Goal: Task Accomplishment & Management: Use online tool/utility

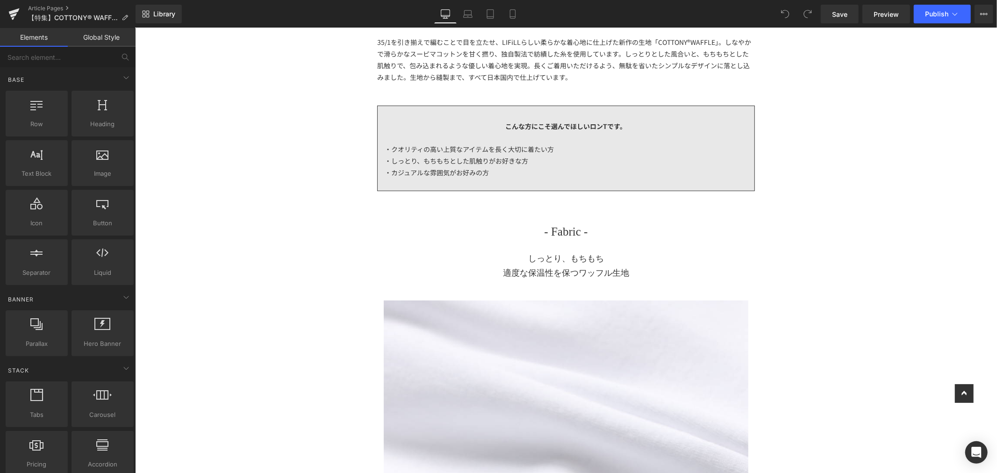
scroll to position [259, 0]
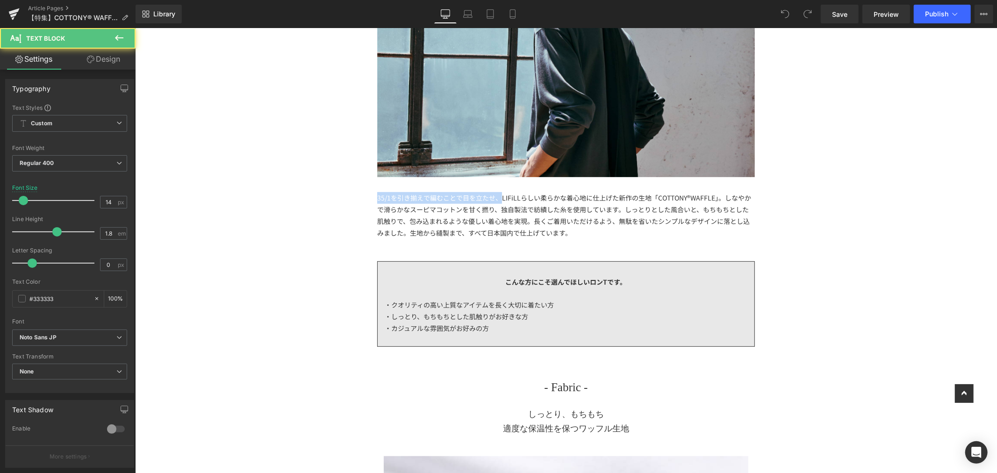
drag, startPoint x: 497, startPoint y: 197, endPoint x: 354, endPoint y: 199, distance: 143.5
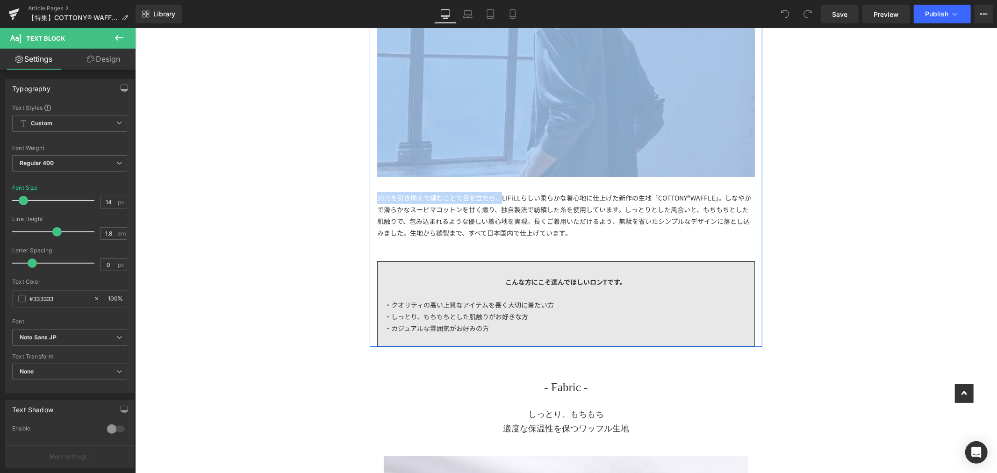
scroll to position [156, 0]
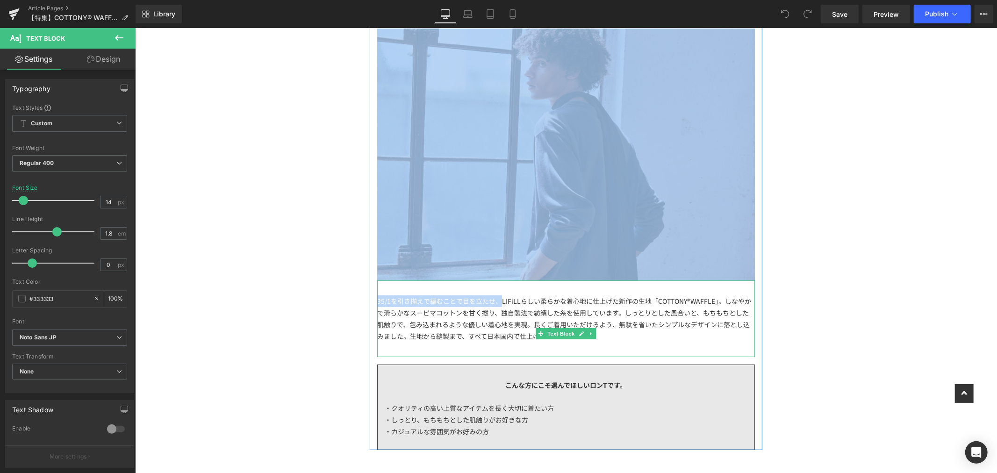
click at [474, 292] on div "35/1を引き揃えで編むことで目を立たせ、LIFiLLらしい柔らかな着心地に仕上げた新作の生地「COTTONY®WAFFLE」。しなやかで滑らかなスーピマコッ…" at bounding box center [566, 318] width 378 height 77
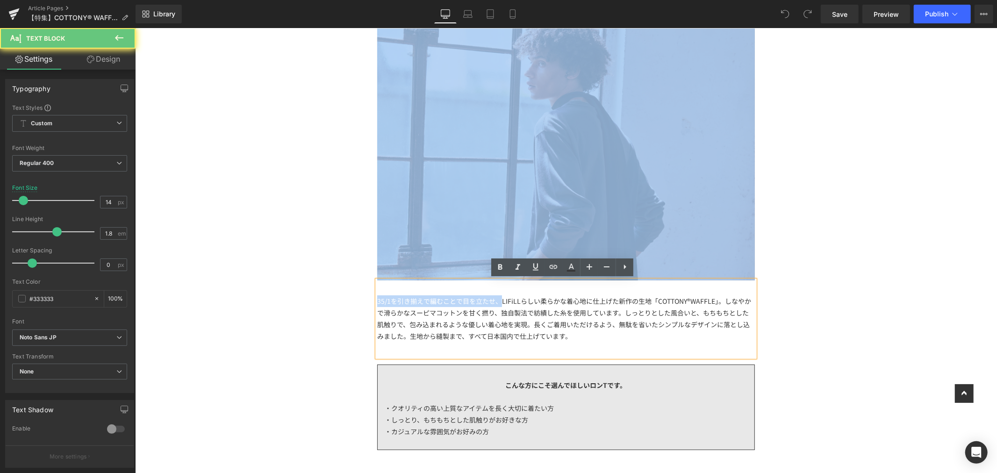
click at [491, 305] on div "35/1を引き揃えで編むことで目を立たせ、LIFiLLらしい柔らかな着心地に仕上げた新作の生地「COTTONY®WAFFLE」。しなやかで滑らかなスーピマコッ…" at bounding box center [566, 318] width 378 height 47
click at [494, 302] on div "35/1を引き揃えで編むことで目を立たせ、LIFiLLらしい柔らかな着心地に仕上げた新作の生地「COTTONY®WAFFLE」。しなやかで滑らかなスーピマコッ…" at bounding box center [566, 318] width 378 height 47
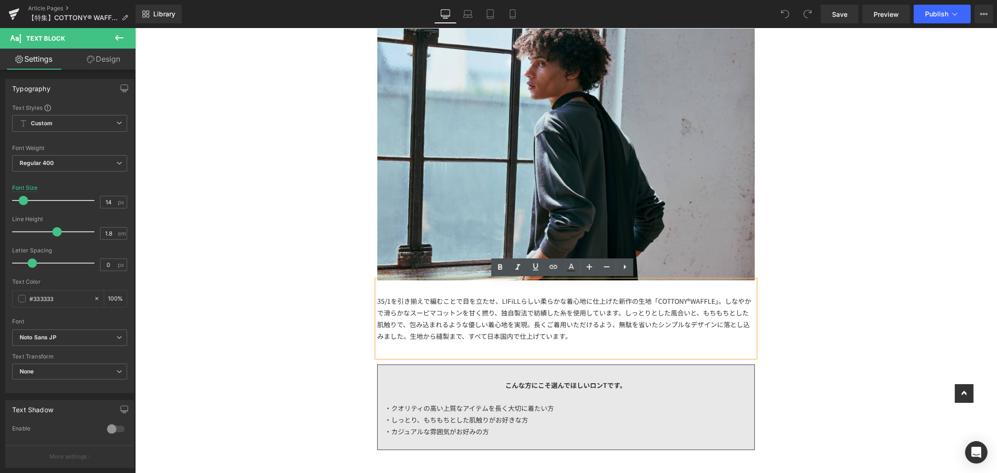
drag, startPoint x: 469, startPoint y: 302, endPoint x: 376, endPoint y: 300, distance: 93.0
click at [377, 300] on div "35/1を引き揃えで編むことで目を立たせ、LIFiLLらしい柔らかな着心地に仕上げた新作の生地「COTTONY®WAFFLE」。しなやかで滑らかなスーピマコッ…" at bounding box center [566, 318] width 378 height 47
click at [495, 300] on div "35/1を引き揃えで編むことで目を立たせ、LIFiLLらしい柔らかな着心地に仕上げた新作の生地「COTTONY®WAFFLE」。しなやかで滑らかなスーピマコッ…" at bounding box center [566, 318] width 378 height 47
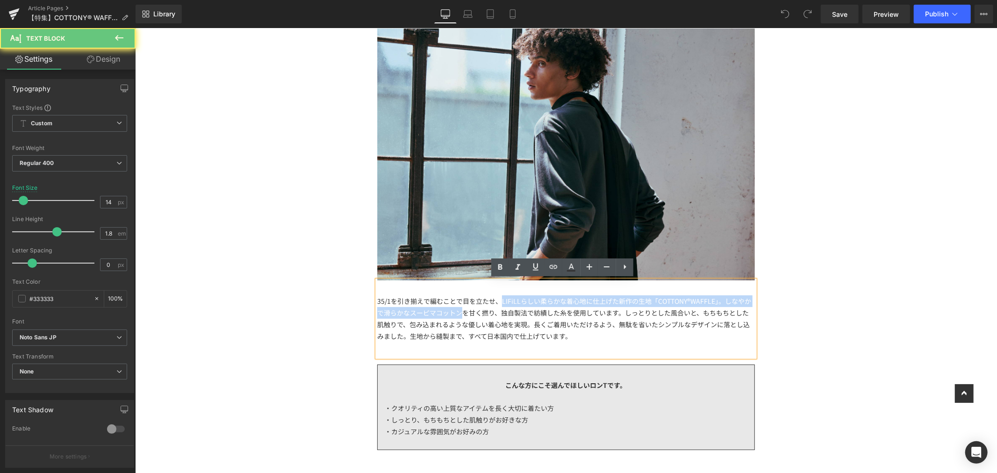
drag, startPoint x: 495, startPoint y: 300, endPoint x: 428, endPoint y: 306, distance: 67.5
click at [428, 306] on div "35/1を引き揃えで編むことで目を立たせ、LIFiLLらしい柔らかな着心地に仕上げた新作の生地「COTTONY®WAFFLE」。しなやかで滑らかなスーピマコッ…" at bounding box center [566, 318] width 378 height 47
drag, startPoint x: 452, startPoint y: 304, endPoint x: 509, endPoint y: 308, distance: 57.2
click at [452, 304] on div "35/1を引き揃えで編むことで目を立たせ、LIFiLLらしい柔らかな着心地に仕上げた新作の生地「COTTONY®WAFFLE」。しなやかで滑らかなスーピマコッ…" at bounding box center [566, 318] width 378 height 47
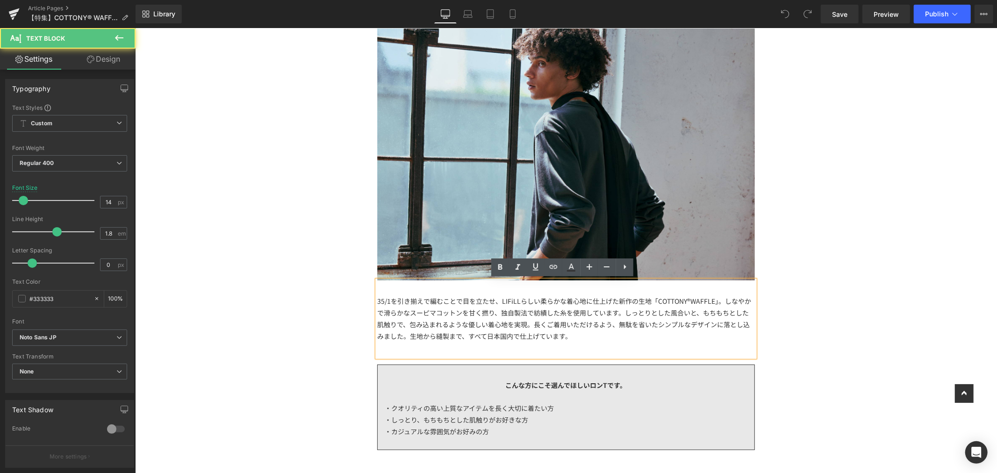
click at [493, 297] on div "35/1を引き揃えで編むことで目を立たせ、LIFiLLらしい柔らかな着心地に仕上げた新作の生地「COTTONY®WAFFLE」。しなやかで滑らかなスーピマコッ…" at bounding box center [566, 318] width 378 height 47
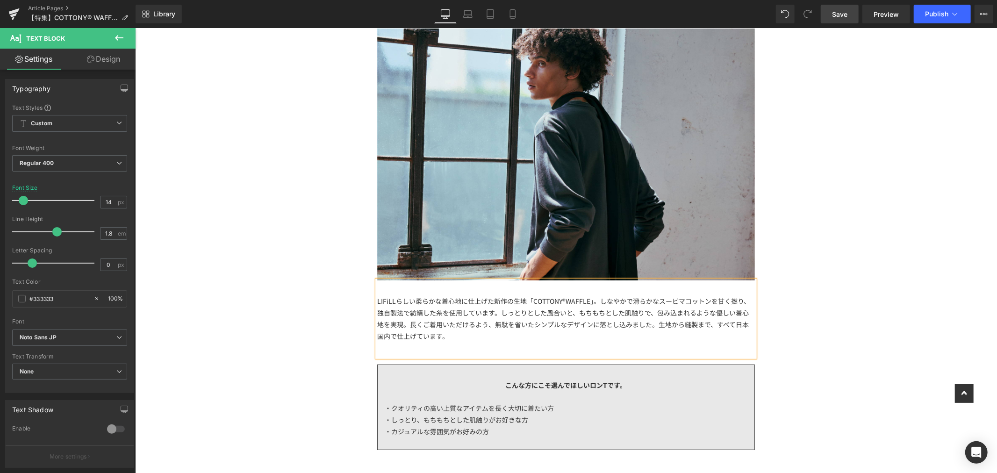
click at [846, 15] on span "Save" at bounding box center [839, 14] width 15 height 10
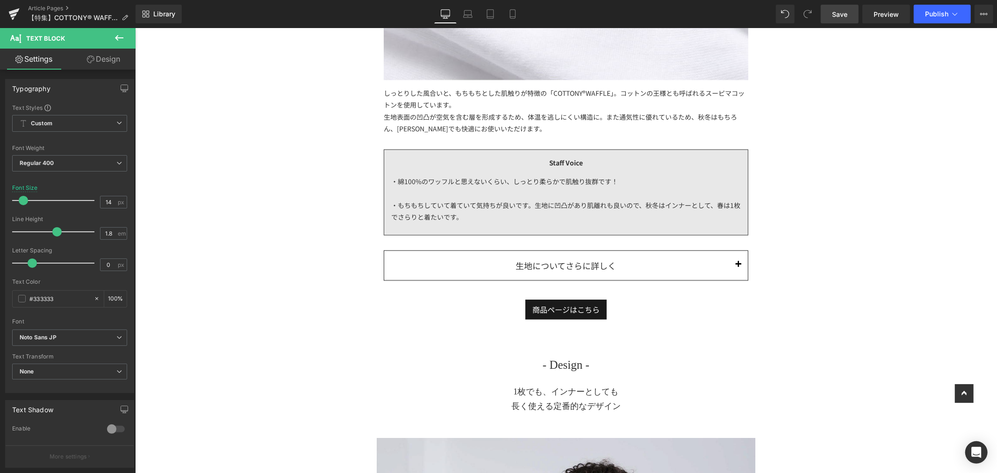
scroll to position [1142, 0]
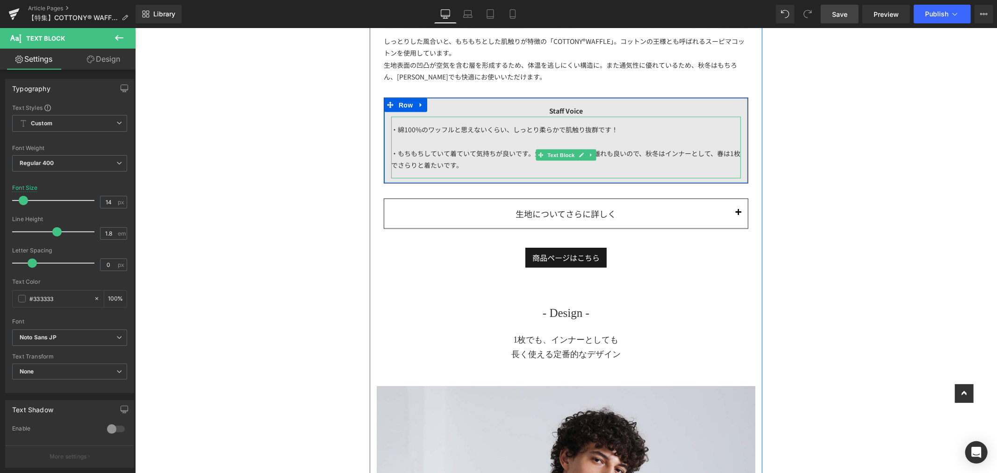
click at [463, 160] on div "・もちもちしていて着ていて気持ちが良いです。生地に凹凸があり肌離れも良いので、秋冬はインナーとして、春は1枚でさらりと着たいです。" at bounding box center [565, 158] width 349 height 23
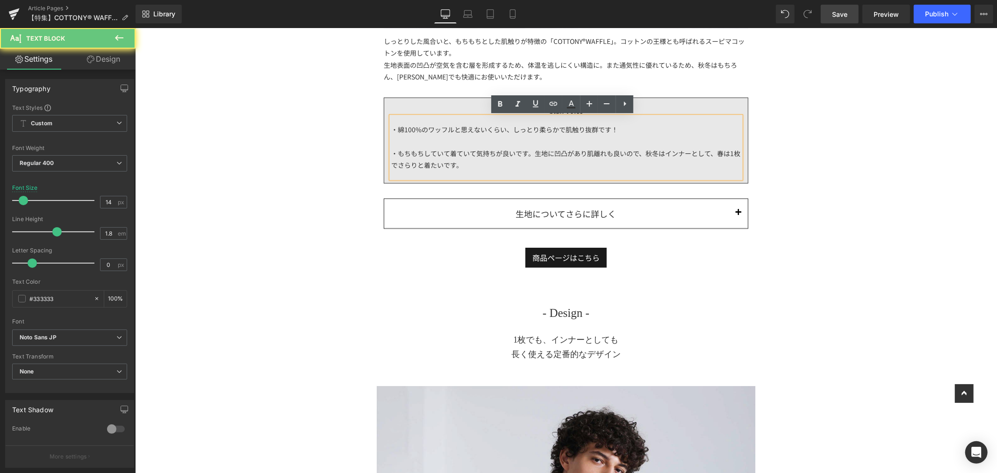
click at [458, 158] on div "・もちもちしていて着ていて気持ちが良いです。生地に凹凸があり肌離れも良いので、秋冬はインナーとして、春は1枚でさらりと着たいです。" at bounding box center [565, 158] width 349 height 23
click at [457, 166] on div "・もちもちしていて着ていて気持ちが良いです。生地に凹凸があり肌離れも良いので、秋冬はインナーとして、春は1枚でさらりと着たいです。" at bounding box center [565, 158] width 349 height 23
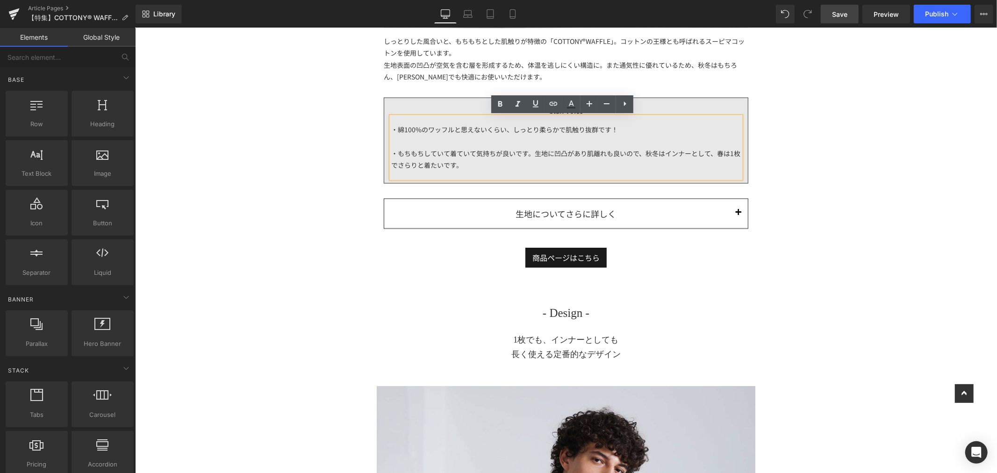
drag, startPoint x: 815, startPoint y: 184, endPoint x: 799, endPoint y: 179, distance: 16.6
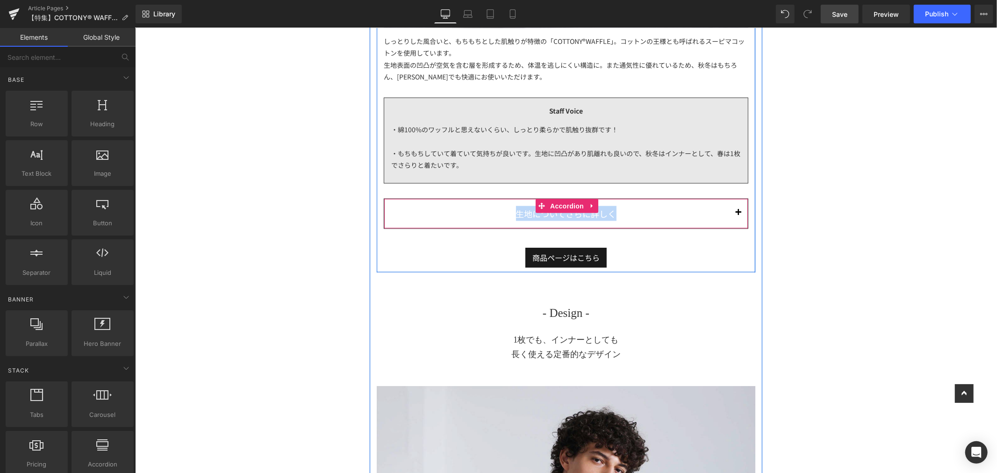
click at [732, 211] on button "button" at bounding box center [737, 213] width 19 height 29
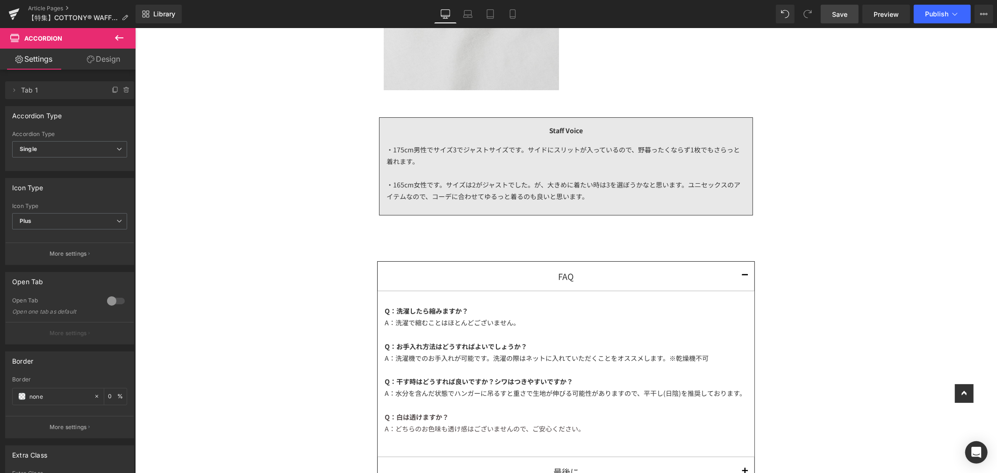
scroll to position [3219, 0]
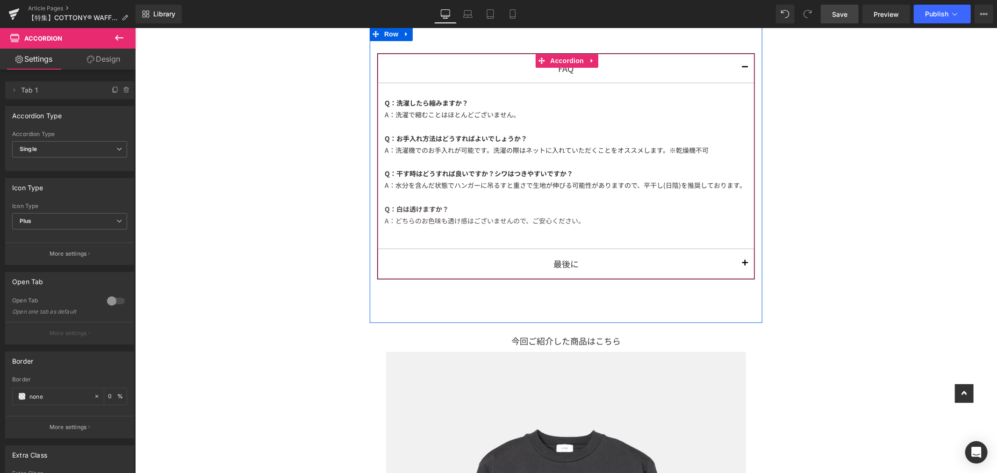
click at [741, 278] on button "button" at bounding box center [744, 263] width 19 height 29
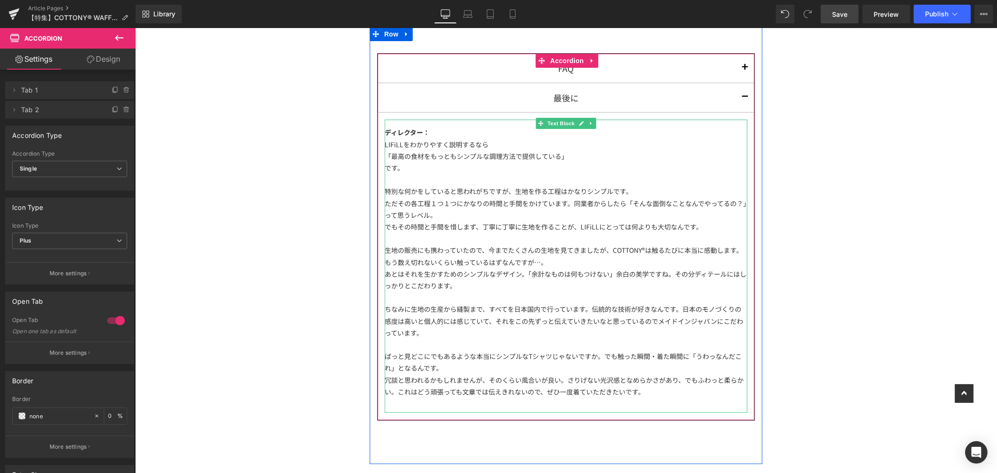
click at [515, 185] on div at bounding box center [565, 179] width 363 height 12
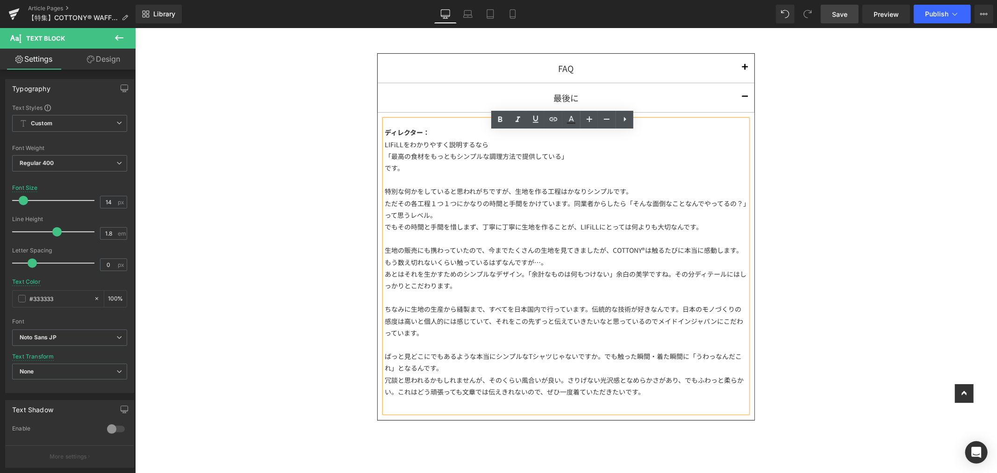
click at [486, 244] on div at bounding box center [565, 238] width 363 height 12
click at [501, 291] on div "あとはそれを生かすためのシンプルなデザイン。「余計なものは何もつけない」余白の美学ですね。その分ディテールにはしっかりとこだわります。" at bounding box center [565, 279] width 363 height 23
click at [480, 338] on div "ちなみに生地の生産から縫製まで、すべてを日本国内で行っています。伝統的な技術が好きなんです。日本のモノづくりの感度は高いと個人的には感じていて、それをこの先ず…" at bounding box center [565, 321] width 363 height 36
click at [532, 373] on div "ぱっと見どこにでもあるような本当にシンプルなTシャツじゃないですか。でも触った瞬間・着た瞬間に「うわっなんだこれ」となるんです。" at bounding box center [565, 361] width 363 height 23
click at [639, 397] on div "冗談と思われるかもしれませんが、そのくらい風合いが良い。さりげない光沢感となめらかさがあり、でもふわっと柔らかい。これはどう頑張っても文章では伝えきれないので…" at bounding box center [565, 385] width 363 height 23
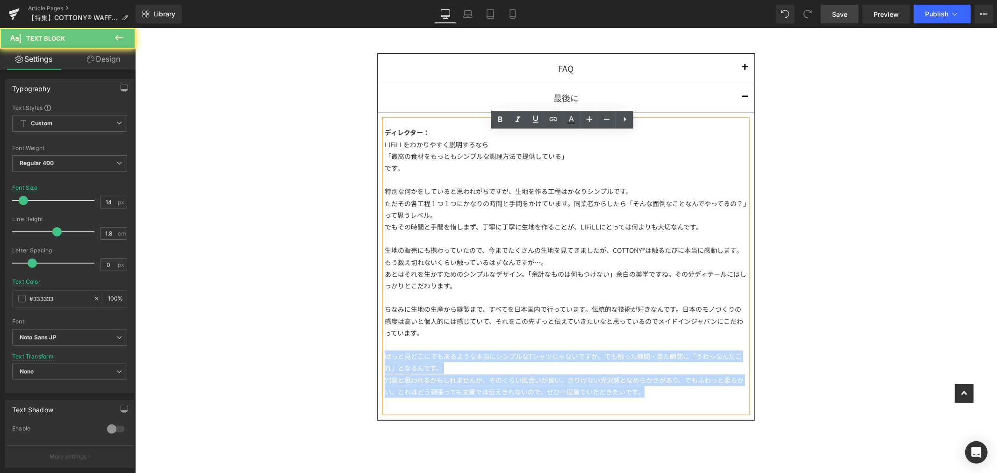
drag, startPoint x: 647, startPoint y: 403, endPoint x: 320, endPoint y: 371, distance: 329.1
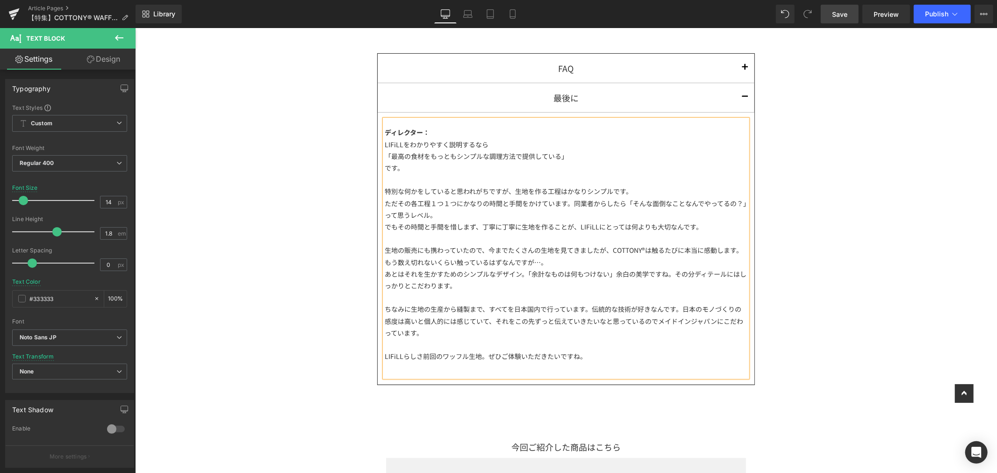
click at [432, 362] on div "LIFiLLらしさ前回のワッフル生地。ぜひご体験いただきたいですね。" at bounding box center [565, 356] width 363 height 12
click at [623, 362] on div "LIFiLLらしさ全開のワッフル生地。ぜひご体験いただきたいですね。" at bounding box center [565, 356] width 363 height 12
click at [483, 362] on div "LIFiLLらしさ全開のワッフル生地。ぜひご体験いただきたいですね。" at bounding box center [565, 356] width 363 height 12
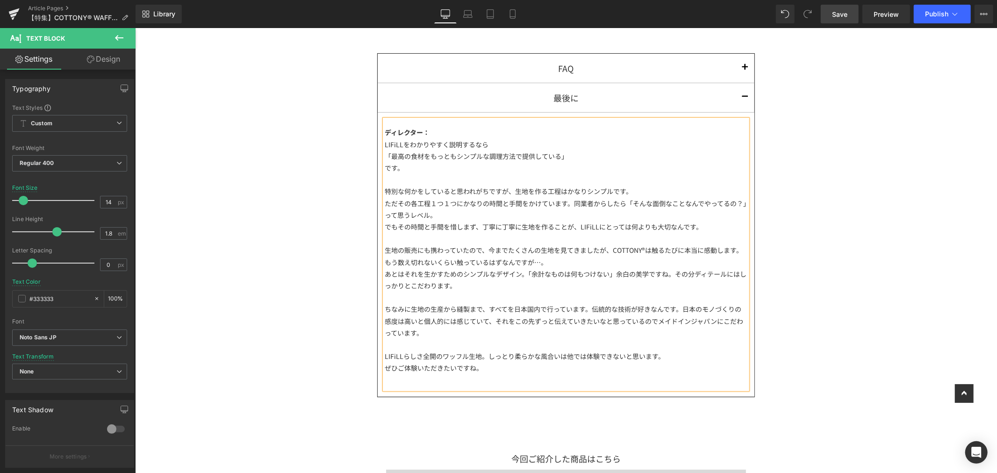
scroll to position [3427, 0]
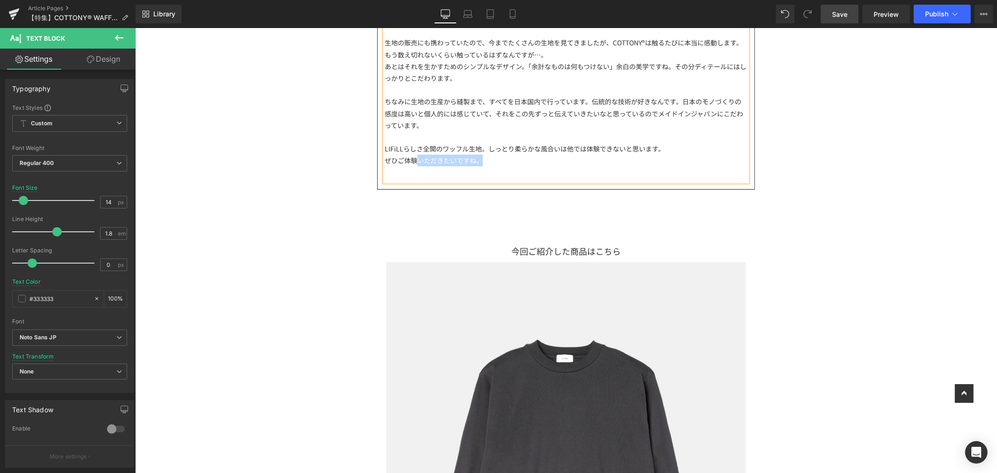
drag, startPoint x: 481, startPoint y: 170, endPoint x: 415, endPoint y: 182, distance: 67.4
click at [415, 181] on div "ディレクター： LIFiLLをわかりやすく説明するなら 「最高の食材をもっともシンプルな調理方法で提供している」 です。 特別な何かをしていると思われがちです…" at bounding box center [565, 46] width 363 height 269
click at [845, 3] on div "Library Desktop Desktop Laptop Tablet Mobile Save Preview Publish Scheduled Vie…" at bounding box center [565, 14] width 861 height 28
click at [841, 14] on span "Save" at bounding box center [839, 14] width 15 height 10
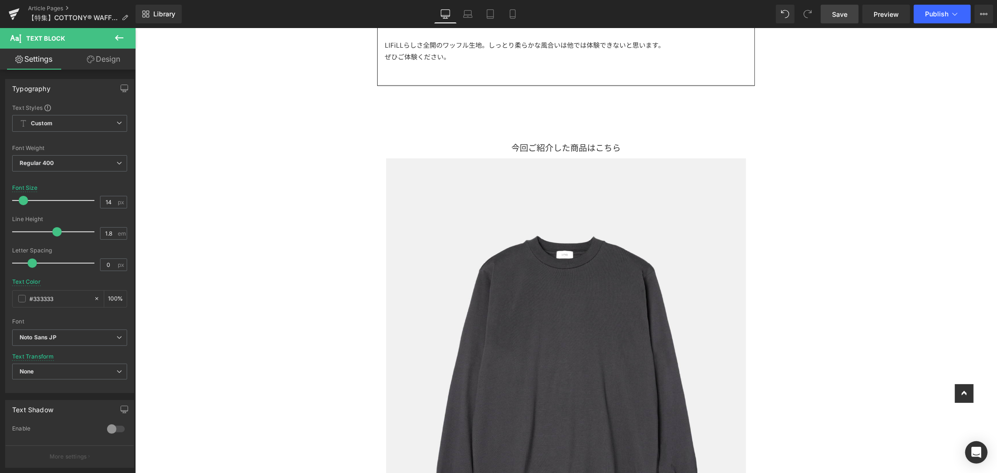
scroll to position [3790, 0]
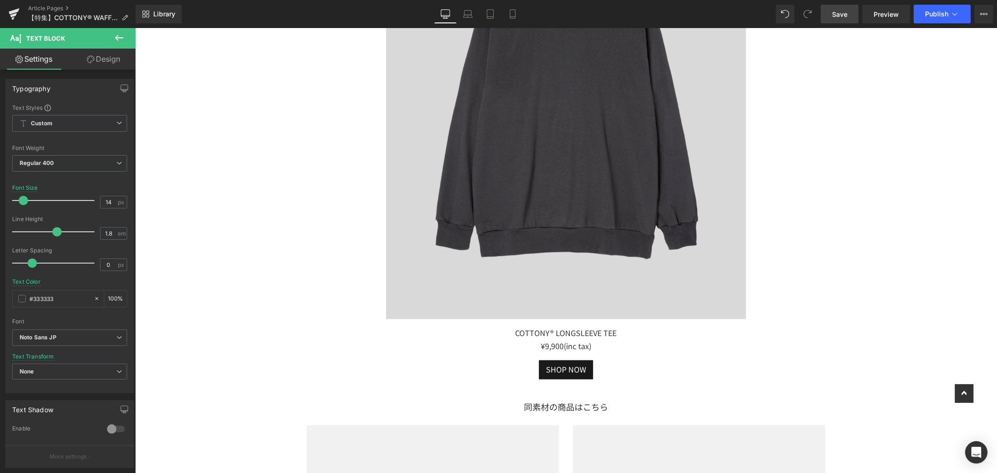
click at [611, 187] on img at bounding box center [565, 108] width 360 height 420
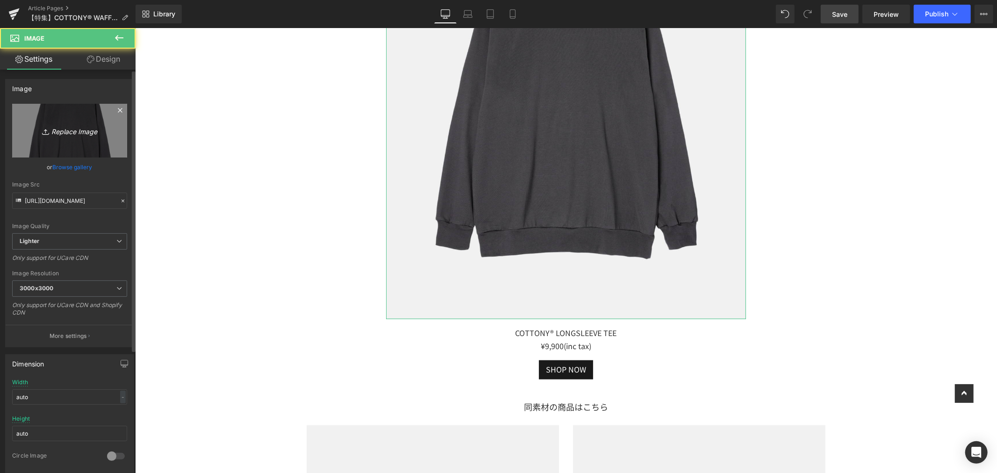
click at [63, 128] on icon "Replace Image" at bounding box center [69, 131] width 75 height 12
type input "C:\fakepath\LF102_COTTONY® WAFFLE OVERSIZED LONGSLEEVE TEE (9).jpg"
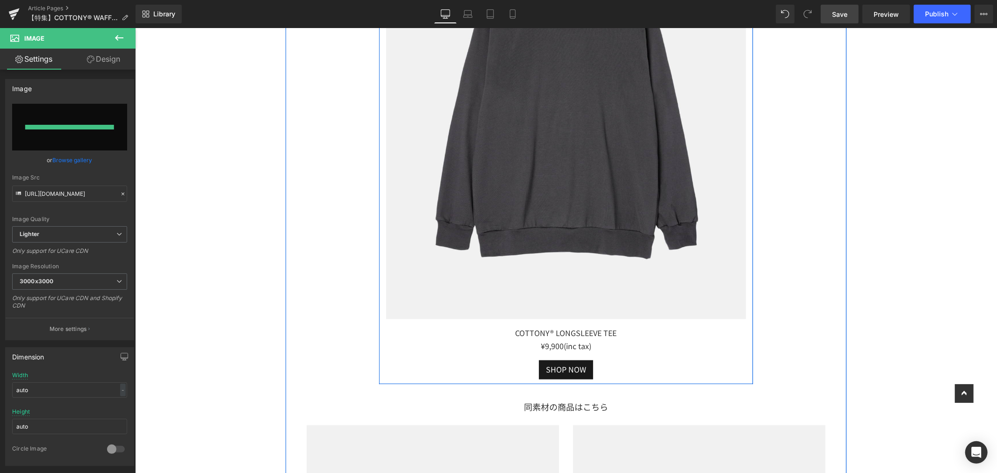
type input "https://ucarecdn.com/5944c9e1-9a65-45e2-ba9a-081b58108104/-/format/auto/-/previ…"
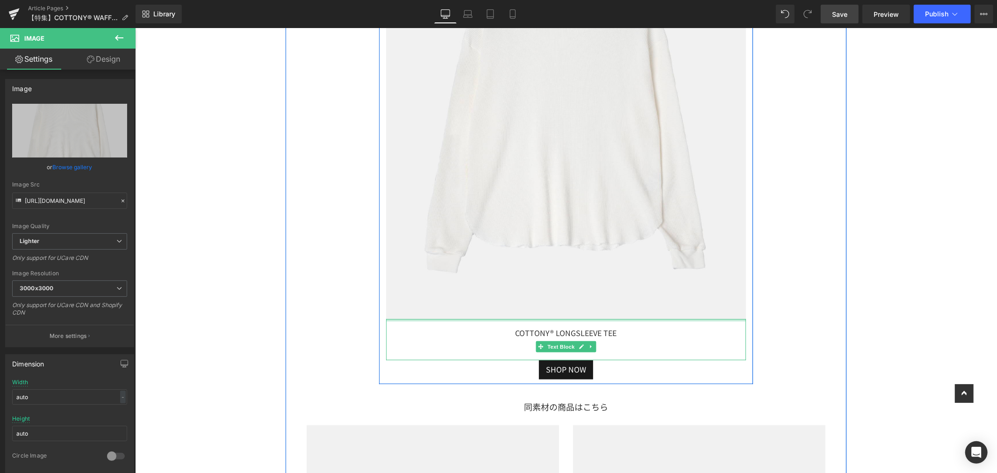
scroll to position [3842, 0]
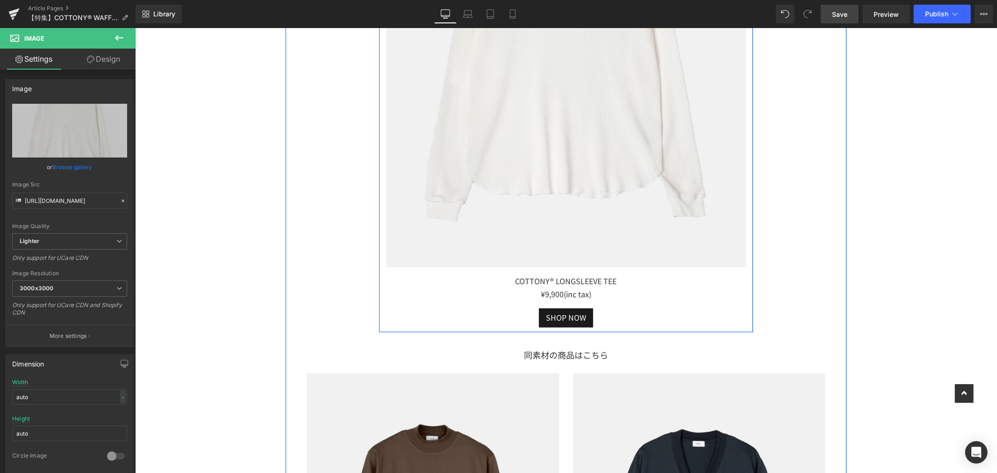
click at [619, 294] on div "COTTONY® LONGSLEEVE TEE ¥9,900 (inc tax)" at bounding box center [565, 288] width 360 height 42
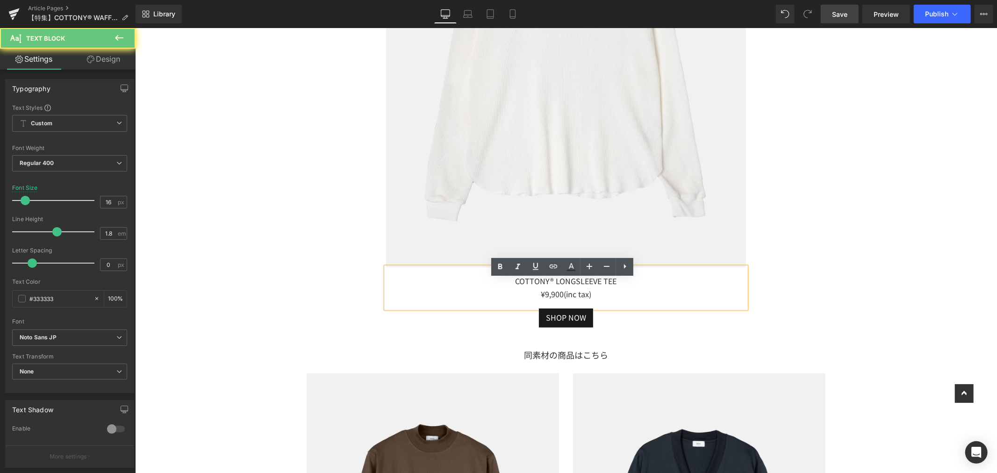
click at [626, 292] on div "COTTONY® LONGSLEEVE TEE ¥9,900 (inc tax)" at bounding box center [565, 288] width 360 height 42
drag, startPoint x: 623, startPoint y: 292, endPoint x: 436, endPoint y: 292, distance: 186.9
click at [436, 292] on div "COTTONY® LONGSLEEVE TEE ¥9,900 (inc tax)" at bounding box center [565, 288] width 360 height 42
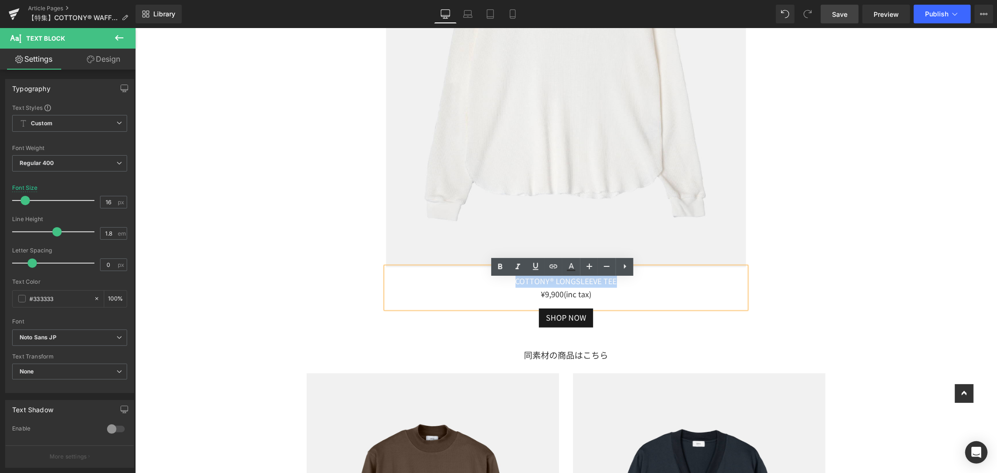
paste div
click at [558, 300] on div "¥9,900 (inc tax)" at bounding box center [565, 294] width 360 height 14
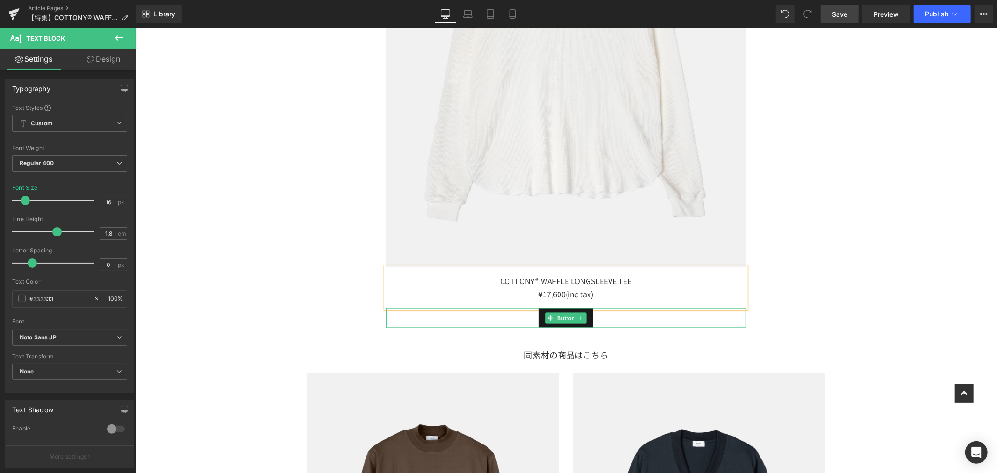
drag, startPoint x: 561, startPoint y: 333, endPoint x: 237, endPoint y: 378, distance: 326.9
click at [561, 323] on span "Button" at bounding box center [565, 317] width 21 height 11
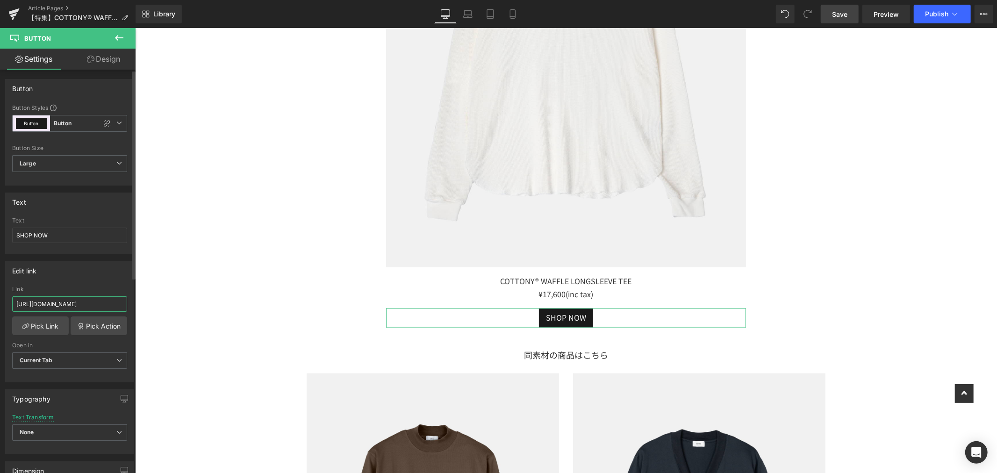
click at [14, 306] on input "https://lifill.jp/collections/all/products/cottony-longsleeve-tee" at bounding box center [69, 303] width 115 height 15
paste input "https://lifill.jp/products/cottony%c2%ae-waffle-longsleeve-tee"
type input "https://lifill.jp/products/cottony%c2%ae-waffle-longsleeve-tee"
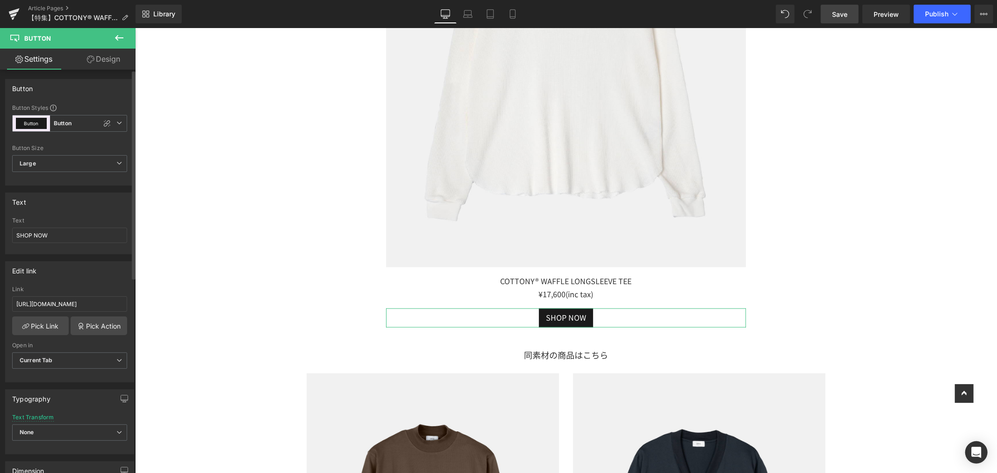
click at [59, 276] on div "Edit link" at bounding box center [70, 271] width 128 height 18
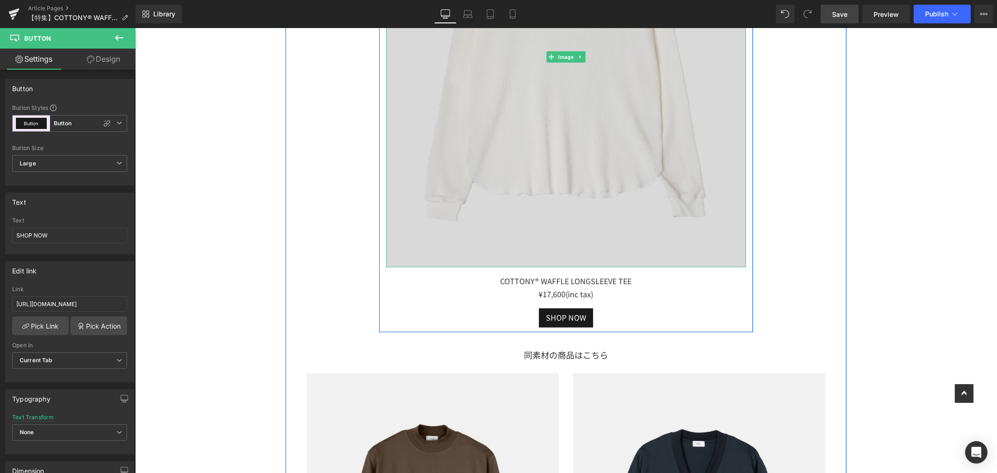
click at [503, 207] on img at bounding box center [565, 56] width 360 height 420
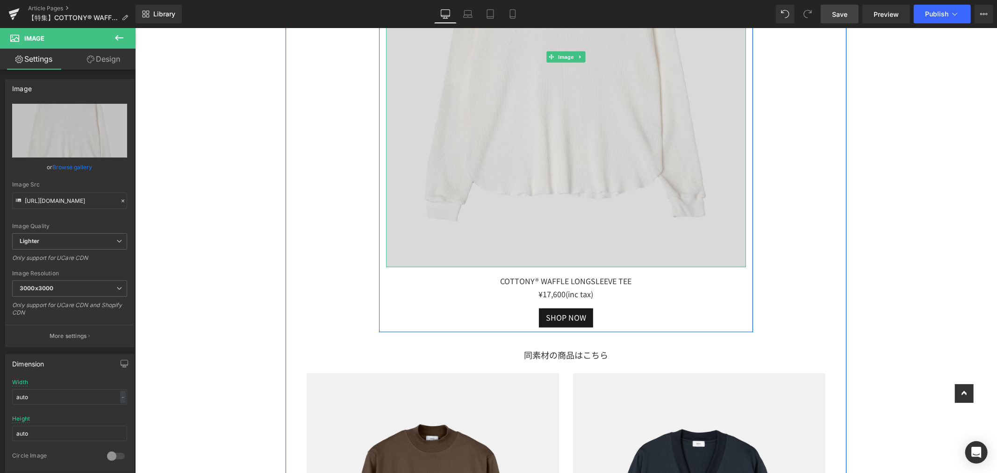
click at [580, 214] on img at bounding box center [565, 56] width 360 height 420
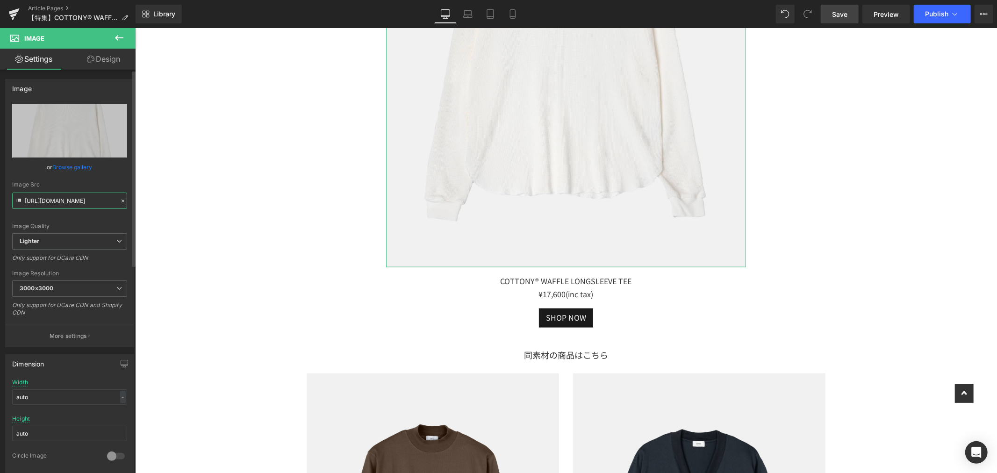
click at [25, 200] on input "https://ucarecdn.com/5944c9e1-9a65-45e2-ba9a-081b58108104/-/format/auto/-/previ…" at bounding box center [69, 200] width 115 height 16
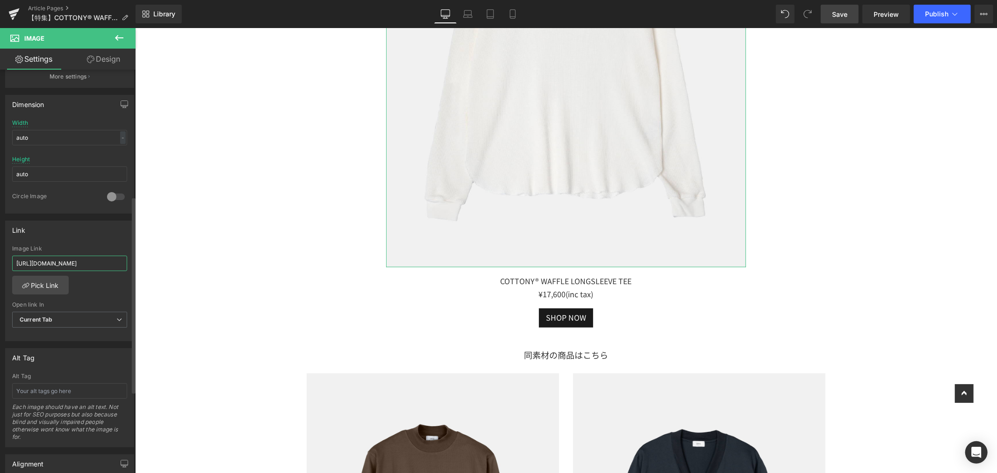
click at [18, 265] on input "https://lifill.jp/collections/all/products/cottony-longsleeve-tee" at bounding box center [69, 263] width 115 height 15
paste input "https://lifill.jp/products/cottony-waffle-longsleeve-tee"
type input "https://lifill.jp/products/cottony-waffle-longsleeve-tee"
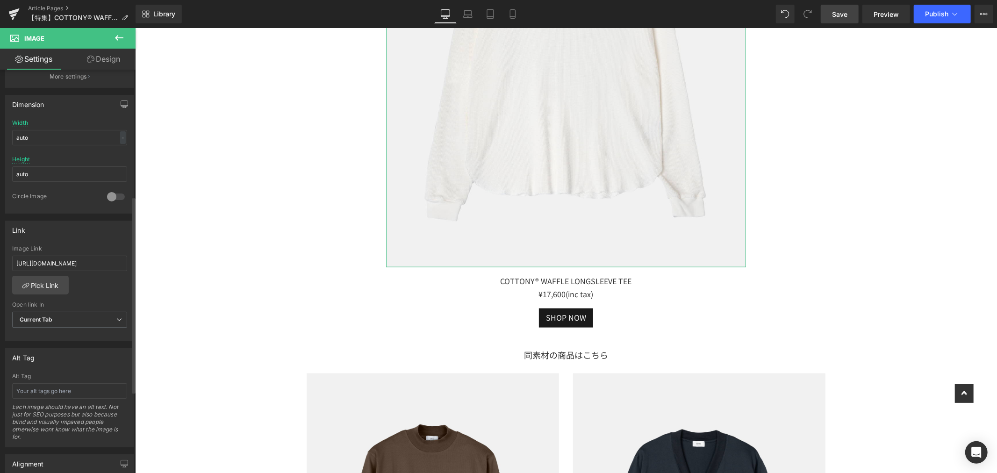
click at [80, 237] on div "Link" at bounding box center [70, 230] width 128 height 18
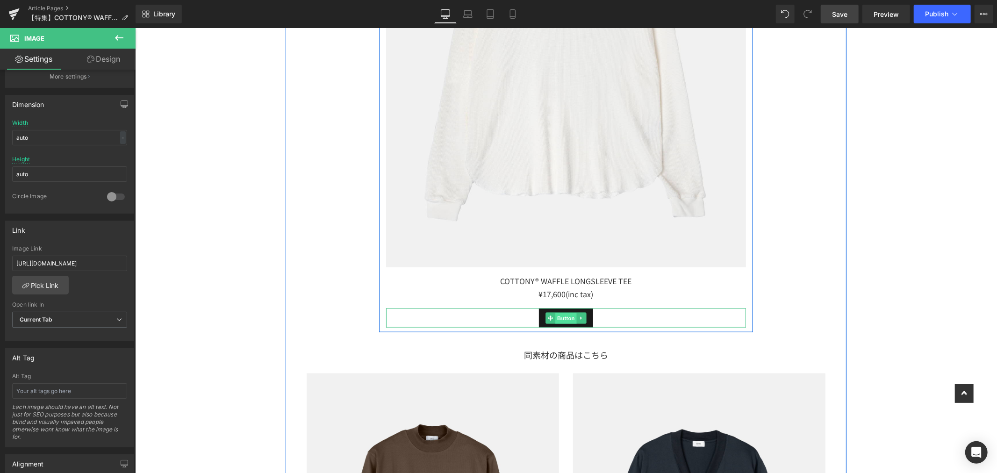
click at [557, 323] on span "Button" at bounding box center [565, 317] width 21 height 11
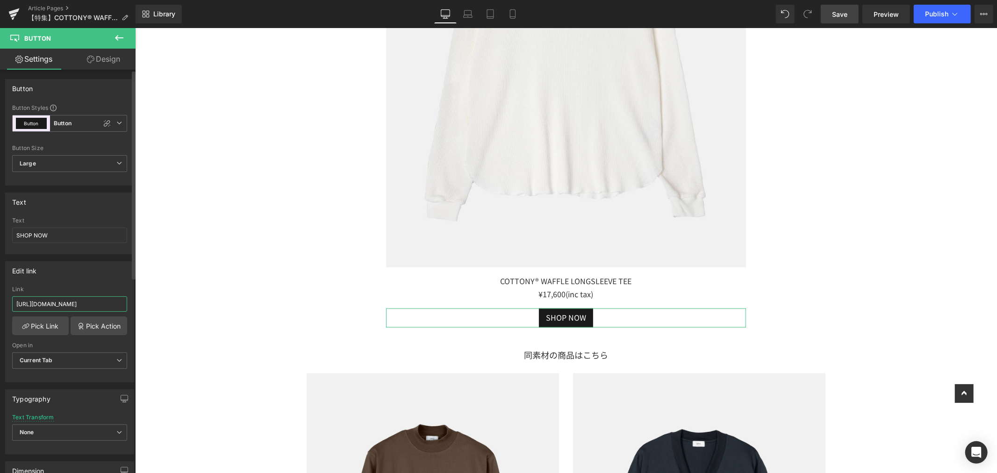
click at [18, 302] on input "https://lifill.jp/products/cottony%c2%ae-waffle-longsleeve-tee" at bounding box center [69, 303] width 115 height 15
paste input "https://lifill.jp/products/cottony-waffle-longsleeve-tee"
type input "https://lifill.jp/products/cottony-waffle-longsleeve-tee"
click at [77, 279] on div "Edit link https://lifill.jp/products/cottony-waffle-longsleeve-tee Link https:/…" at bounding box center [69, 321] width 129 height 121
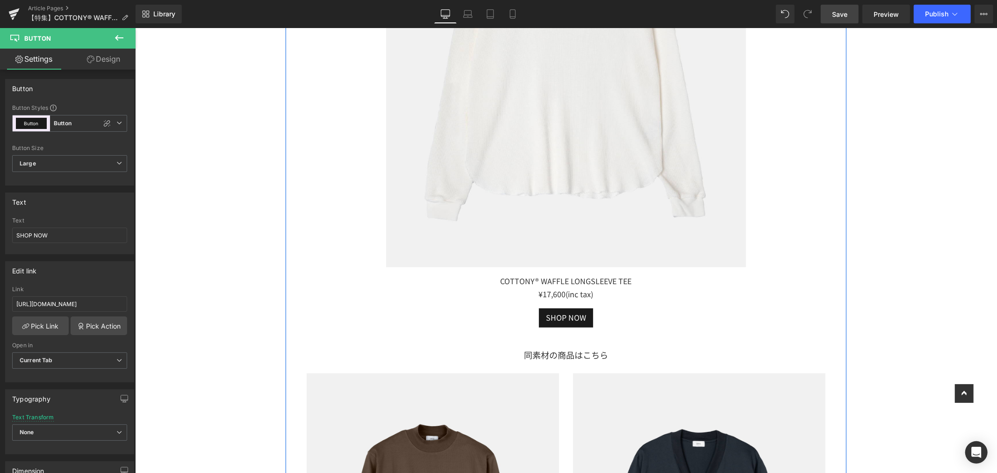
scroll to position [3998, 0]
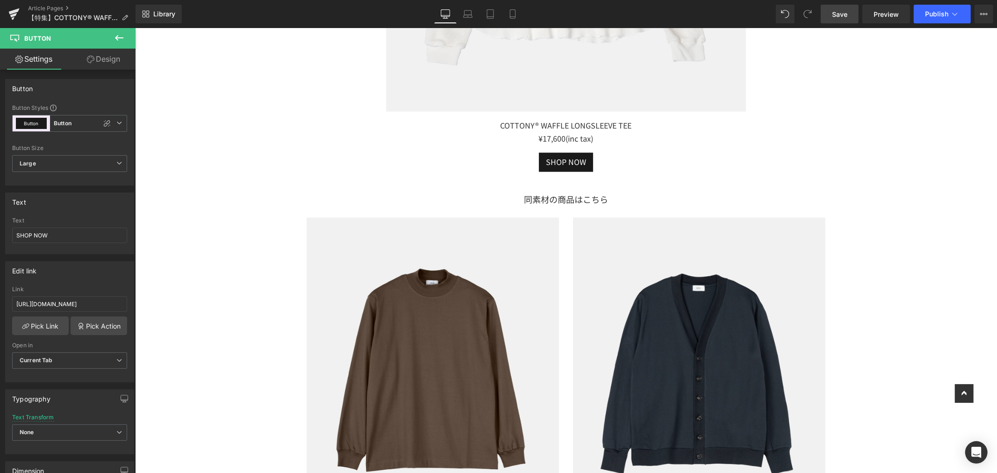
click at [840, 17] on span "Save" at bounding box center [839, 14] width 15 height 10
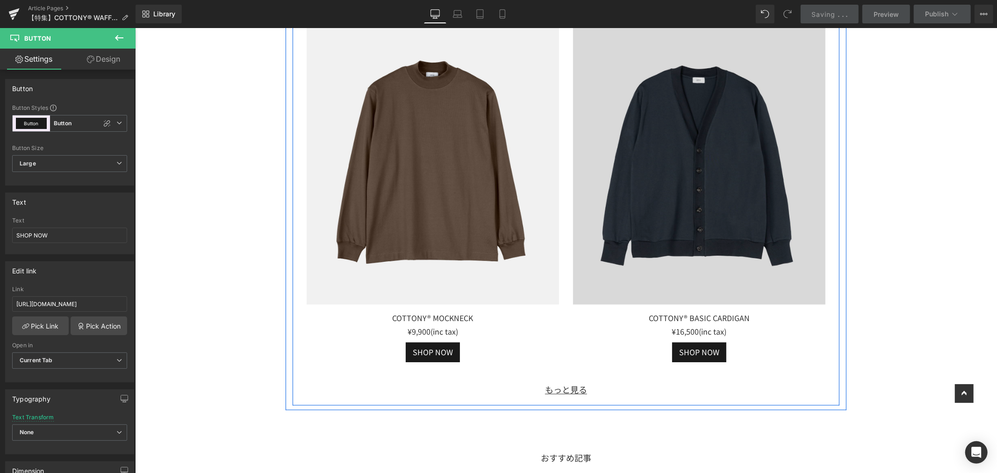
scroll to position [4101, 0]
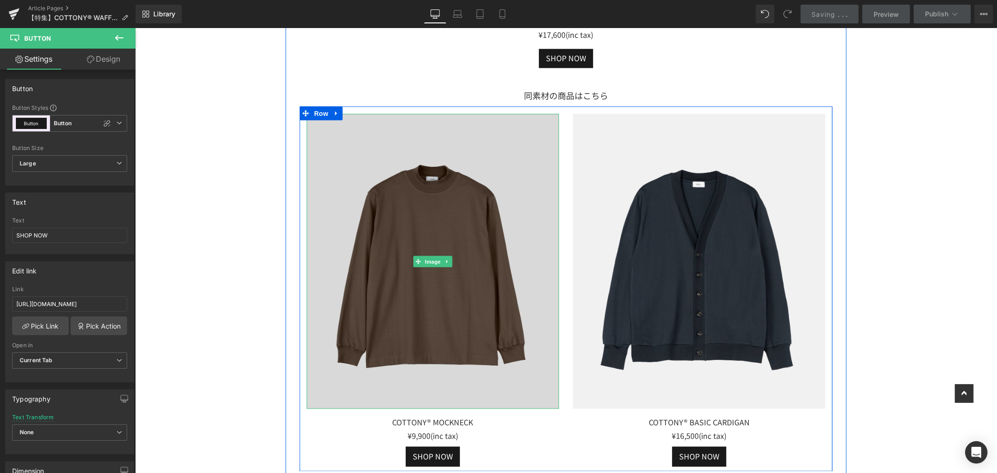
click at [395, 214] on img at bounding box center [432, 261] width 252 height 295
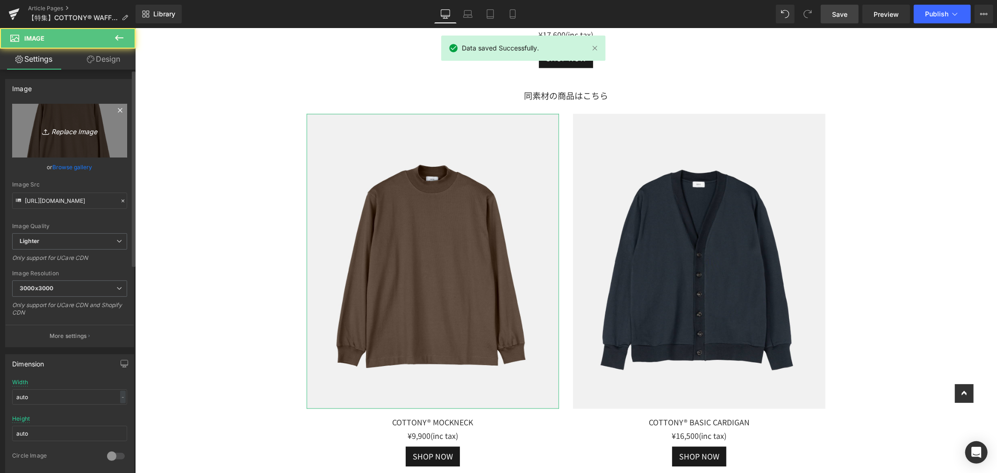
click at [78, 134] on icon "Replace Image" at bounding box center [69, 131] width 75 height 12
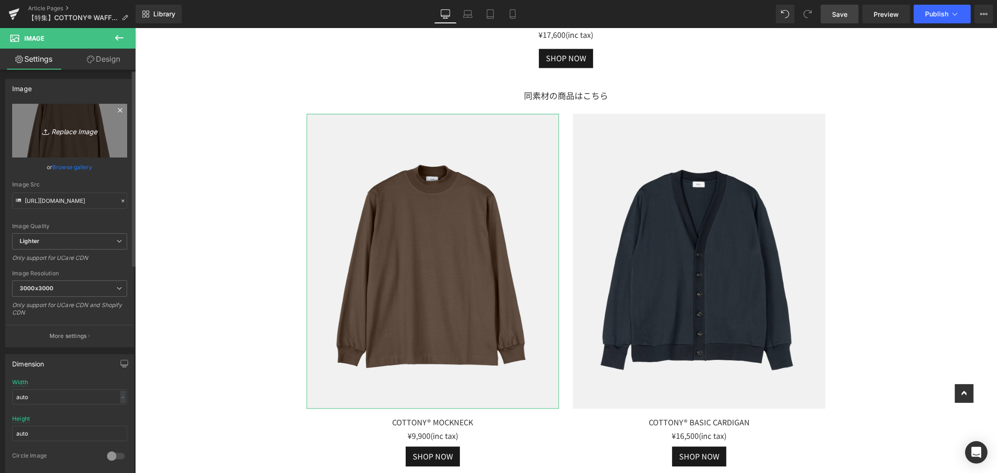
type input "C:\fakepath\LF002_COTTONY® SWEAT LONGSLEEVE TEE (10).jpg"
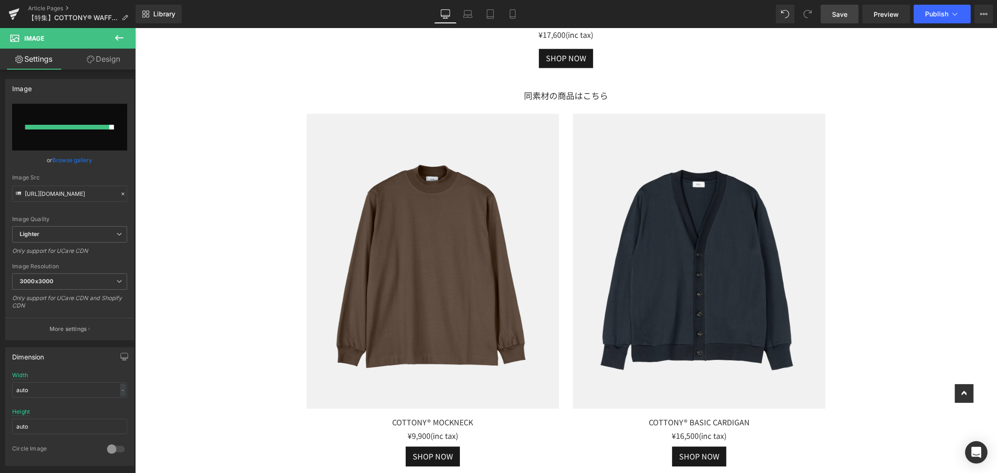
type input "https://ucarecdn.com/89820d05-00c0-4763-bf86-dd1442ab5acd/-/format/auto/-/previ…"
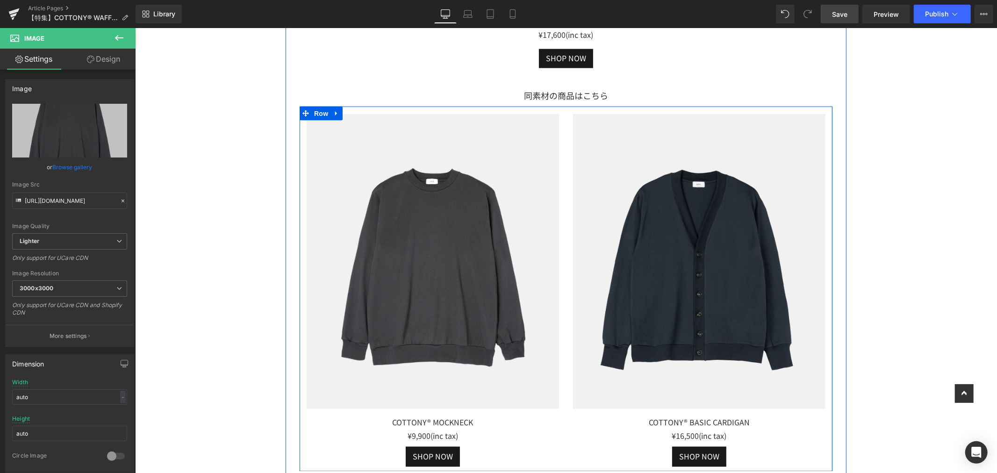
scroll to position [4257, 0]
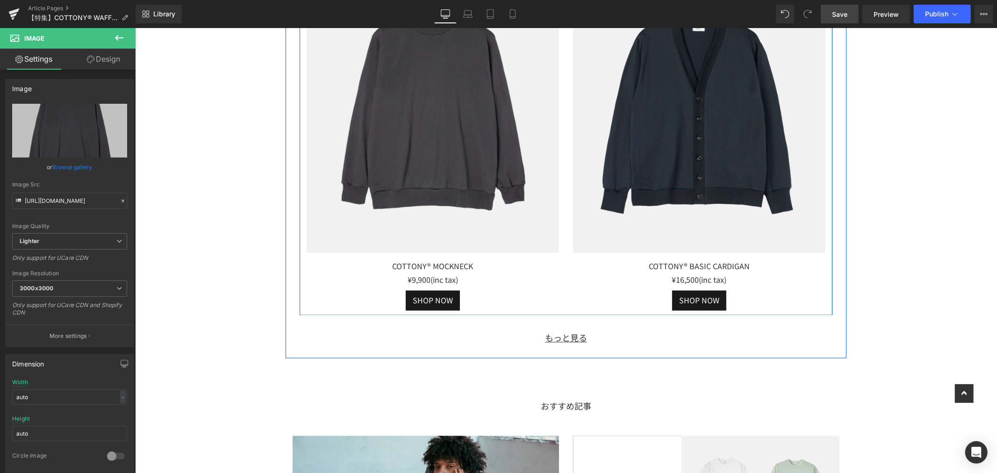
click at [490, 273] on div "COTTONY® MOCKNECK" at bounding box center [432, 266] width 252 height 14
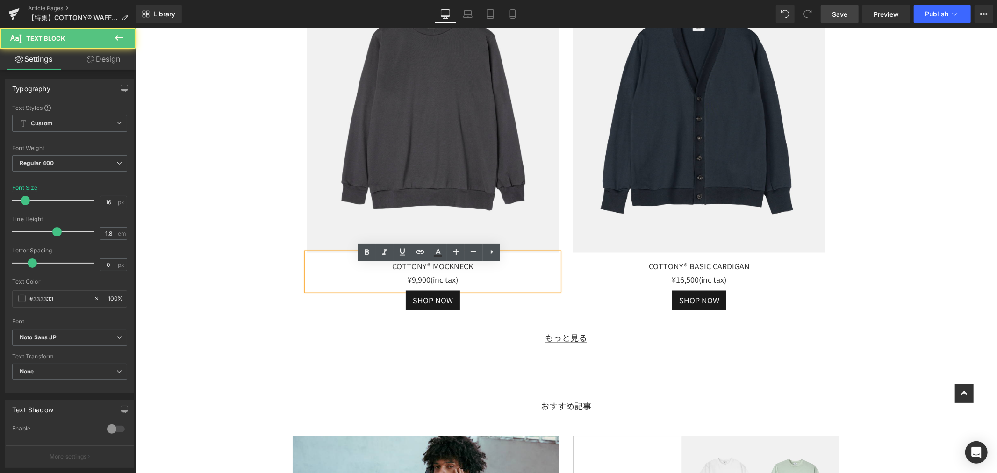
click at [489, 273] on div "COTTONY® MOCKNECK" at bounding box center [432, 266] width 252 height 14
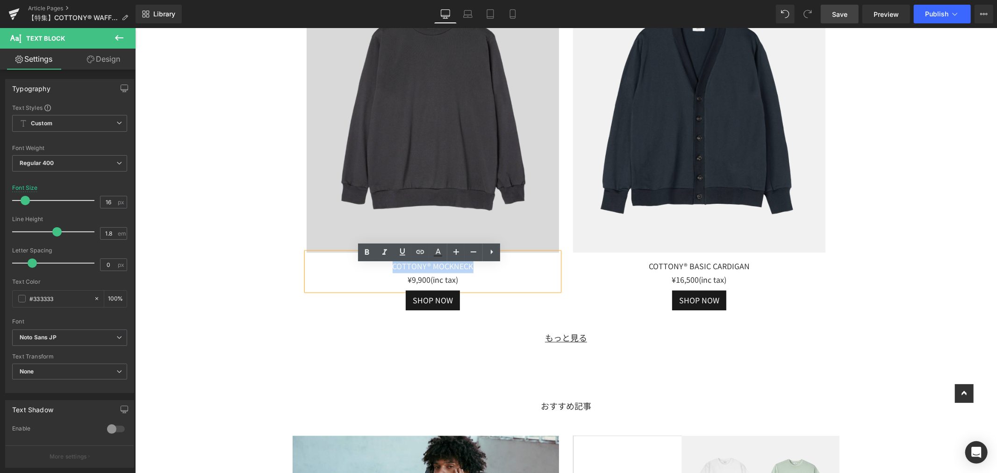
click at [313, 254] on div "Image COTTONY® MOCKNECK ¥9,900(inc tax) Text Block SHOP NOW Button" at bounding box center [432, 133] width 266 height 352
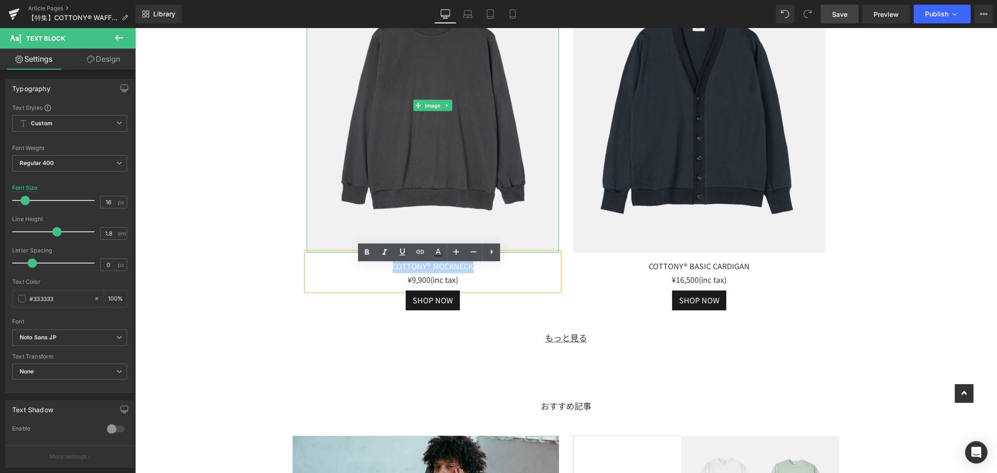
paste div
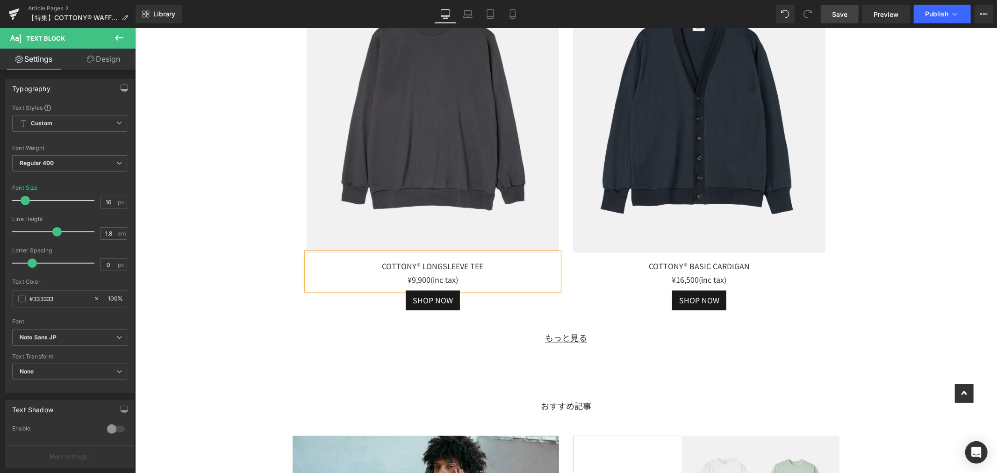
scroll to position [4309, 0]
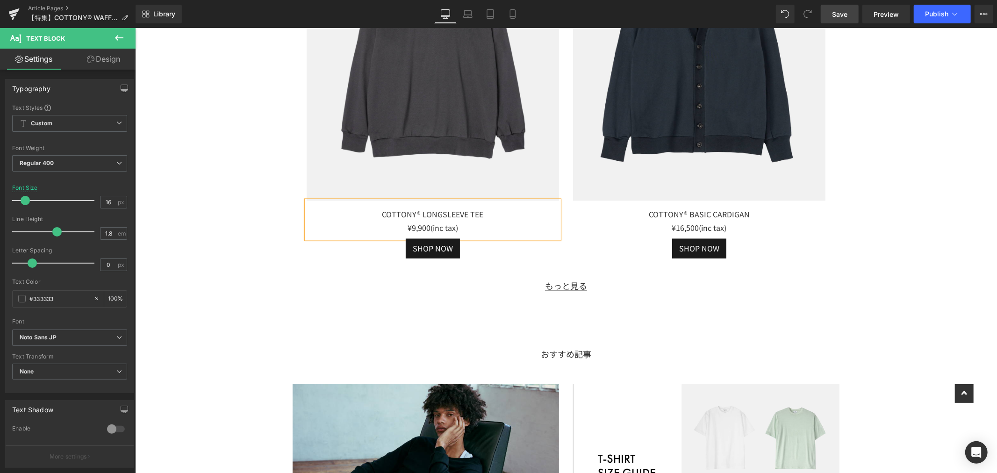
drag, startPoint x: 464, startPoint y: 247, endPoint x: 466, endPoint y: 232, distance: 15.5
click at [464, 238] on div "COTTONY® LONGSLEEVE TEE ¥9,900(inc tax)" at bounding box center [432, 219] width 252 height 38
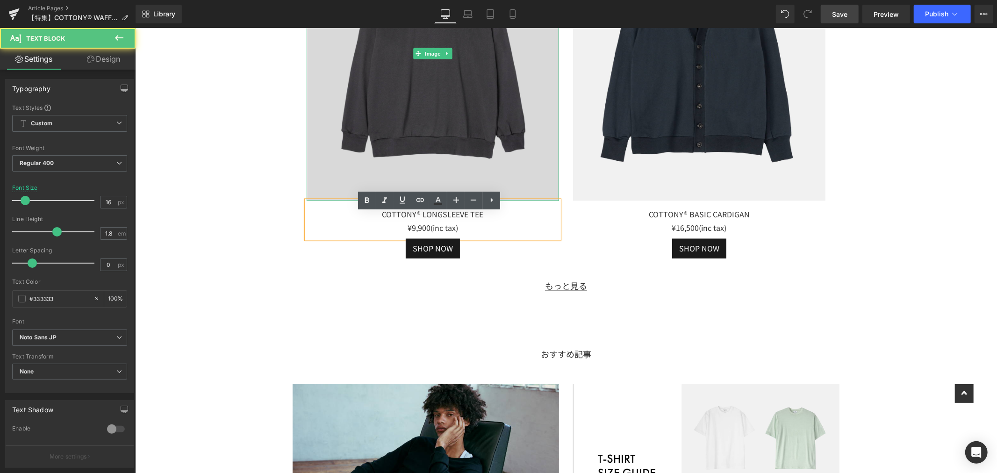
click at [416, 159] on img at bounding box center [432, 53] width 252 height 295
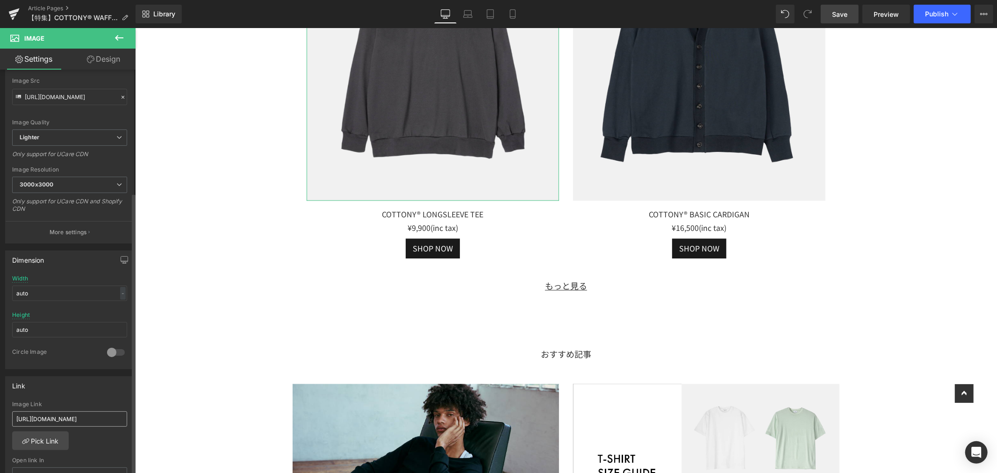
scroll to position [207, 0]
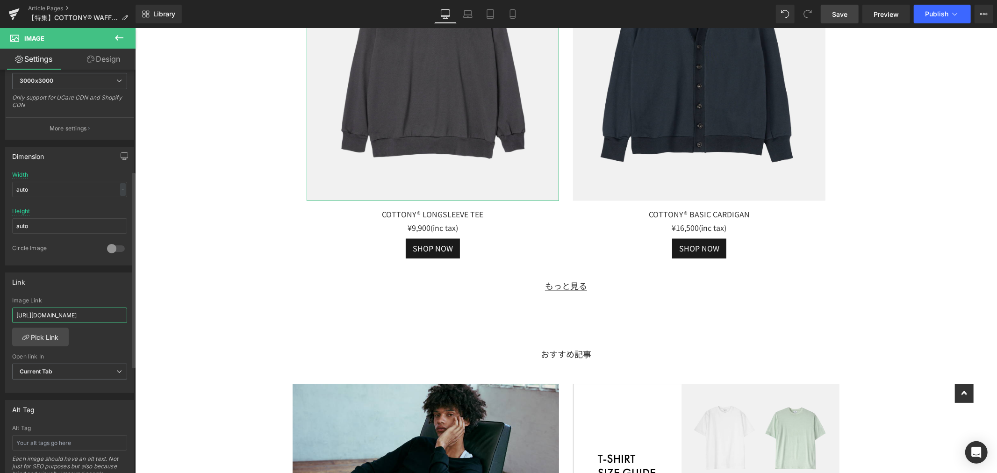
click at [18, 316] on input "https://lifill.jp/collections/all/products/cottony-mockneck" at bounding box center [69, 314] width 115 height 15
paste input "https://lifill.jp/products/cottony-longsleeve-tee"
type input "https://lifill.jp/products/cottony-longsleeve-tee"
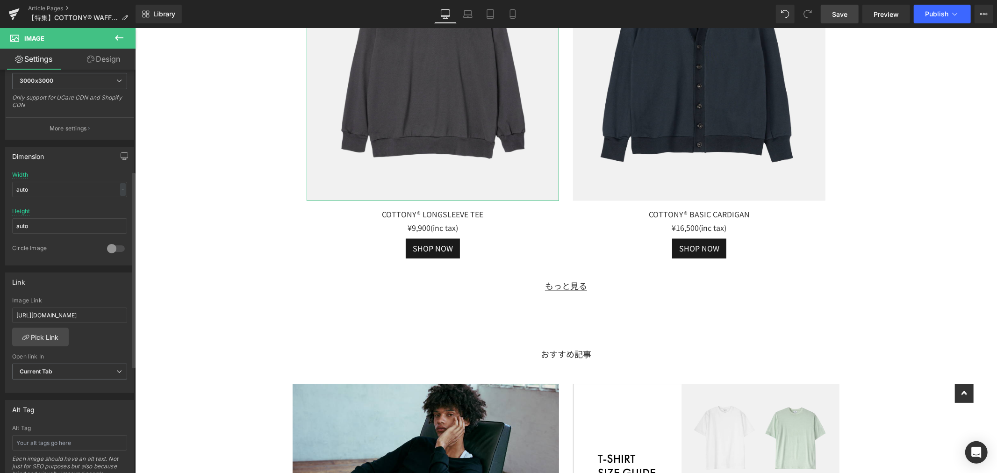
click at [84, 296] on div "Link https://lifill.jp/products/cottony-longsleeve-tee Image Link https://lifil…" at bounding box center [69, 332] width 129 height 121
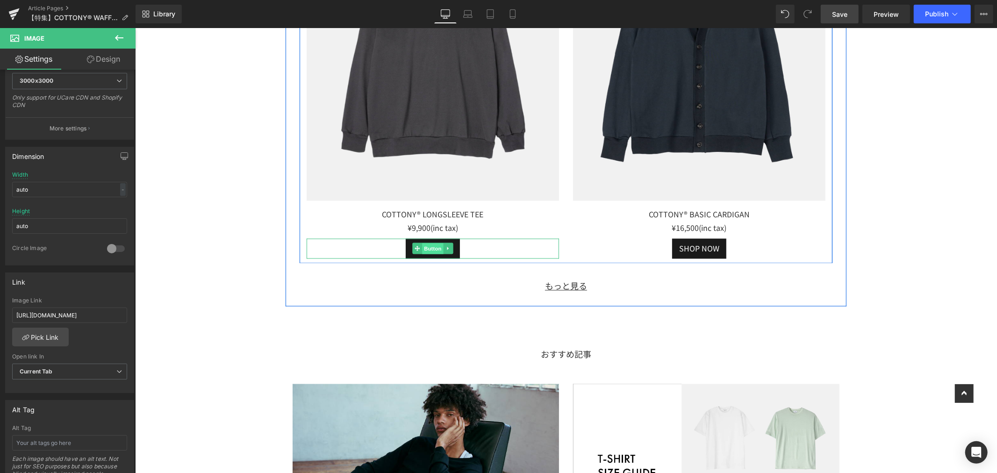
click at [428, 254] on span "Button" at bounding box center [431, 248] width 21 height 11
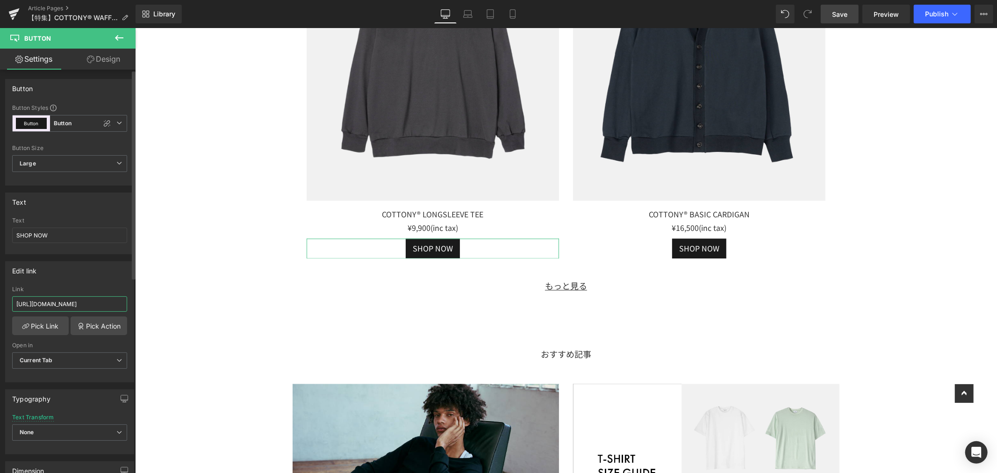
click at [16, 302] on input "https://lifill.jp/collections/all/products/cottony-mockneck" at bounding box center [69, 303] width 115 height 15
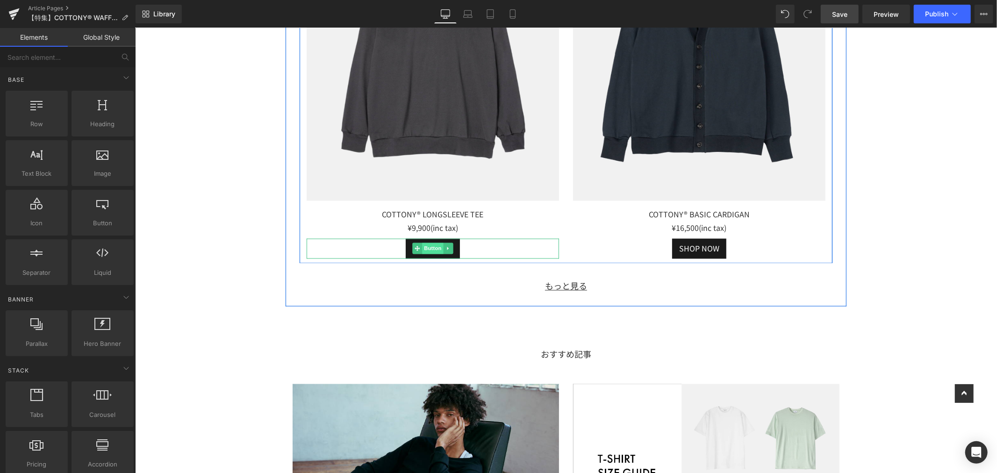
click at [428, 254] on span "Button" at bounding box center [431, 247] width 21 height 11
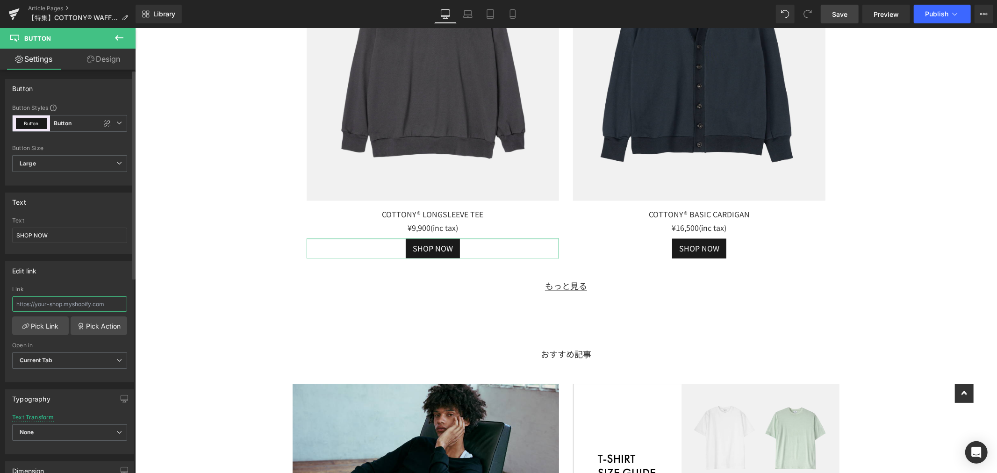
click at [64, 306] on input "text" at bounding box center [69, 303] width 115 height 15
paste input "https://lifill.jp/products/cottony-longsleeve-tee"
type input "https://lifill.jp/products/cottony-longsleeve-tee"
click at [76, 278] on div "Edit link" at bounding box center [70, 271] width 128 height 18
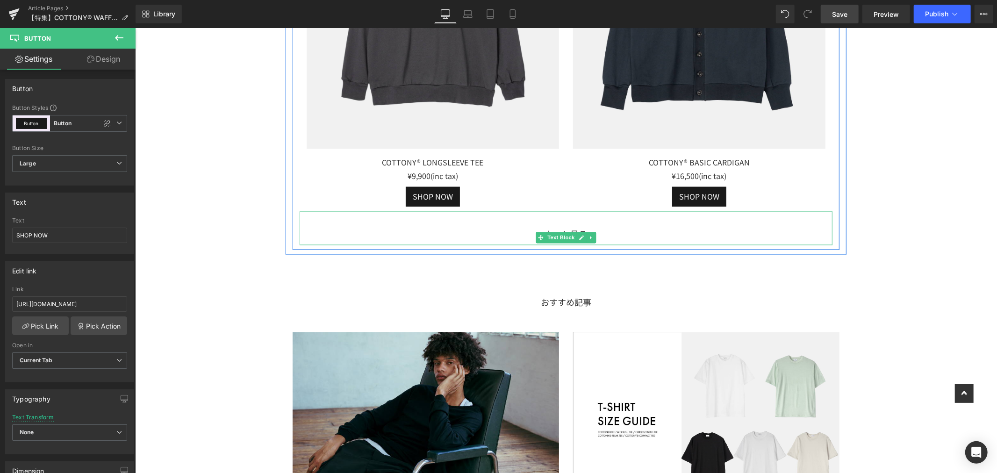
scroll to position [4101, 0]
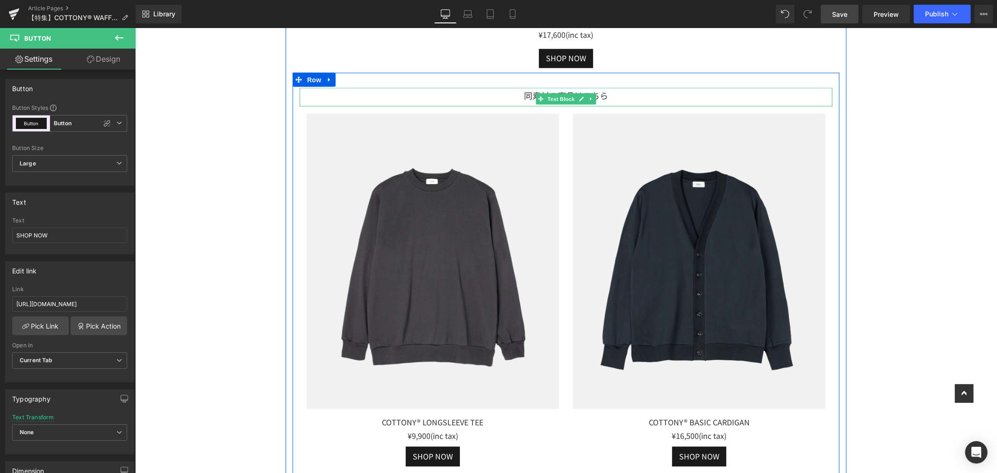
click at [623, 106] on div "同素材の商品はこちら" at bounding box center [565, 96] width 533 height 19
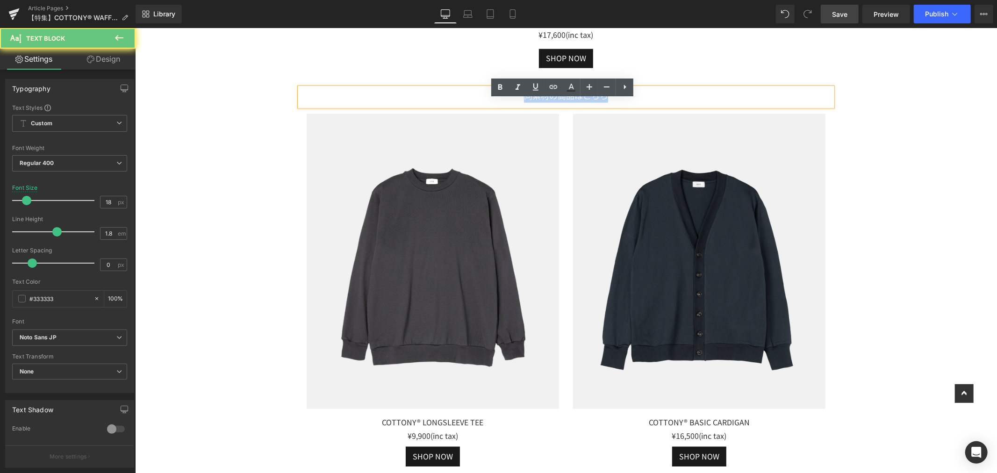
drag, startPoint x: 623, startPoint y: 108, endPoint x: 446, endPoint y: 110, distance: 176.6
click at [446, 106] on div "同素材の商品はこちら" at bounding box center [565, 96] width 533 height 19
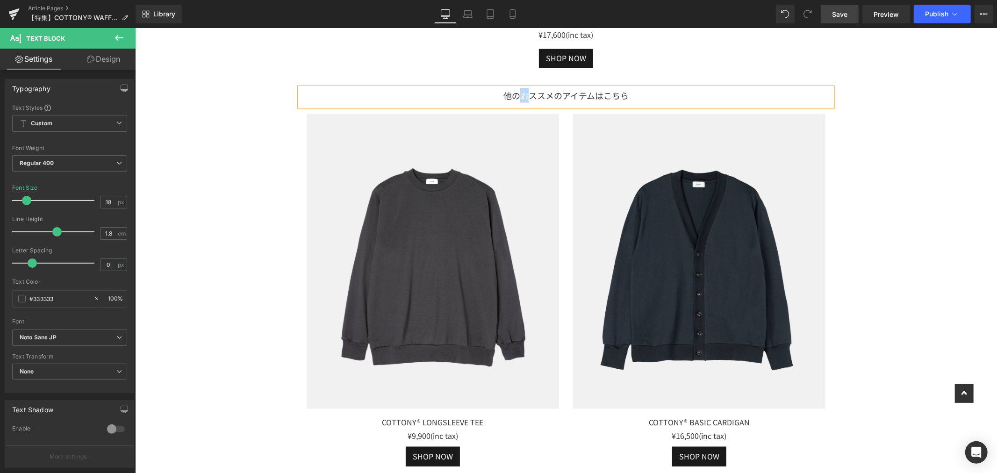
click at [525, 106] on div "他のおススメのアイテムはこちら" at bounding box center [565, 96] width 533 height 19
drag, startPoint x: 514, startPoint y: 104, endPoint x: 475, endPoint y: 113, distance: 40.2
click at [475, 106] on div "他のオススメのアイテムはこちら" at bounding box center [565, 96] width 533 height 19
click at [713, 67] on div "SHOP NOW" at bounding box center [565, 58] width 360 height 19
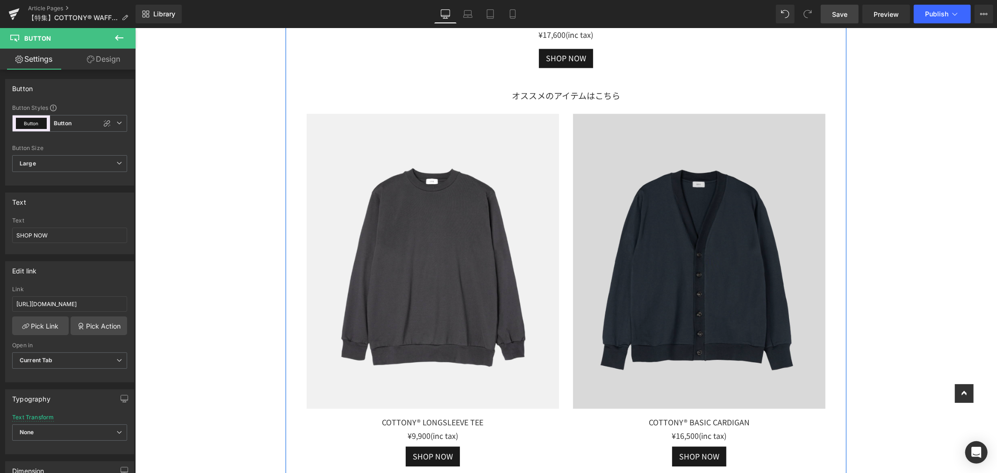
scroll to position [4257, 0]
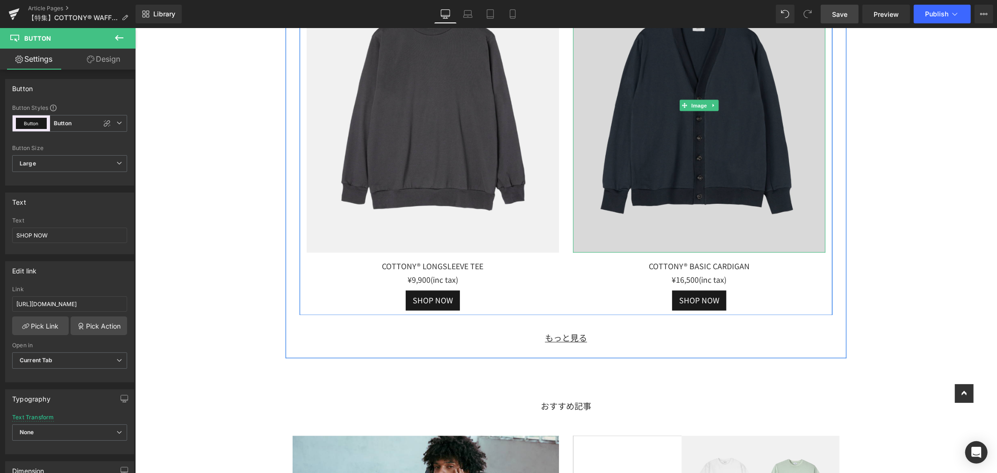
click at [746, 124] on img at bounding box center [698, 104] width 252 height 295
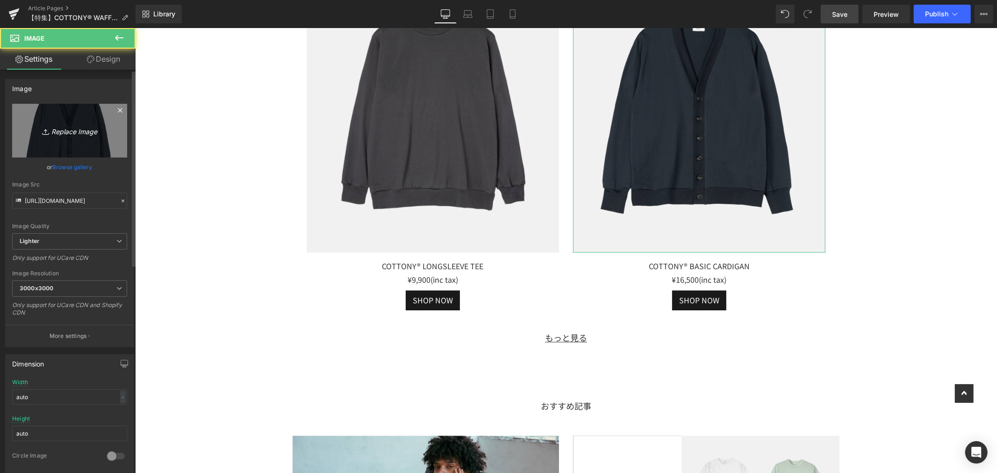
click at [64, 153] on link "Replace Image" at bounding box center [69, 131] width 115 height 54
type input "C:\fakepath\LF004_COTTONY® BASIC SWEAT (6).jpg"
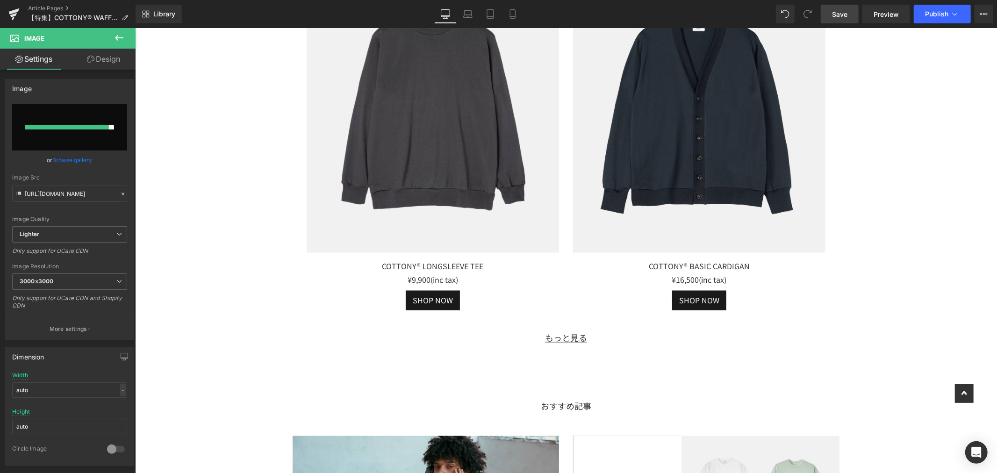
type input "https://ucarecdn.com/1a02cd04-1fd1-46c1-bc47-846b5ba41eb4/-/format/auto/-/previ…"
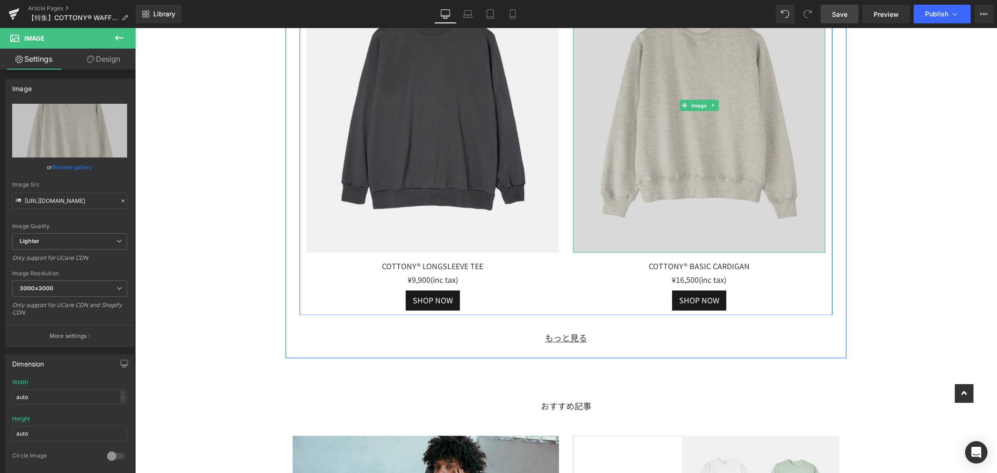
click at [741, 134] on img at bounding box center [698, 104] width 252 height 295
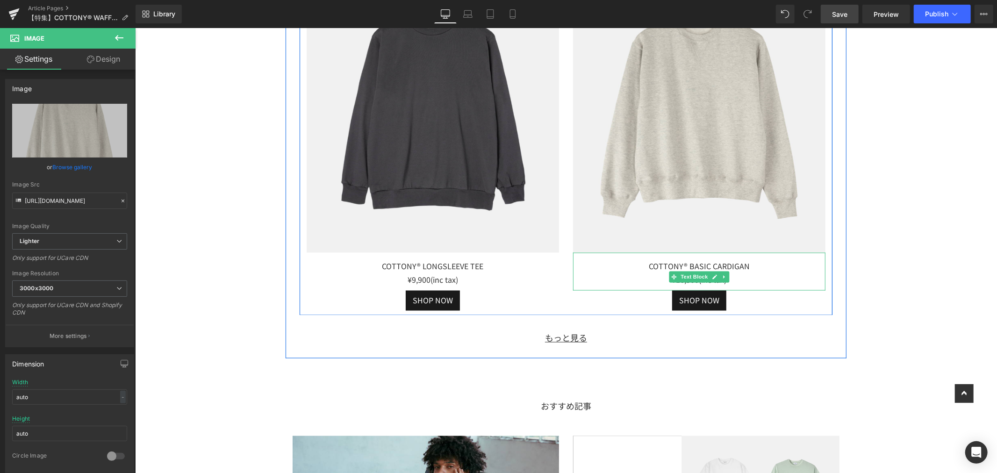
click at [755, 273] on div "COTTONY® BASIC CARDIGAN" at bounding box center [698, 266] width 252 height 14
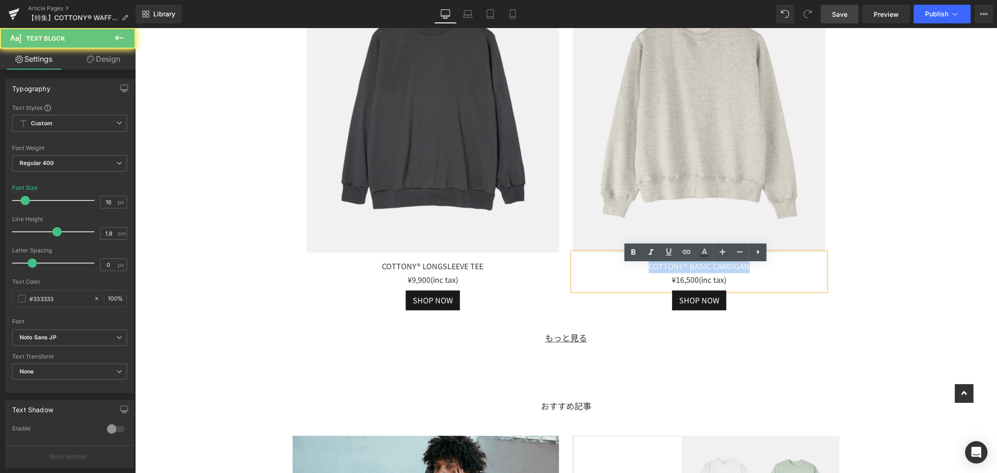
drag, startPoint x: 758, startPoint y: 276, endPoint x: 599, endPoint y: 268, distance: 160.0
click at [599, 268] on div "COTTONY® BASIC CARDIGAN ¥16,500(inc tax)" at bounding box center [698, 271] width 252 height 38
paste div
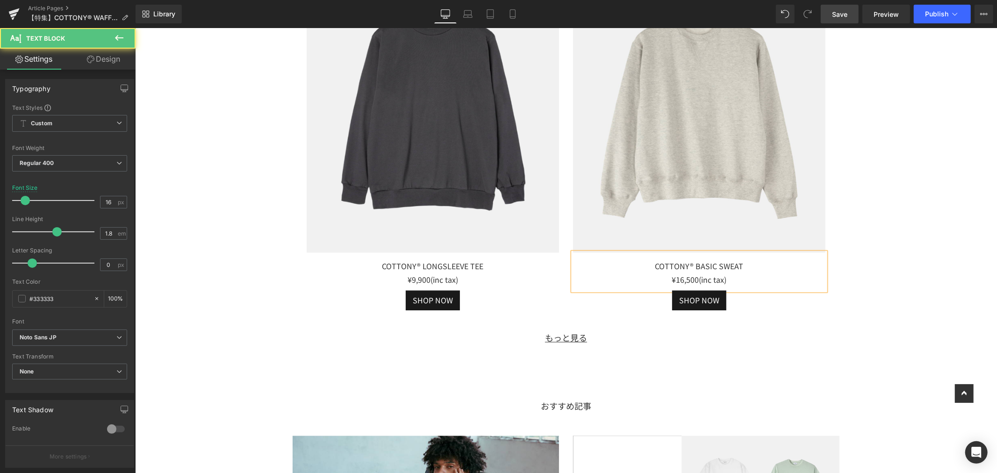
click at [677, 286] on div "¥16,500(inc tax)" at bounding box center [698, 280] width 252 height 14
click at [758, 286] on div "¥17,600(inc tax)" at bounding box center [698, 280] width 252 height 14
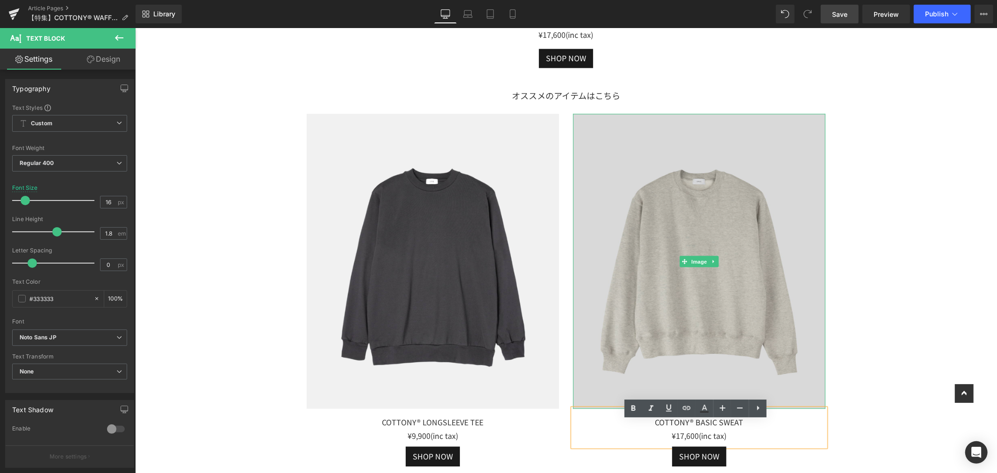
scroll to position [4205, 0]
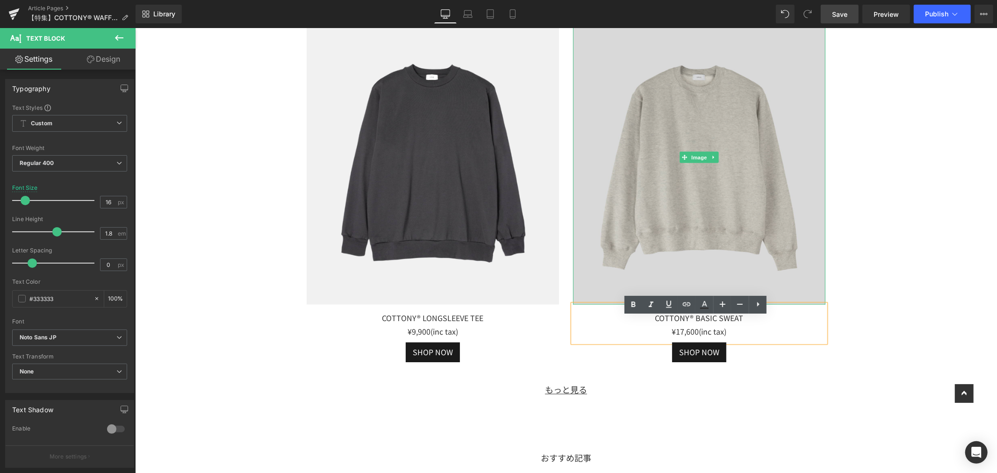
click at [675, 154] on img at bounding box center [698, 156] width 252 height 295
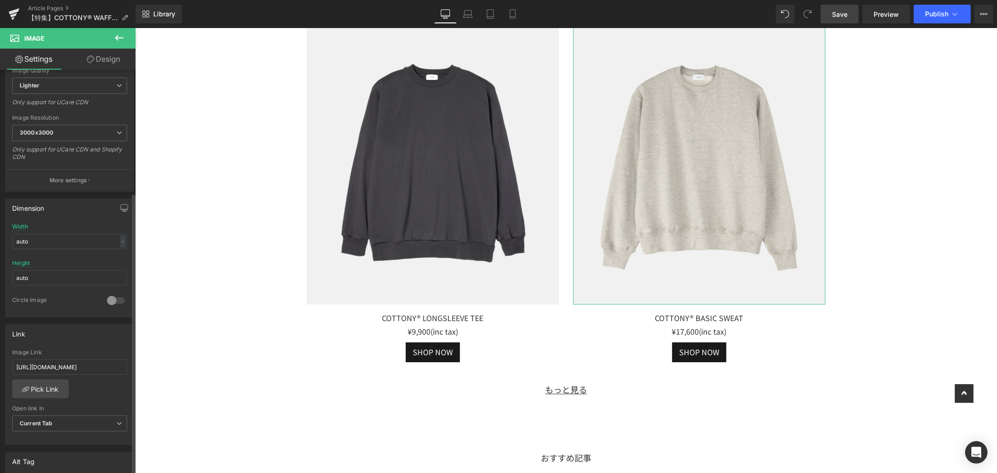
scroll to position [207, 0]
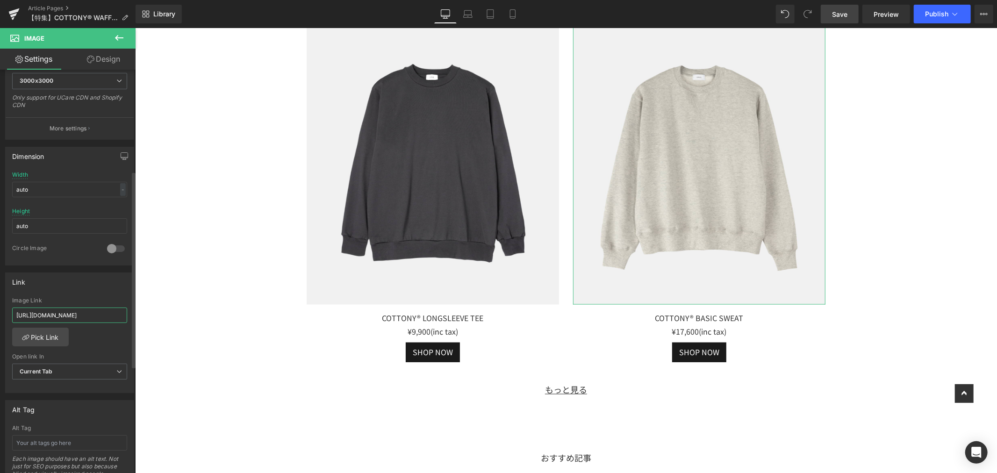
click at [15, 314] on input "https://lifill.jp/collections/all/products/cottony-basic-cardigan" at bounding box center [69, 314] width 115 height 15
type input "https://lifill.jp/products/cottony-basic-sweat"
click at [94, 294] on div "Link https://lifill.jp/products/cottony-basic-sweat Image Link https://lifill.j…" at bounding box center [69, 332] width 129 height 121
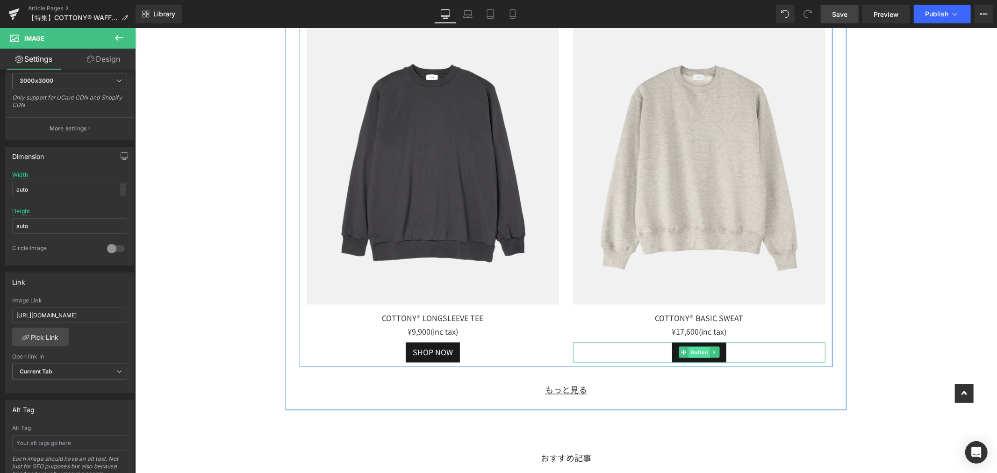
click at [698, 358] on span "Button" at bounding box center [698, 352] width 21 height 11
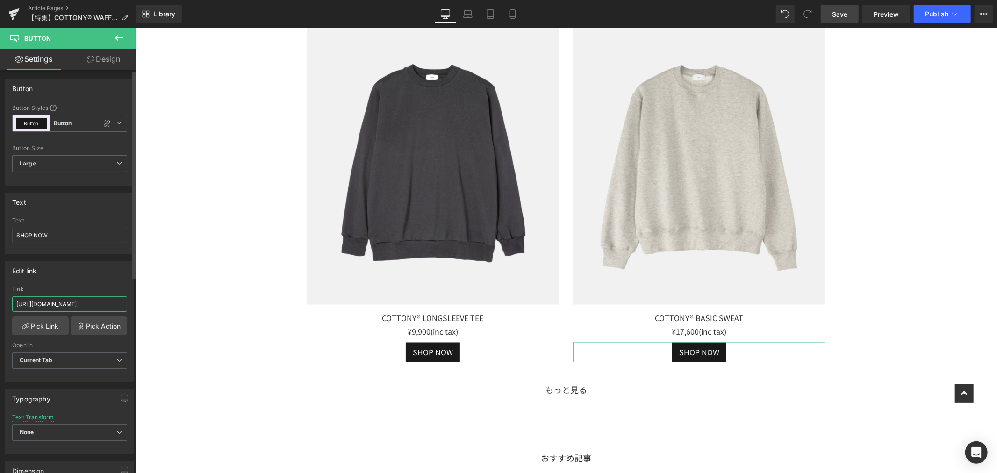
click at [17, 306] on input "https://lifill.jp/collections/all/products/cottony-basic-cardigan" at bounding box center [69, 303] width 115 height 15
paste input "https://lifill.jp/products/cottony-basic-sweat"
type input "https://lifill.jp/products/cottony-basic-sweat"
click at [65, 276] on div "Edit link" at bounding box center [70, 271] width 128 height 18
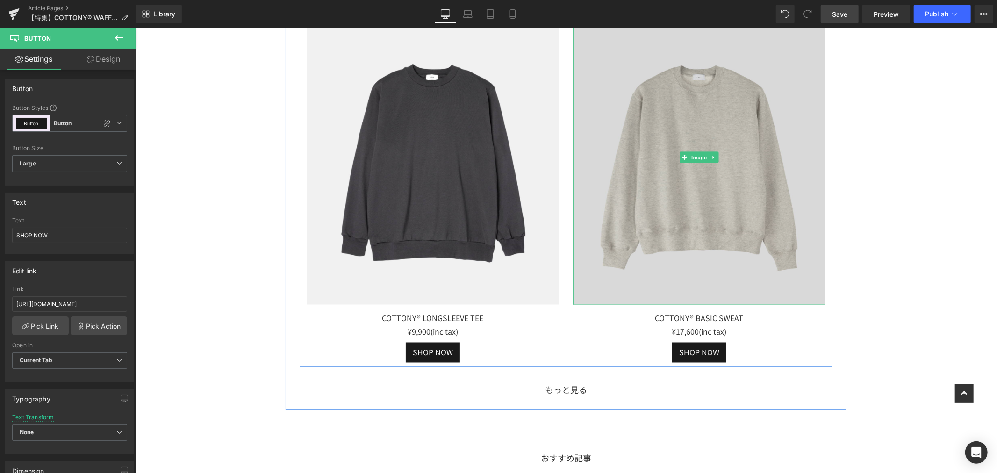
scroll to position [4465, 0]
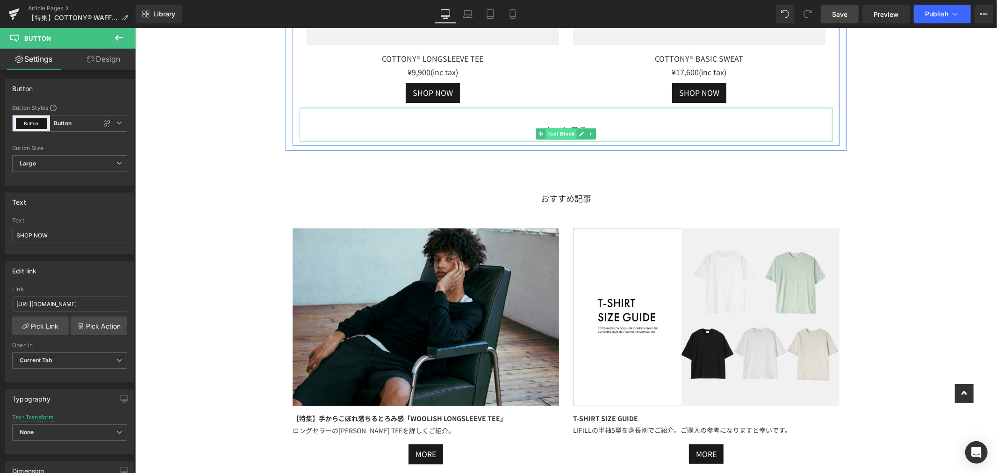
click at [559, 139] on span "Text Block" at bounding box center [560, 133] width 31 height 11
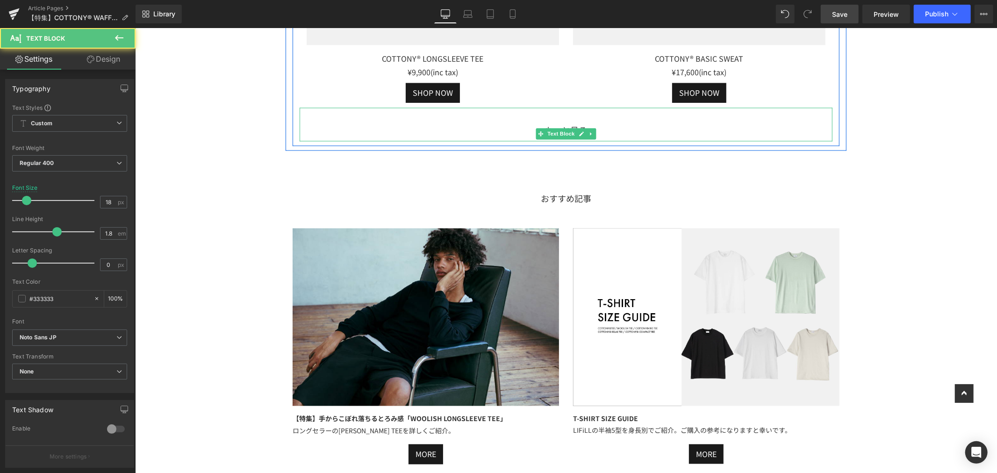
click at [629, 141] on div "もっと見る" at bounding box center [565, 124] width 533 height 34
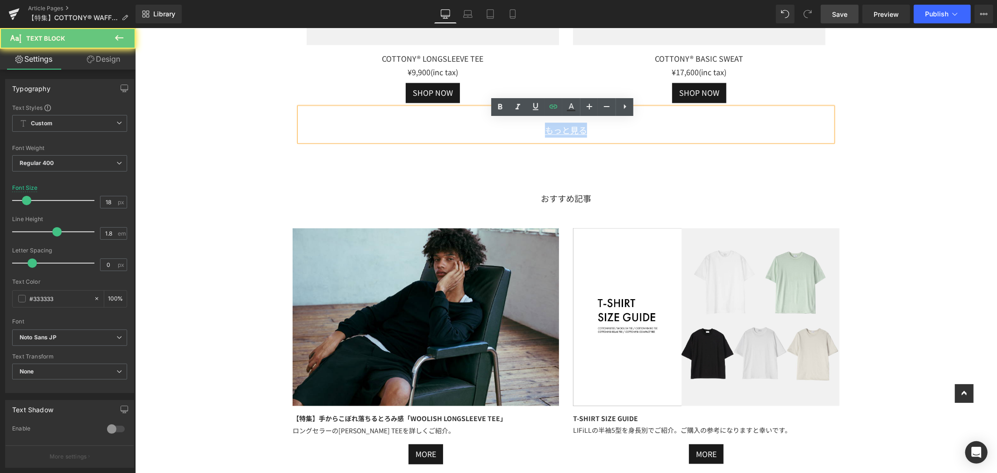
drag, startPoint x: 623, startPoint y: 146, endPoint x: 489, endPoint y: 147, distance: 134.1
click at [489, 141] on div "もっと見る" at bounding box center [565, 124] width 533 height 34
click at [599, 141] on div "もっと見る" at bounding box center [565, 124] width 533 height 34
click at [616, 137] on div "もっと見る" at bounding box center [565, 124] width 533 height 34
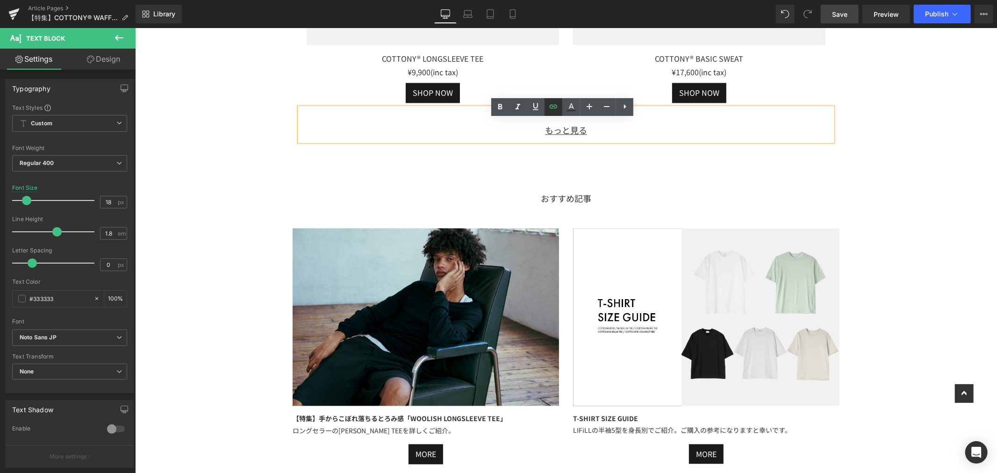
click at [546, 105] on link at bounding box center [553, 107] width 18 height 18
click at [522, 165] on input "https://lifill.jp/collections/cottony-tenjiku" at bounding box center [587, 163] width 144 height 23
click at [558, 107] on icon at bounding box center [553, 106] width 11 height 11
type input "https://lifill.jp/collections/cottony-tenjiku"
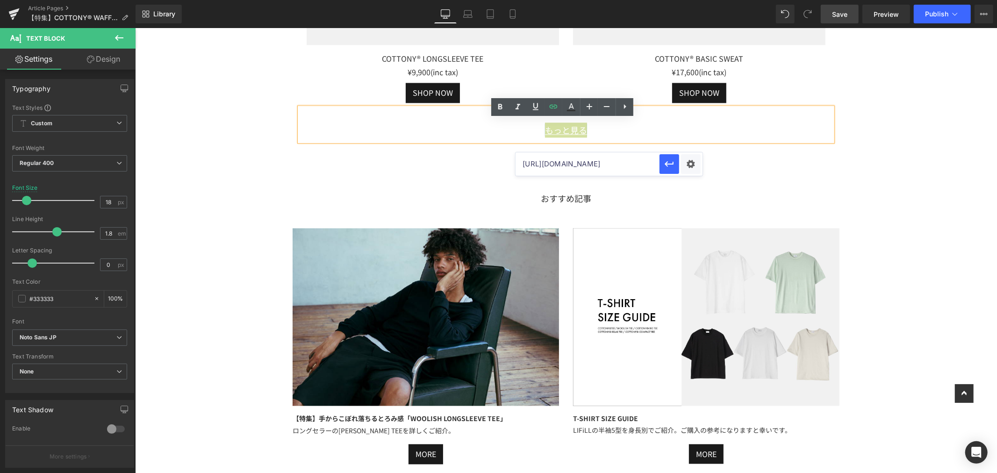
click at [525, 164] on input "https://lifill.jp/collections/cottony-tenjiku" at bounding box center [587, 163] width 144 height 23
paste input "https://lifill.jp/collections/all-lifill"
type input "https://lifill.jp/collections/all-lifill"
click at [664, 165] on icon "button" at bounding box center [668, 163] width 11 height 11
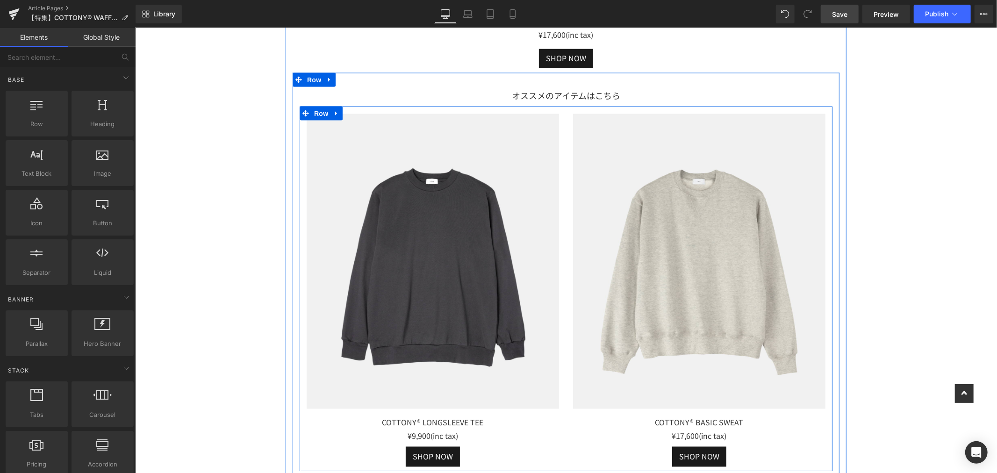
scroll to position [3998, 0]
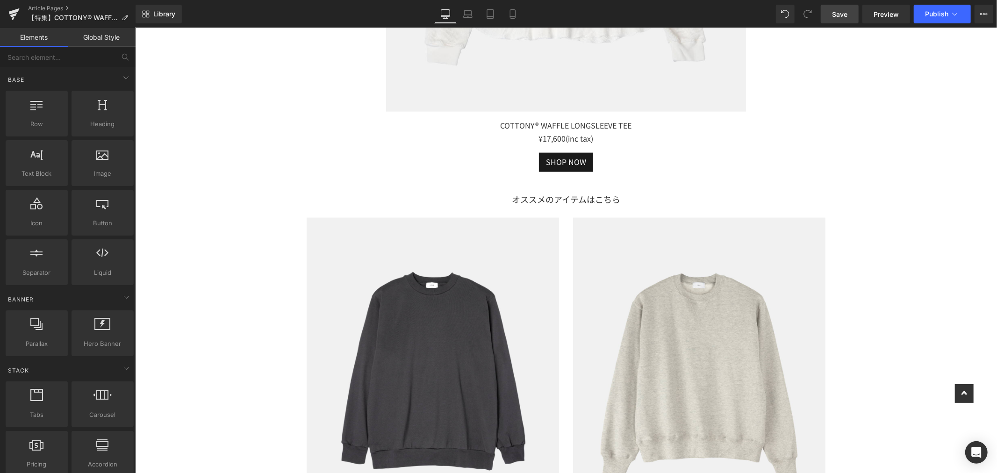
click at [838, 19] on span "Save" at bounding box center [839, 14] width 15 height 10
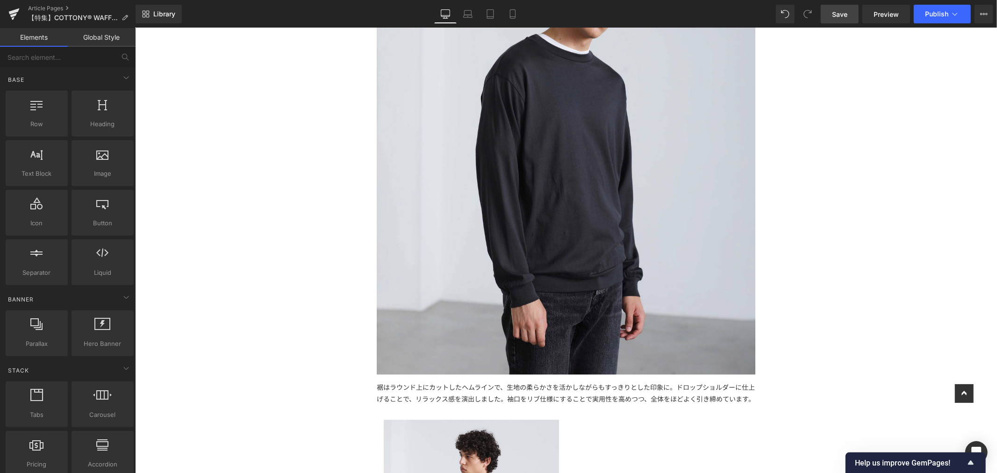
scroll to position [2024, 0]
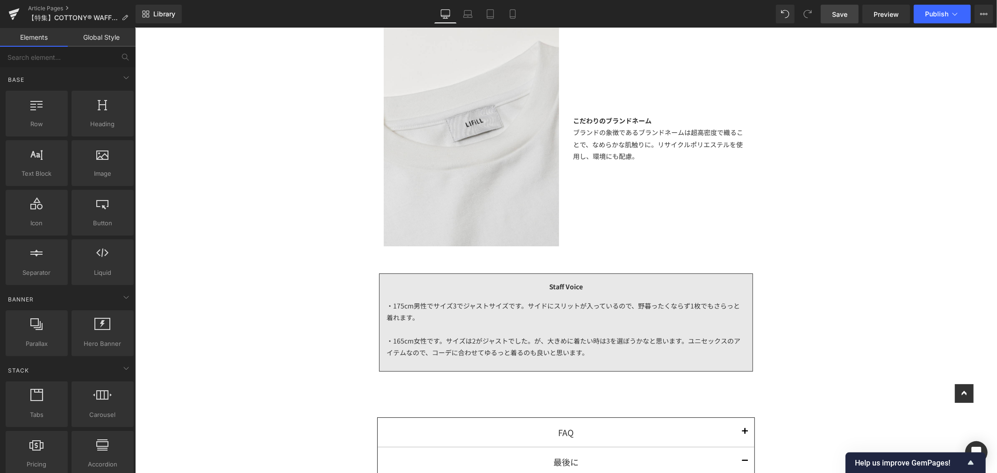
scroll to position [2440, 0]
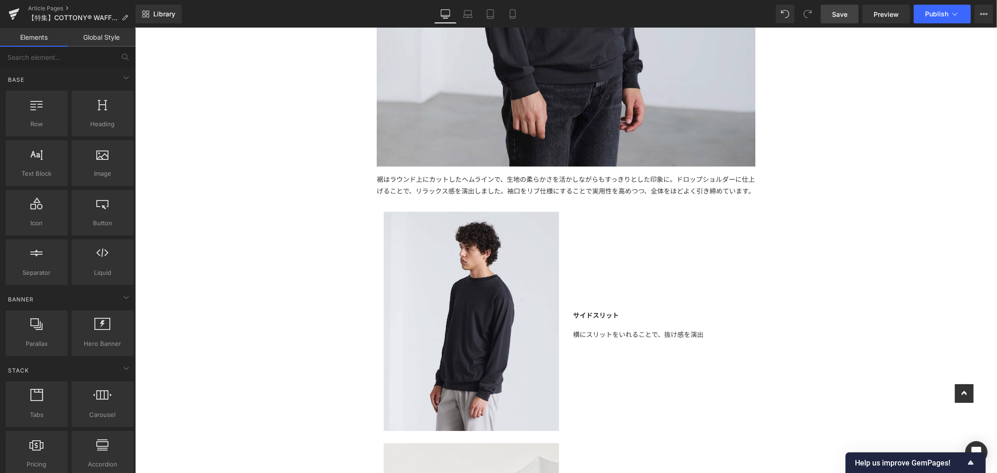
click at [228, 185] on div "【特集】 Text Block もっちり感に包まれる、至福の肌触り オールメイドインジャパンの 「 COTTONY® WAFFLE LONGSLEEVE TE…" at bounding box center [566, 123] width 862 height 4987
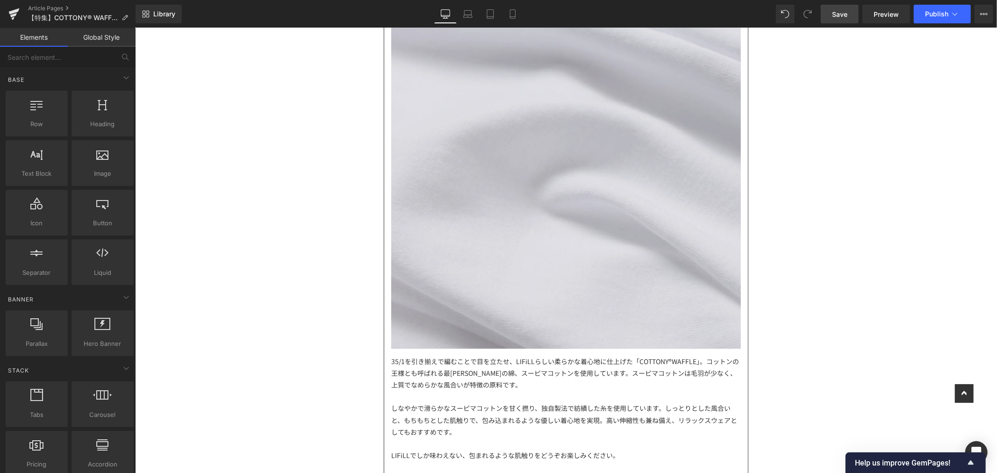
scroll to position [1142, 0]
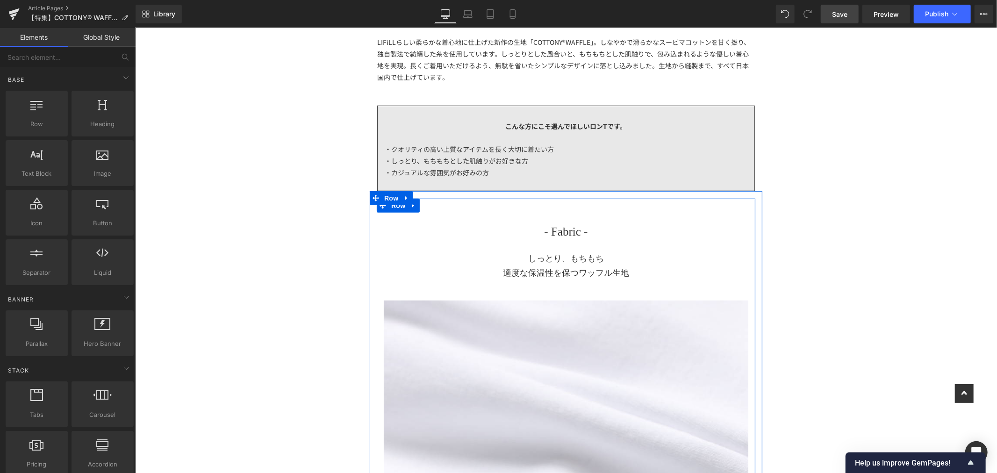
scroll to position [104, 0]
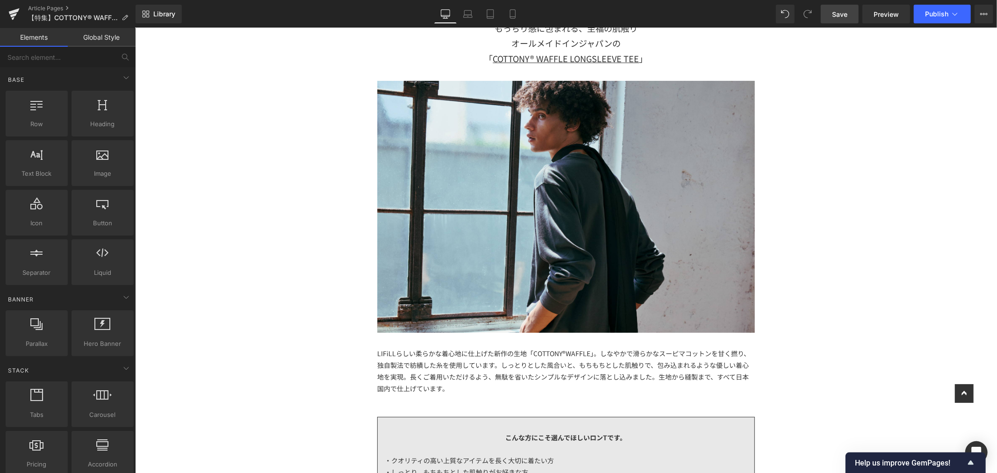
click at [562, 206] on div "Image" at bounding box center [566, 205] width 378 height 251
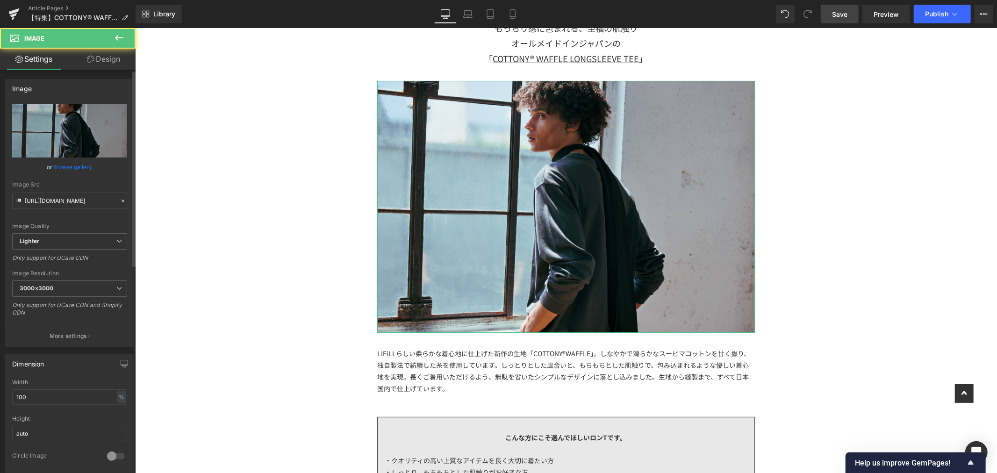
click at [7, 137] on div "https://ucarecdn.com/650ca647-a961-4376-a0a0-b248f86936de/-/format/auto/-/previ…" at bounding box center [70, 225] width 128 height 243
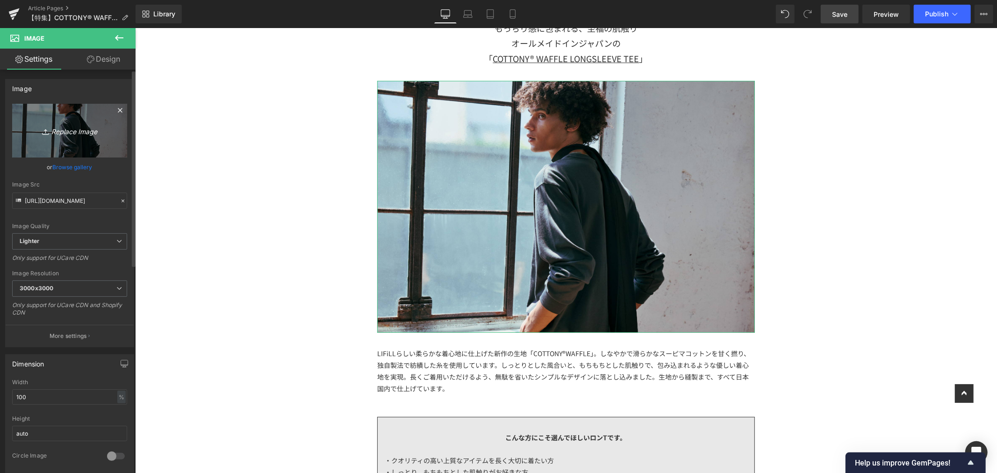
click at [56, 136] on icon "Replace Image" at bounding box center [69, 131] width 75 height 12
type input "C:\fakepath\アートボード 32でで.jpg"
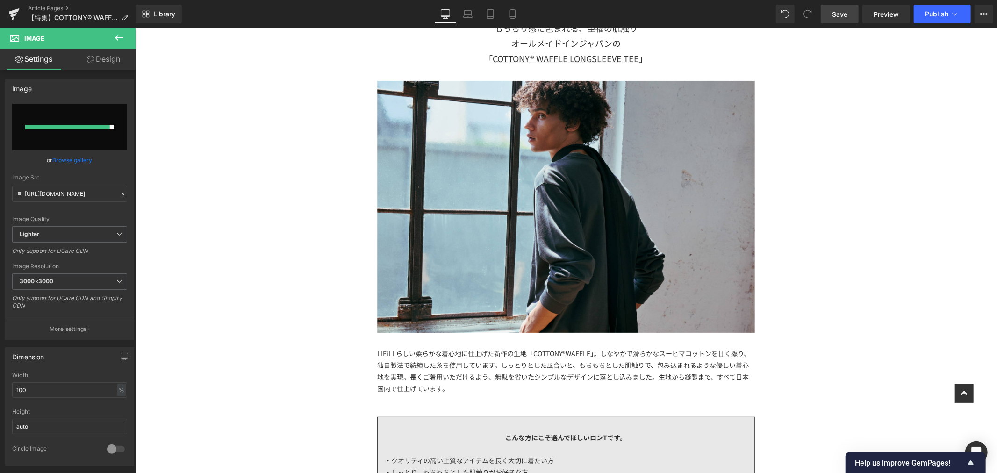
type input "https://ucarecdn.com/5cf75d82-5160-4c40-b6a0-5dcf728d2d52/-/format/auto/-/previ…"
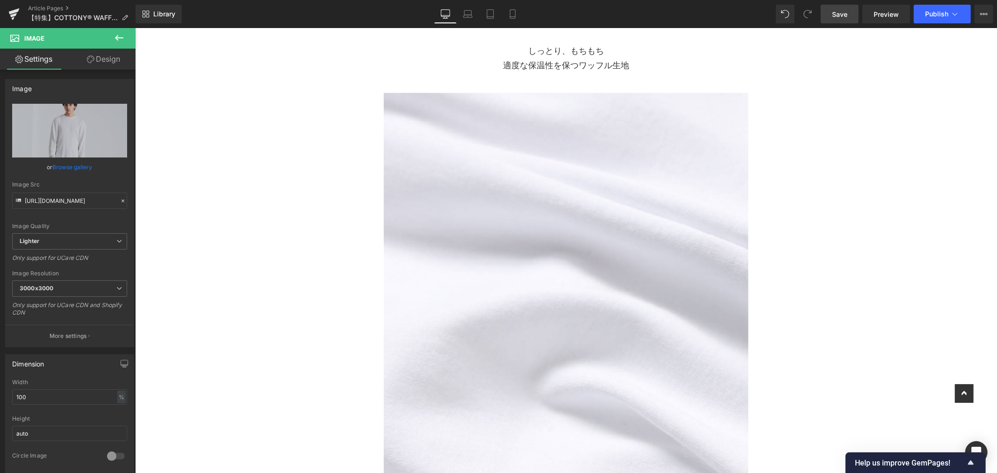
scroll to position [675, 0]
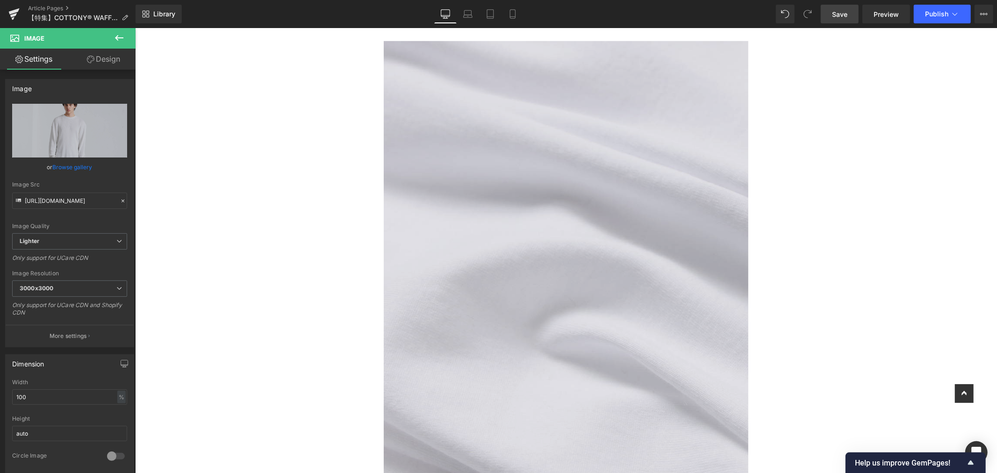
click at [701, 210] on img at bounding box center [565, 263] width 364 height 465
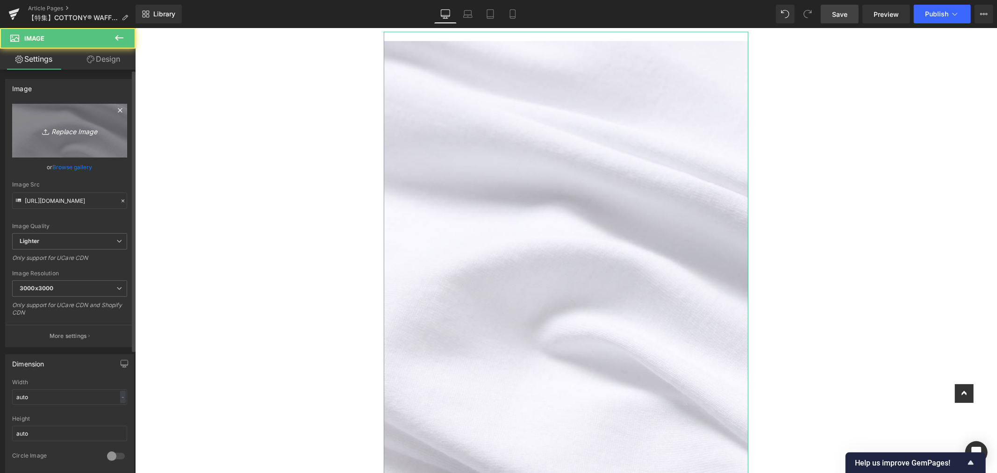
click at [52, 123] on link "Replace Image" at bounding box center [69, 131] width 115 height 54
type input "C:\fakepath\アートボード 4でで.jpg"
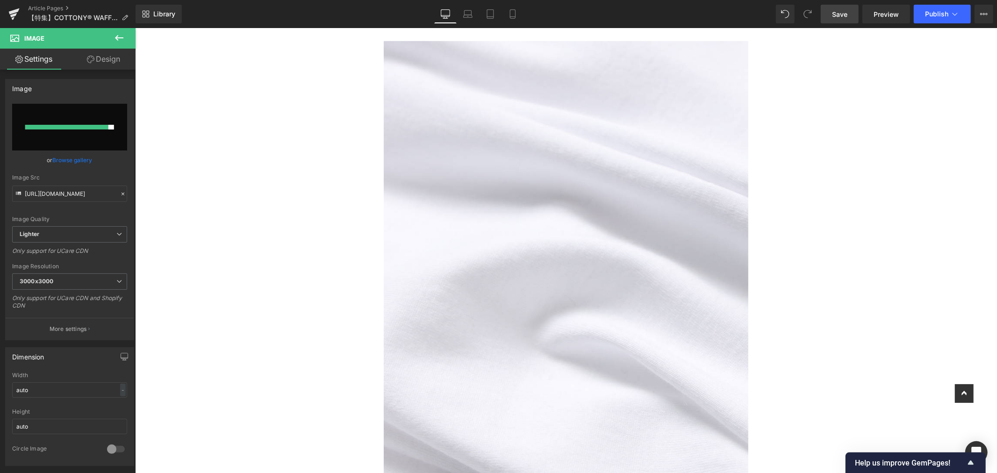
type input "https://ucarecdn.com/dc00dc71-d508-4d1d-89fb-372ee33f89b5/-/format/auto/-/previ…"
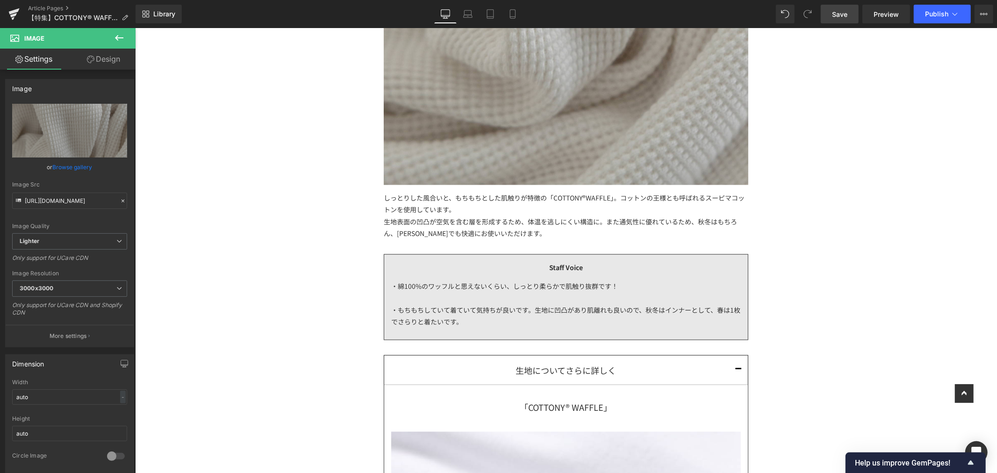
scroll to position [1297, 0]
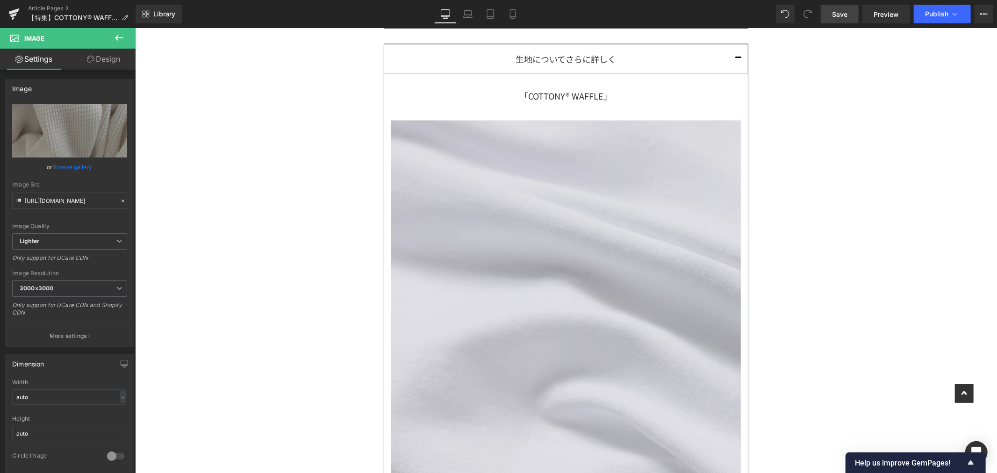
click at [676, 248] on img at bounding box center [565, 334] width 349 height 446
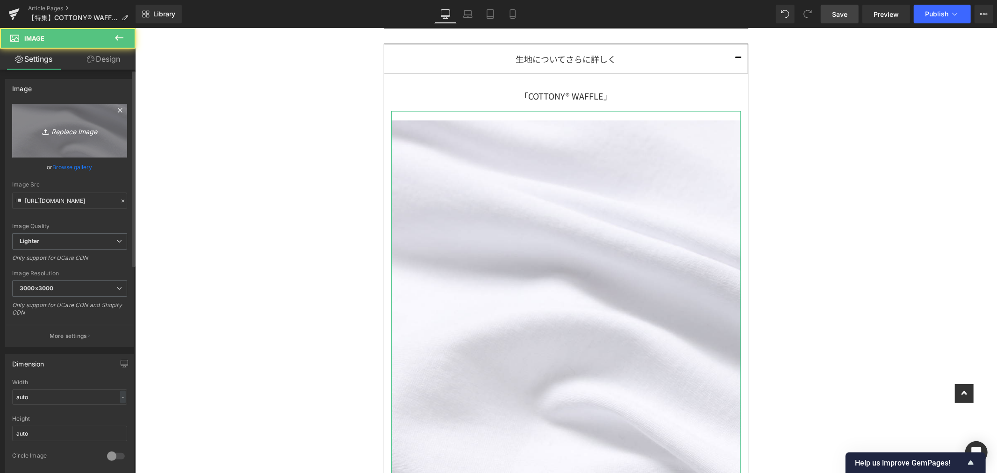
click at [43, 138] on link "Replace Image" at bounding box center [69, 131] width 115 height 54
type input "C:\fakepath\アートボード 4でで.jpg"
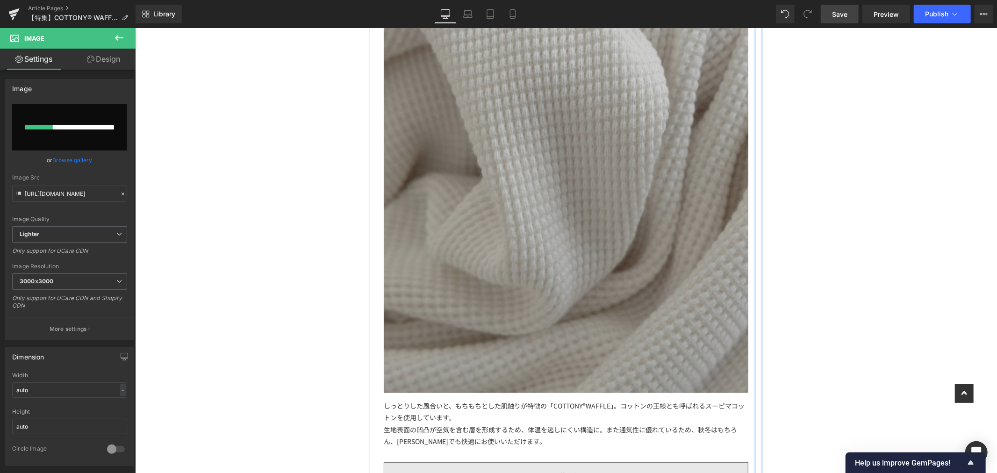
scroll to position [675, 0]
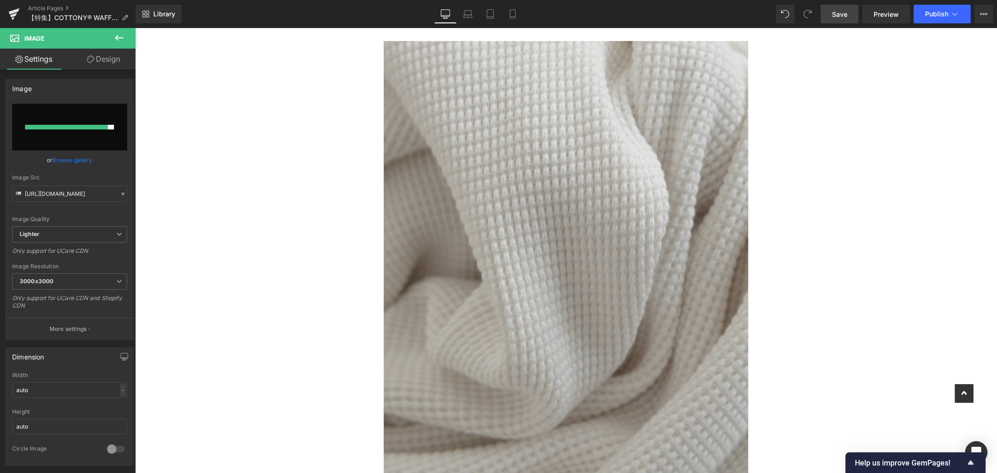
type input "https://ucarecdn.com/cece20cc-0b6a-4d1d-a6b8-20ccdb3bfc26/-/format/auto/-/previ…"
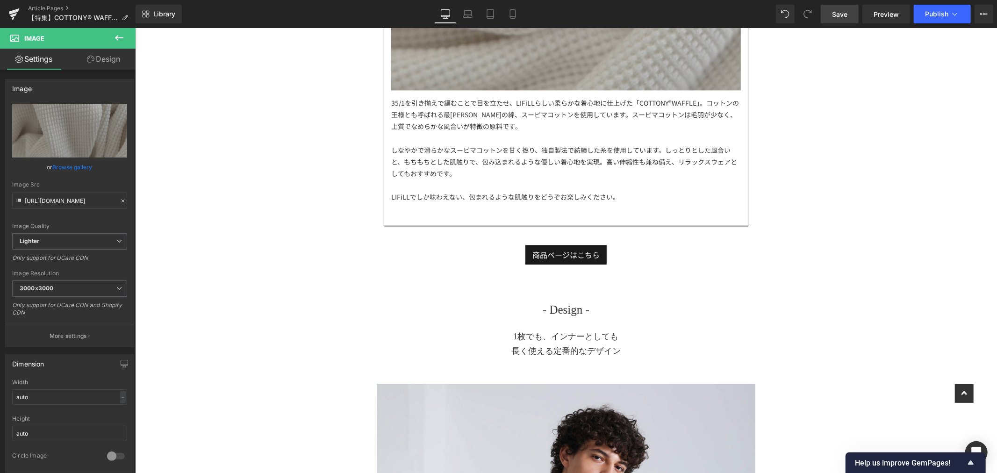
scroll to position [2024, 0]
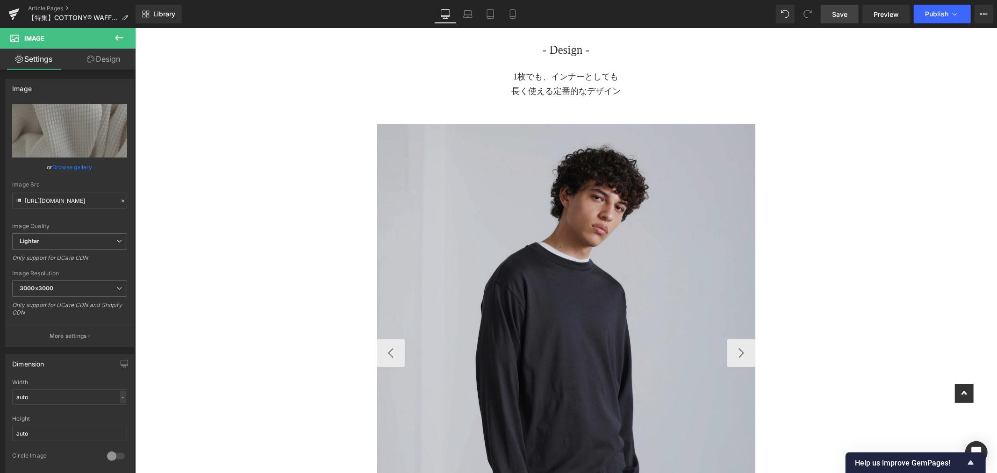
click at [624, 244] on img at bounding box center [572, 352] width 392 height 458
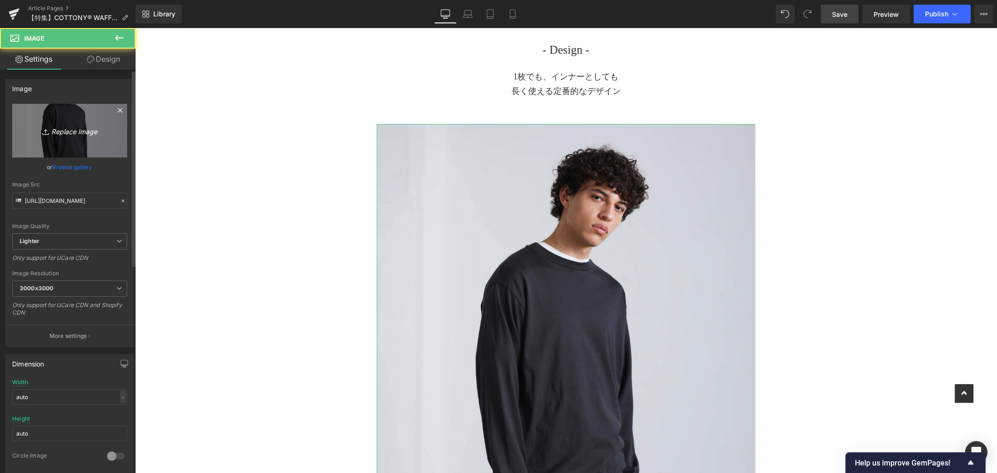
click at [82, 121] on link "Replace Image" at bounding box center [69, 131] width 115 height 54
type input "C:\fakepath\アートボード 2でで.jpg"
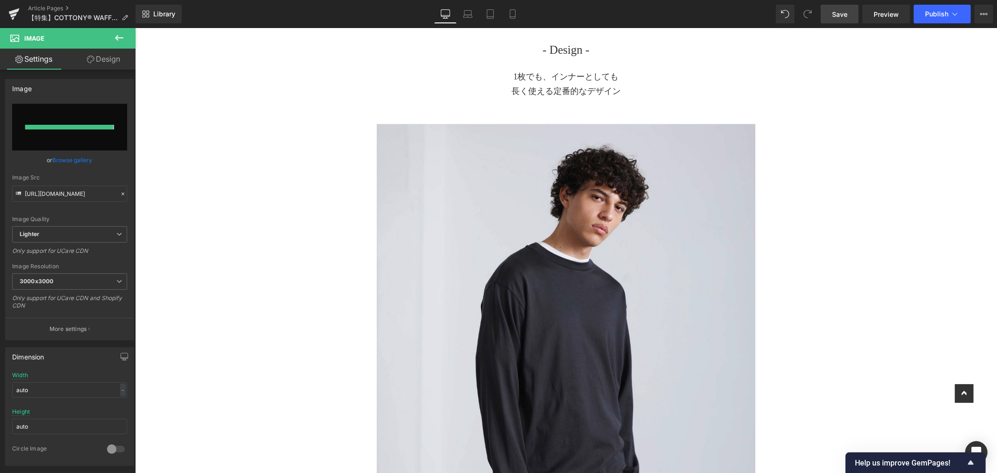
type input "https://ucarecdn.com/3c1cab3a-14e4-45fe-a7aa-ca9a6017b2bb/-/format/auto/-/previ…"
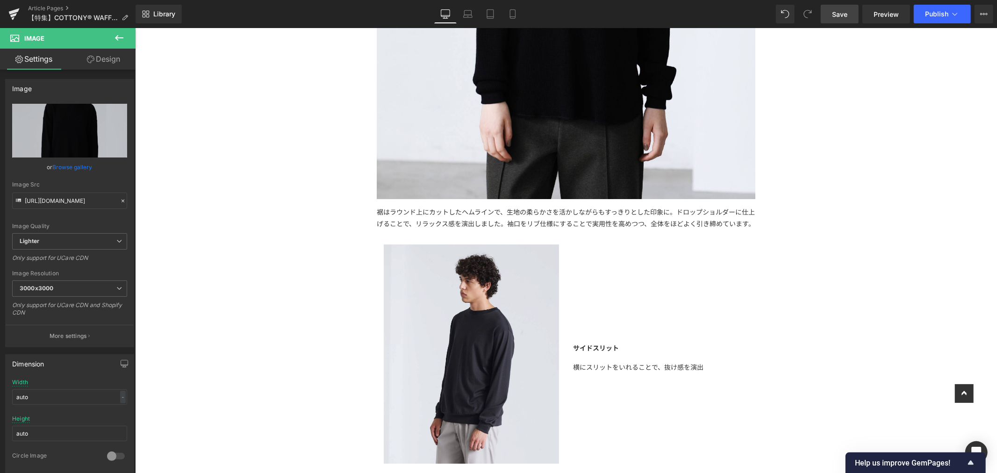
scroll to position [2595, 0]
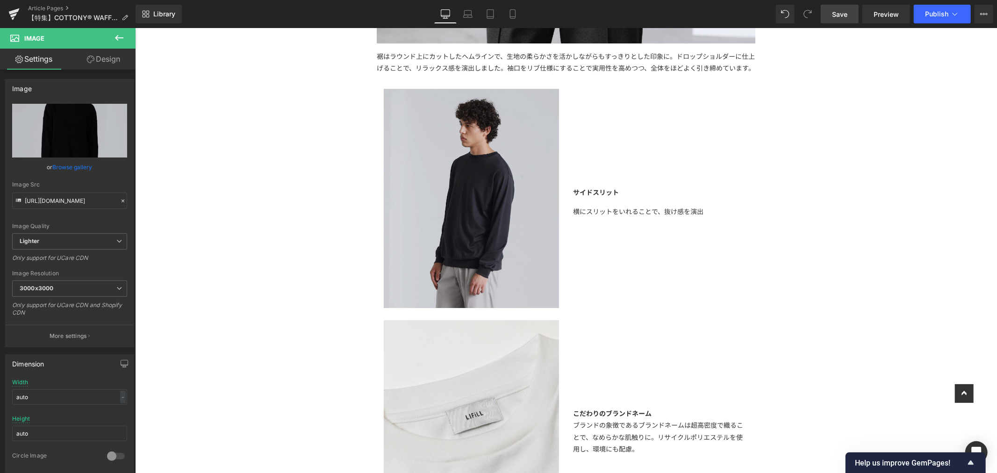
click at [480, 248] on img at bounding box center [470, 197] width 175 height 219
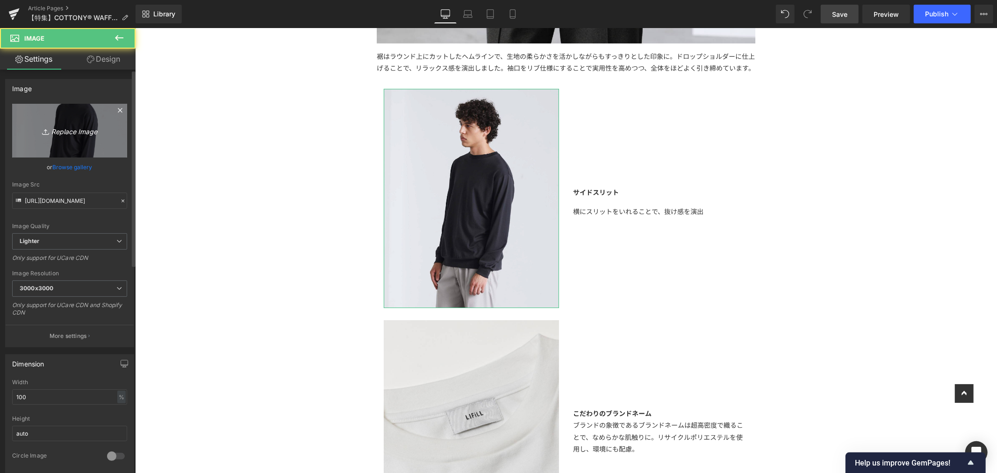
click at [84, 128] on icon "Replace Image" at bounding box center [69, 131] width 75 height 12
type input "C:\fakepath\アートボード 3でで.jpg"
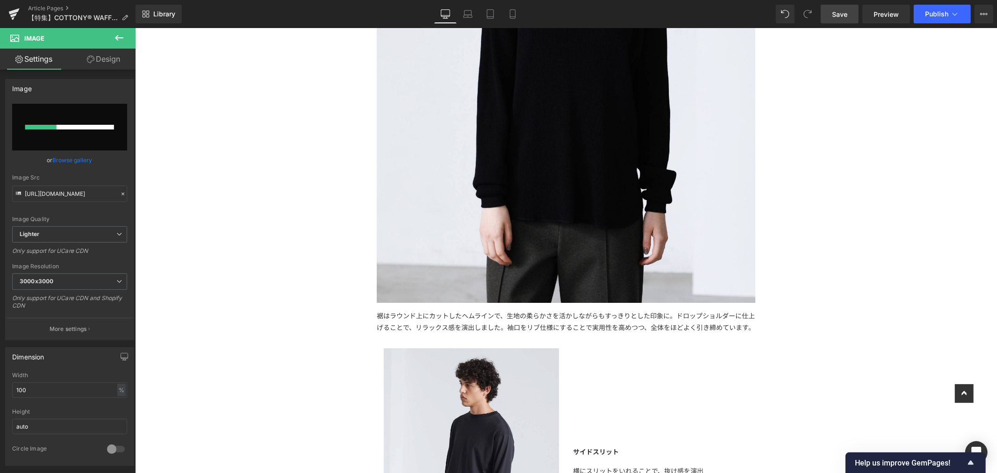
scroll to position [2232, 0]
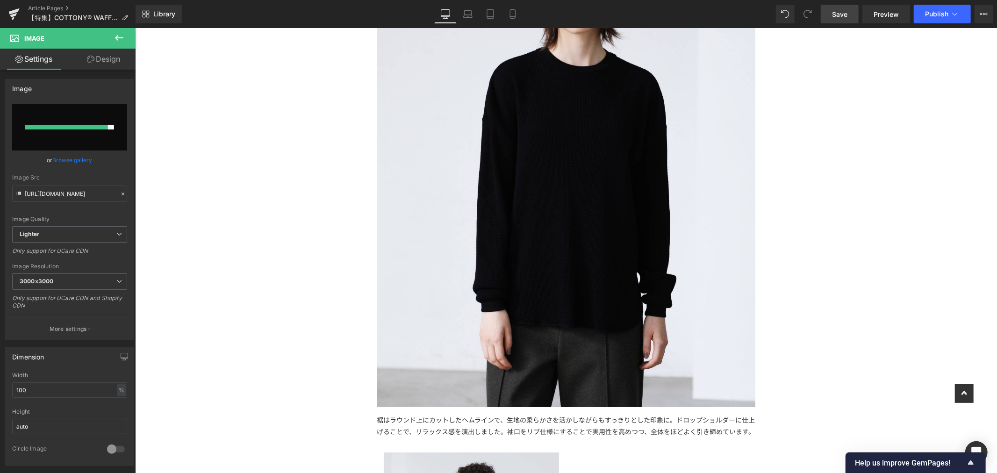
type input "https://ucarecdn.com/843d1adc-712d-46b9-adfb-04d53268a6ad/-/format/auto/-/previ…"
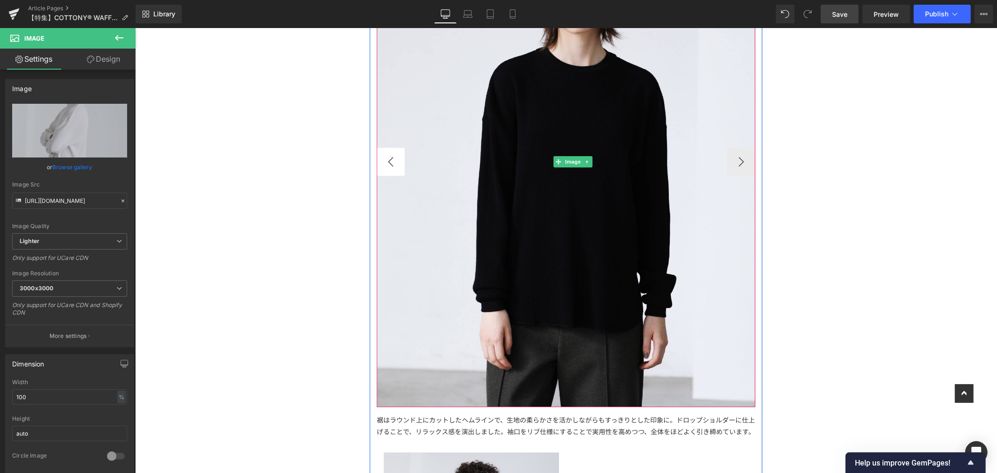
click at [397, 165] on button "‹" at bounding box center [390, 161] width 28 height 28
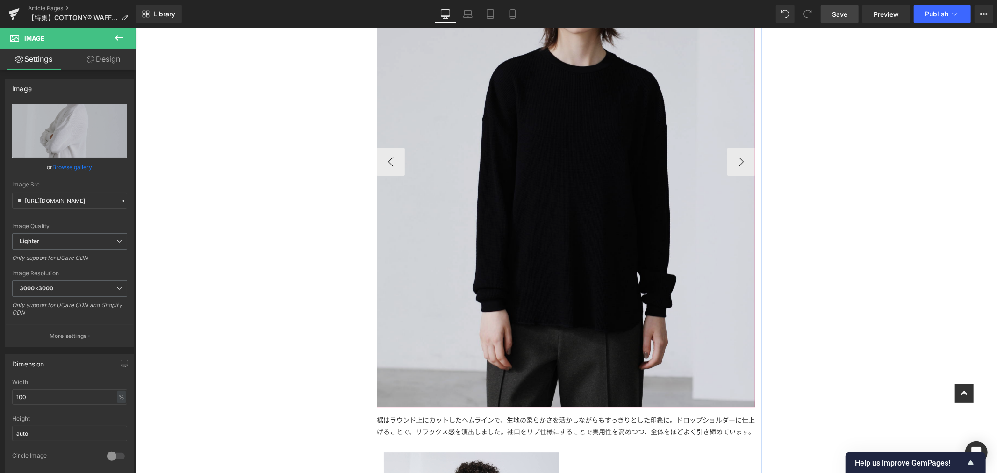
click at [589, 127] on img at bounding box center [572, 161] width 392 height 491
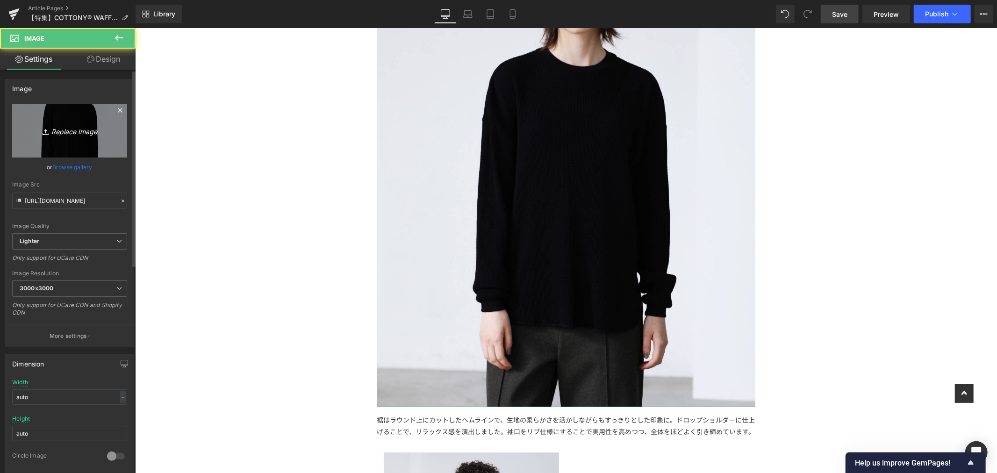
click at [107, 125] on link "Replace Image" at bounding box center [69, 131] width 115 height 54
type input "C:\fakepath\LF102_COTTONY® WAFFLE OVERSIZED LONGSLEEVE TEE (6).jpg"
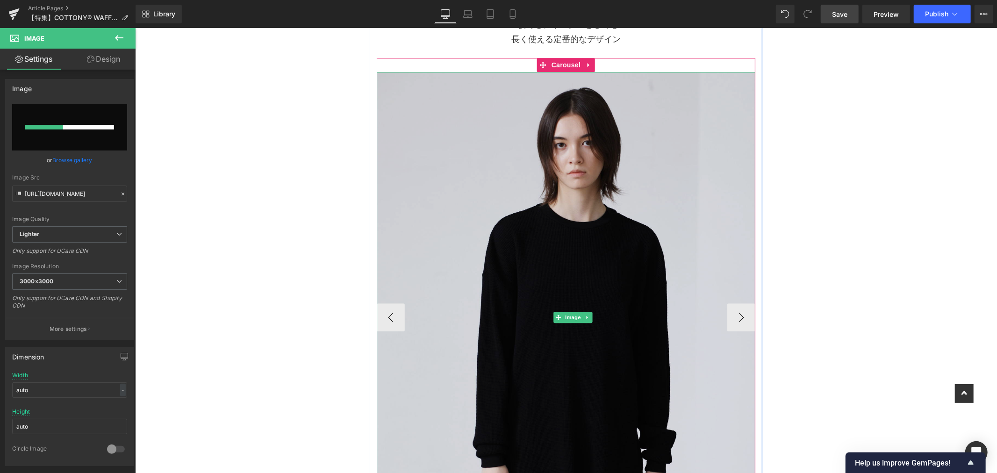
scroll to position [2180, 0]
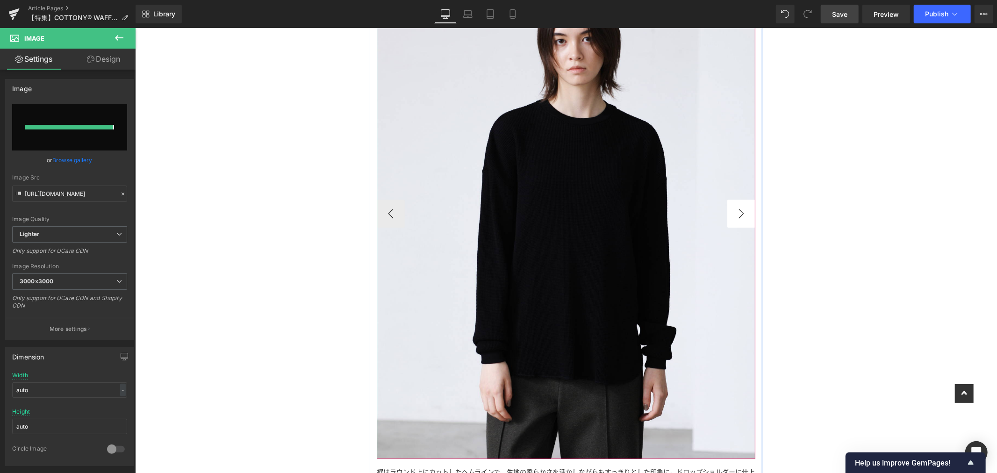
type input "https://ucarecdn.com/3da33f08-cd81-4232-b094-ef60378cbe59/-/format/auto/-/previ…"
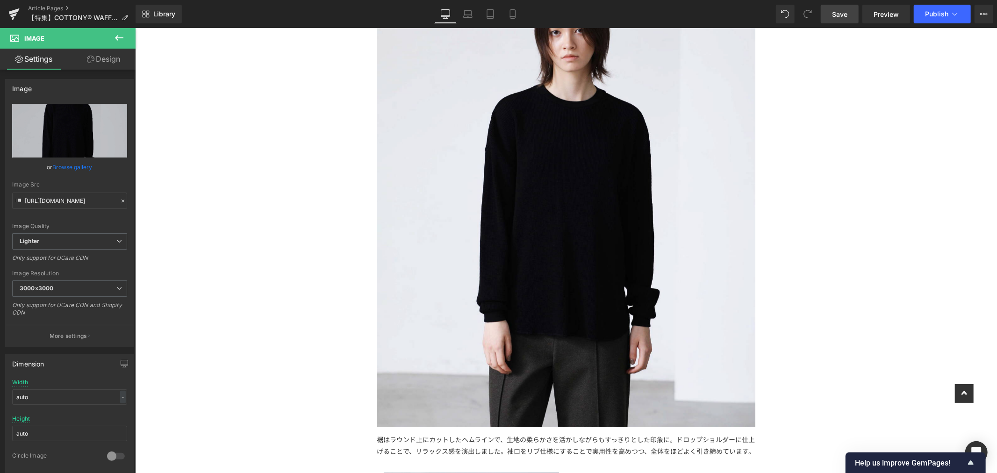
scroll to position [2232, 0]
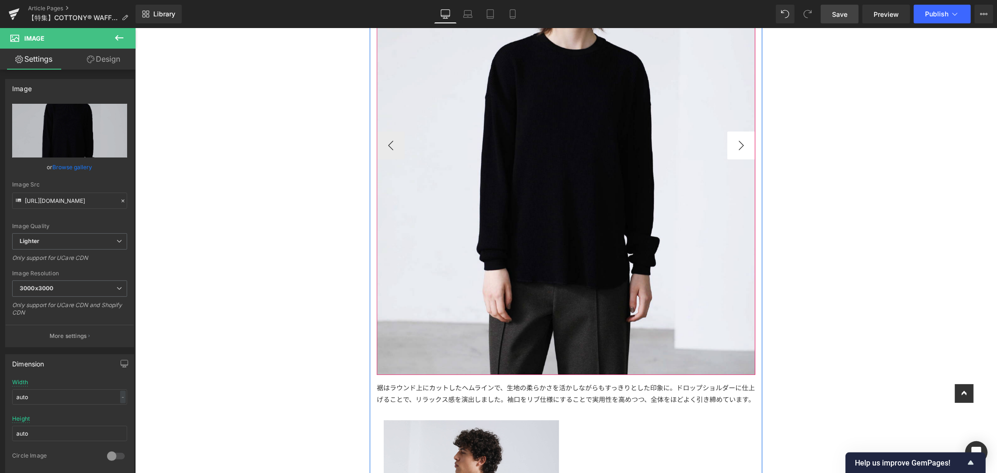
click at [740, 155] on button "›" at bounding box center [741, 145] width 28 height 28
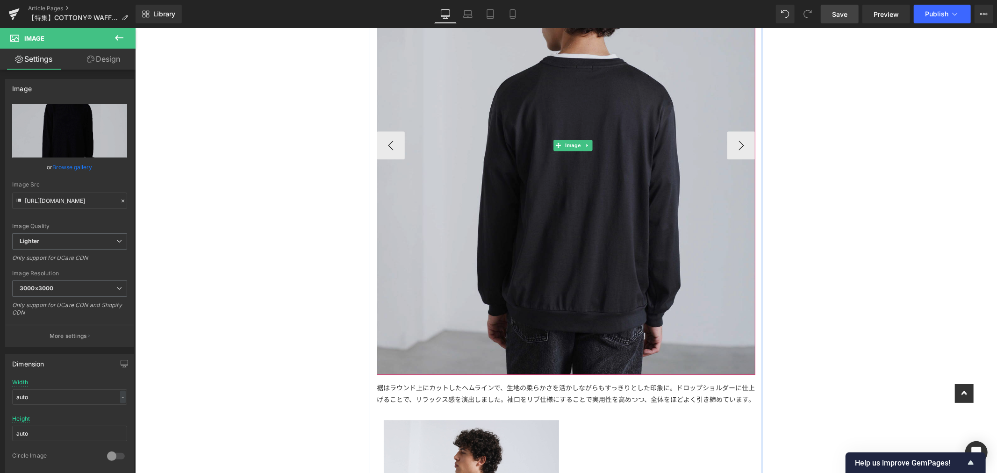
click at [569, 135] on img at bounding box center [572, 145] width 392 height 458
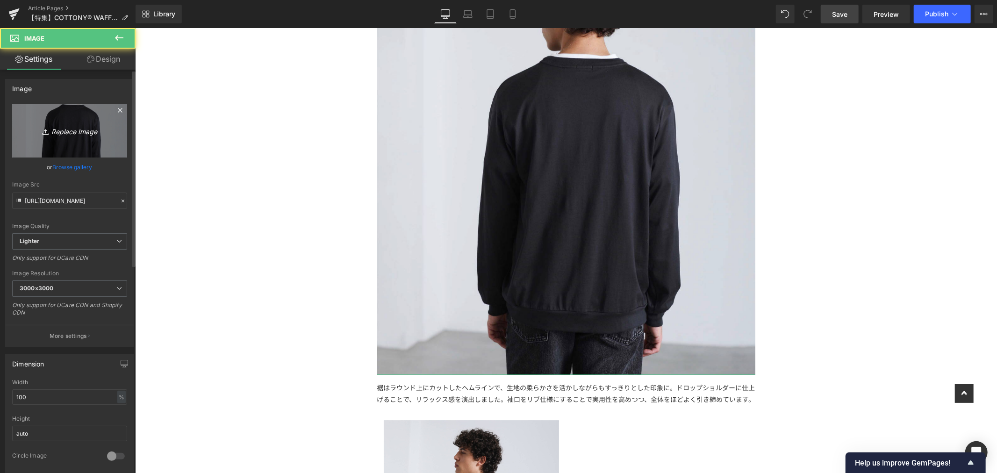
click at [89, 137] on link "Replace Image" at bounding box center [69, 131] width 115 height 54
type input "C:\fakepath\LF102_COTTONY® WAFFLE OVERSIZED LONGSLEEVE TEE (7).jpg"
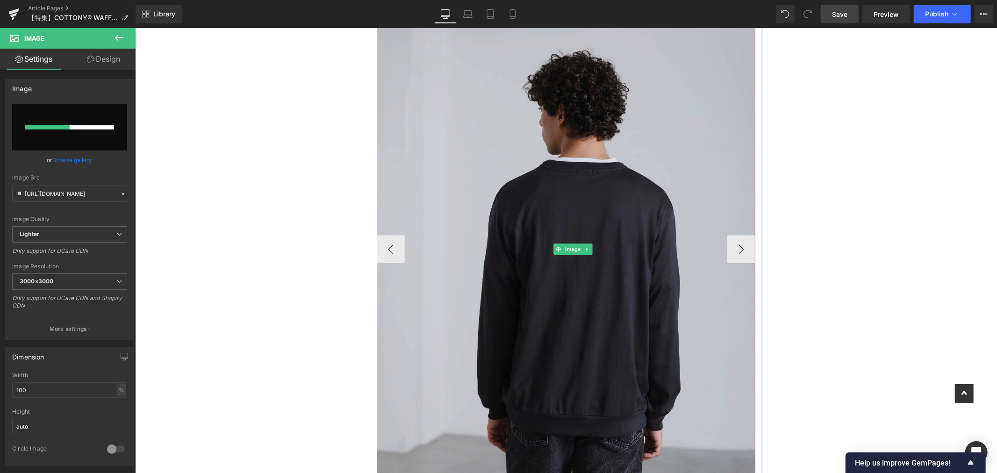
scroll to position [2180, 0]
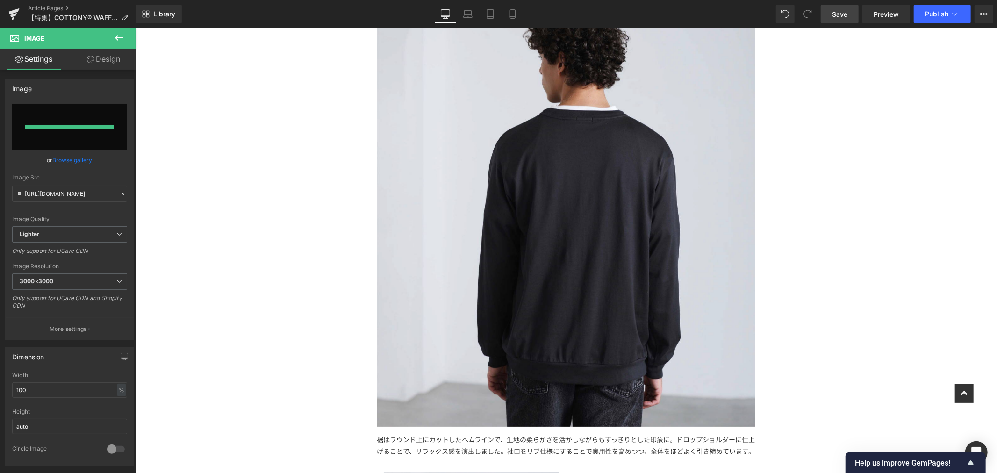
type input "https://ucarecdn.com/034f5156-6753-46c7-9b65-20e6086ccf88/-/format/auto/-/previ…"
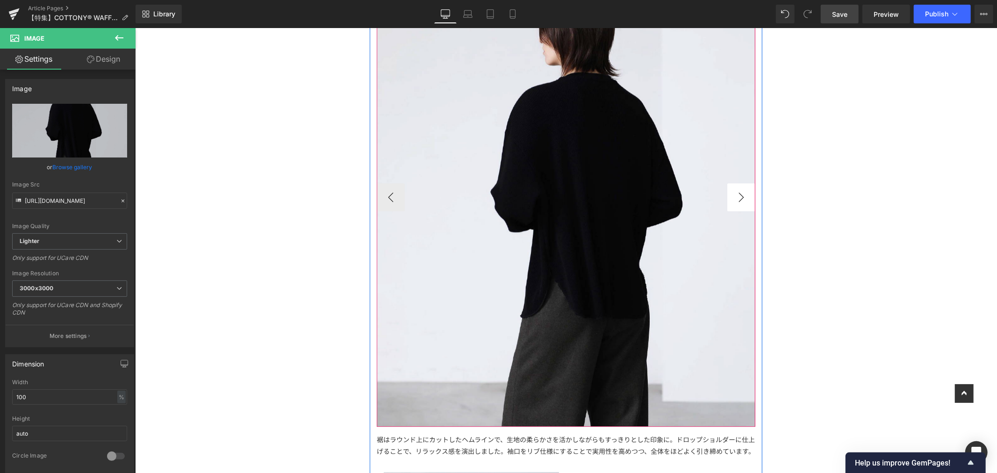
click at [737, 197] on button "›" at bounding box center [741, 197] width 28 height 28
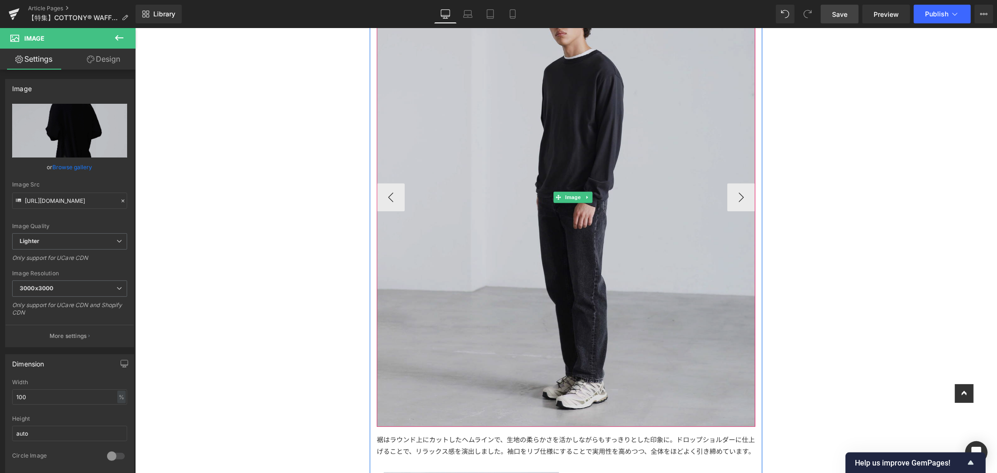
click at [611, 141] on img at bounding box center [572, 197] width 392 height 458
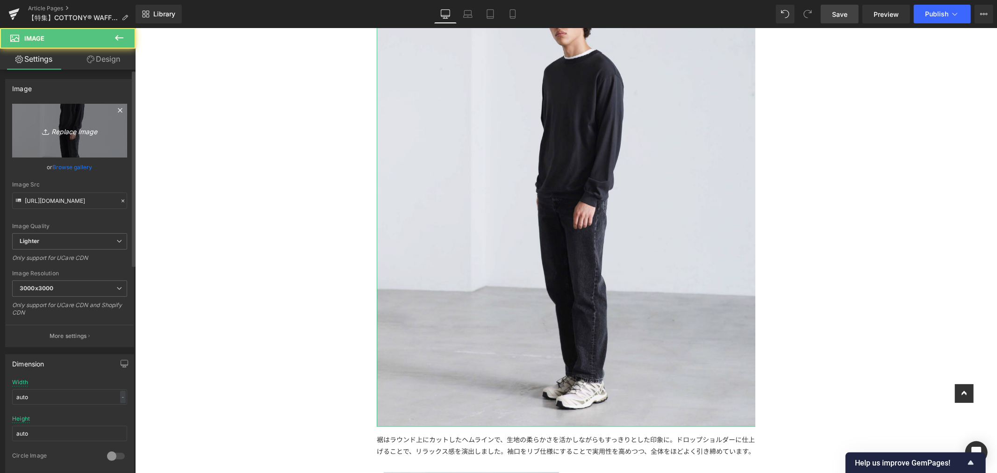
click at [95, 122] on link "Replace Image" at bounding box center [69, 131] width 115 height 54
type input "C:\fakepath\LF102_COTTONY® WAFFLE OVERSIZED LONGSLEEVE TEE (8).jpg"
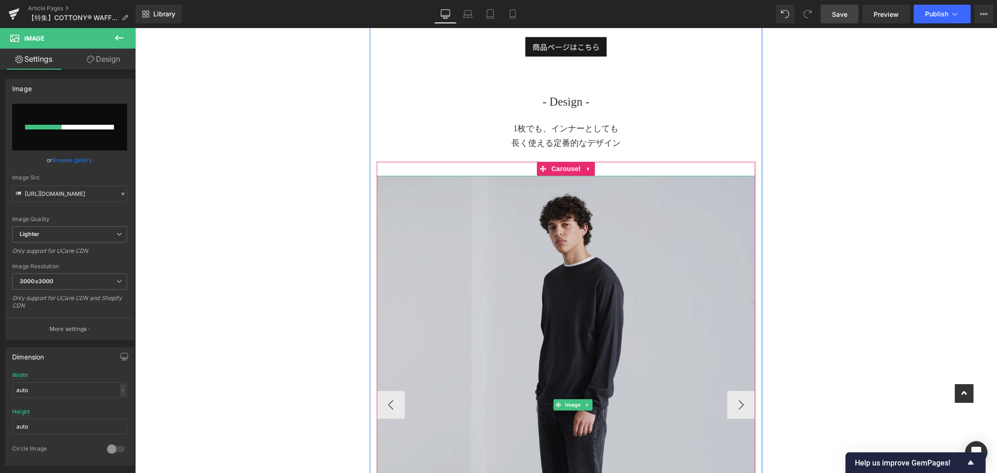
scroll to position [2128, 0]
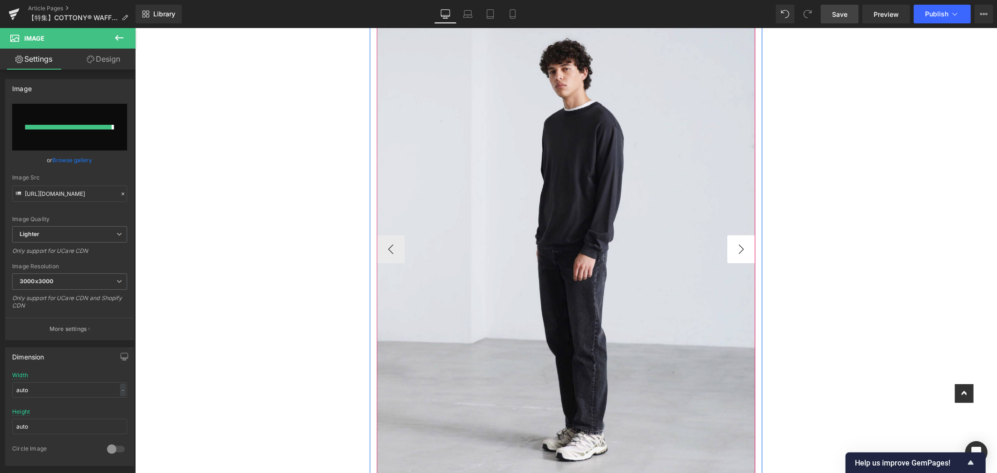
type input "https://ucarecdn.com/f7740778-cc72-4737-8725-e653c72b451f/-/format/auto/-/previ…"
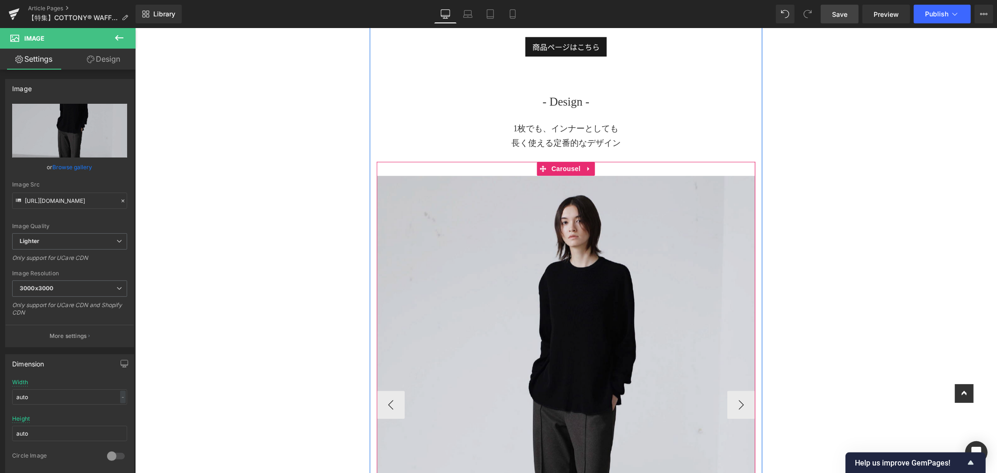
scroll to position [2076, 0]
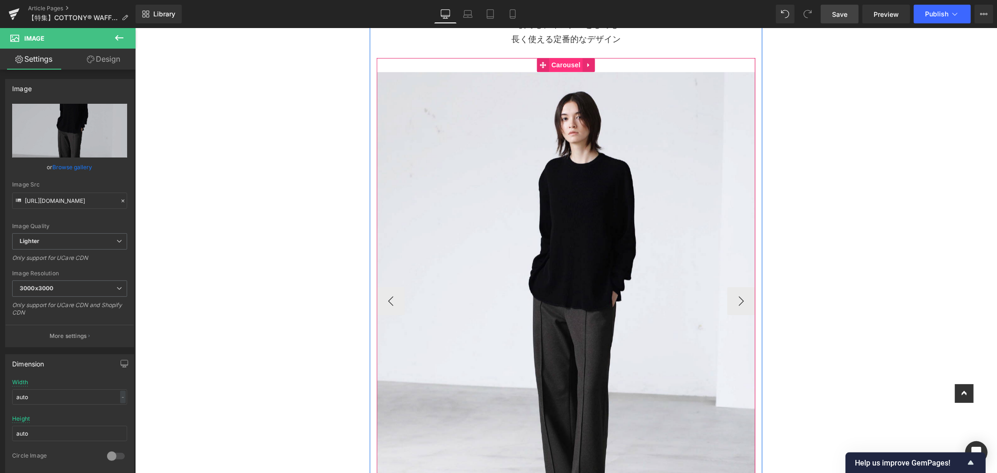
click at [559, 67] on span "Carousel" at bounding box center [566, 64] width 34 height 14
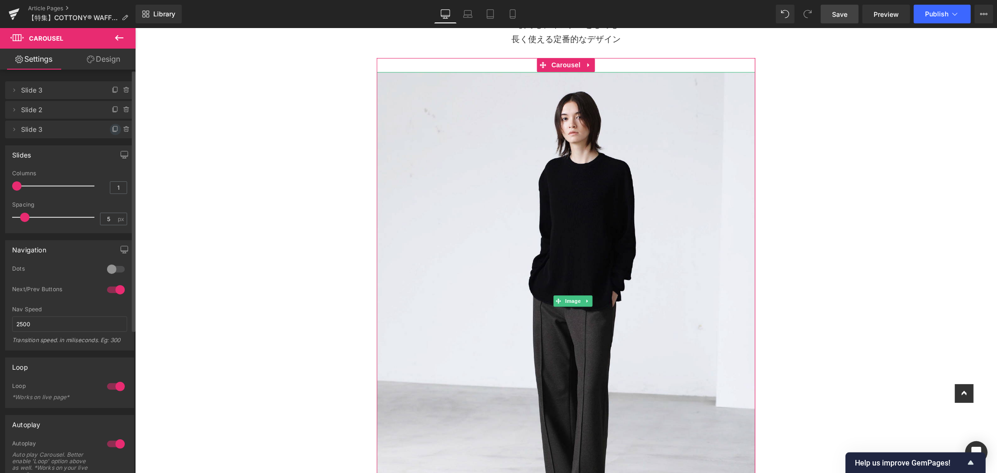
click at [114, 132] on icon at bounding box center [115, 129] width 7 height 7
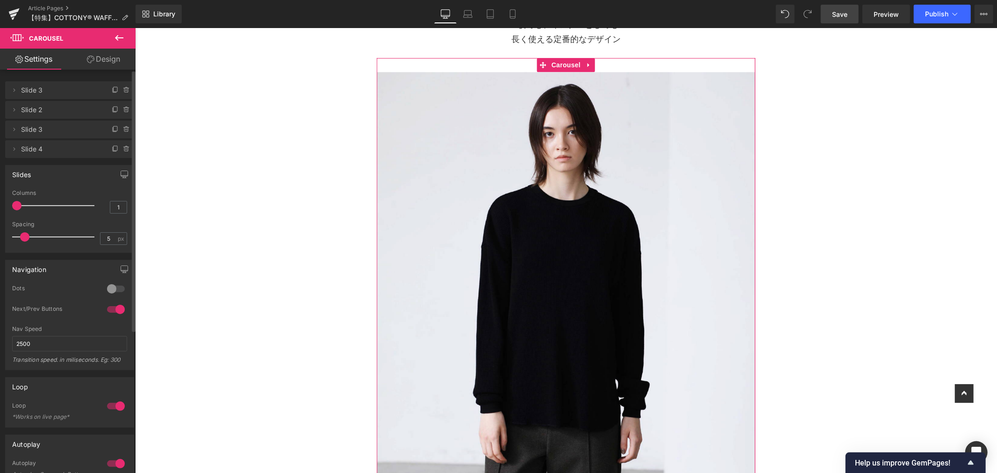
click at [114, 132] on icon at bounding box center [115, 129] width 7 height 7
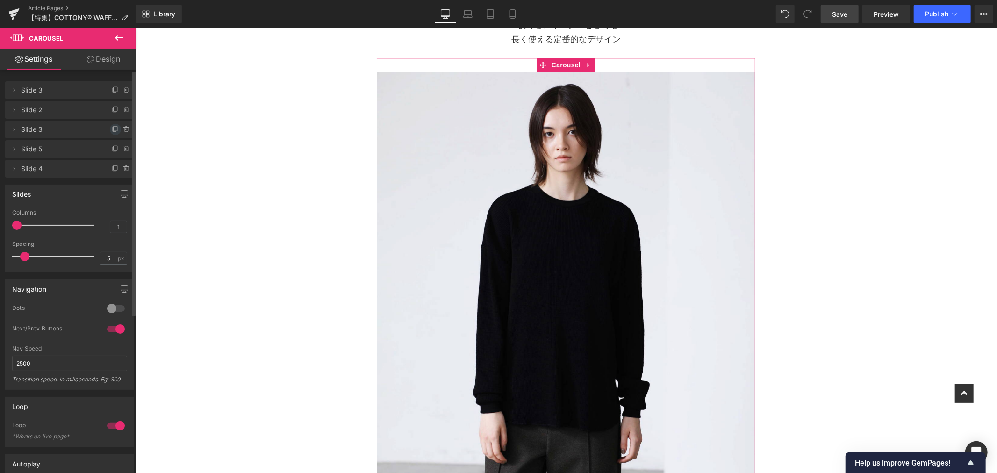
click at [114, 132] on icon at bounding box center [115, 129] width 7 height 7
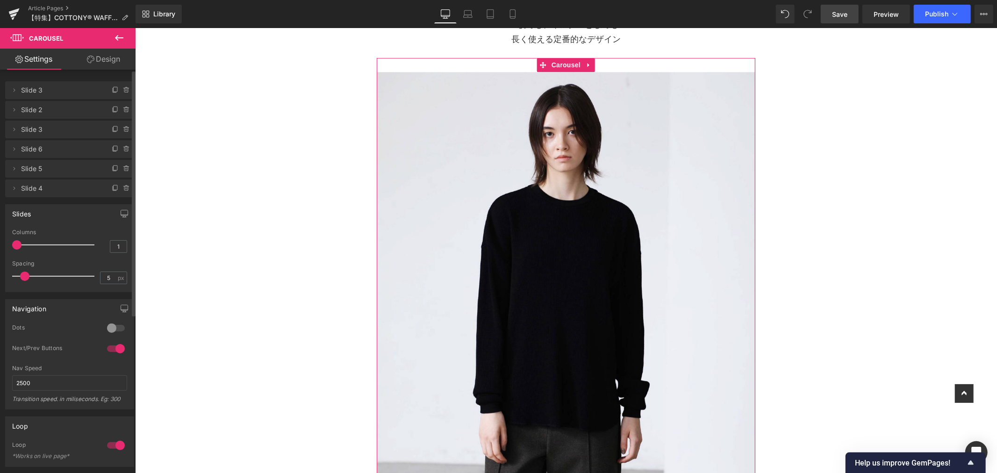
click at [64, 153] on span "Slide 6" at bounding box center [60, 149] width 78 height 18
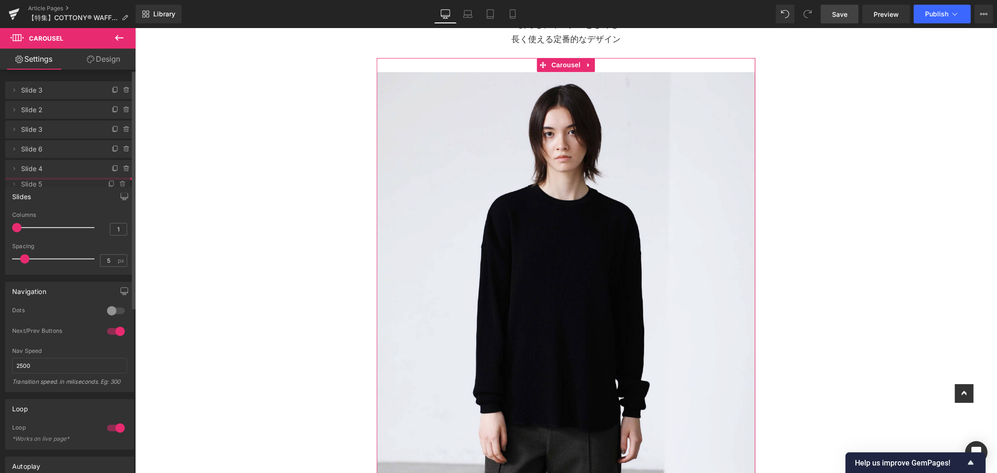
drag, startPoint x: 61, startPoint y: 170, endPoint x: 62, endPoint y: 185, distance: 15.0
drag, startPoint x: 67, startPoint y: 148, endPoint x: 63, endPoint y: 180, distance: 32.6
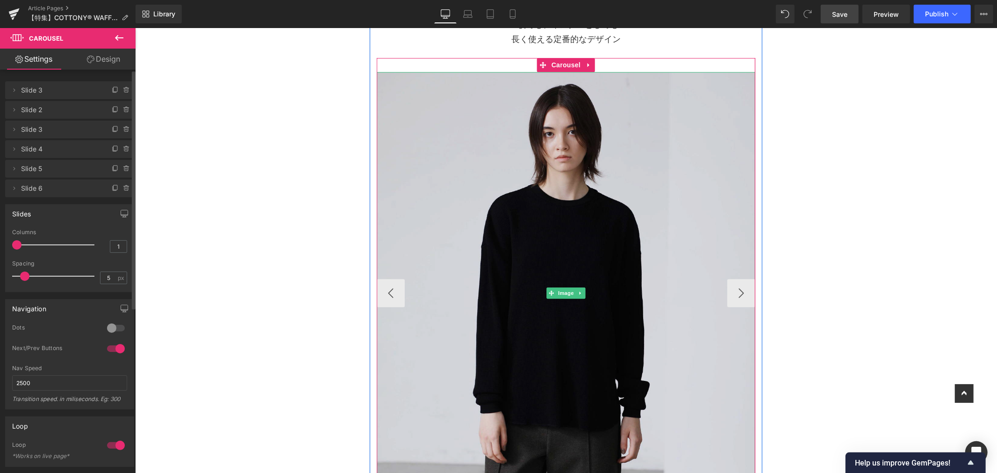
scroll to position [2128, 0]
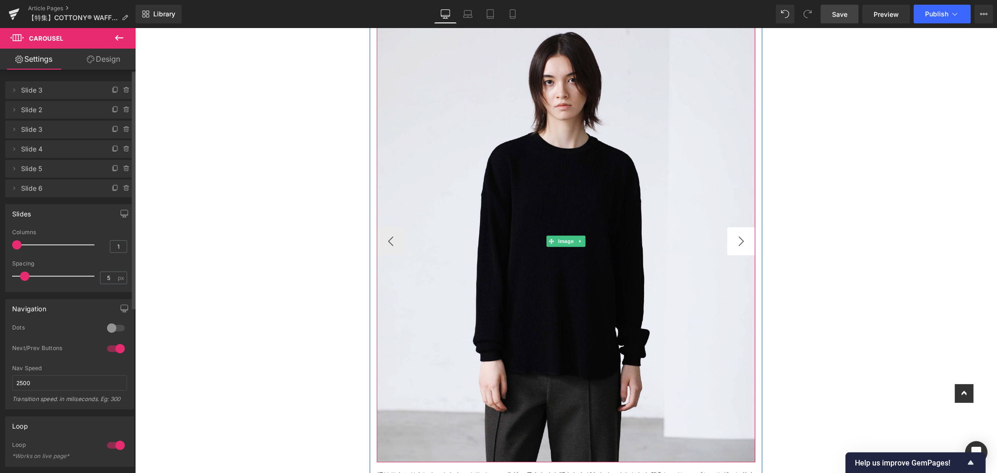
click at [732, 230] on button "›" at bounding box center [741, 241] width 28 height 28
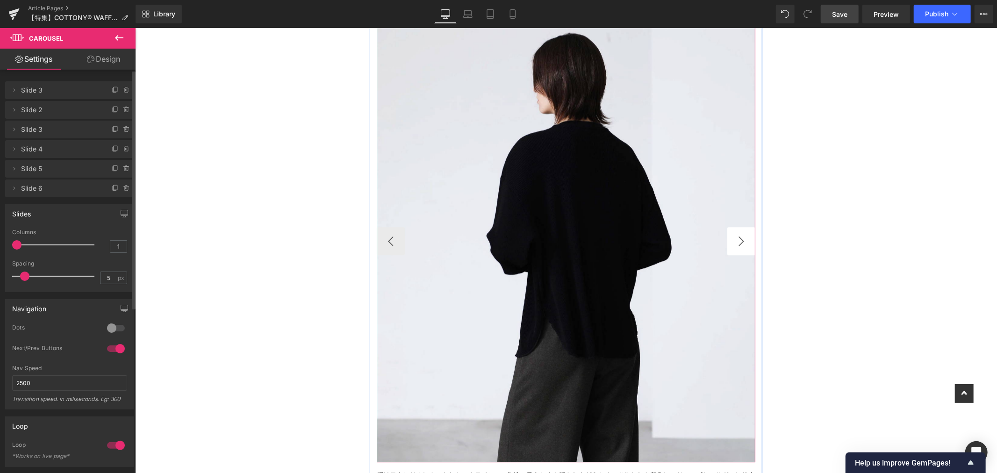
click at [732, 230] on button "›" at bounding box center [741, 241] width 28 height 28
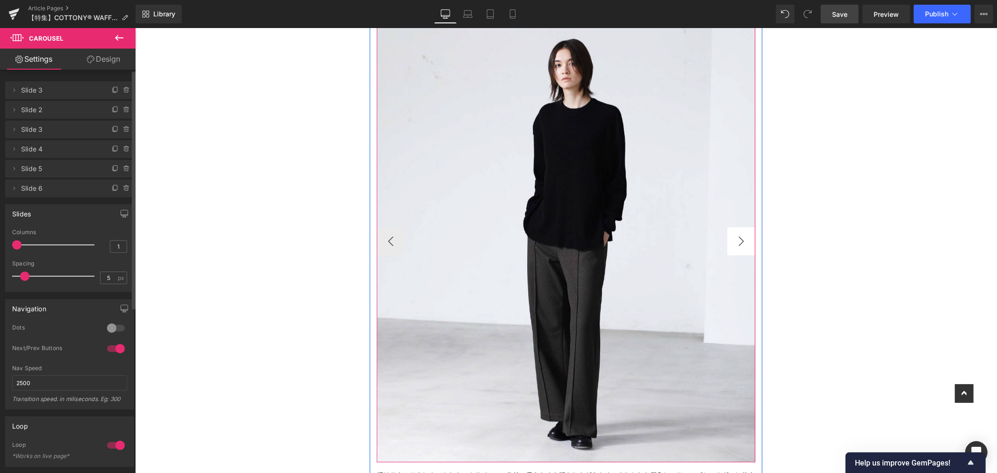
click at [732, 230] on button "›" at bounding box center [741, 241] width 28 height 28
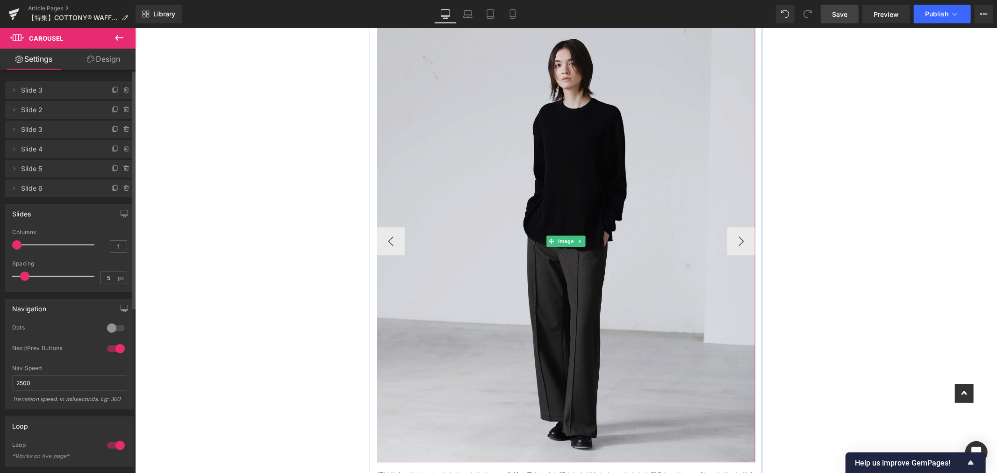
click at [648, 146] on img at bounding box center [565, 241] width 378 height 442
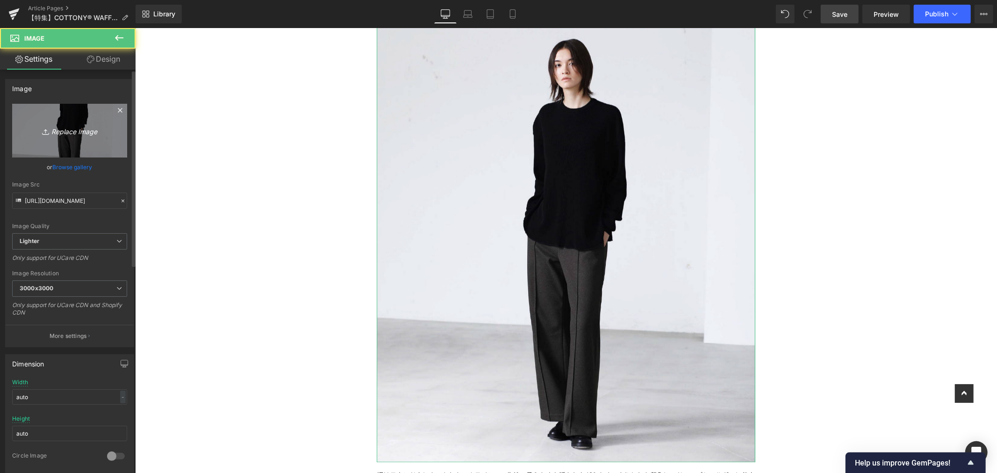
click at [65, 134] on icon "Replace Image" at bounding box center [69, 131] width 75 height 12
type input "C:\fakepath\LF102_COTTONY® WAFFLE OVERSIZED LONGSLEEVE TEE (1).jpg"
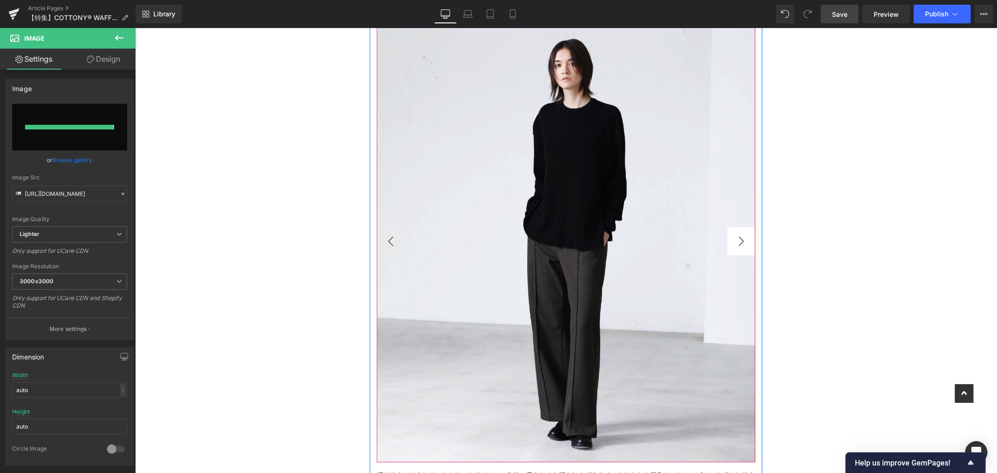
type input "https://ucarecdn.com/1f2e7041-01b2-4a3b-9b18-1aec76562a70/-/format/auto/-/previ…"
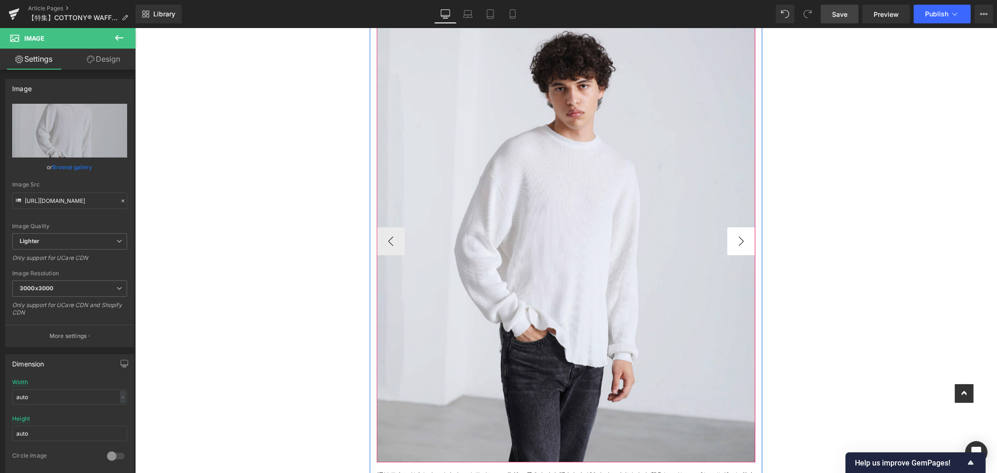
click at [731, 239] on button "›" at bounding box center [741, 241] width 28 height 28
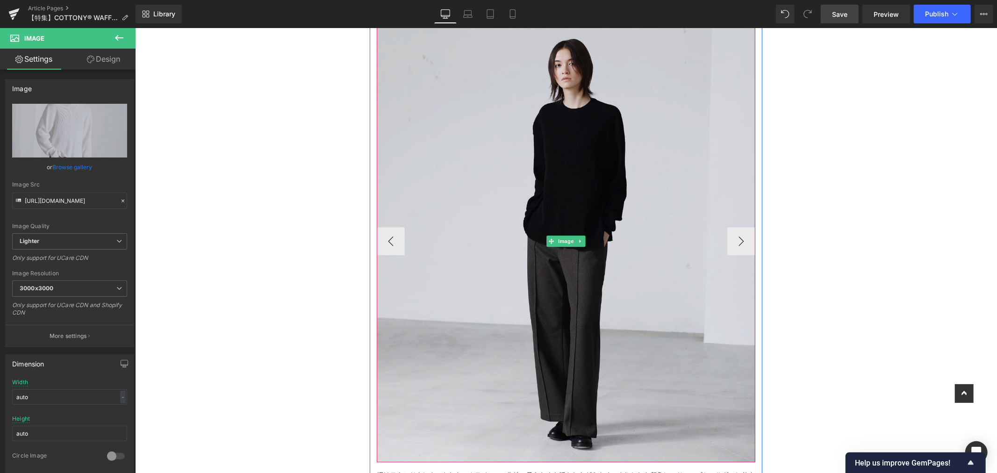
click at [656, 170] on img at bounding box center [565, 241] width 378 height 442
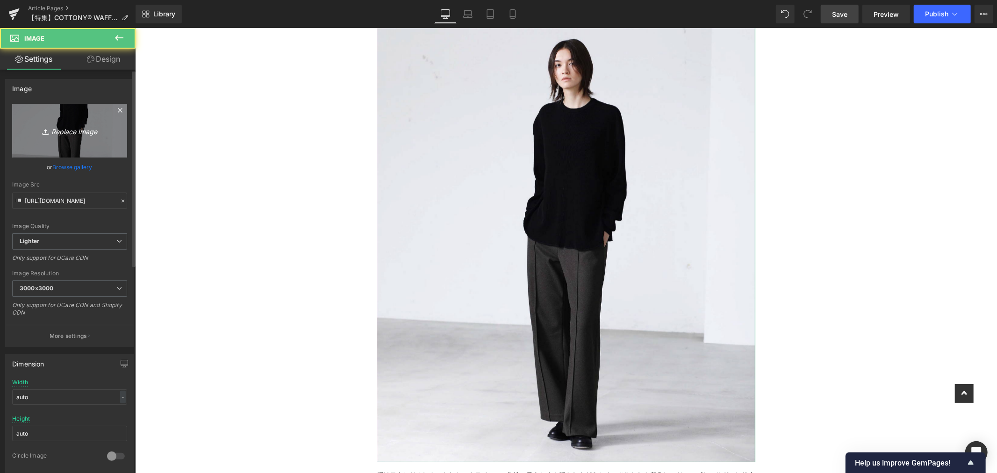
click at [101, 126] on icon "Replace Image" at bounding box center [69, 131] width 75 height 12
type input "C:\fakepath\LF102_COTTONY® WAFFLE OVERSIZED LONGSLEEVE TEE (3).jpg"
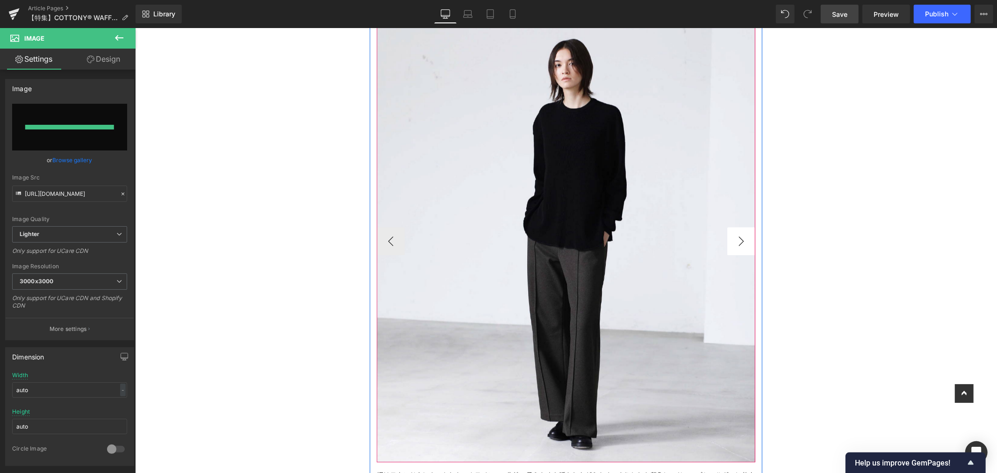
type input "https://ucarecdn.com/7013c21f-c49c-4de1-bce2-d5bfca7c9c31/-/format/auto/-/previ…"
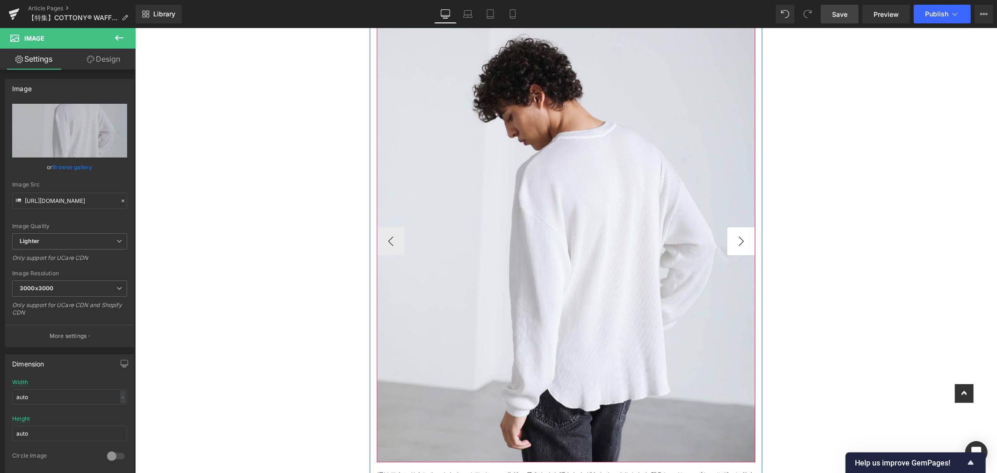
click at [731, 236] on button "›" at bounding box center [741, 241] width 28 height 28
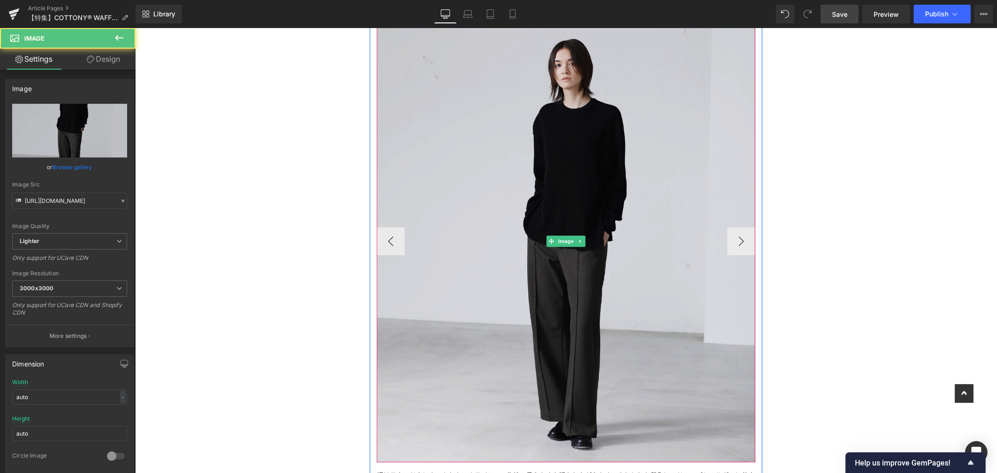
click at [634, 150] on img at bounding box center [565, 241] width 378 height 442
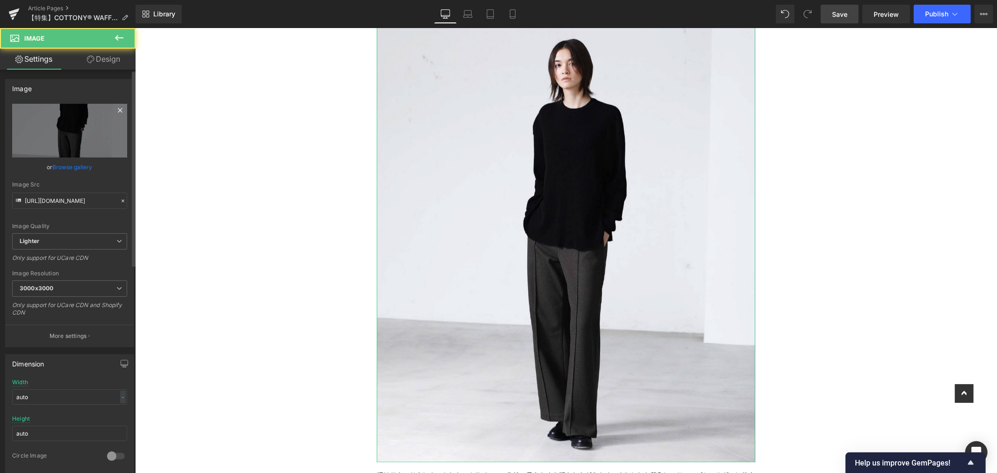
click at [114, 114] on icon at bounding box center [119, 110] width 11 height 11
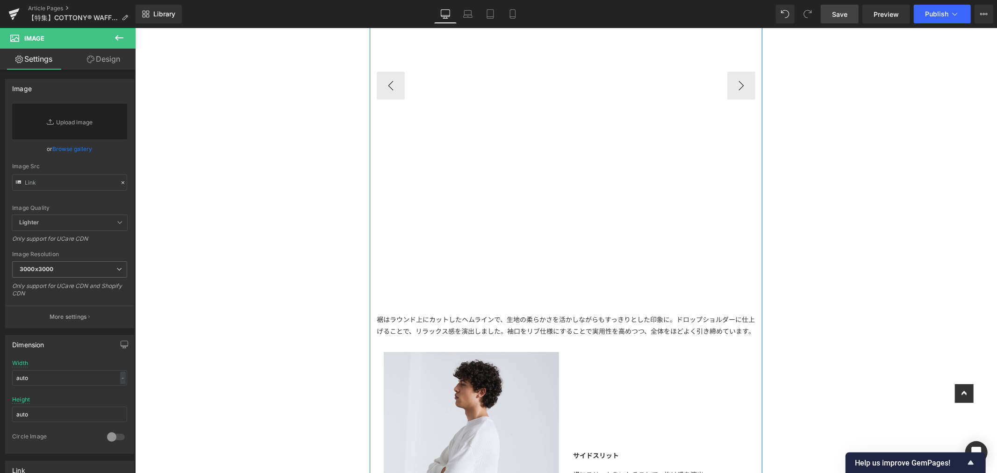
scroll to position [2180, 0]
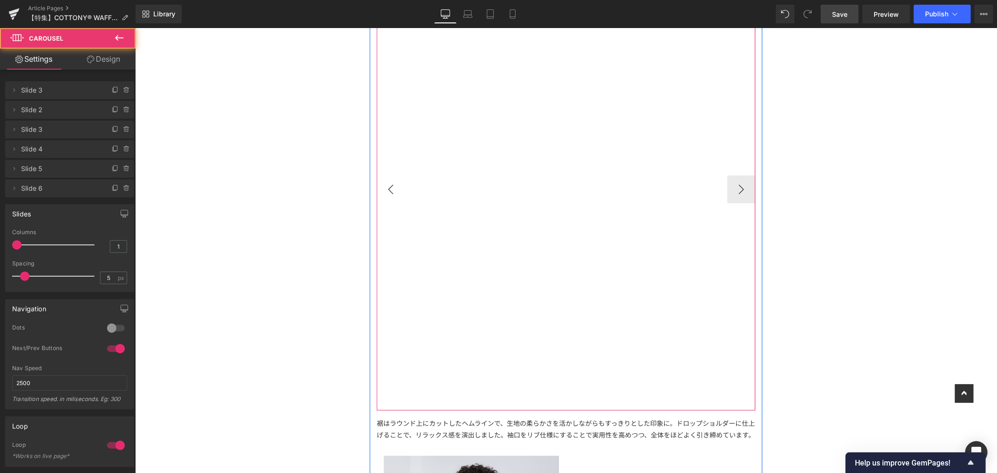
click at [386, 193] on button "‹" at bounding box center [390, 189] width 28 height 28
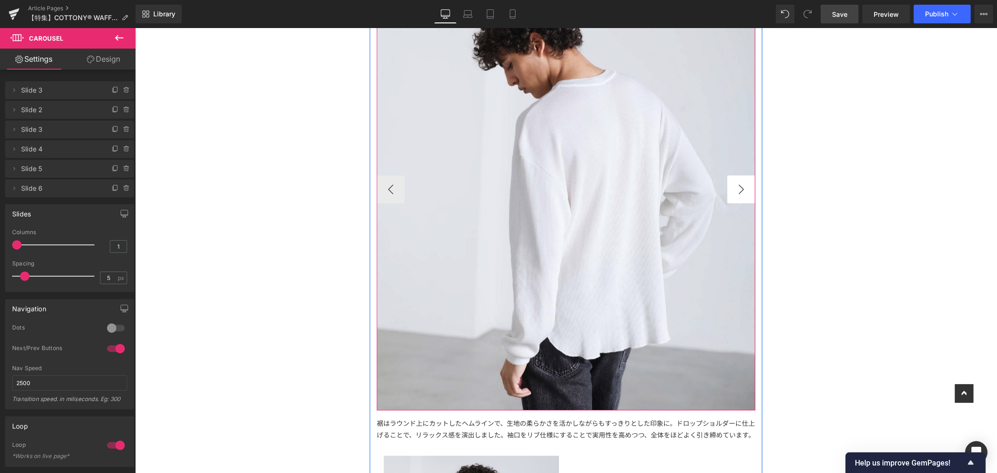
click at [738, 190] on button "›" at bounding box center [741, 189] width 28 height 28
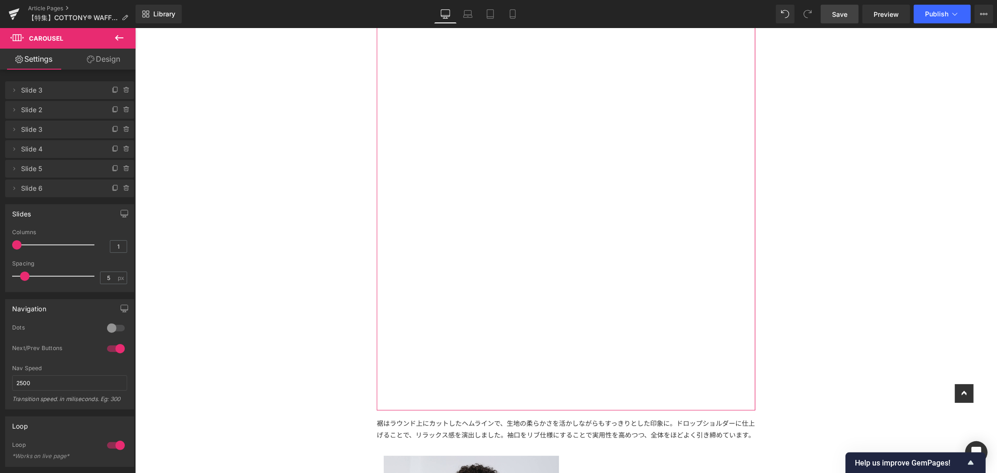
click at [109, 57] on link "Design" at bounding box center [104, 59] width 68 height 21
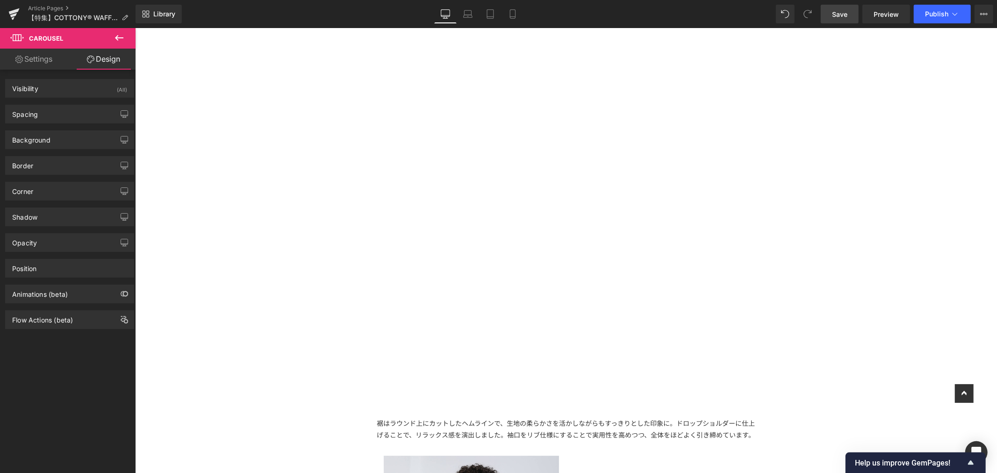
click at [114, 37] on icon at bounding box center [119, 37] width 11 height 11
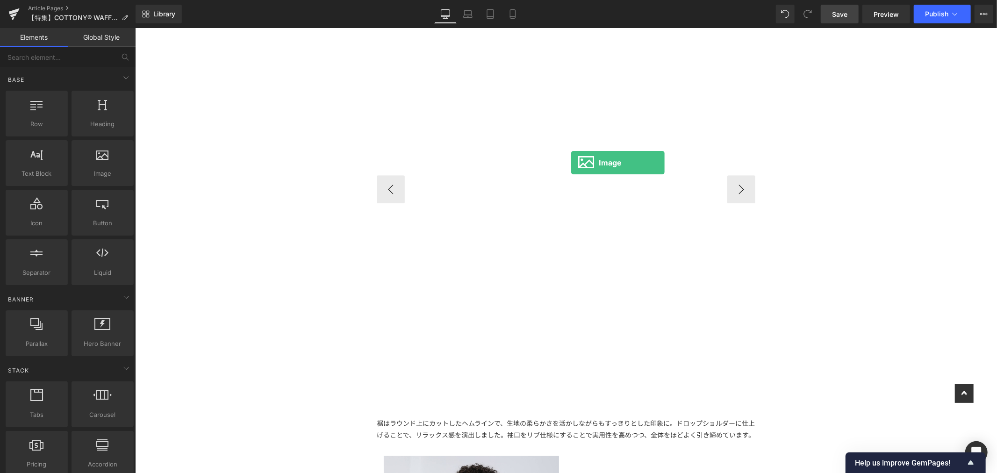
drag, startPoint x: 232, startPoint y: 195, endPoint x: 570, endPoint y: 162, distance: 340.3
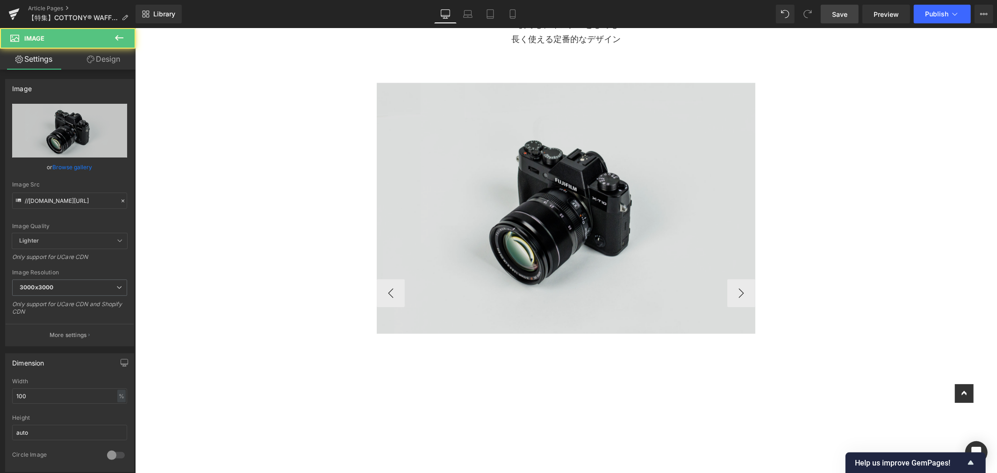
scroll to position [2024, 0]
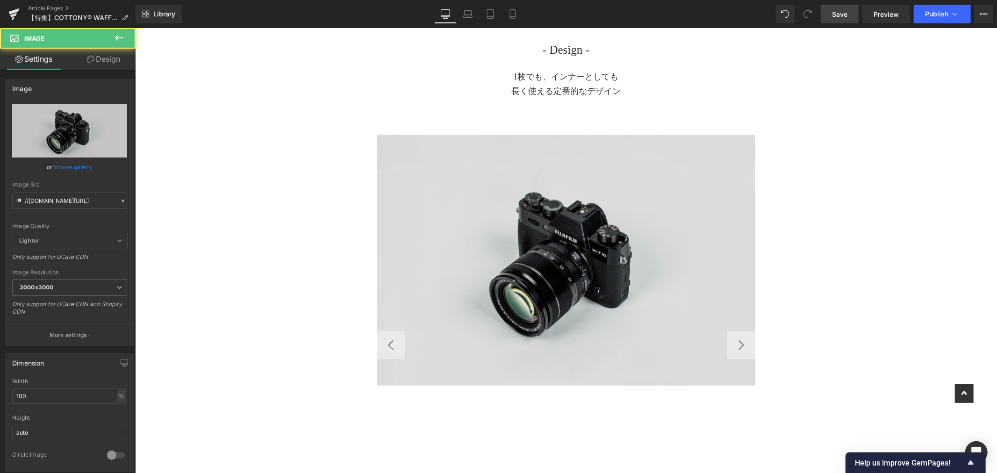
click at [522, 231] on img at bounding box center [565, 259] width 378 height 251
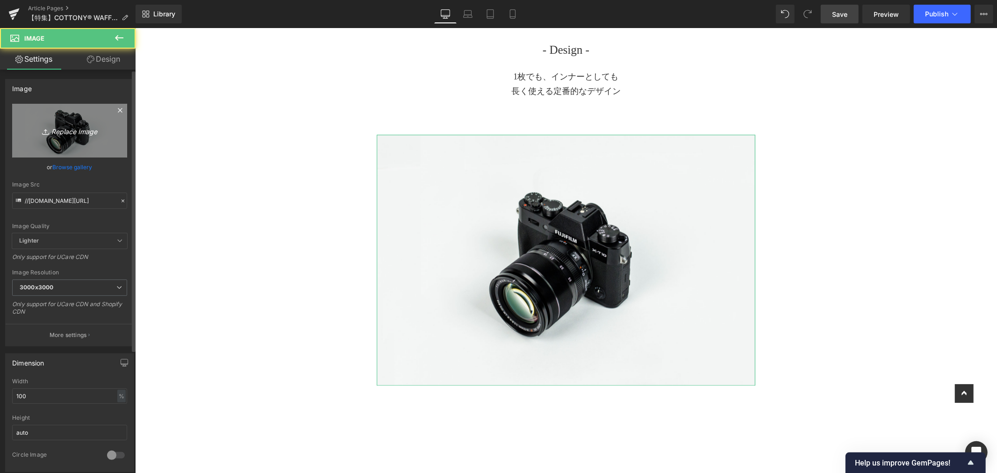
click at [54, 125] on icon "Replace Image" at bounding box center [69, 131] width 75 height 12
type input "C:\fakepath\LF102_COTTONY® WAFFLE OVERSIZED LONGSLEEVE TEE (4).jpg"
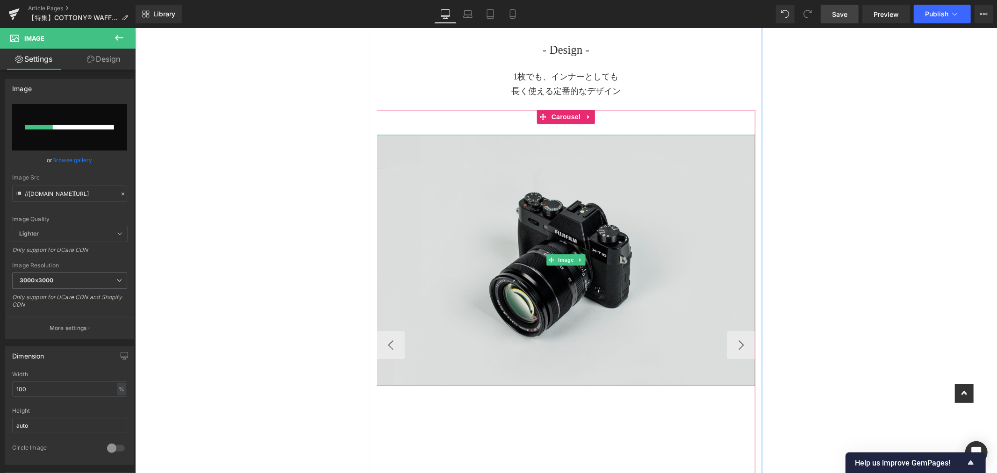
scroll to position [2180, 0]
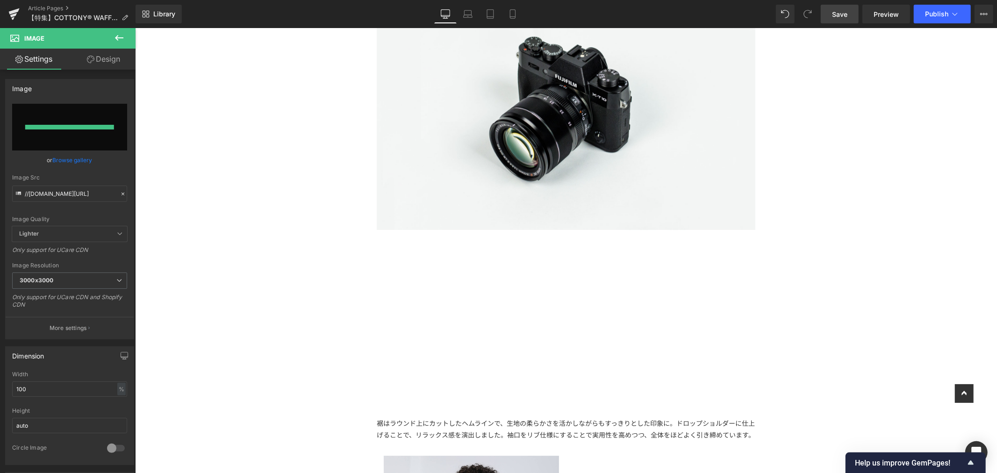
type input "https://ucarecdn.com/a6fb5996-2903-4a71-967d-51087cda5cb9/-/format/auto/-/previ…"
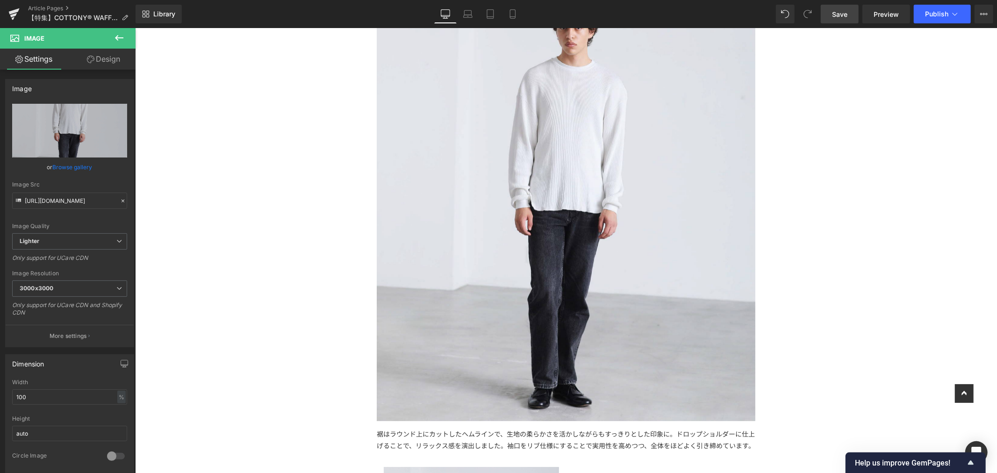
click at [839, 13] on span "Save" at bounding box center [839, 14] width 15 height 10
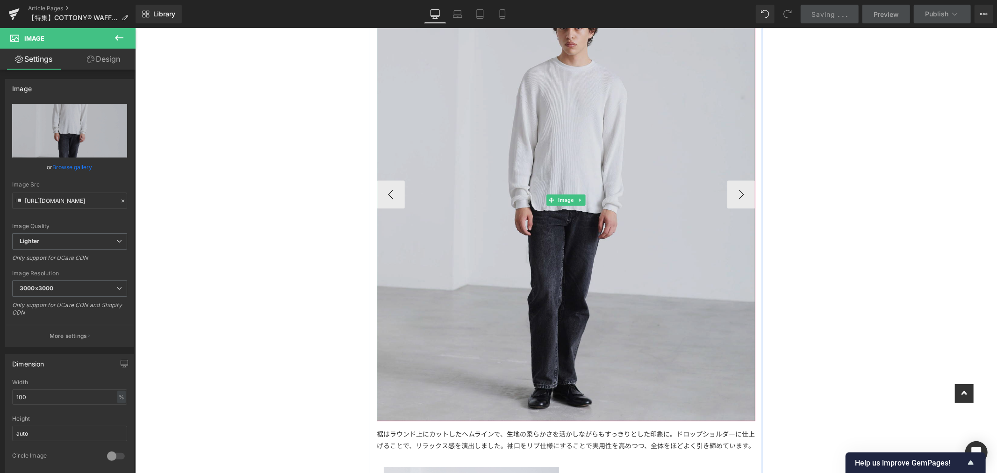
scroll to position [2128, 0]
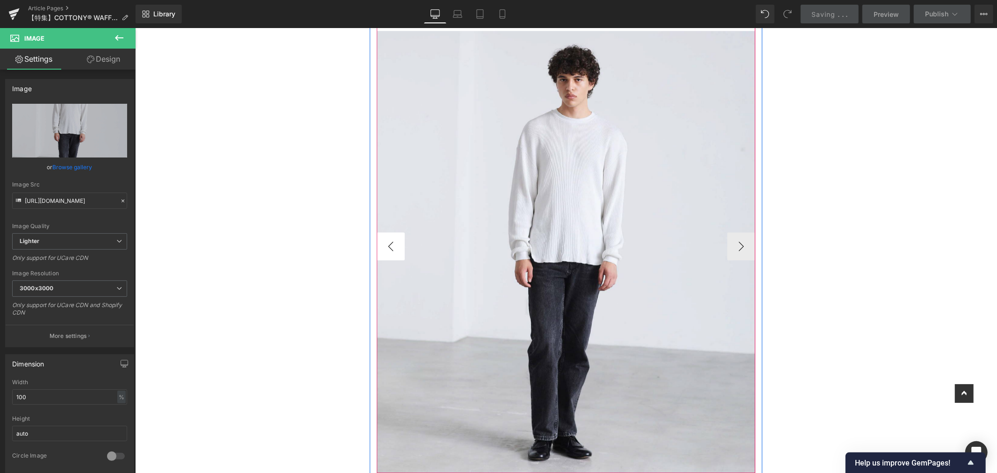
click at [390, 249] on button "‹" at bounding box center [390, 246] width 28 height 28
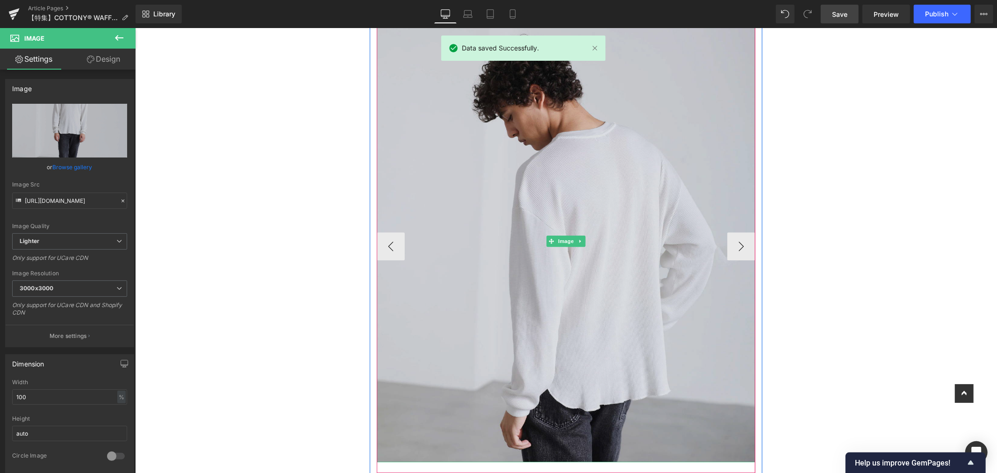
scroll to position [2180, 0]
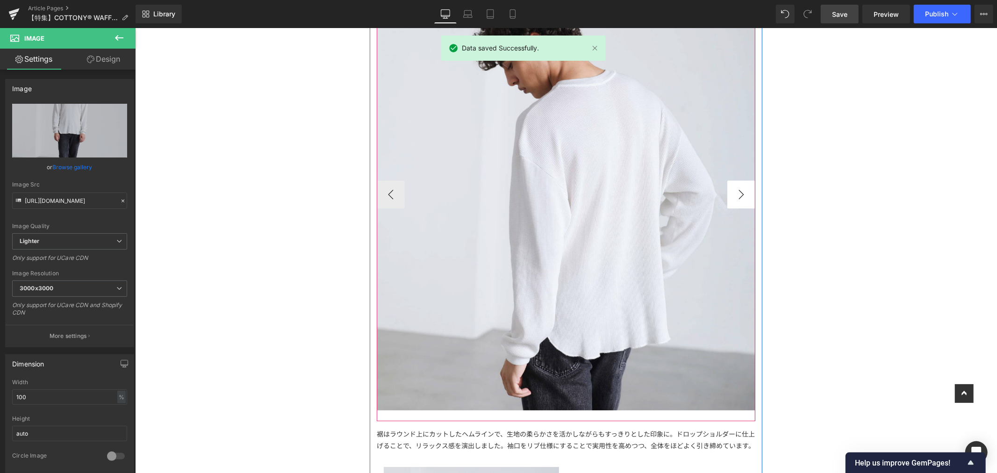
click at [728, 197] on button "›" at bounding box center [741, 194] width 28 height 28
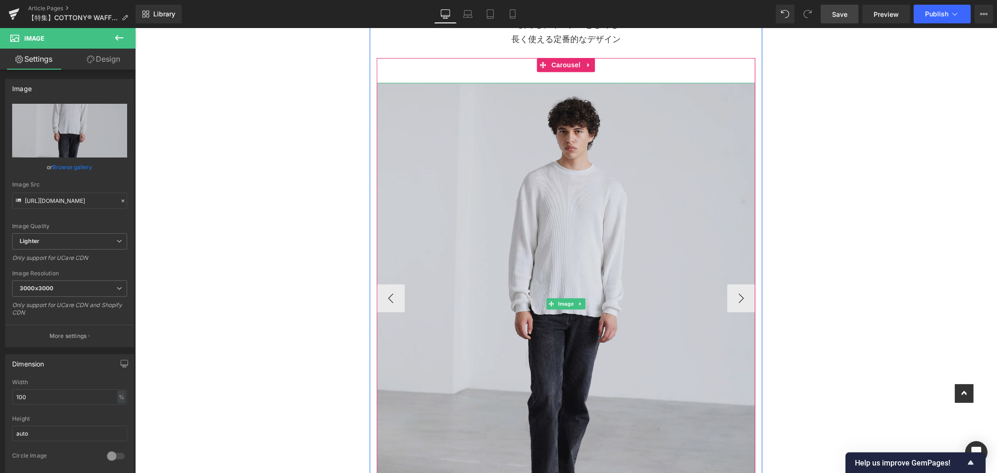
scroll to position [2024, 0]
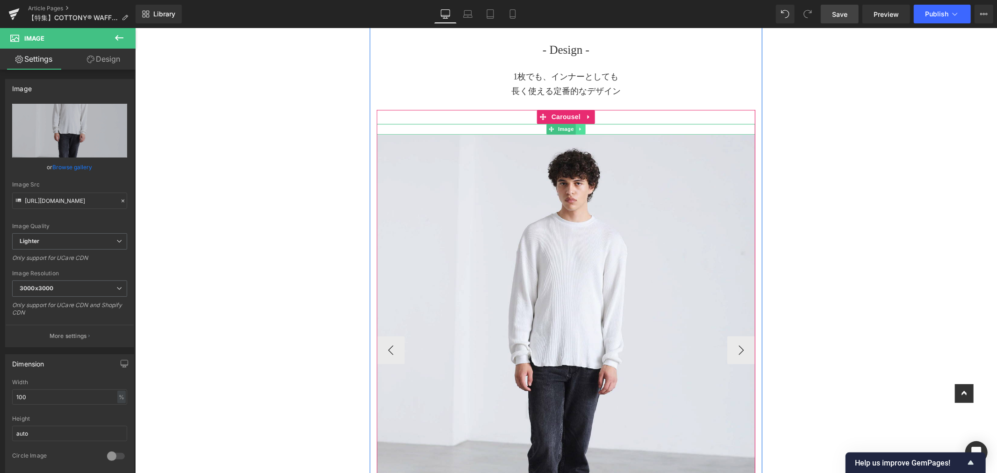
click at [577, 128] on icon at bounding box center [579, 129] width 5 height 6
click at [582, 131] on icon at bounding box center [584, 128] width 5 height 5
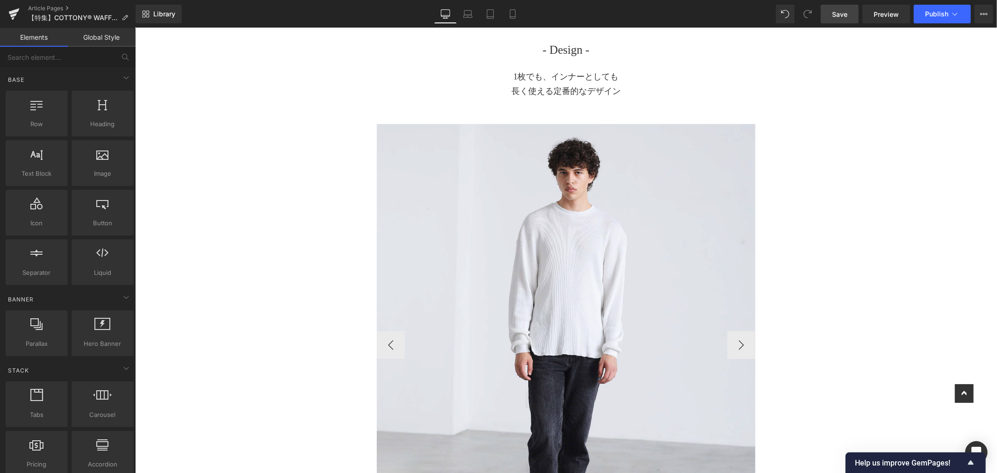
click at [841, 9] on span "Save" at bounding box center [839, 14] width 15 height 10
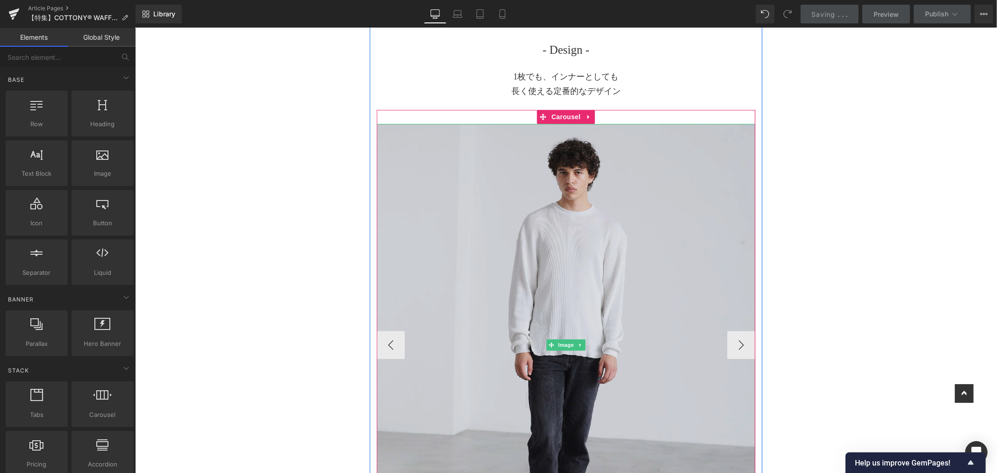
scroll to position [2076, 0]
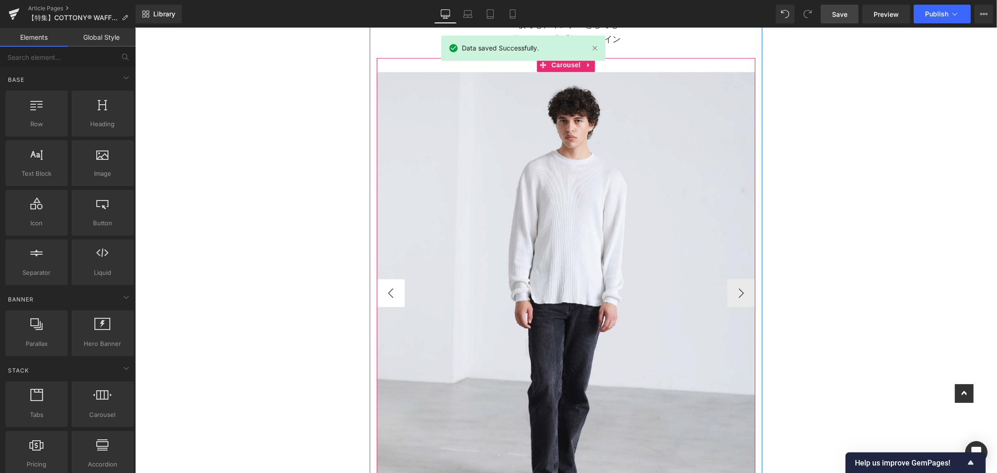
click at [379, 297] on button "‹" at bounding box center [390, 292] width 28 height 28
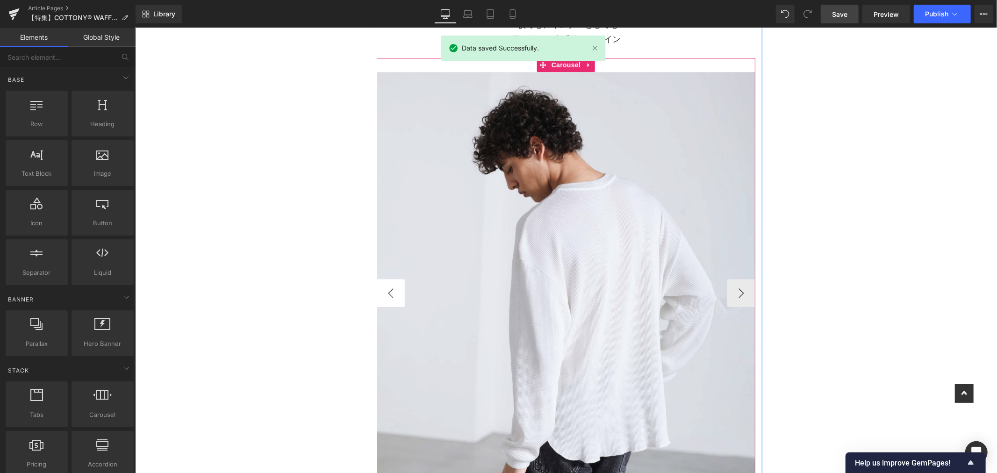
click at [379, 297] on button "‹" at bounding box center [390, 292] width 28 height 28
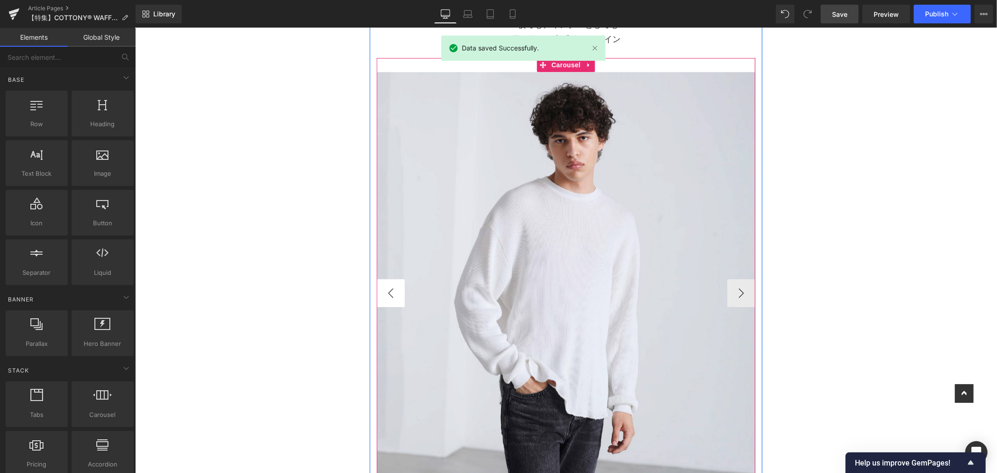
click at [379, 296] on button "‹" at bounding box center [390, 292] width 28 height 28
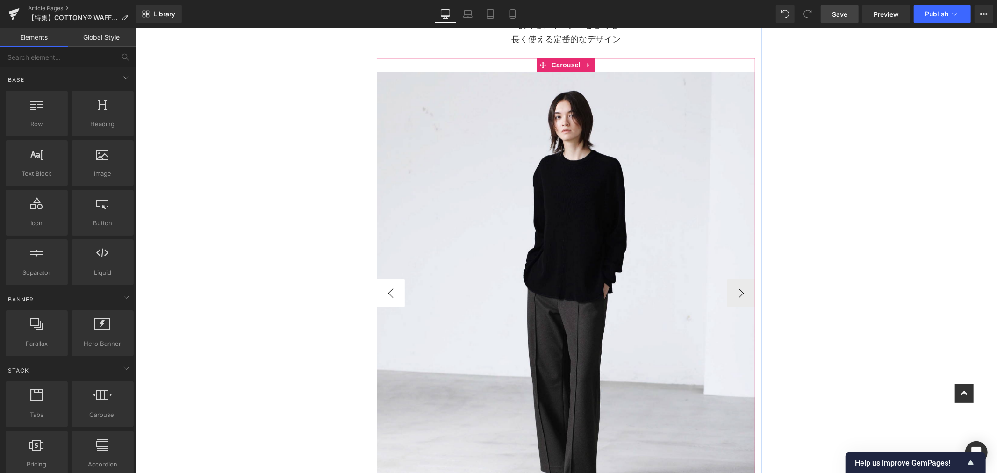
click at [379, 296] on button "‹" at bounding box center [390, 292] width 28 height 28
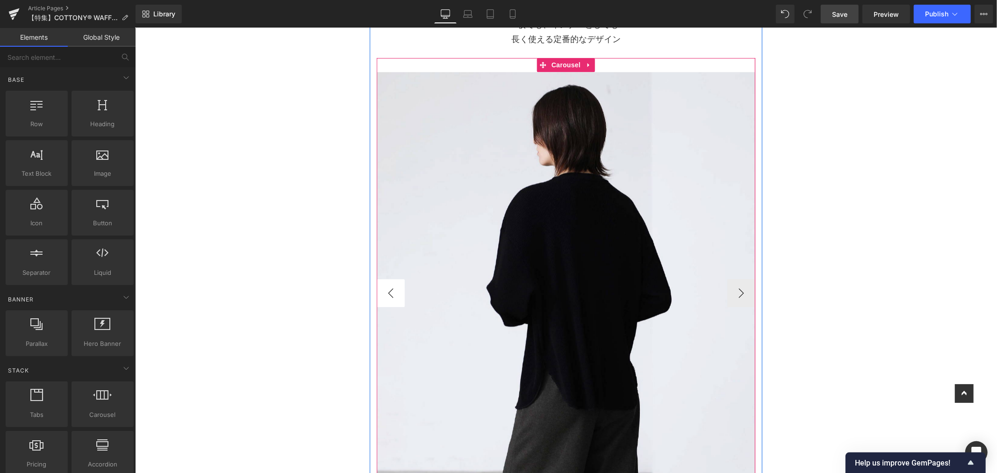
click at [379, 296] on button "‹" at bounding box center [390, 292] width 28 height 28
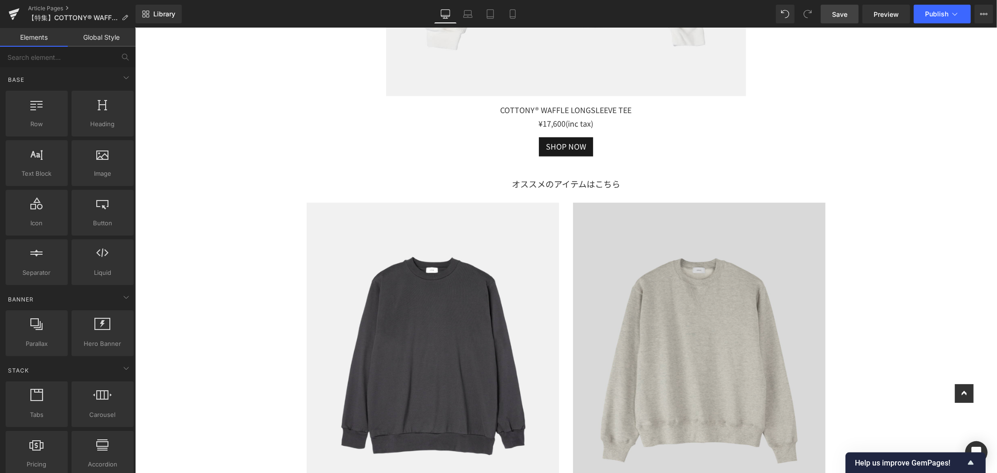
scroll to position [4257, 0]
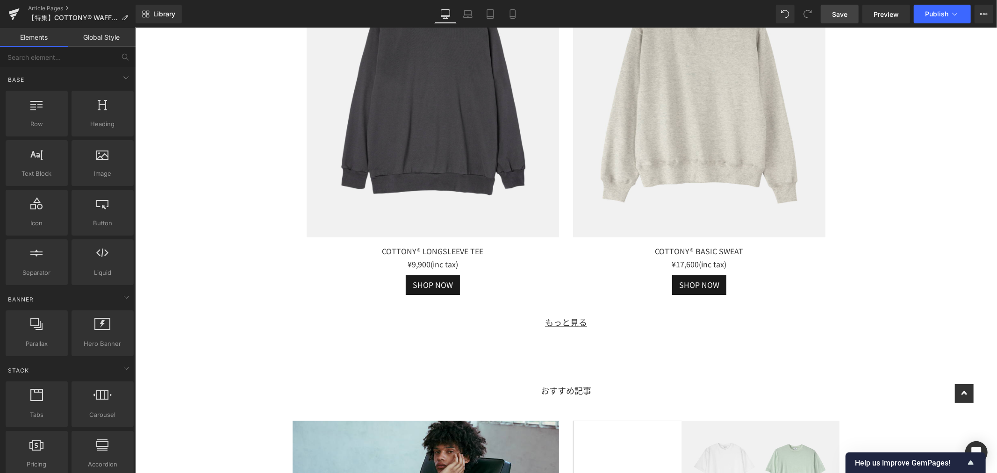
click at [838, 15] on span "Save" at bounding box center [839, 14] width 15 height 10
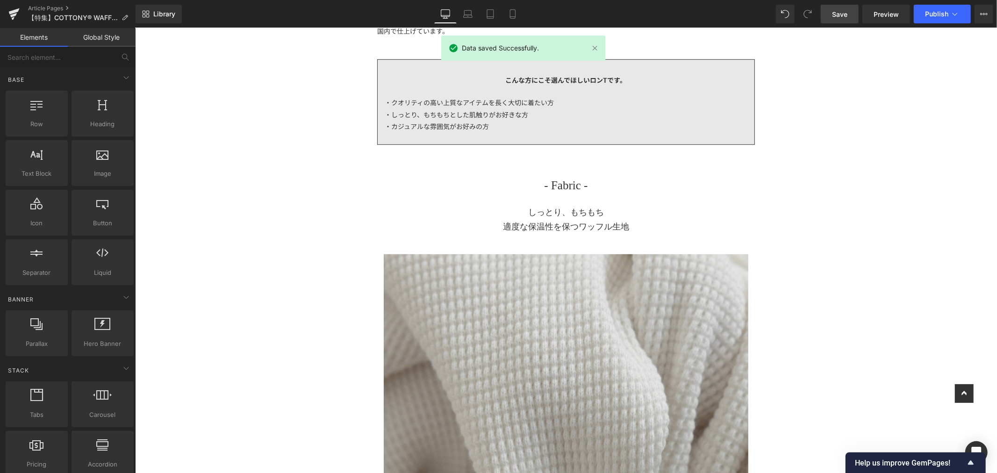
scroll to position [0, 0]
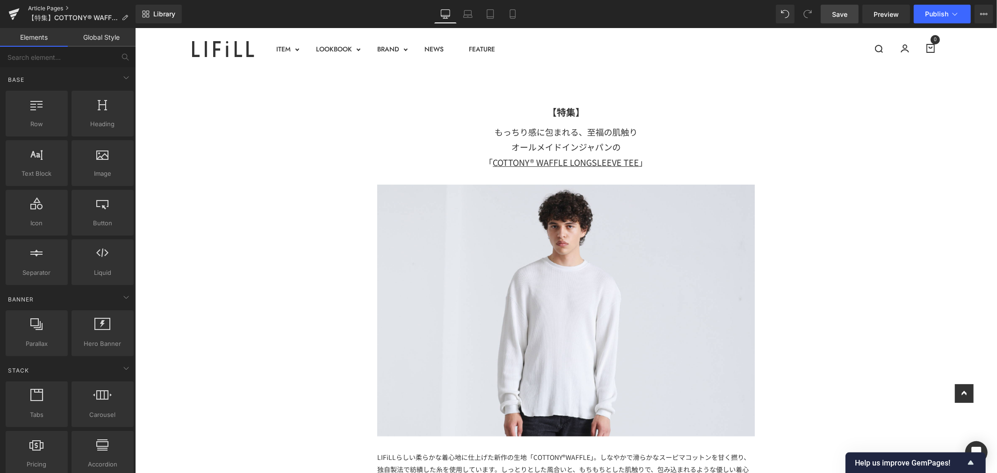
click at [52, 6] on link "Article Pages" at bounding box center [81, 8] width 107 height 7
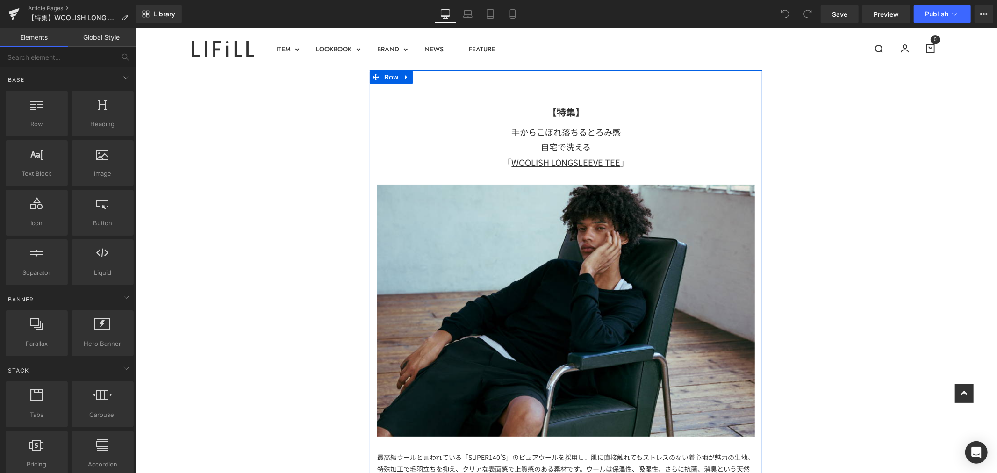
click at [628, 140] on div "自宅で洗える 「 WOOLISH LONGSLEEVE TEE 」" at bounding box center [566, 154] width 378 height 30
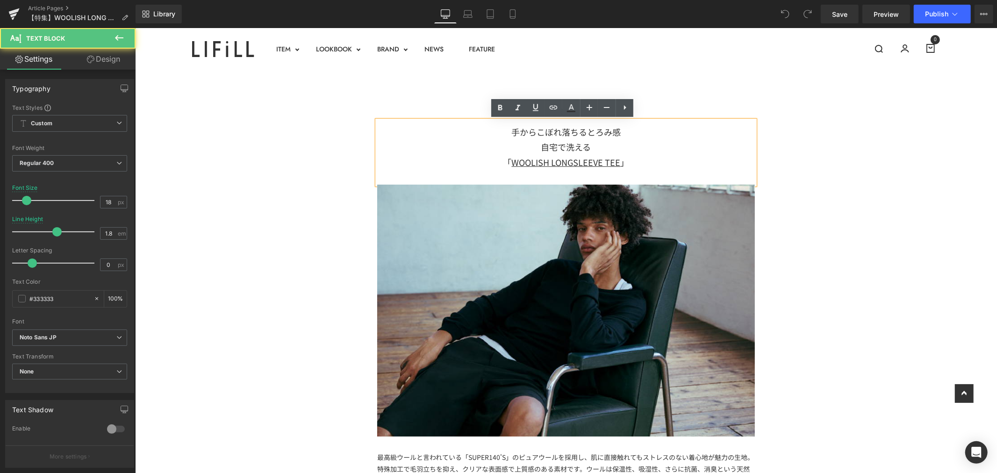
click at [616, 146] on div "自宅で洗える 「 WOOLISH LONGSLEEVE TEE 」" at bounding box center [566, 154] width 378 height 30
click at [505, 162] on span "自宅で洗える 「 WOOLISH LONGSLEEVE TEE" at bounding box center [561, 153] width 117 height 27
click at [533, 147] on div "自宅で洗える 「 WOOLISH LONGSLEEVE TEE 」" at bounding box center [566, 154] width 378 height 30
drag, startPoint x: 591, startPoint y: 144, endPoint x: 535, endPoint y: 151, distance: 56.0
click at [535, 151] on div "自宅で洗える 「 WOOLISH LONGSLEEVE TEE 」" at bounding box center [566, 154] width 378 height 30
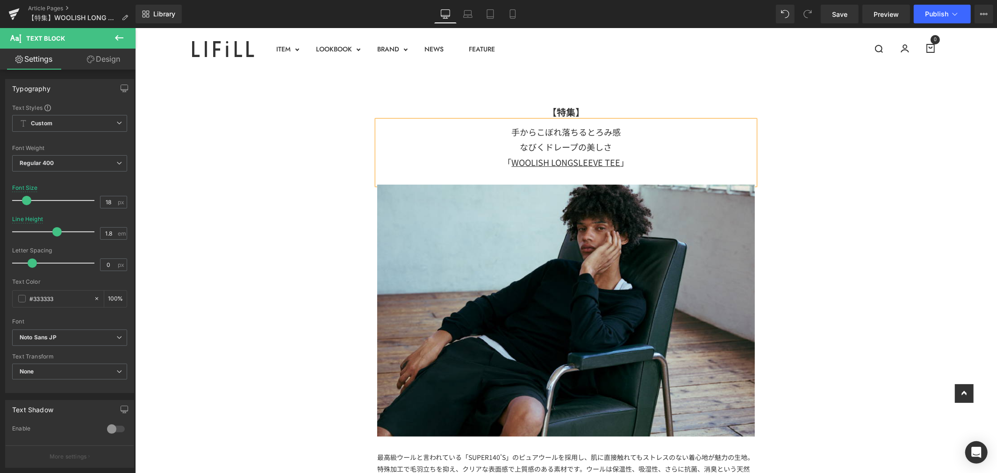
click at [634, 143] on div "なびくドレープの美しさ" at bounding box center [566, 146] width 378 height 15
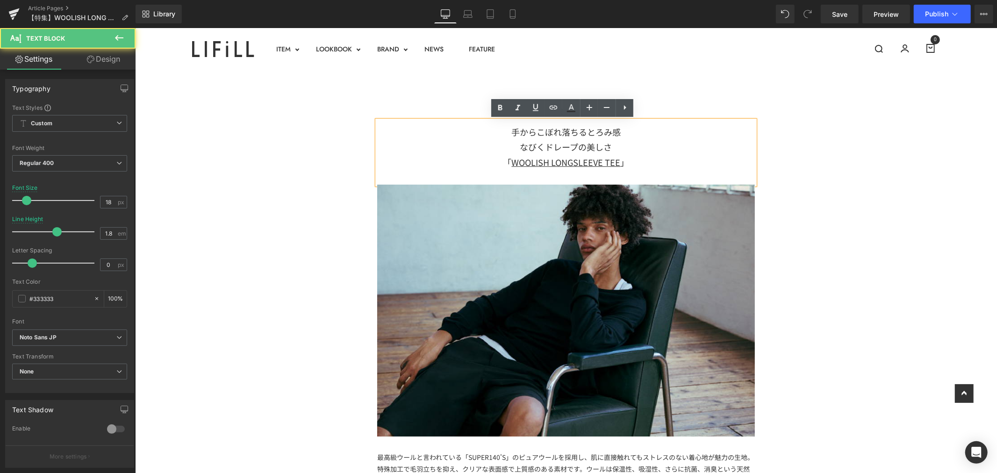
click at [629, 131] on div "手からこぼれ落ちるとろみ感" at bounding box center [566, 131] width 378 height 15
click at [622, 146] on div "なびくドレープの美しさ" at bounding box center [566, 146] width 378 height 15
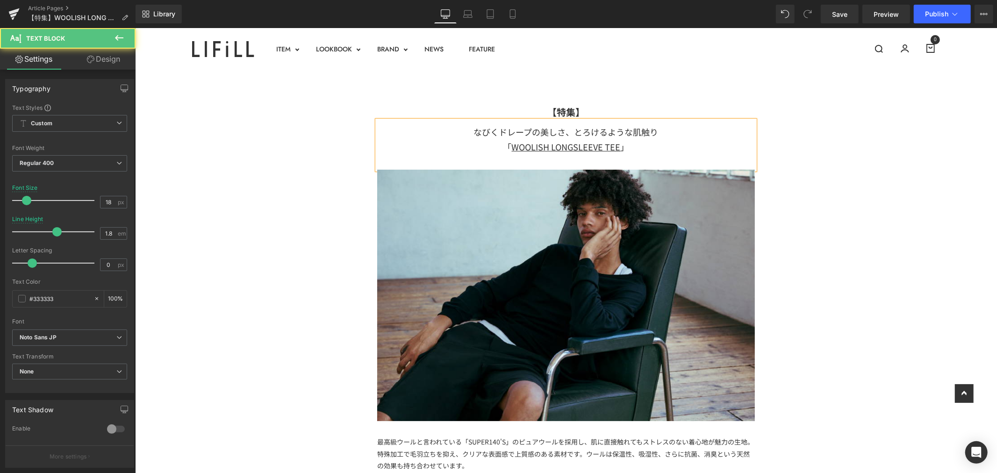
click at [571, 126] on span "なびくドレープの美しさ、とろけるような肌触り" at bounding box center [565, 131] width 185 height 12
drag, startPoint x: 615, startPoint y: 148, endPoint x: 508, endPoint y: 150, distance: 107.0
click at [511, 150] on link "WOOLISH LONGSLEEVE TEE" at bounding box center [565, 146] width 109 height 12
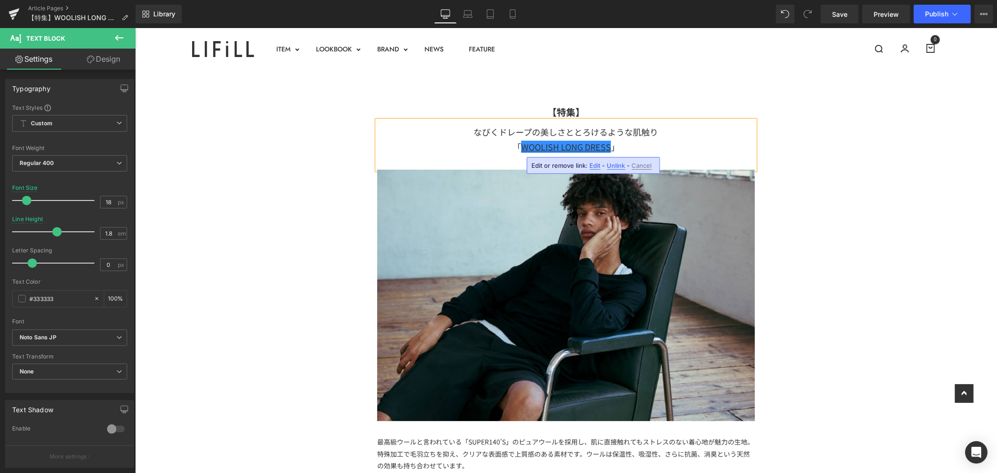
click at [516, 150] on span "「 WOOLISH LONG DRESS" at bounding box center [561, 146] width 98 height 12
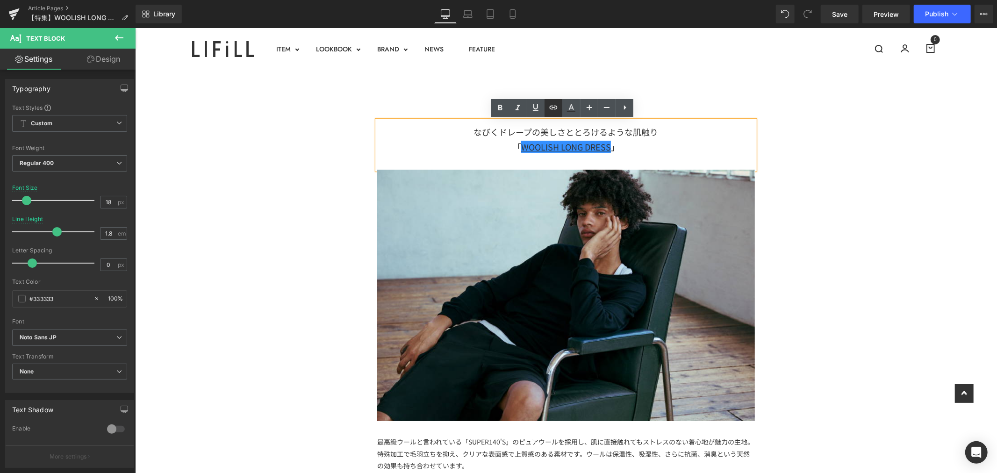
click at [553, 109] on icon at bounding box center [553, 107] width 11 height 11
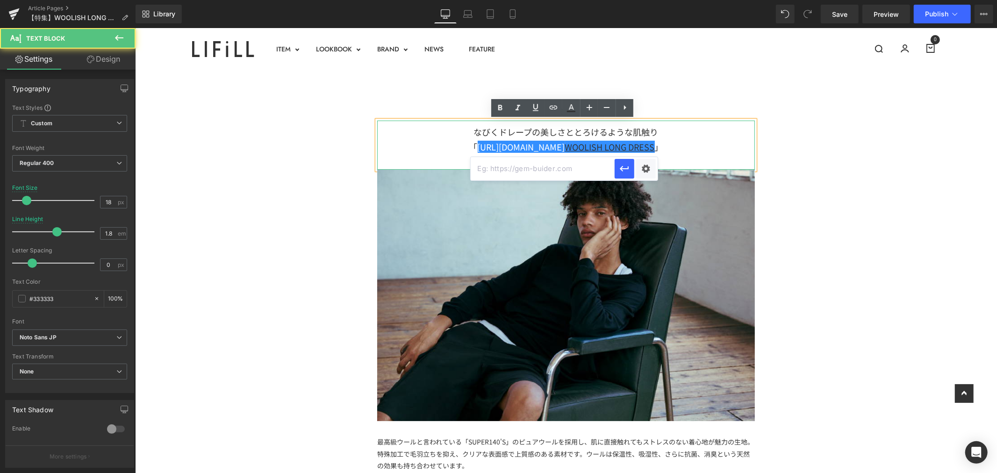
click at [677, 152] on div "「 https://gem-3910432.net WOOLISH LONG DRESS 」" at bounding box center [566, 146] width 378 height 15
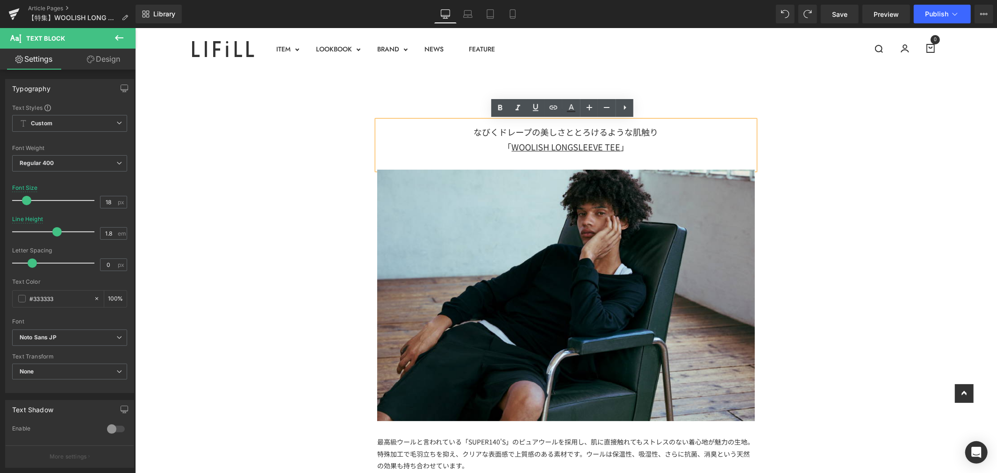
click at [655, 154] on div "「 WOOLISH LONGSLEEVE TEE 」" at bounding box center [566, 146] width 378 height 15
drag, startPoint x: 616, startPoint y: 148, endPoint x: 507, endPoint y: 153, distance: 109.4
click at [507, 153] on div "「 WOOLISH LONGSLEEVE TEE 」" at bounding box center [566, 146] width 378 height 15
click at [554, 105] on icon at bounding box center [553, 107] width 11 height 11
type input "[URL][DOMAIN_NAME]"
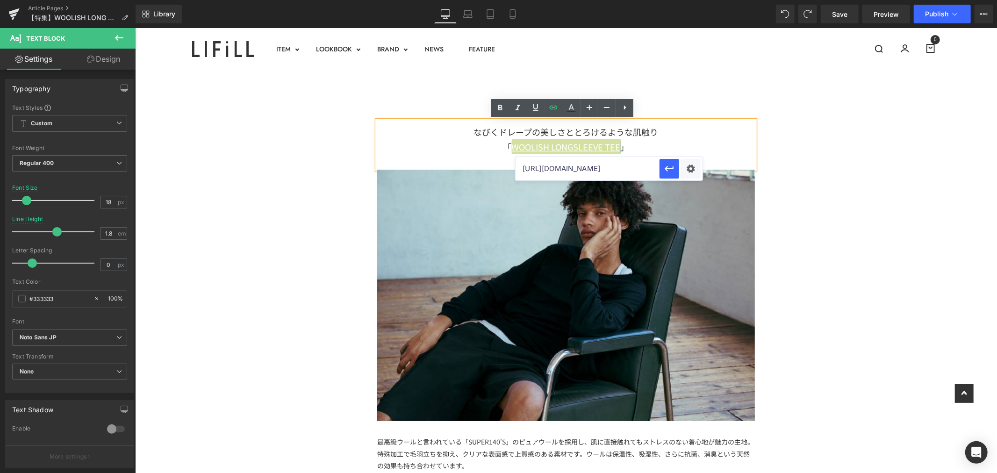
click at [524, 171] on input "[URL][DOMAIN_NAME]" at bounding box center [587, 168] width 144 height 23
paste input "https://lifill.jp/products/woolish-long-dress"
type input "https://lifill.jp/products/woolish-long-dress"
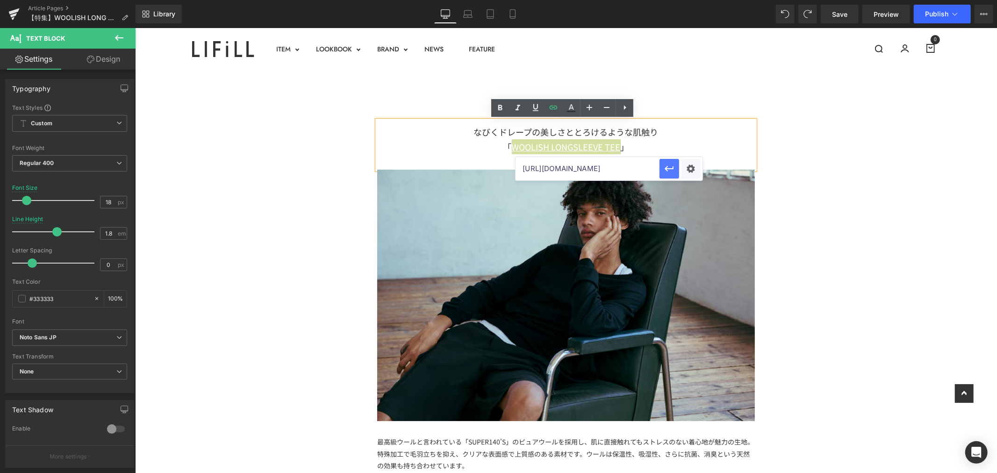
click at [674, 165] on icon "button" at bounding box center [668, 168] width 11 height 11
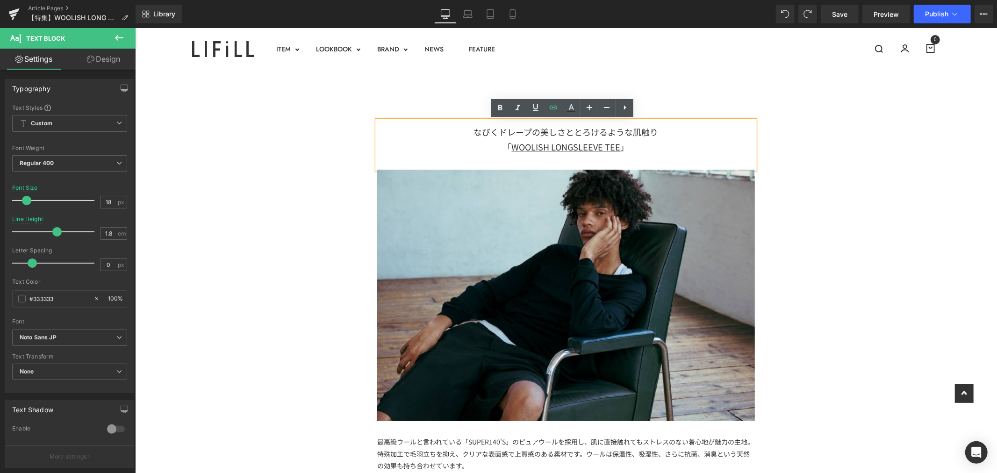
click at [634, 143] on div "「 WOOLISH LONGSLEEVE TEE 」" at bounding box center [566, 146] width 378 height 15
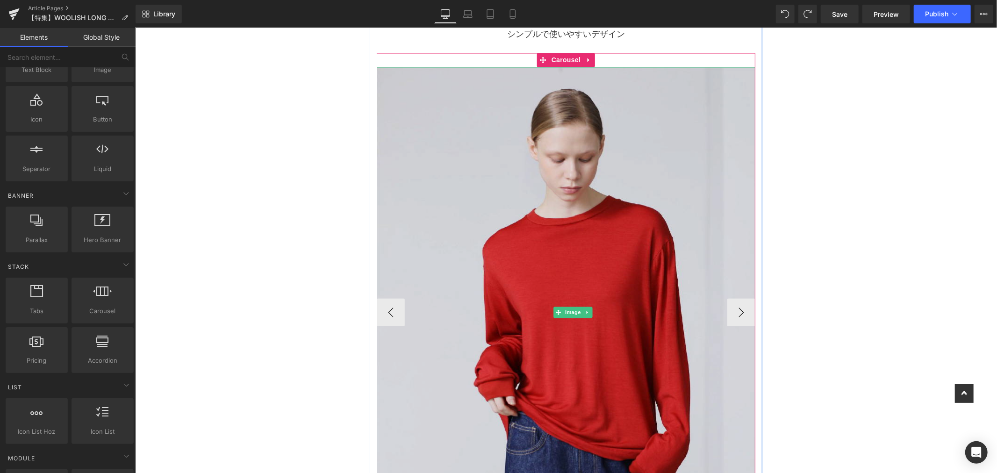
scroll to position [1454, 0]
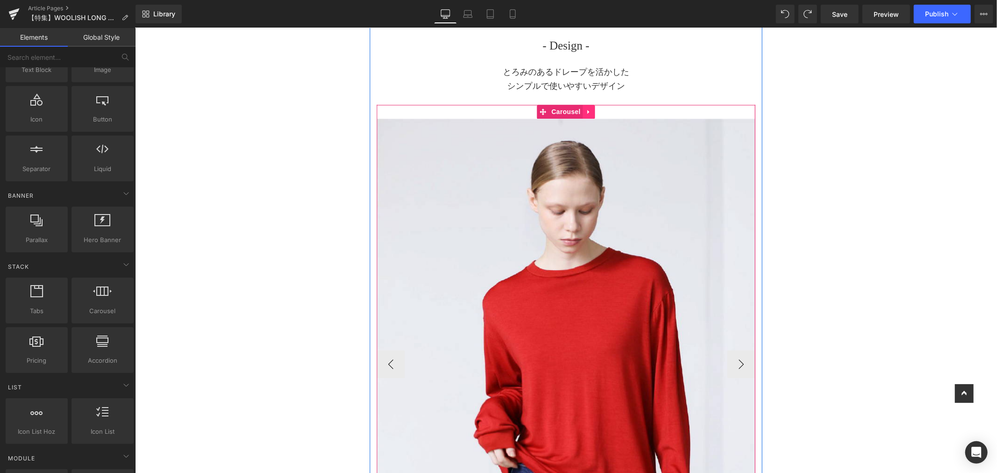
click at [582, 109] on link at bounding box center [588, 112] width 12 height 14
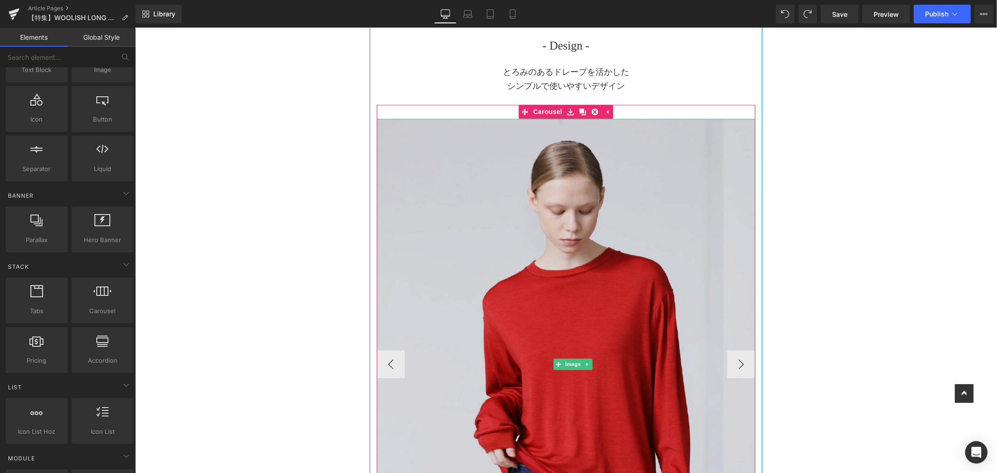
click at [620, 140] on img at bounding box center [572, 364] width 392 height 491
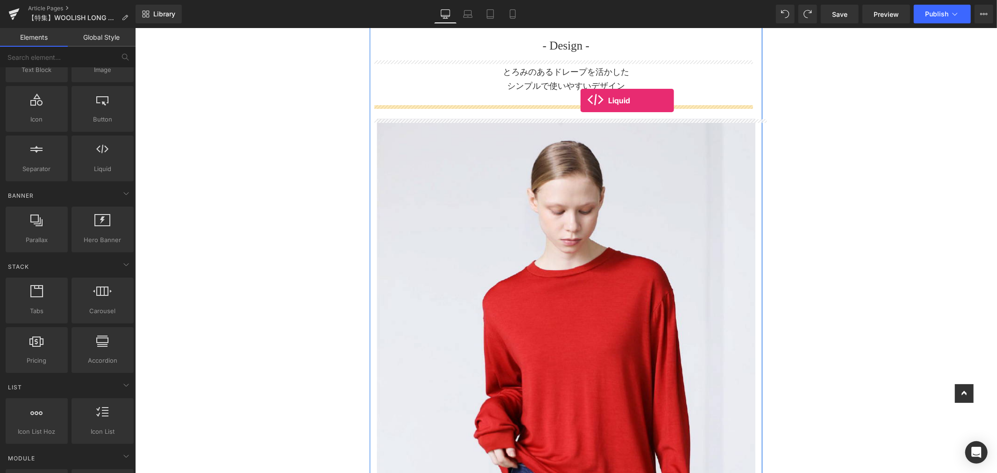
drag, startPoint x: 241, startPoint y: 197, endPoint x: 580, endPoint y: 100, distance: 352.4
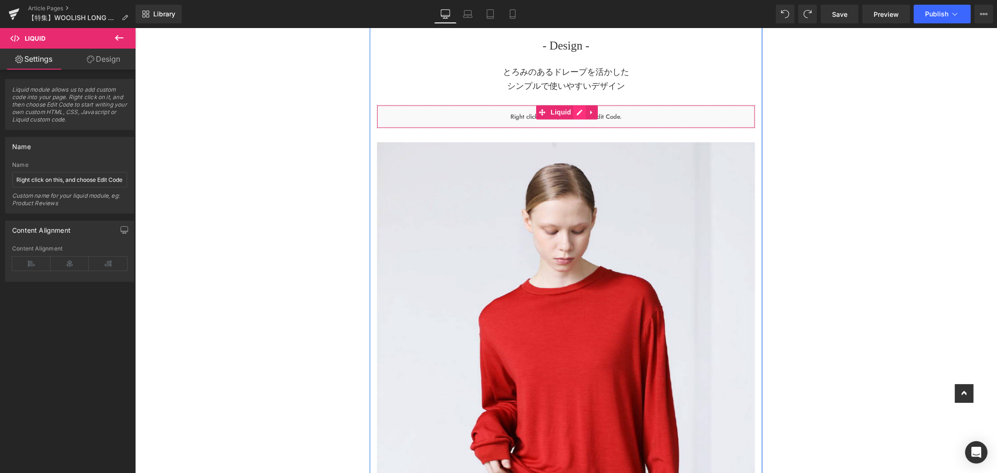
click at [573, 109] on link at bounding box center [579, 112] width 12 height 14
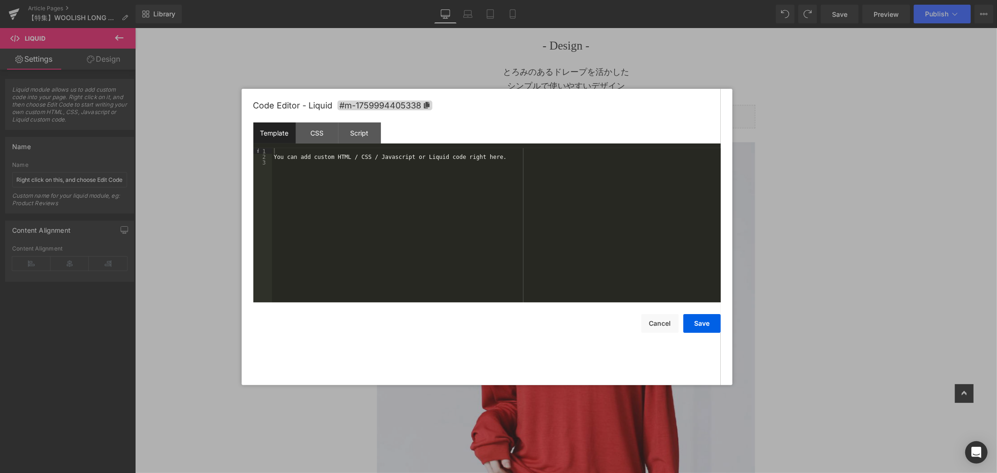
click at [500, 156] on div "You can add custom HTML / CSS / Javascript or Liquid code right here." at bounding box center [496, 230] width 449 height 165
drag, startPoint x: 500, startPoint y: 156, endPoint x: 278, endPoint y: 153, distance: 222.4
click at [278, 153] on div "You can add custom HTML / CSS / Javascript or Liquid code right here." at bounding box center [496, 230] width 449 height 165
click at [710, 326] on button "Save" at bounding box center [701, 323] width 37 height 19
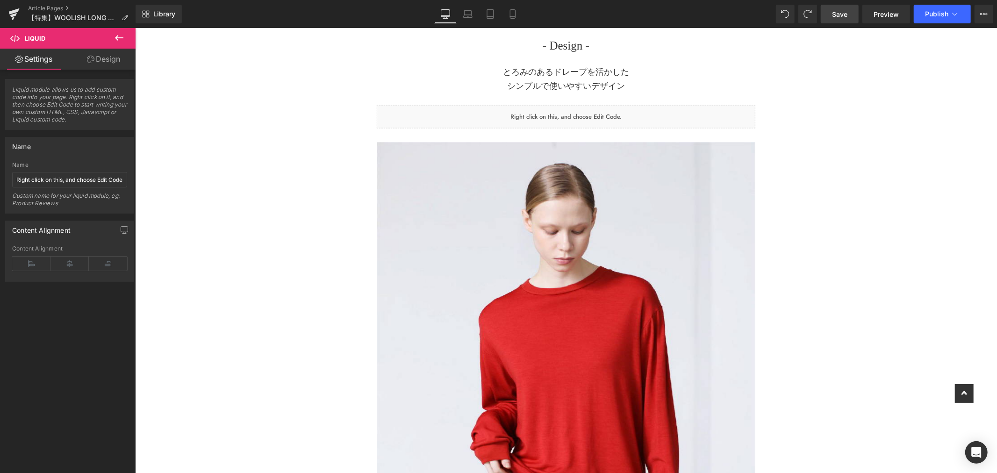
click at [841, 18] on span "Save" at bounding box center [839, 14] width 15 height 10
click at [503, 13] on icon at bounding box center [502, 13] width 9 height 9
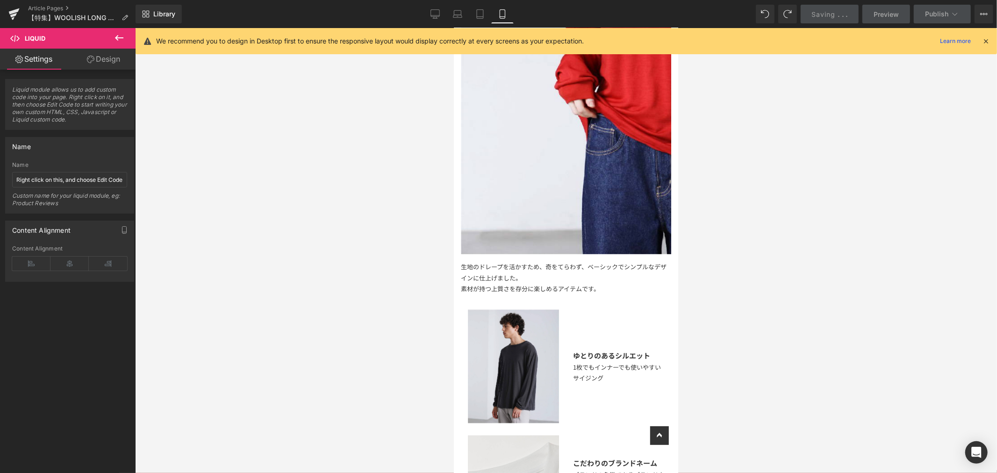
scroll to position [1055, 0]
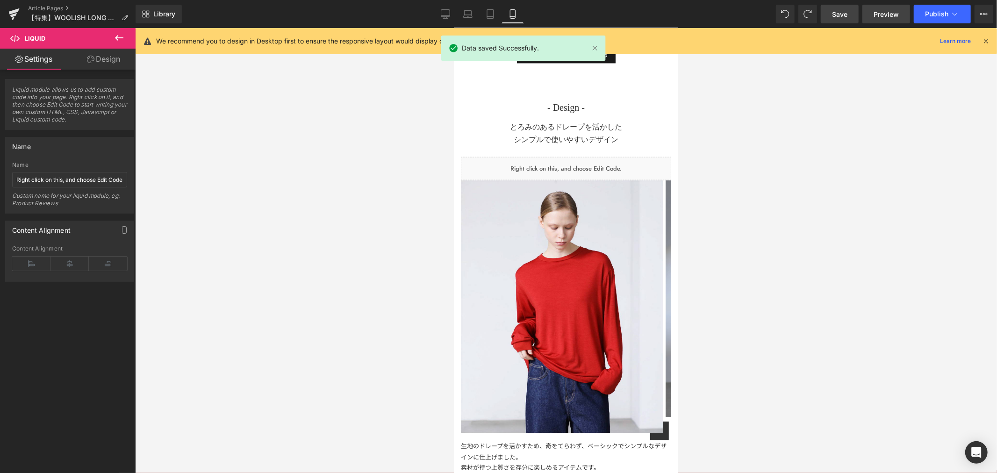
click at [885, 10] on span "Preview" at bounding box center [885, 14] width 25 height 10
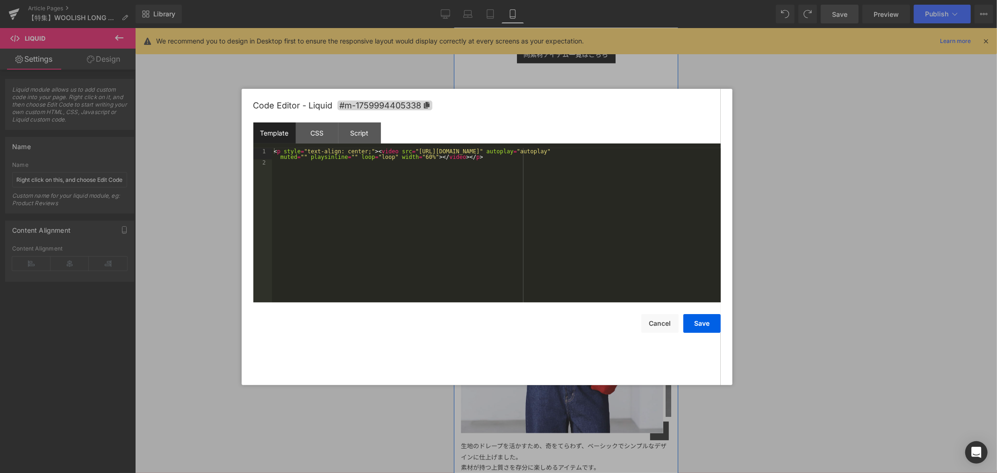
click at [577, 171] on ul "Liquid" at bounding box center [563, 164] width 62 height 14
click at [419, 157] on div "< p style = "text-align: center;" > < video src = "https://cdn.shopify.com/vide…" at bounding box center [496, 233] width 449 height 171
type textarea "100%"
click at [703, 322] on button "Save" at bounding box center [701, 323] width 37 height 19
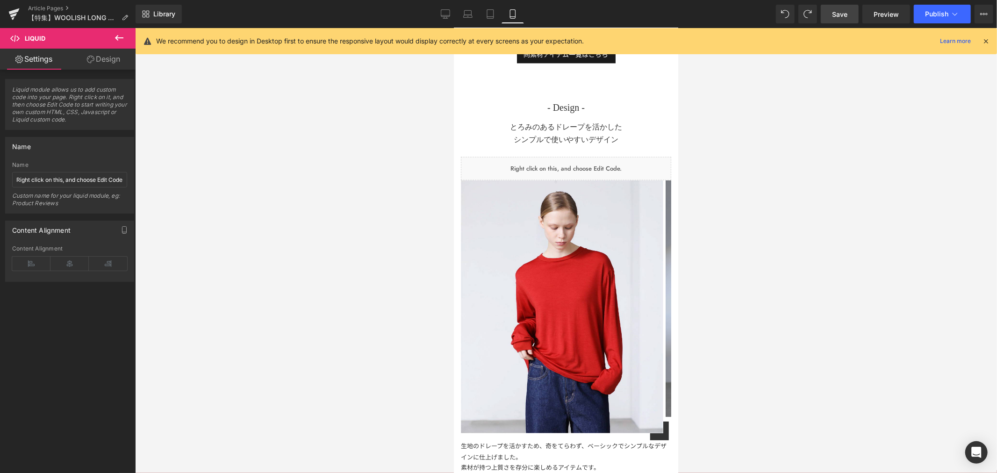
click at [845, 14] on span "Save" at bounding box center [839, 14] width 15 height 10
click at [593, 190] on icon at bounding box center [590, 187] width 7 height 7
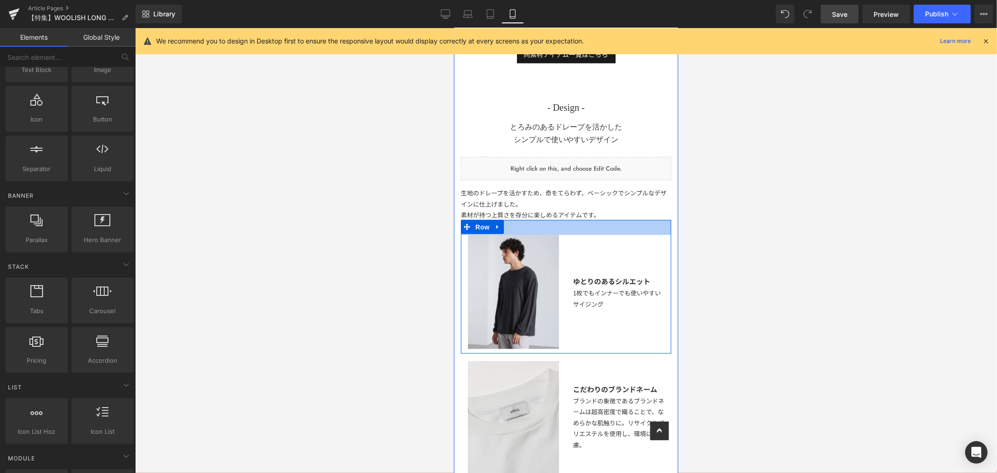
scroll to position [1159, 0]
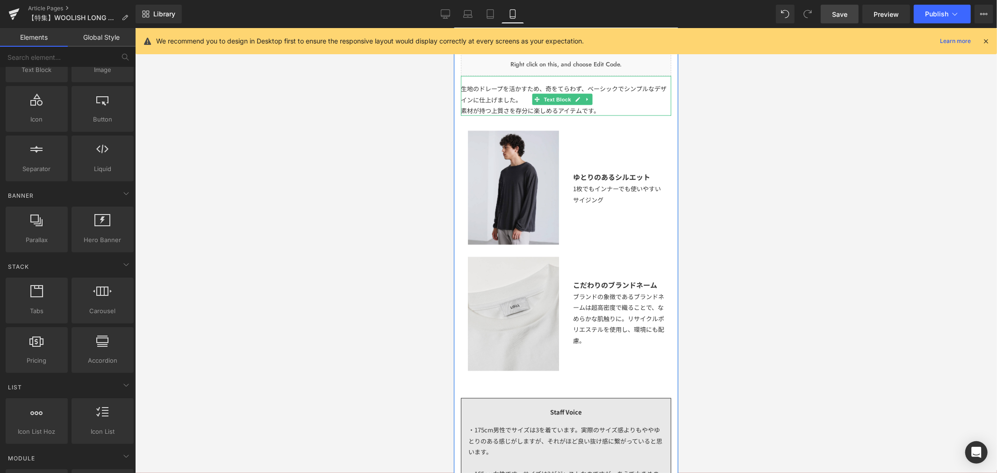
click at [598, 103] on div "生地のドレープを活かすため、奇をてらわず、ベーシックでシンプルなデザインに仕上げました。 素材が持つ上質さを存分に楽しめるアイテムです。" at bounding box center [565, 96] width 210 height 40
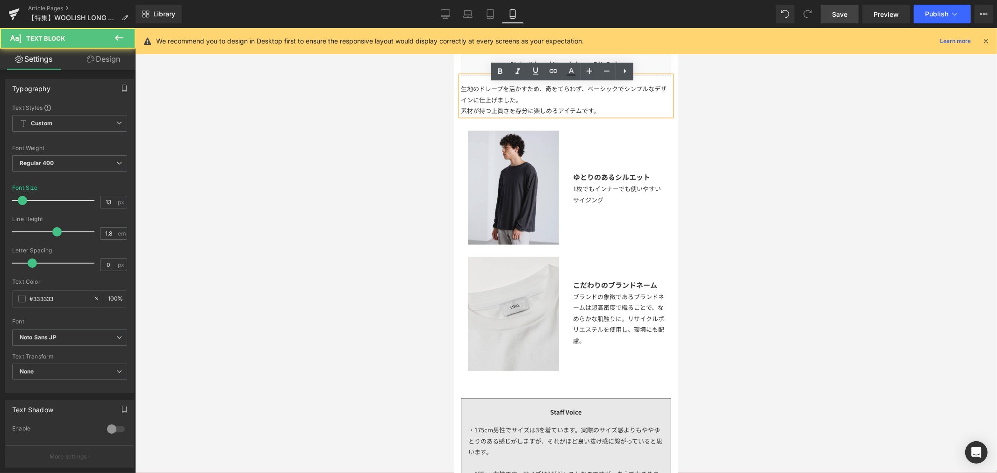
click at [608, 103] on div "生地のドレープを活かすため、奇をてらわず、ベーシックでシンプルなデザインに仕上げました。 素材が持つ上質さを存分に楽しめるアイテムです。" at bounding box center [565, 96] width 210 height 40
drag, startPoint x: 596, startPoint y: 116, endPoint x: 525, endPoint y: 99, distance: 73.2
click at [525, 99] on div "生地のドレープを活かすため、奇をてらわず、ベーシックでシンプルなデザインに仕上げました。 素材が持つ上質さを存分に楽しめるアイテムです。" at bounding box center [565, 96] width 210 height 40
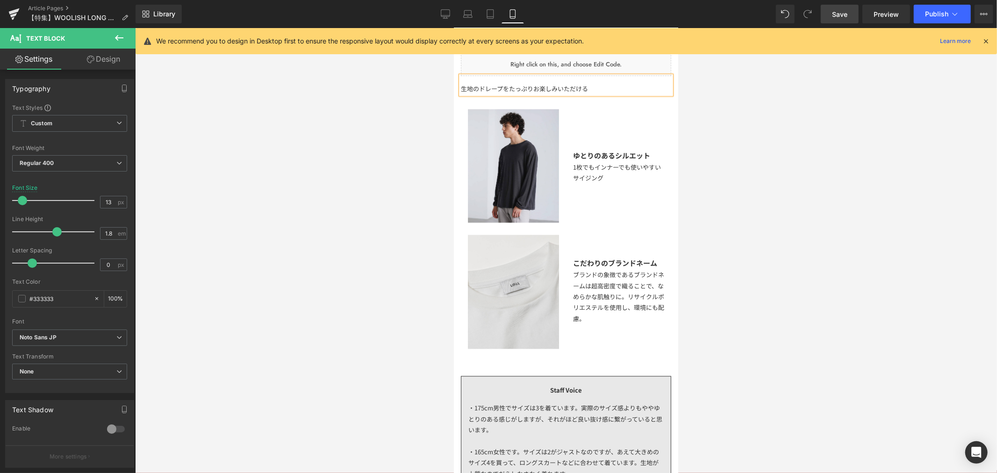
scroll to position [1055, 0]
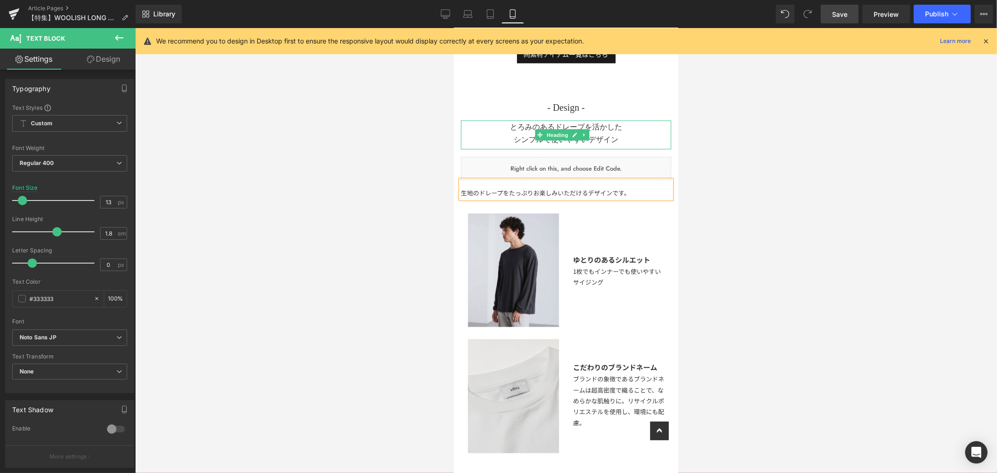
click at [614, 135] on h1 "とろみのあるドレープを活かした シンプルで使いやすいデザイン" at bounding box center [565, 132] width 210 height 25
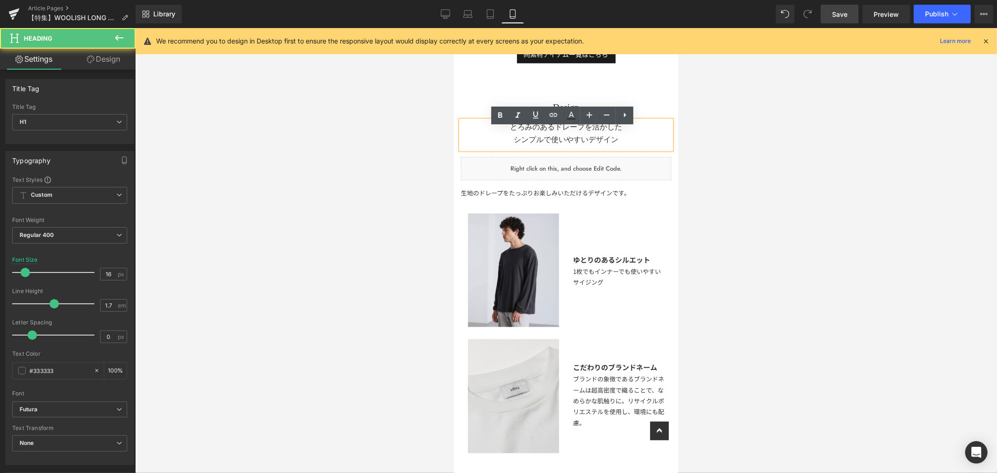
click at [625, 144] on h1 "とろみのあるドレープを活かした シンプルで使いやすいデザイン" at bounding box center [565, 132] width 210 height 25
drag, startPoint x: 502, startPoint y: 168, endPoint x: 458, endPoint y: 175, distance: 44.9
click at [458, 175] on div "- Fabric - Heading するりとこぼれ落ちるとろみ 家庭洗濯OKでお手入れしやすい Heading Image 手からこぼれ落ちるようなとろみと…" at bounding box center [565, 4] width 224 height 1184
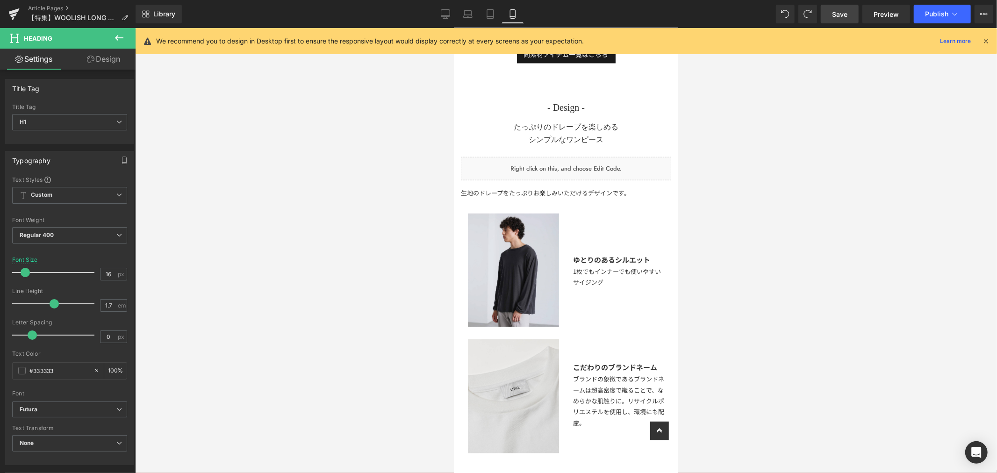
click at [757, 165] on div at bounding box center [566, 250] width 862 height 445
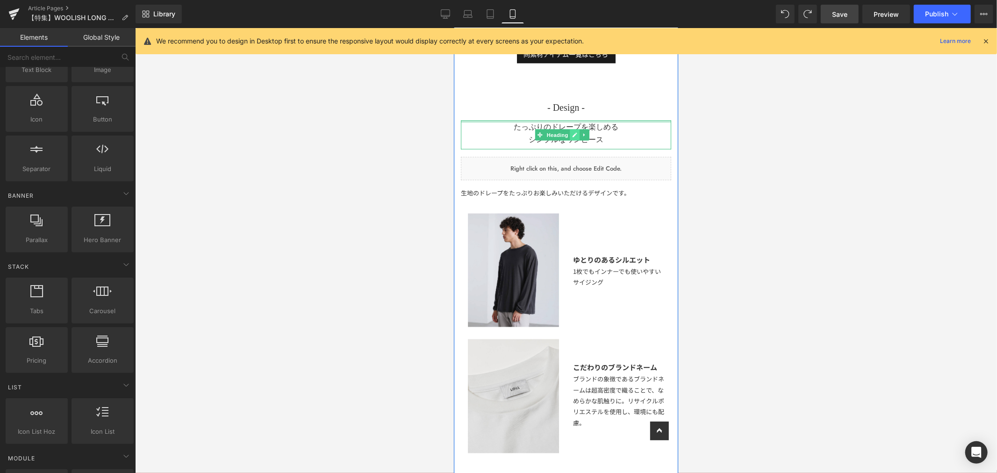
click at [578, 130] on div "たっぷりのドレープを楽しめる シンプルなワンピース Heading" at bounding box center [565, 134] width 210 height 29
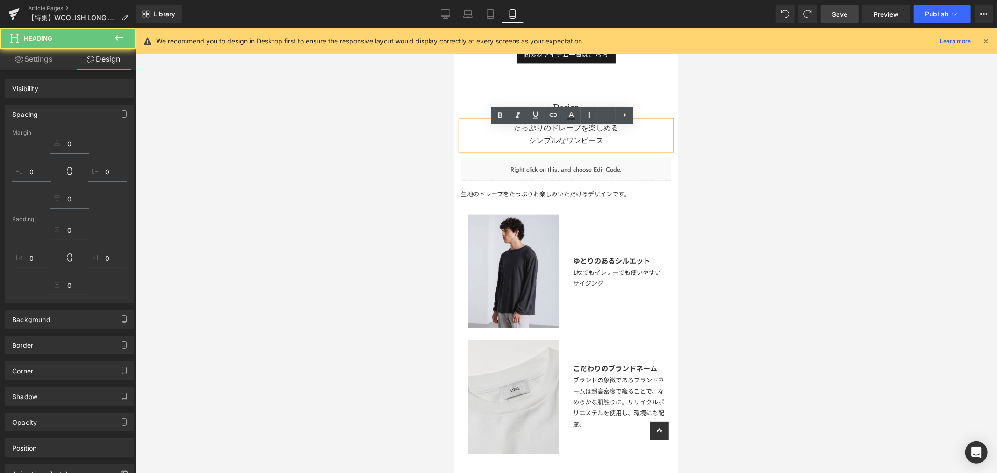
click at [575, 135] on h1 "たっぷりのドレープを楽しめる シンプルなワンピース" at bounding box center [565, 133] width 210 height 25
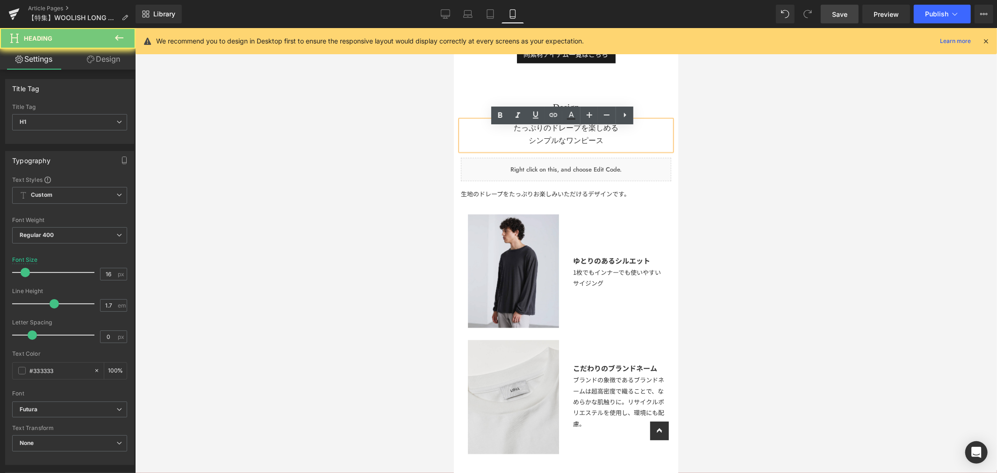
click at [577, 135] on h1 "たっぷりのドレープを楽しめる シンプルなワンピース" at bounding box center [565, 133] width 210 height 25
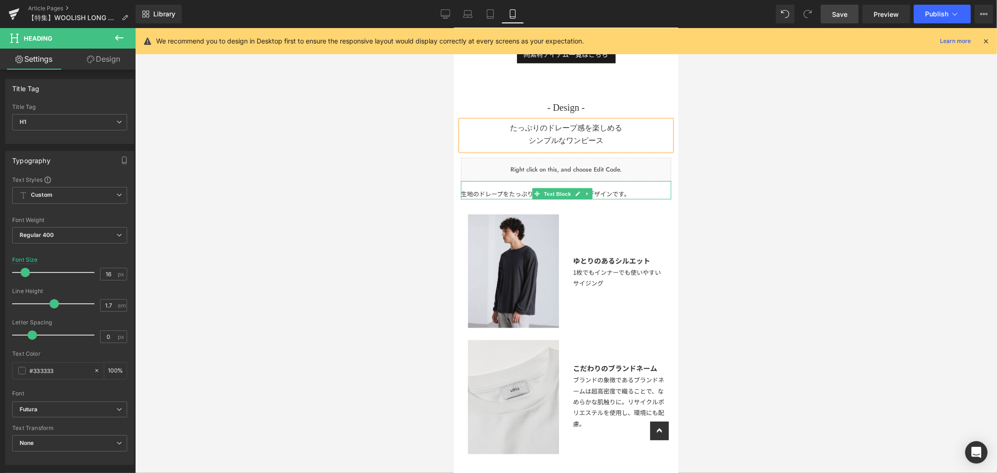
click at [501, 199] on div "生地のドレープをたっぷりお楽しみいただけるデザインです。" at bounding box center [565, 190] width 210 height 18
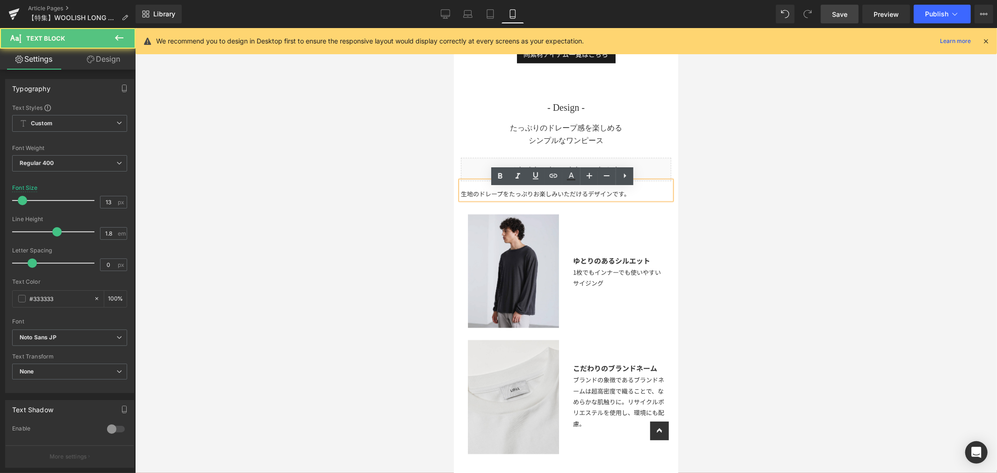
click at [639, 199] on div "生地のドレープをたっぷりお楽しみいただけるデザインです。" at bounding box center [565, 190] width 210 height 18
drag, startPoint x: 639, startPoint y: 202, endPoint x: 453, endPoint y: 206, distance: 186.0
click at [453, 206] on div "- Fabric - Heading するりとこぼれ落ちるとろみ 家庭洗濯OKでお手入れしやすい Heading Image 手からこぼれ落ちるようなとろみと…" at bounding box center [565, 4] width 224 height 1185
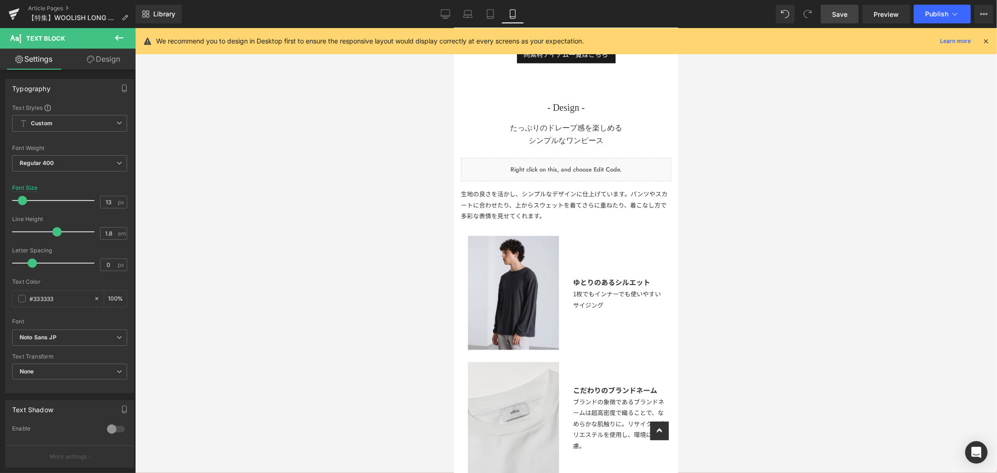
click at [730, 193] on div at bounding box center [566, 250] width 862 height 445
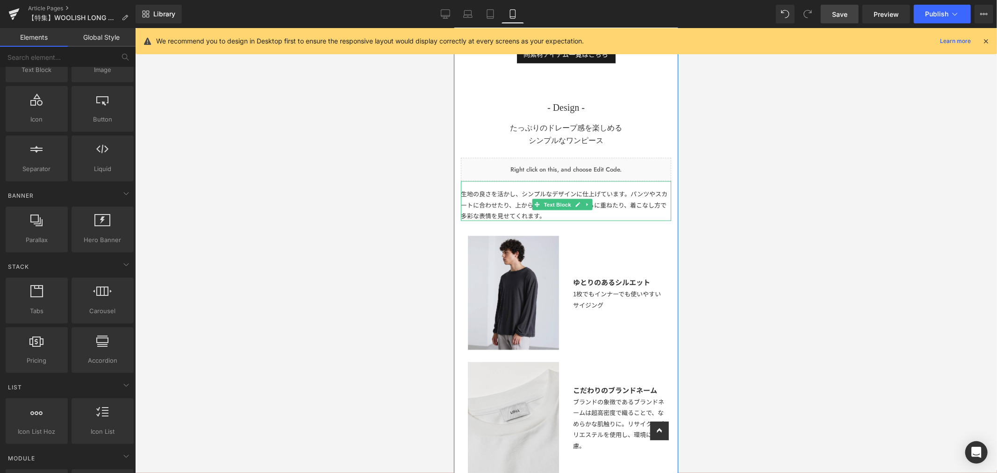
click at [595, 201] on div "生地の良さを活かし、シンプルなデザインに仕上げています。パンツやスカートに合わせたり、上からスウェットを着てさらに重ねたり、着こなし方で多彩な表情を見せてくれ…" at bounding box center [565, 201] width 210 height 40
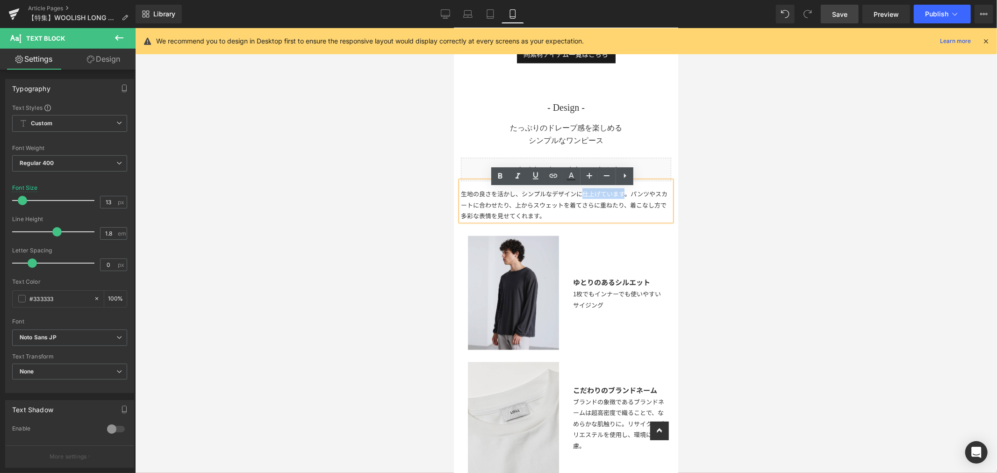
drag, startPoint x: 579, startPoint y: 201, endPoint x: 622, endPoint y: 199, distance: 43.0
click at [622, 199] on div "生地の良さを活かし、シンプルなデザインに仕上げています。パンツやスカートに合わせたり、上からスウェットを着てさらに重ねたり、着こなし方で多彩な表情を見せてくれ…" at bounding box center [565, 201] width 210 height 40
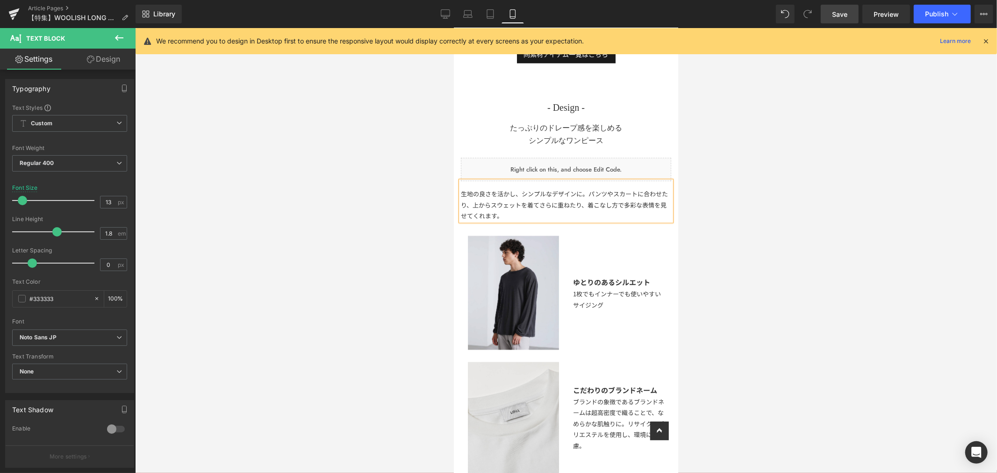
click at [518, 201] on div "生地の良さを活かし、シンプルなデザインに。パンツやスカートに合わせたり、上からスウェットを着てさらに重ねたり、着こなし方で多彩な表情を見せてくれます。" at bounding box center [565, 201] width 210 height 40
click at [644, 221] on div "生地の良さを活かし、シンプルなデザインに仕上げました。パンツやスカートに合わせたり、上からスウェットを着てさらに重ねたり、着こなし方で多彩な表情を見せてくれま…" at bounding box center [565, 201] width 210 height 40
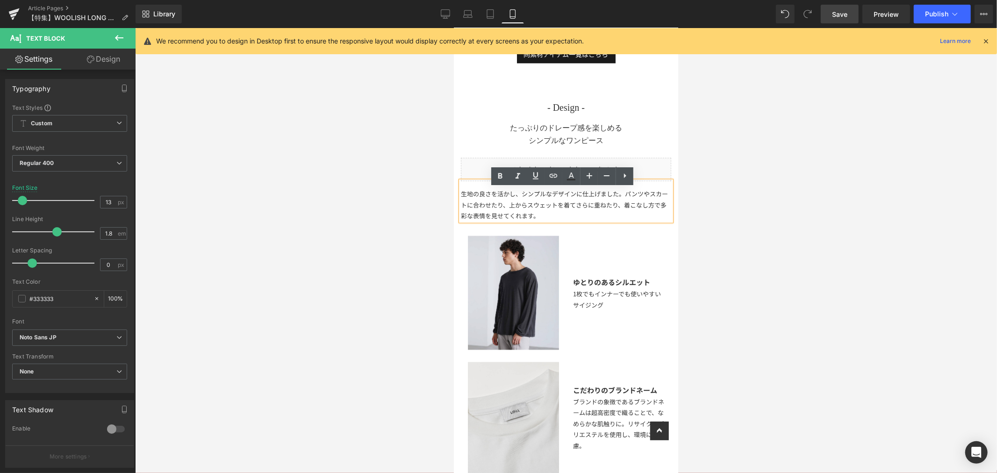
click at [628, 214] on div "生地の良さを活かし、シンプルなデザインに仕上げました。パンツやスカートに合わせたり、上からスウェットを着てさらに重ねたり、着こなし方で多彩な表情を見せてくれま…" at bounding box center [565, 201] width 210 height 40
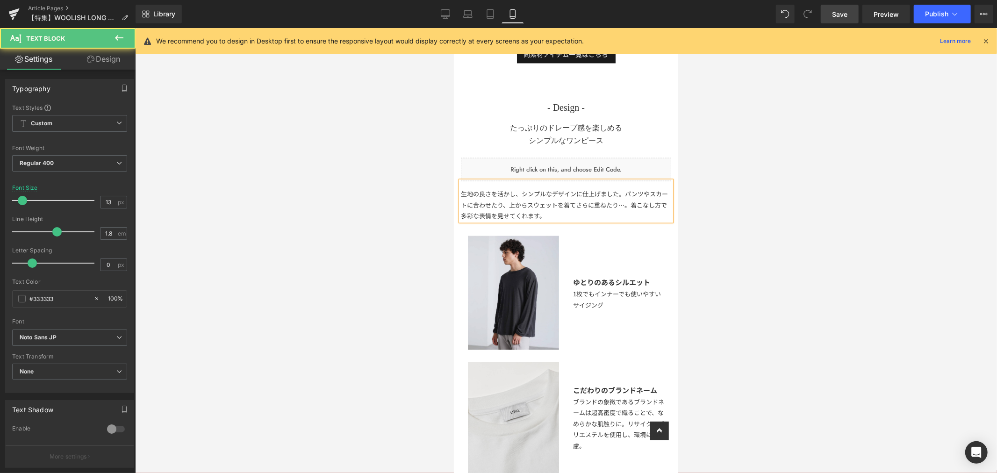
click at [469, 221] on div "生地の良さを活かし、シンプルなデザインに仕上げました。パンツやスカートに合わせたり、上からスウェットを着てさらに重ねたり…。着こなし方で多彩な表情を見せてくれ…" at bounding box center [565, 201] width 210 height 40
click at [568, 220] on div "生地の良さを活かし、シンプルなデザインに仕上げました。パンツやスカートに合わせたり、上からスウェットを着てさらに重ねたり…。着こなし次第で多彩な表情を見せてく…" at bounding box center [565, 201] width 210 height 40
click at [754, 226] on div at bounding box center [566, 250] width 862 height 445
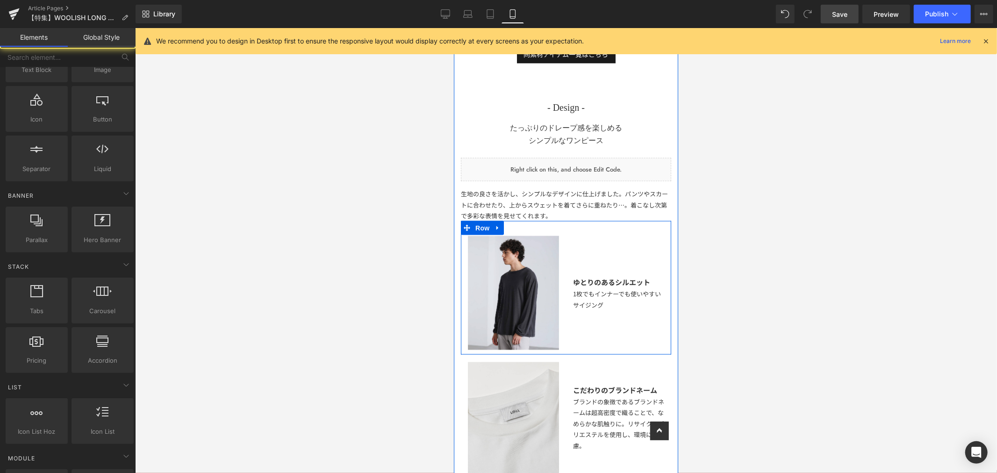
scroll to position [1159, 0]
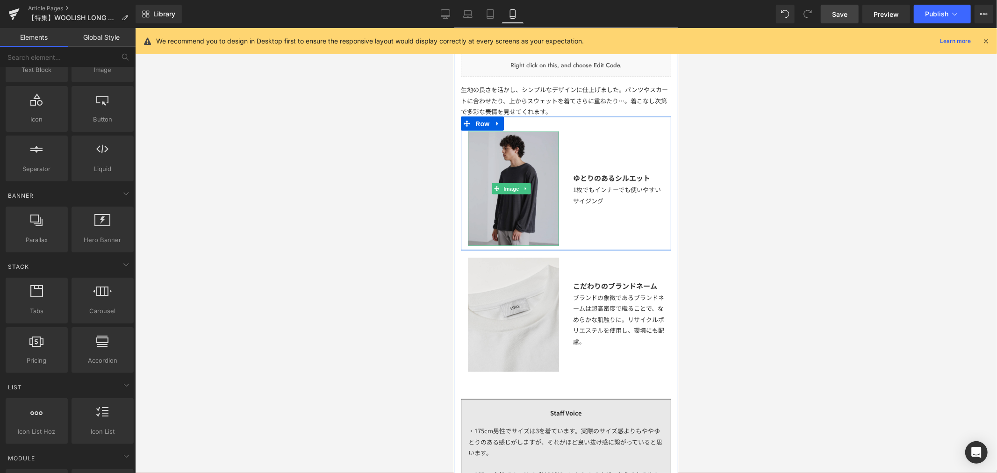
click at [532, 199] on img at bounding box center [512, 188] width 91 height 114
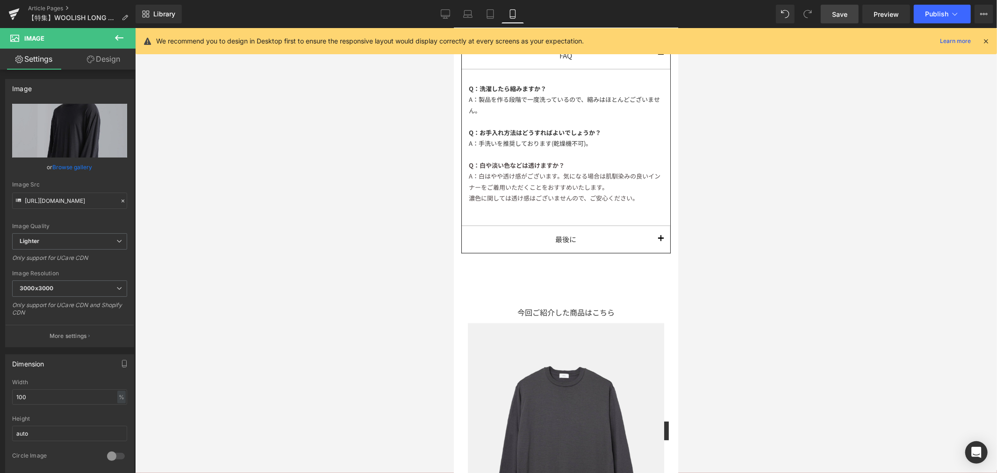
scroll to position [1575, 0]
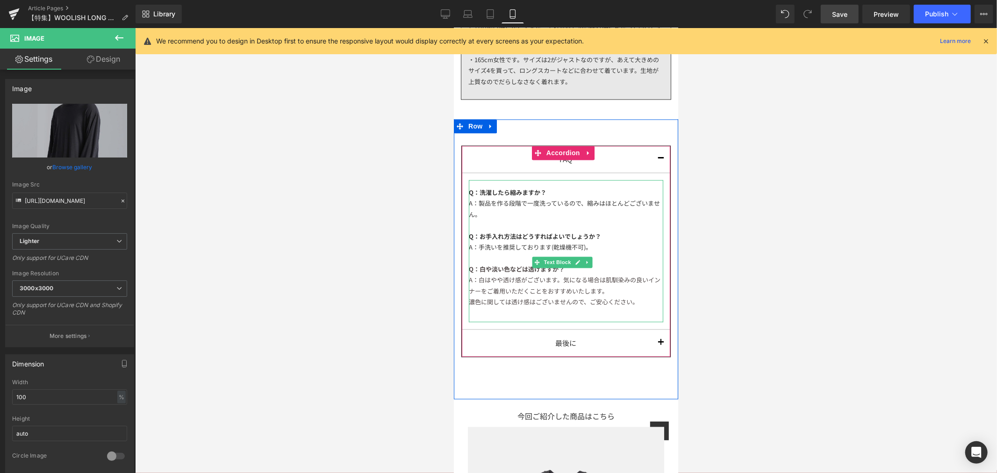
click at [615, 210] on div "A：製品を作る段階で一度洗っているので、縮みはほとんどございません。" at bounding box center [565, 208] width 194 height 22
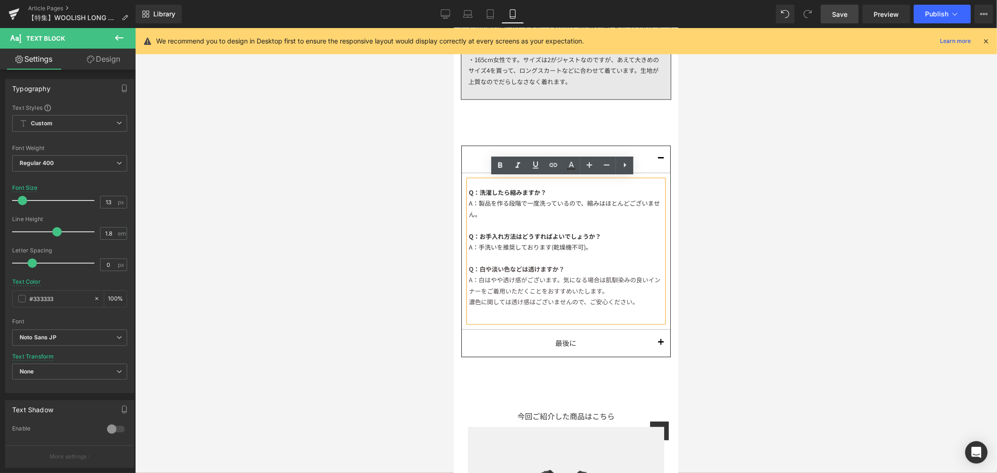
click at [612, 249] on div "A：手洗いを推奨しております(乾燥機不可)。" at bounding box center [565, 246] width 194 height 11
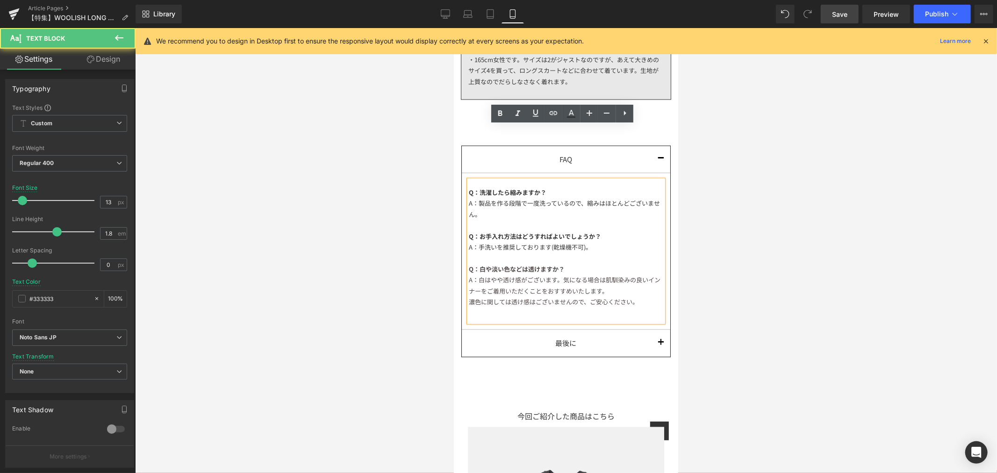
scroll to position [1626, 0]
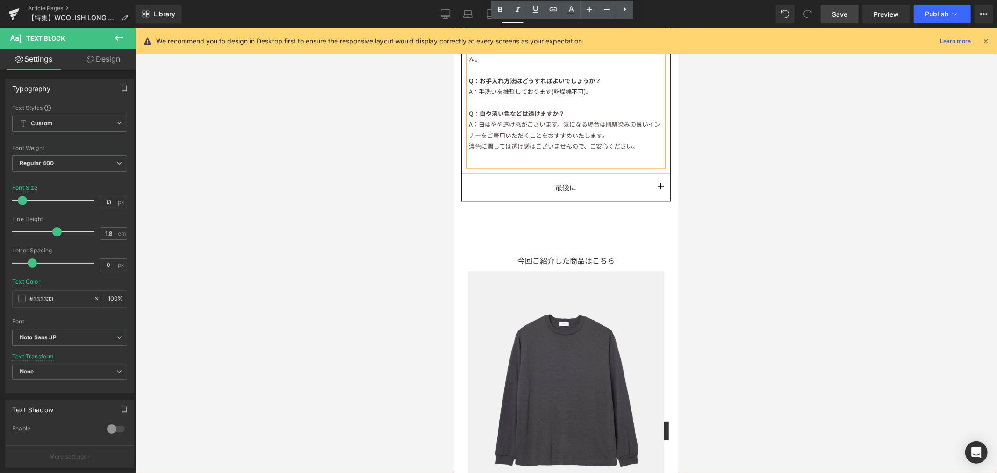
click at [651, 185] on button "button" at bounding box center [660, 186] width 19 height 27
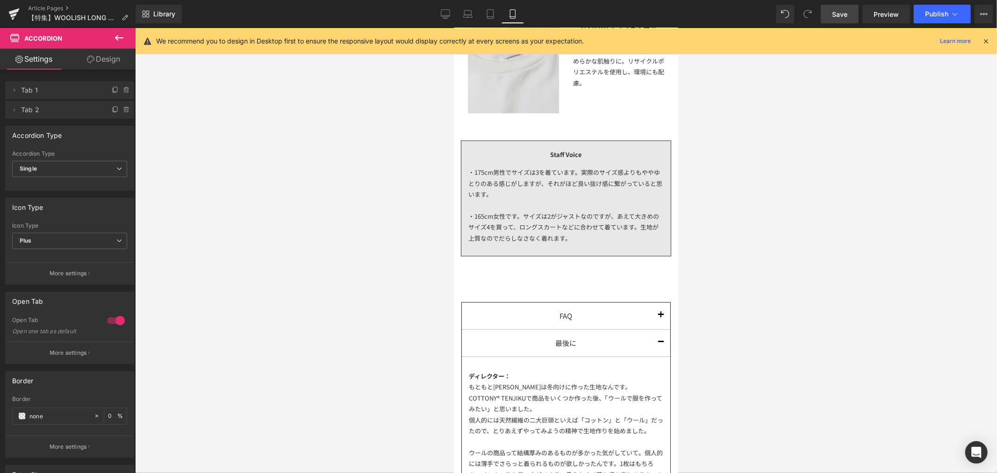
scroll to position [1521, 0]
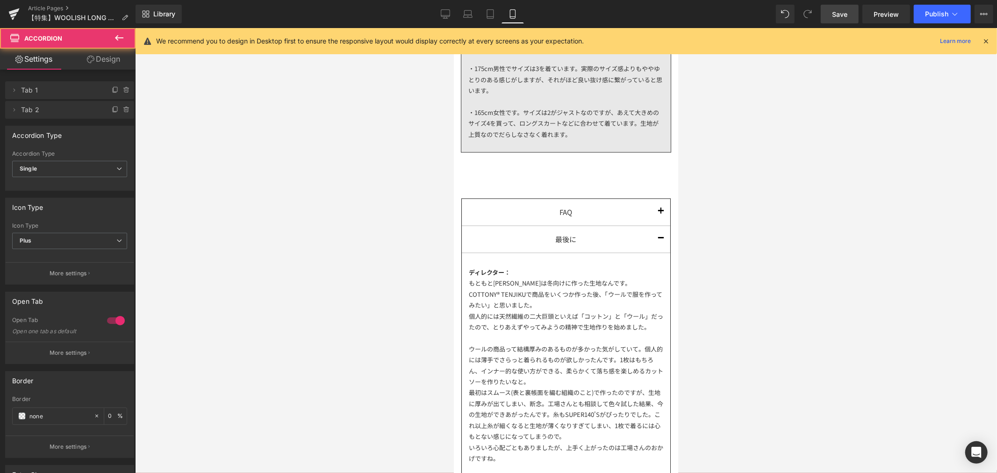
click at [660, 241] on span "button" at bounding box center [660, 241] width 0 height 0
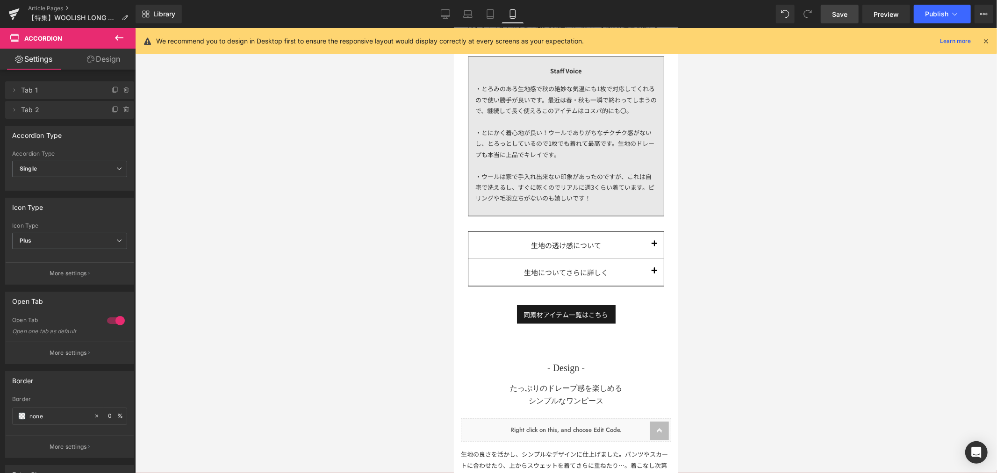
scroll to position [743, 0]
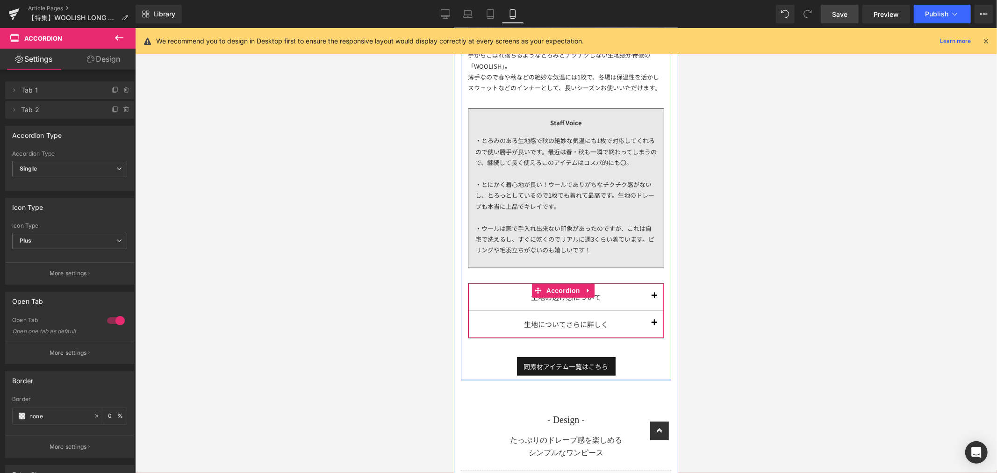
click at [654, 298] on span "button" at bounding box center [654, 298] width 0 height 0
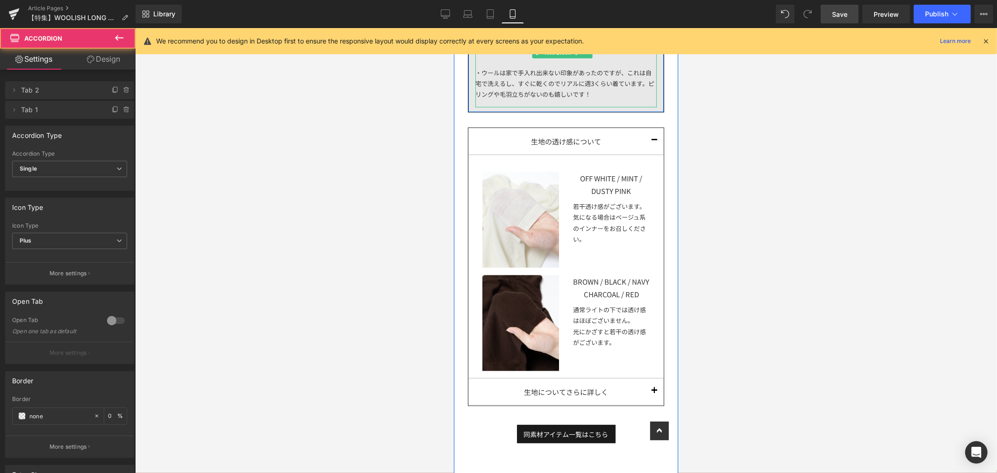
scroll to position [950, 0]
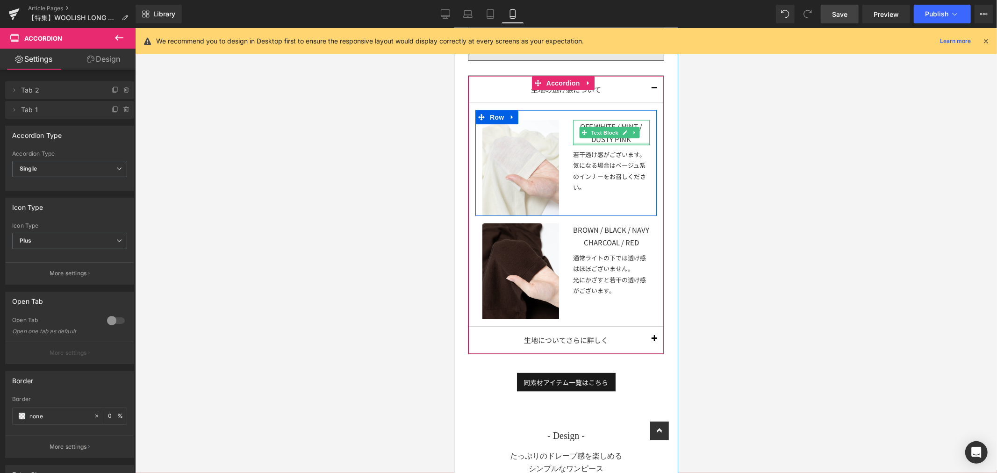
click at [633, 145] on div at bounding box center [610, 144] width 77 height 2
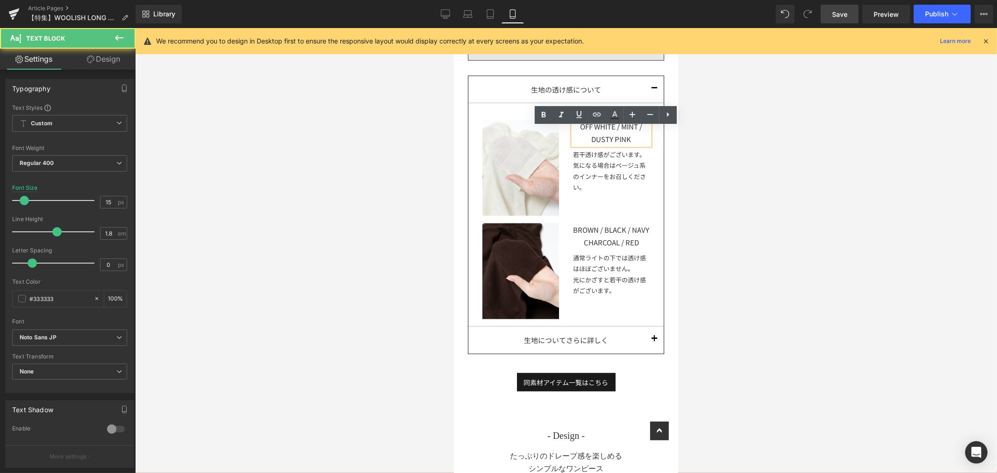
click at [641, 145] on div "OFF WHITE / MINT / DUSTY PINK" at bounding box center [610, 132] width 77 height 25
drag, startPoint x: 639, startPoint y: 146, endPoint x: 611, endPoint y: 135, distance: 30.5
click at [611, 135] on div "OFF WHITE / MINT / DUSTY PINK" at bounding box center [610, 132] width 77 height 25
click at [611, 134] on div "OFF WHITE / MINT / DUSTY PINK" at bounding box center [610, 132] width 77 height 25
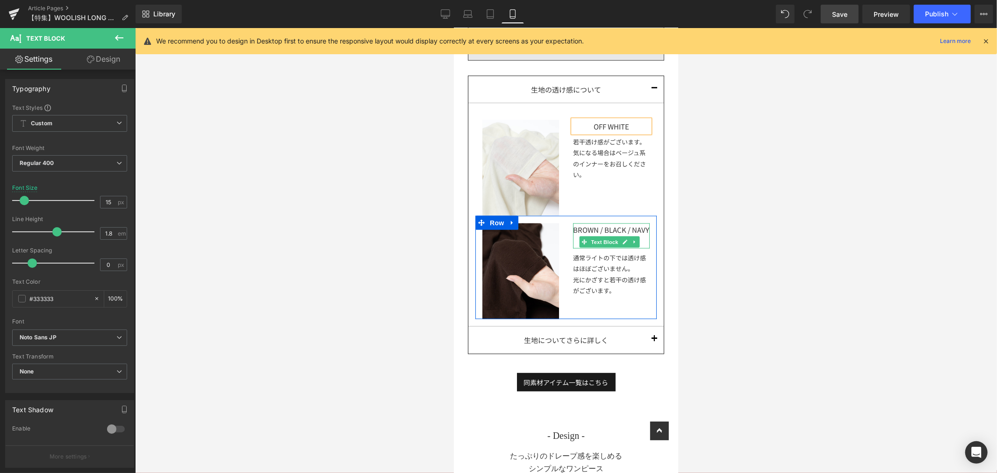
click at [595, 234] on div "BROWN / BLACK / NAVY CHARCOAL / RED" at bounding box center [610, 235] width 77 height 25
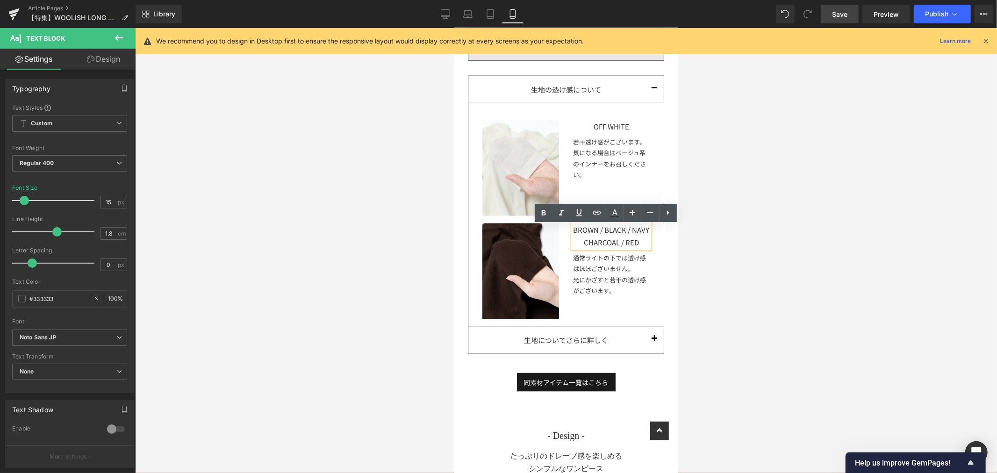
scroll to position [898, 0]
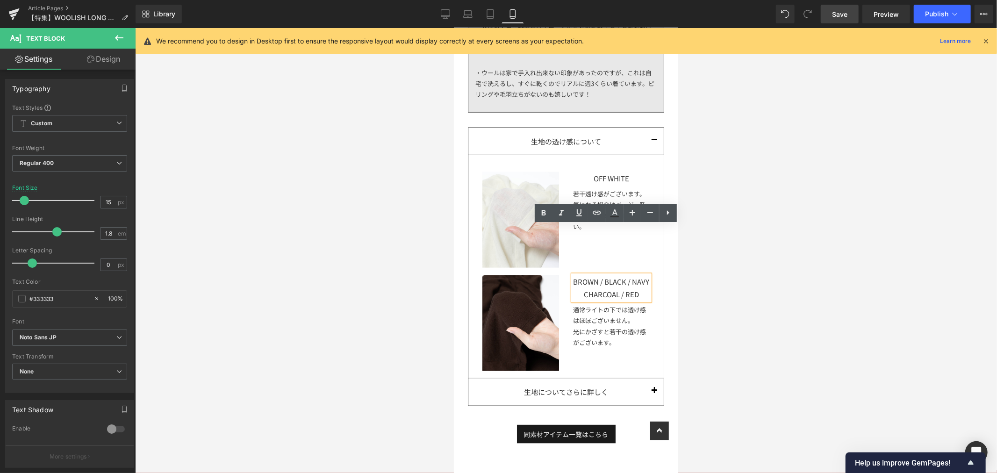
click at [578, 235] on article "Image OFF WHITE Text Block 若干透け感がございます。 気になる場合はベージュ系のインナーをお召しください。 Text Block R…" at bounding box center [565, 266] width 195 height 223
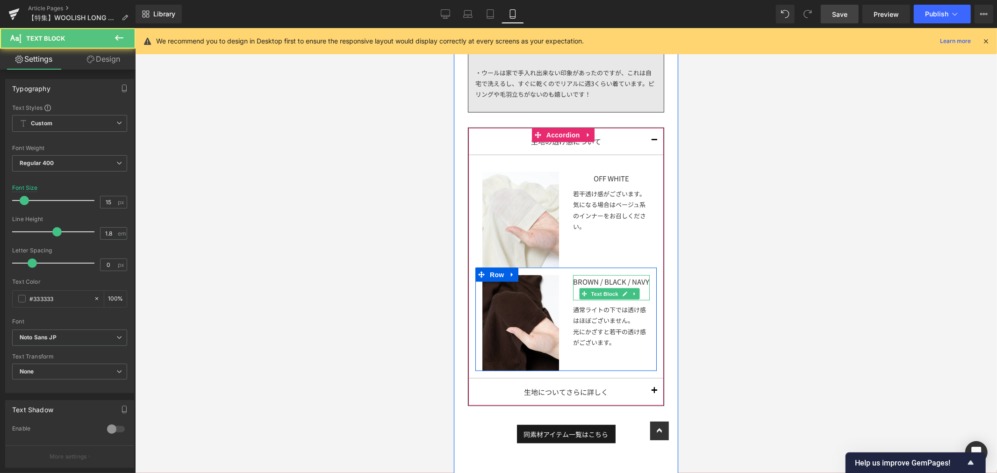
click at [574, 284] on div "BROWN / BLACK / NAVY CHARCOAL / RED" at bounding box center [610, 287] width 77 height 25
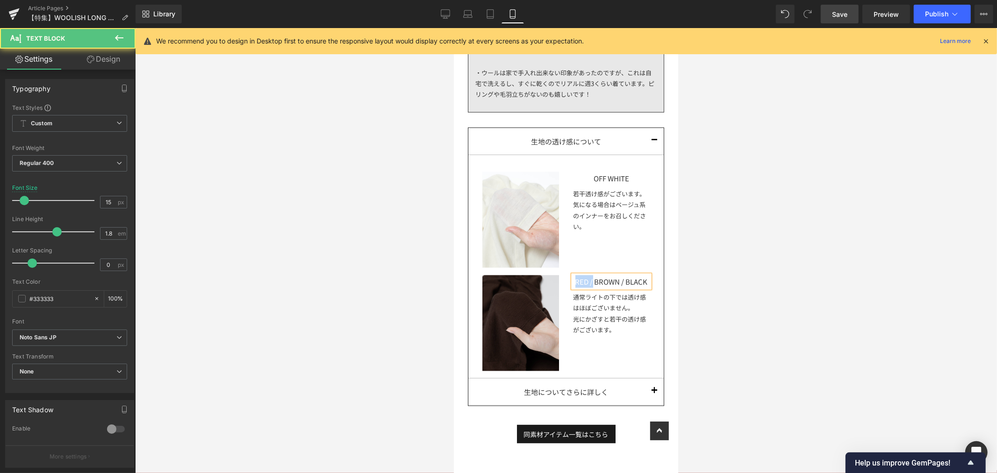
drag, startPoint x: 598, startPoint y: 287, endPoint x: 548, endPoint y: 280, distance: 50.0
click at [548, 280] on div "Image RED / BROWN / BLACK Text Block 通常ライトの下では透け感はほぼございません。 光にかざすと若干の透け感がございます。…" at bounding box center [565, 318] width 181 height 103
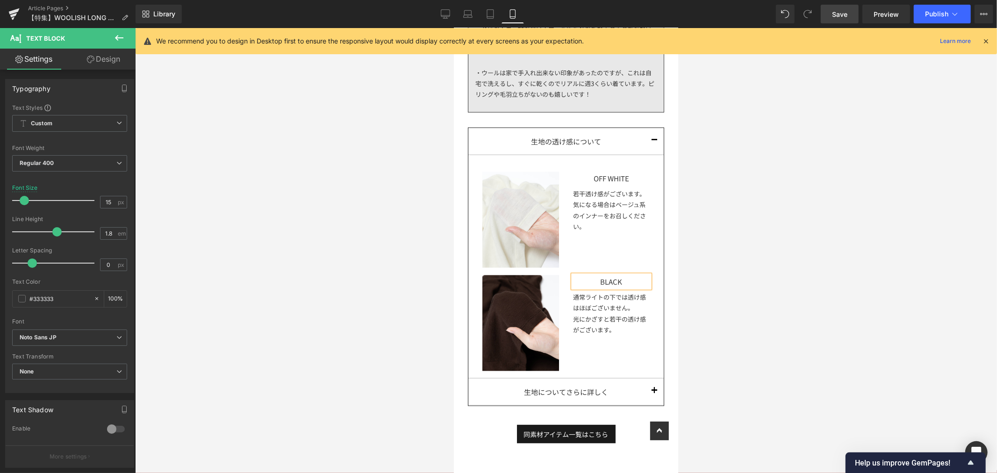
click at [626, 286] on div "BLACK" at bounding box center [610, 281] width 77 height 13
click at [626, 282] on div "BLACK /" at bounding box center [610, 281] width 77 height 13
click at [611, 245] on div "Image OFF WHITE Text Block 若干透け感がございます。 気になる場合はベージュ系のインナーをお召しください。 Text Block R…" at bounding box center [565, 215] width 181 height 106
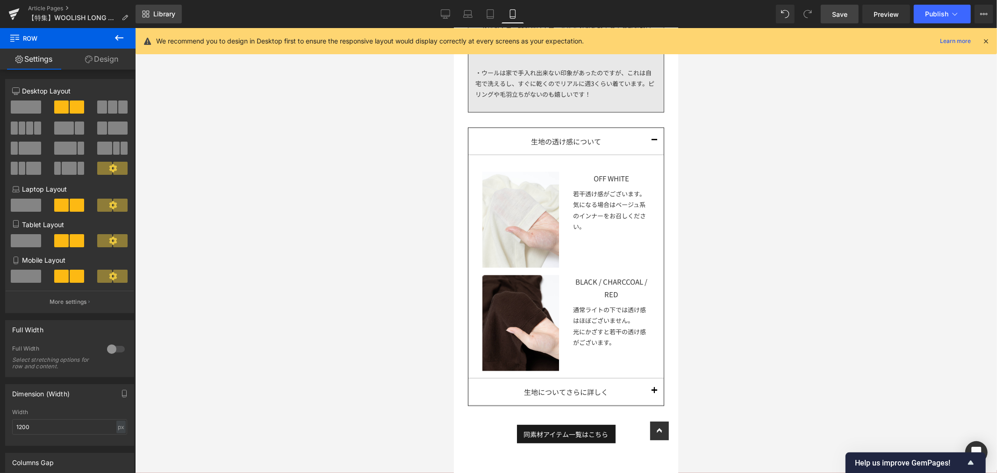
click at [170, 13] on span "Library" at bounding box center [164, 14] width 22 height 8
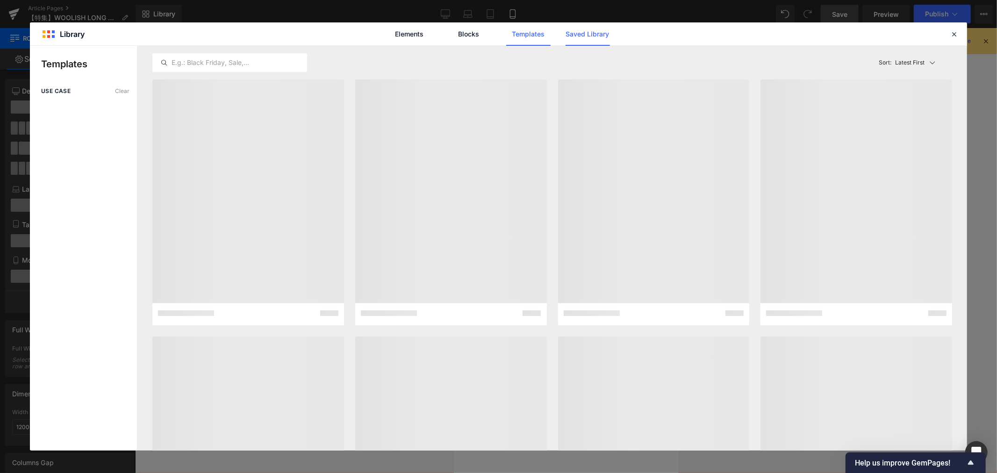
click at [594, 30] on link "Saved Library" at bounding box center [587, 33] width 44 height 23
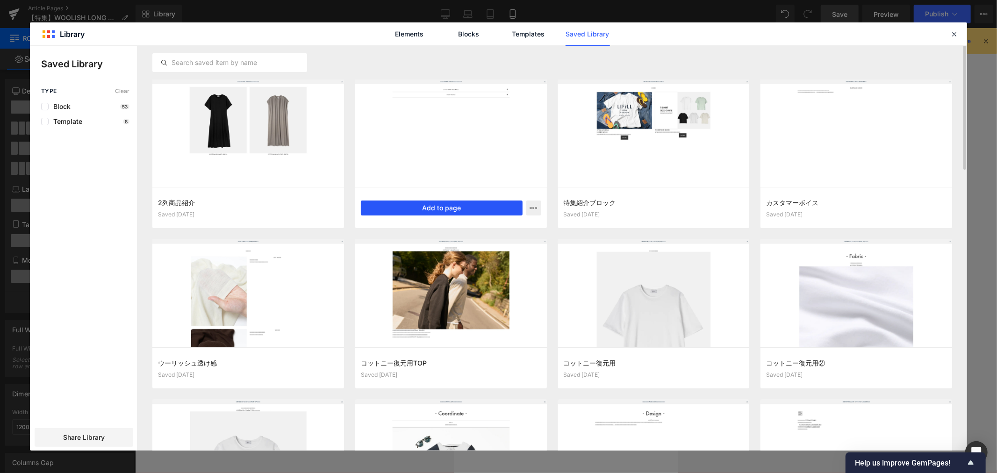
scroll to position [26, 0]
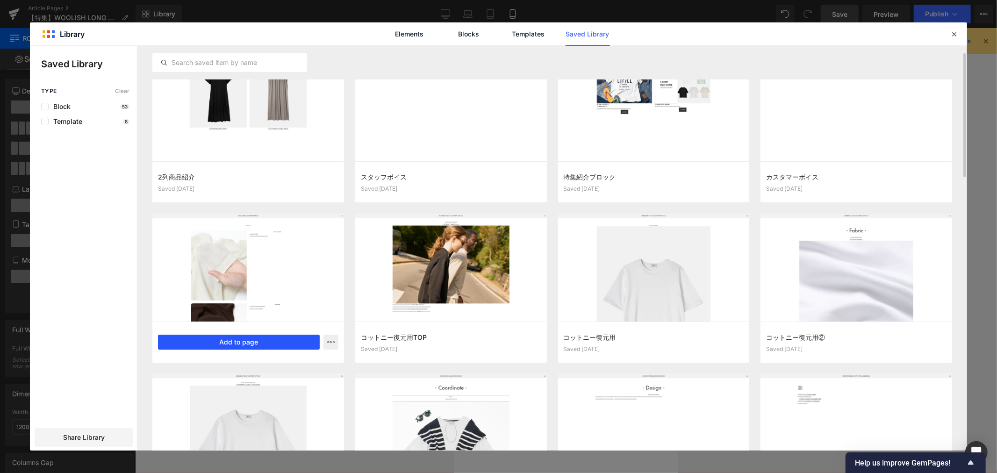
click at [217, 337] on button "Add to page" at bounding box center [239, 342] width 162 height 15
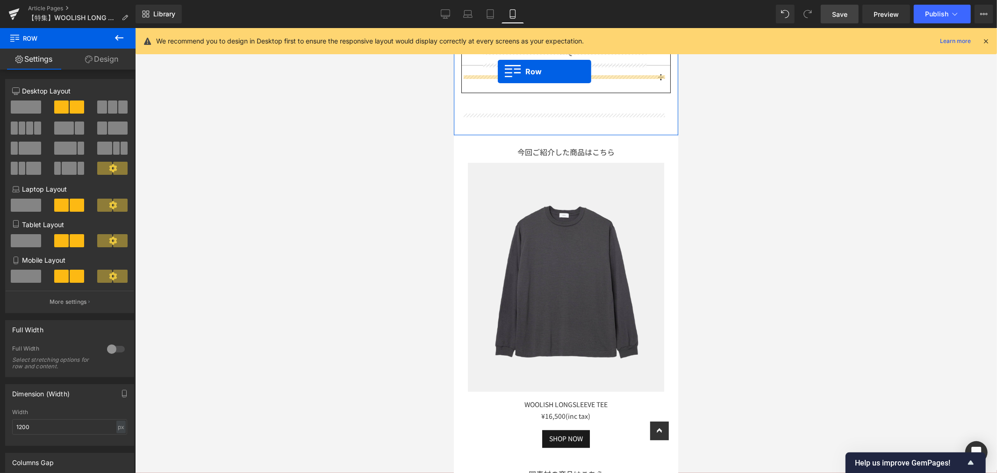
scroll to position [1859, 0]
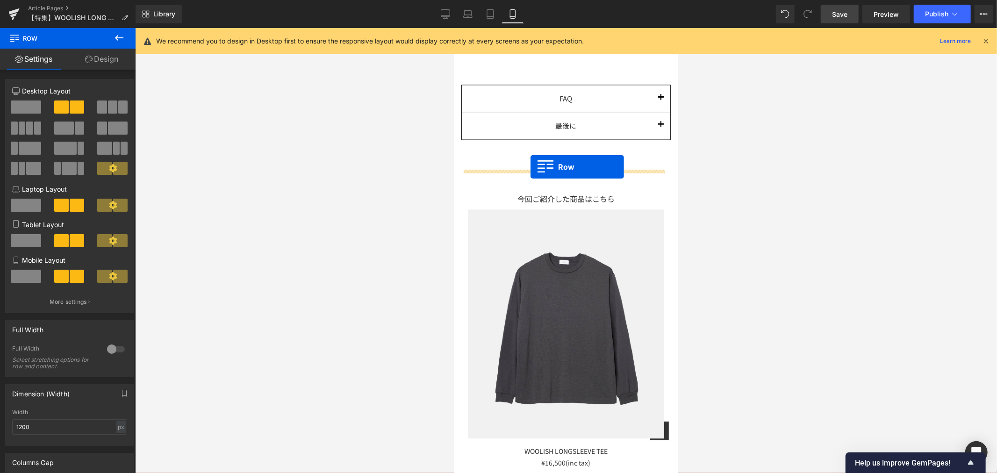
drag, startPoint x: 460, startPoint y: 290, endPoint x: 530, endPoint y: 166, distance: 141.9
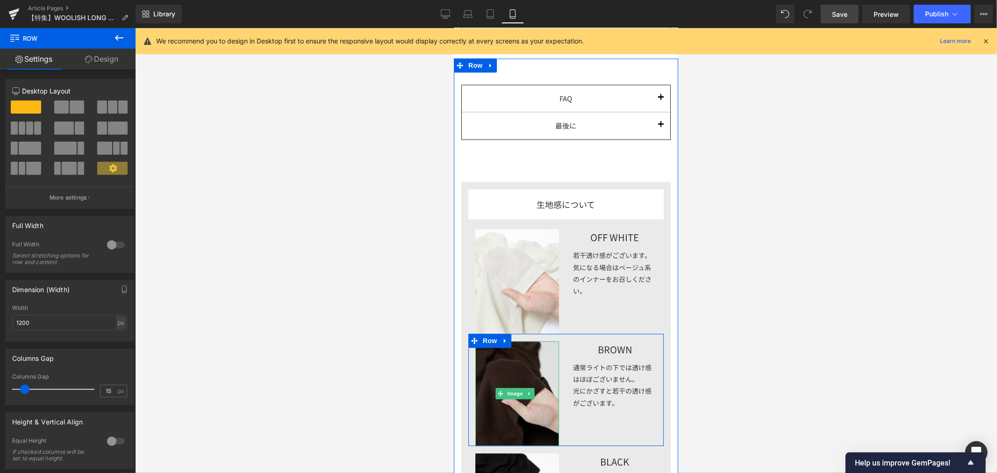
scroll to position [1963, 0]
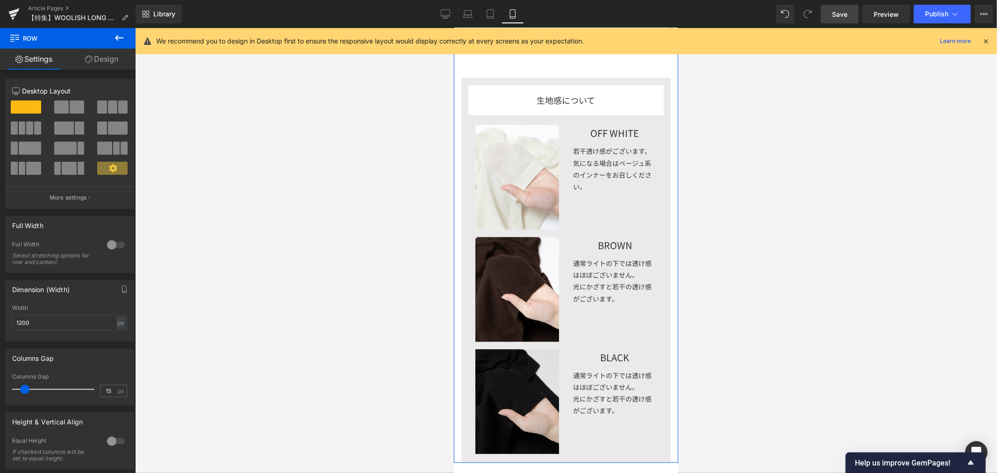
click at [517, 386] on img at bounding box center [517, 401] width 84 height 105
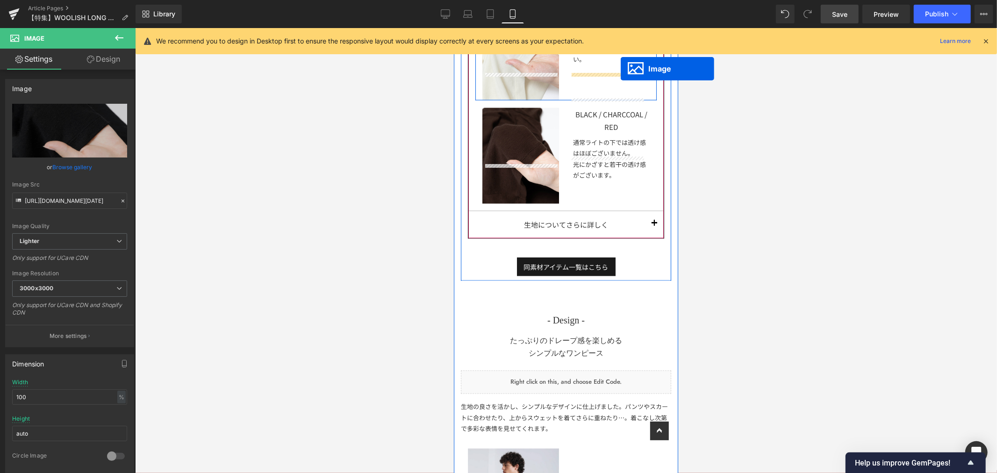
scroll to position [1028, 0]
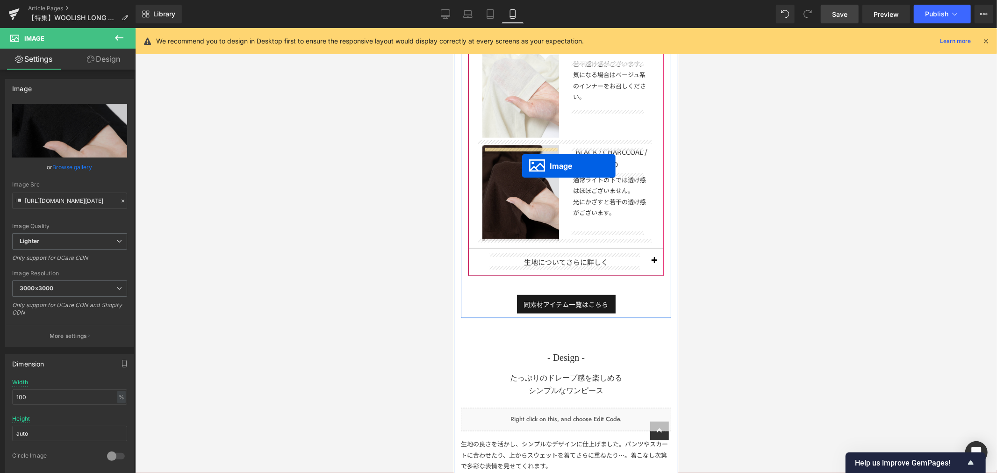
drag, startPoint x: 499, startPoint y: 376, endPoint x: 521, endPoint y: 162, distance: 215.5
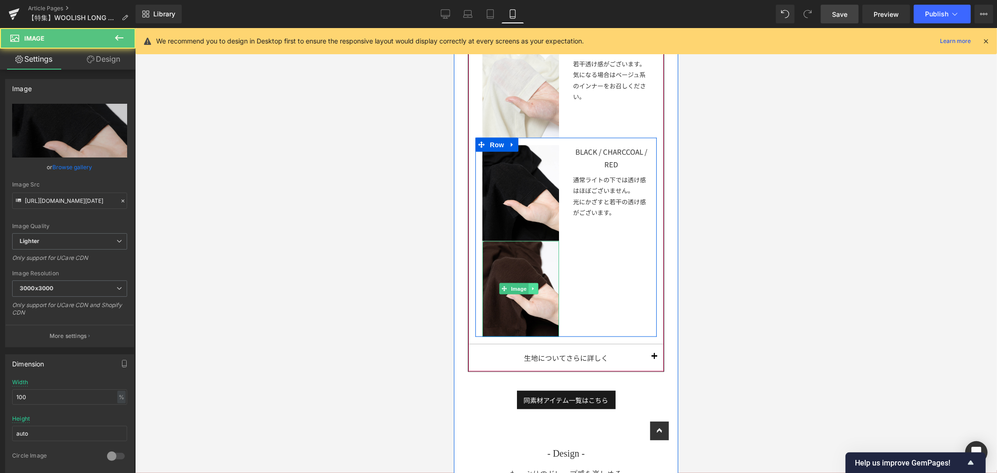
click at [533, 287] on icon at bounding box center [531, 288] width 1 height 3
click at [535, 287] on link at bounding box center [538, 288] width 10 height 11
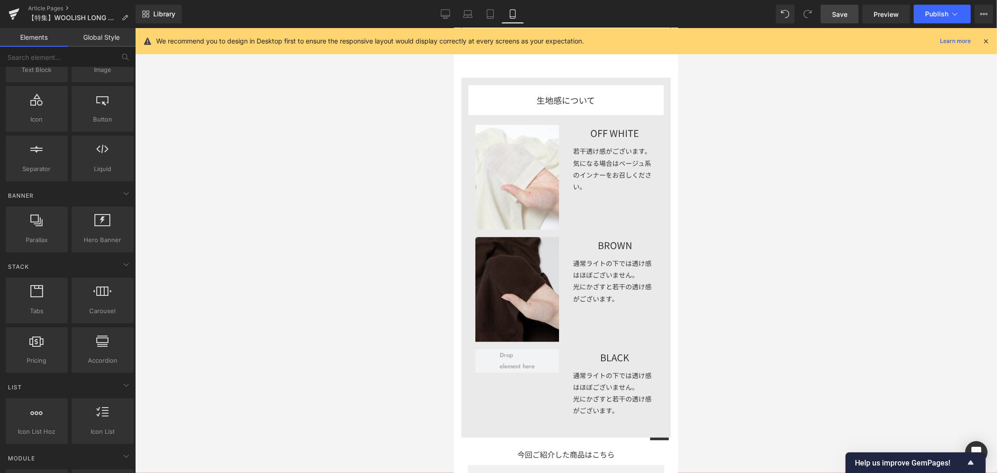
scroll to position [1859, 0]
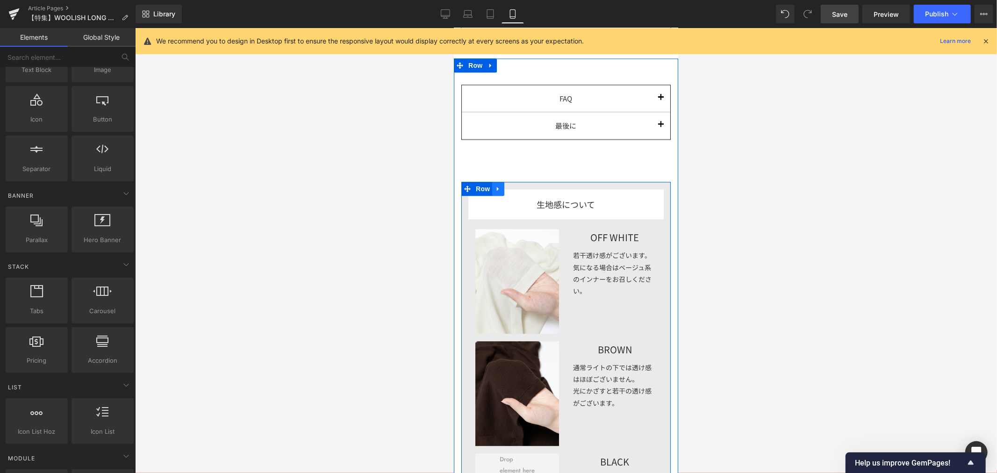
click at [497, 181] on link at bounding box center [498, 188] width 12 height 14
click at [520, 185] on icon at bounding box center [522, 188] width 7 height 7
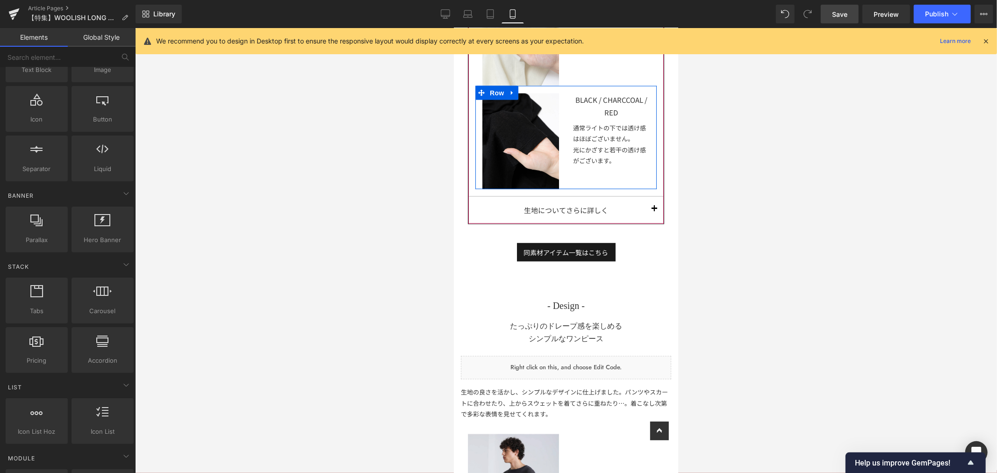
scroll to position [976, 0]
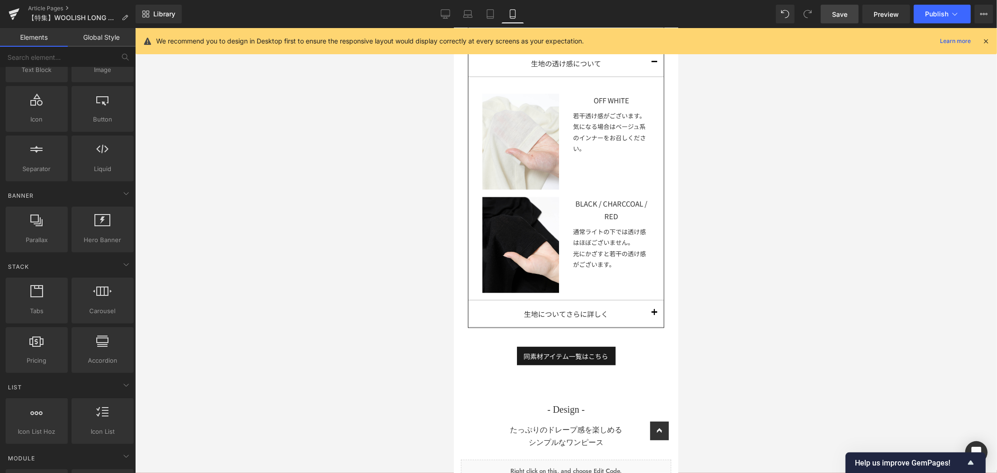
click at [758, 219] on div at bounding box center [566, 250] width 862 height 445
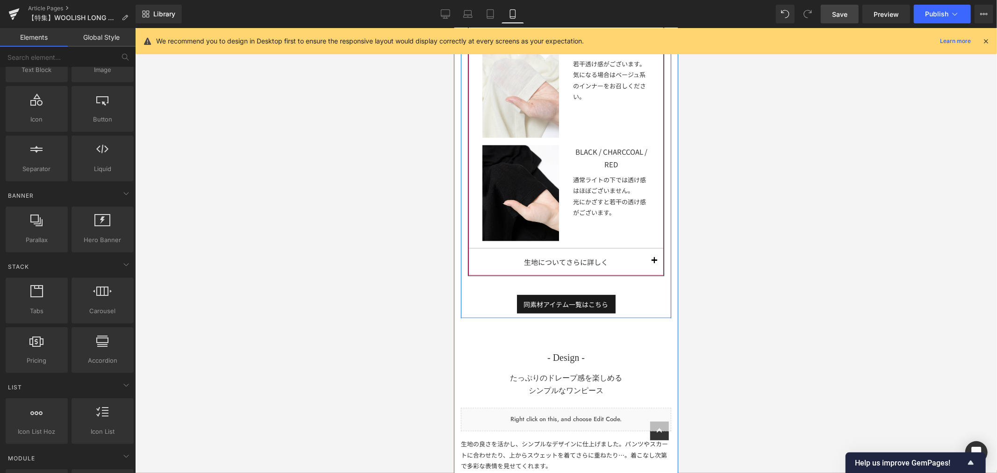
scroll to position [1132, 0]
click at [654, 263] on span "button" at bounding box center [654, 263] width 0 height 0
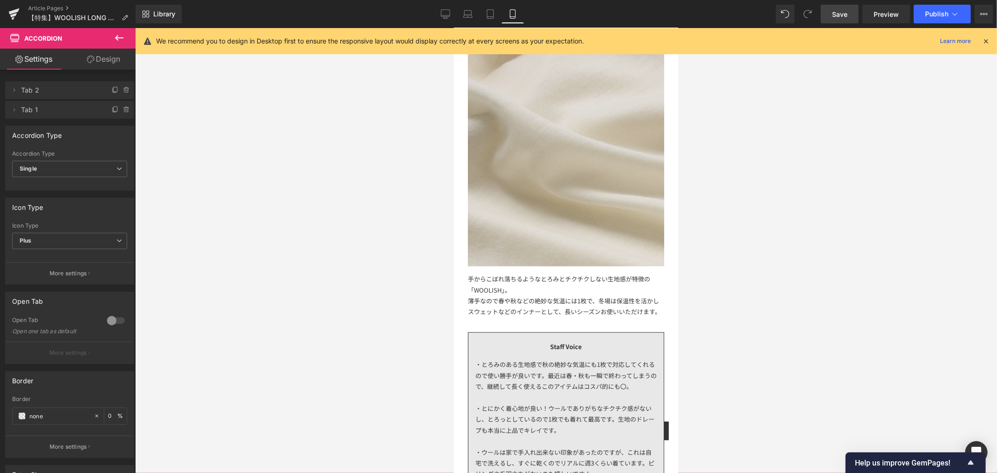
scroll to position [882, 0]
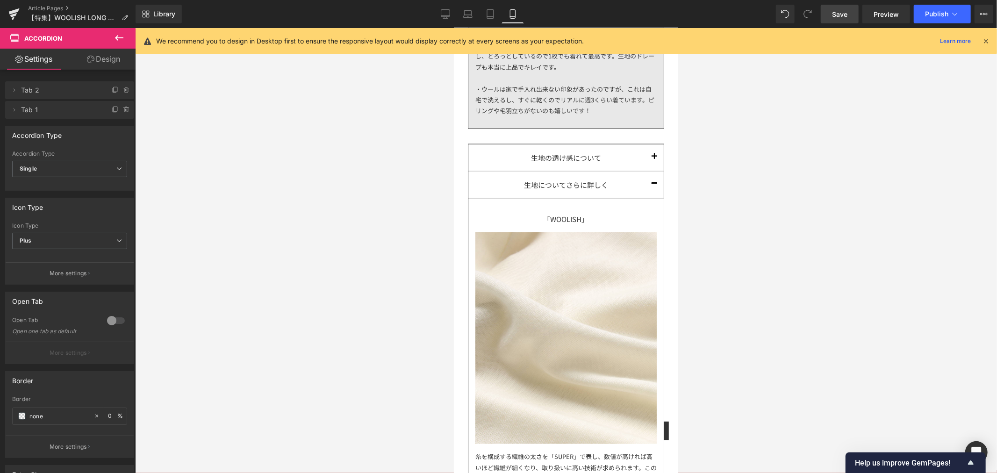
drag, startPoint x: 844, startPoint y: 15, endPoint x: 145, endPoint y: 198, distance: 722.0
click at [844, 15] on span "Save" at bounding box center [839, 14] width 15 height 10
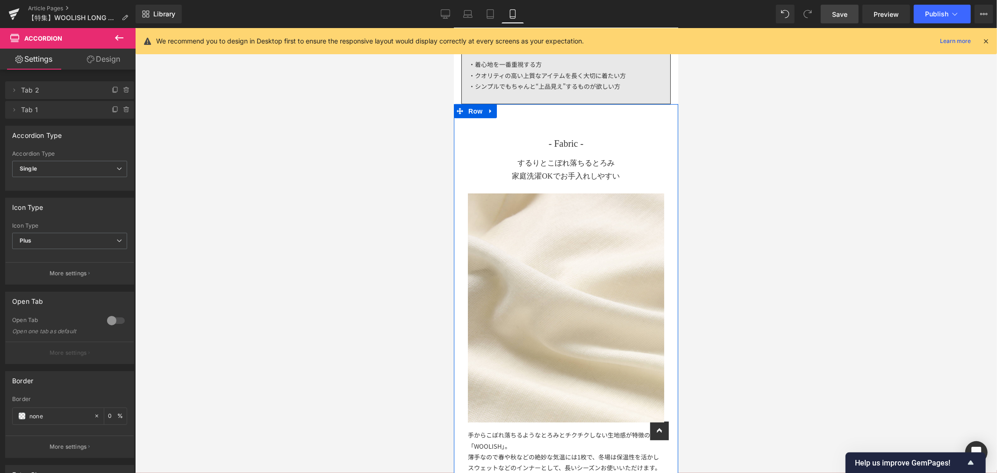
scroll to position [0, 0]
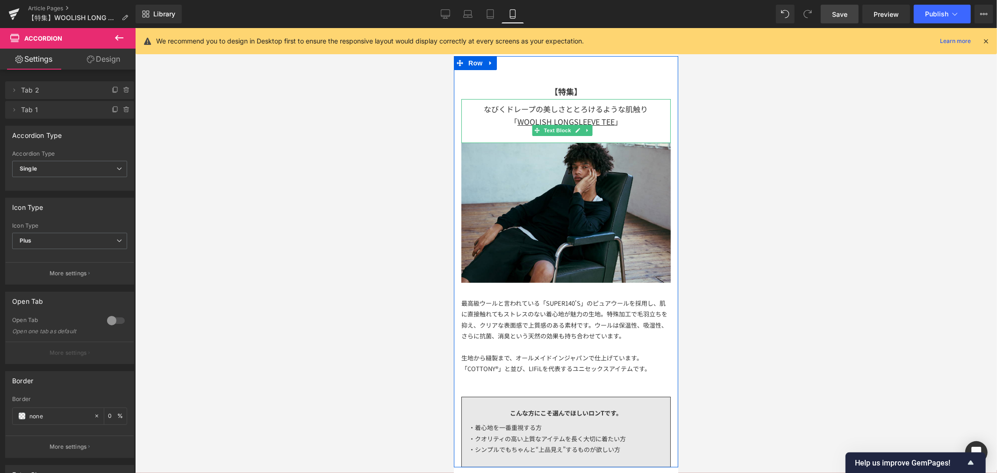
click at [572, 110] on span "なびくドレープの美しさととろけるような肌触り" at bounding box center [566, 108] width 164 height 11
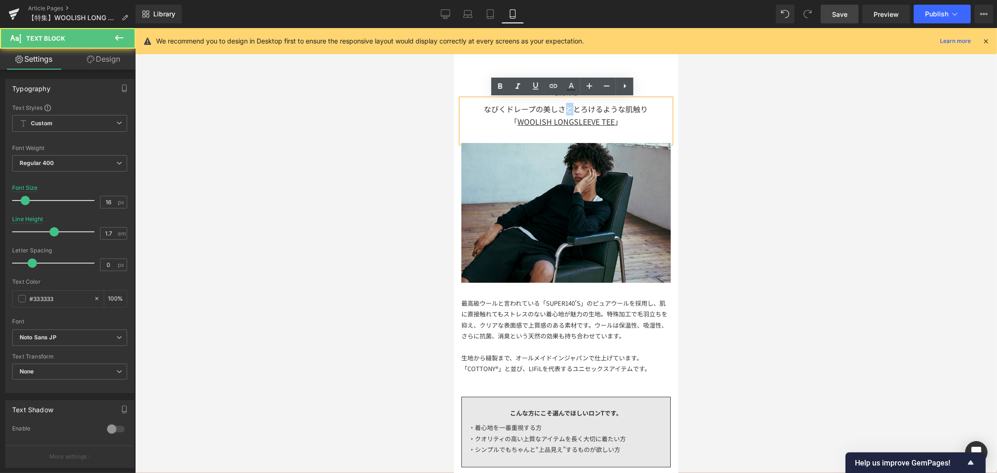
click at [563, 109] on span "なびくドレープの美しさととろけるような肌触り" at bounding box center [566, 108] width 164 height 11
click at [564, 110] on span "なびくドレープの美しさととろけるような肌触り" at bounding box center [566, 108] width 164 height 11
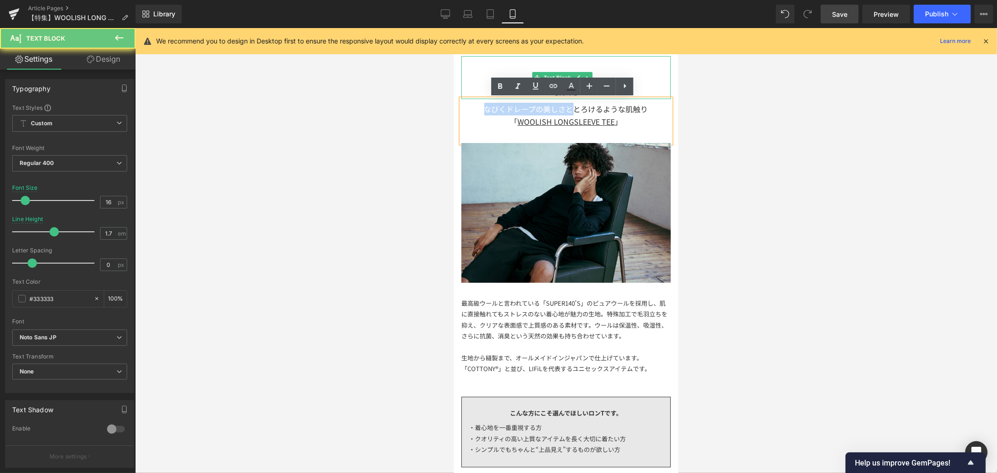
drag, startPoint x: 567, startPoint y: 106, endPoint x: 466, endPoint y: 94, distance: 102.1
click at [466, 94] on div "【特集】 Text Block なびくドレープの美しさととろけるような肌触り 「 WOOLISH LONGSLEEVE TEE 」 Text Block Im…" at bounding box center [565, 261] width 224 height 411
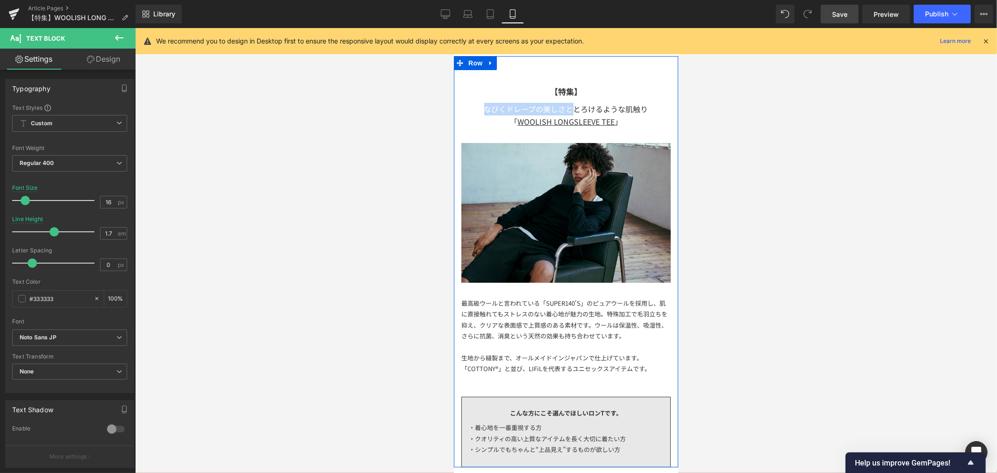
copy span "なびくドレープの美しさと"
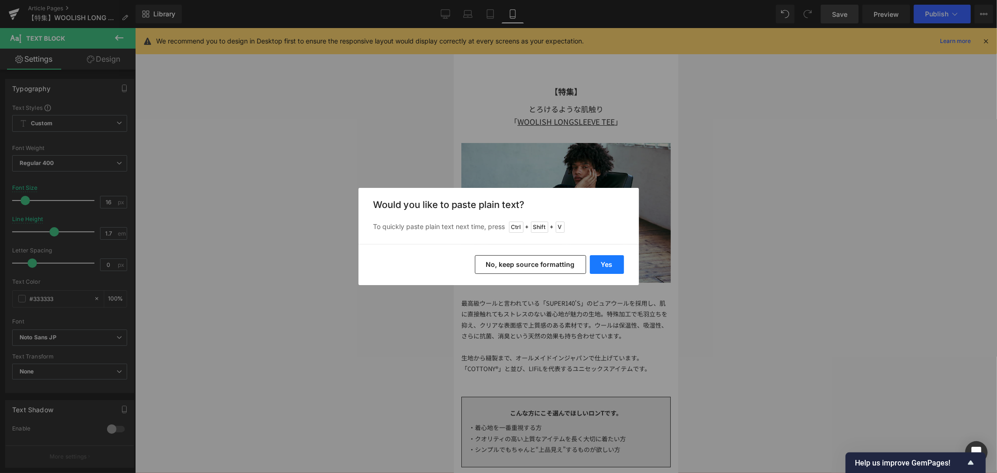
click at [611, 268] on button "Yes" at bounding box center [607, 264] width 34 height 19
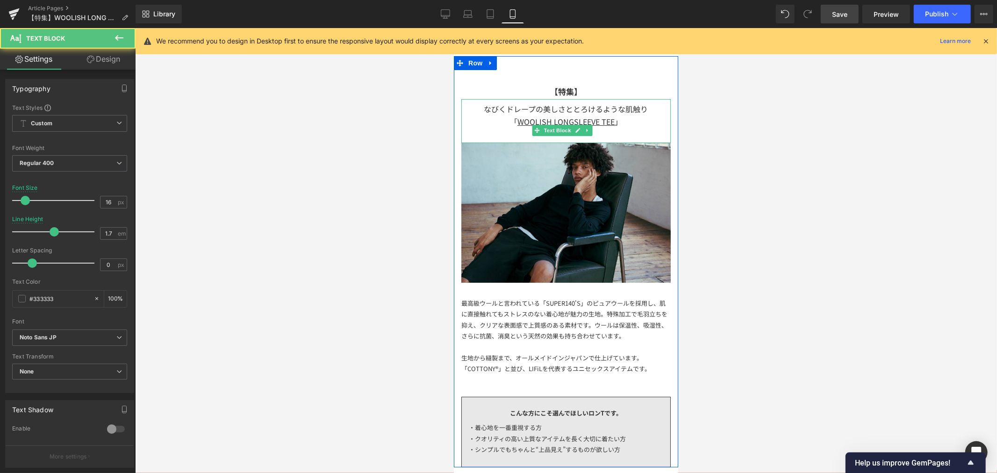
click at [568, 107] on span "なびくドレープの美しさととろけるような肌触り" at bounding box center [566, 108] width 164 height 11
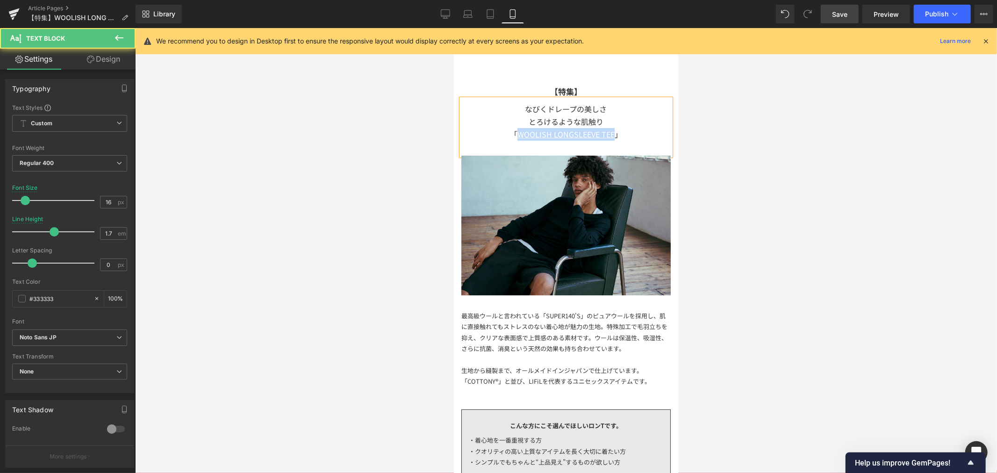
drag, startPoint x: 612, startPoint y: 136, endPoint x: 511, endPoint y: 138, distance: 100.5
click at [511, 138] on div "「 WOOLISH LONGSLEEVE TEE 」" at bounding box center [565, 134] width 209 height 13
click at [525, 136] on u "WOOLISH LONG DRESS" at bounding box center [566, 133] width 82 height 11
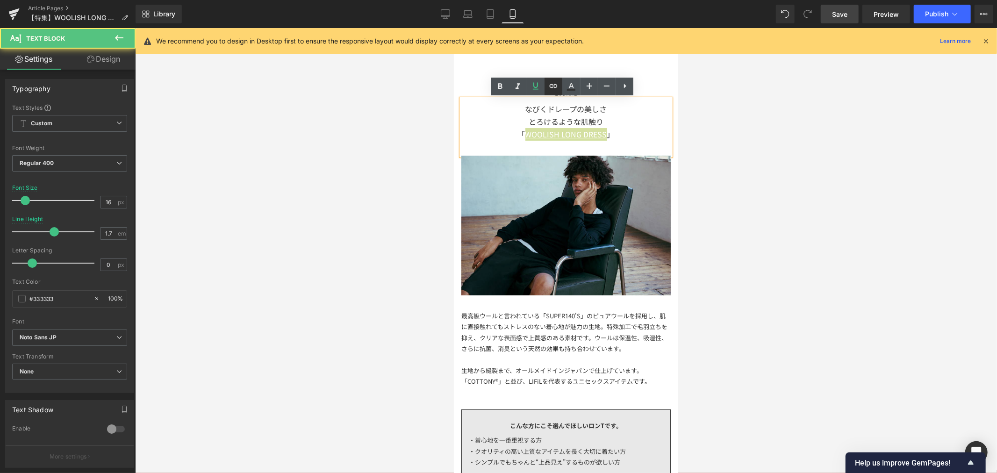
click at [553, 91] on icon at bounding box center [553, 85] width 11 height 11
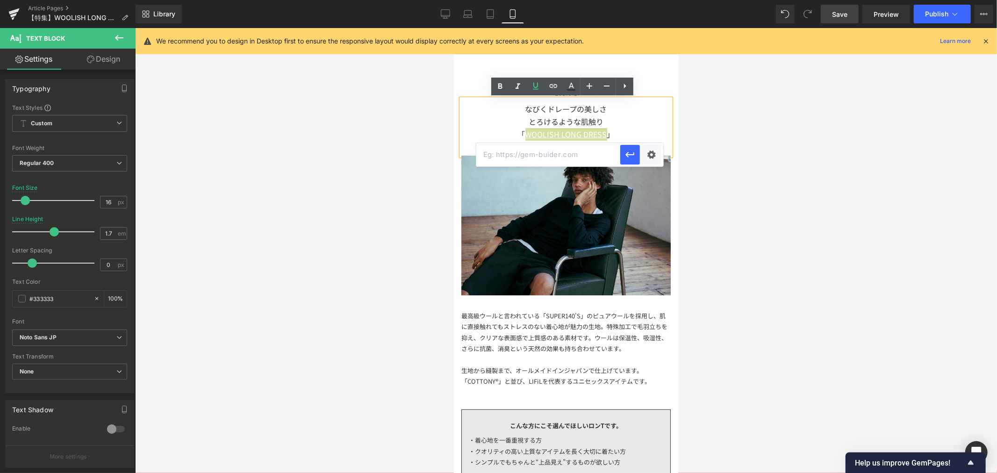
drag, startPoint x: 535, startPoint y: 147, endPoint x: 534, endPoint y: 152, distance: 5.2
click at [535, 147] on input "text" at bounding box center [548, 154] width 144 height 23
paste input "https://lifill.jp/products/woolish-long-dress"
type input "https://lifill.jp/products/woolish-long-dress"
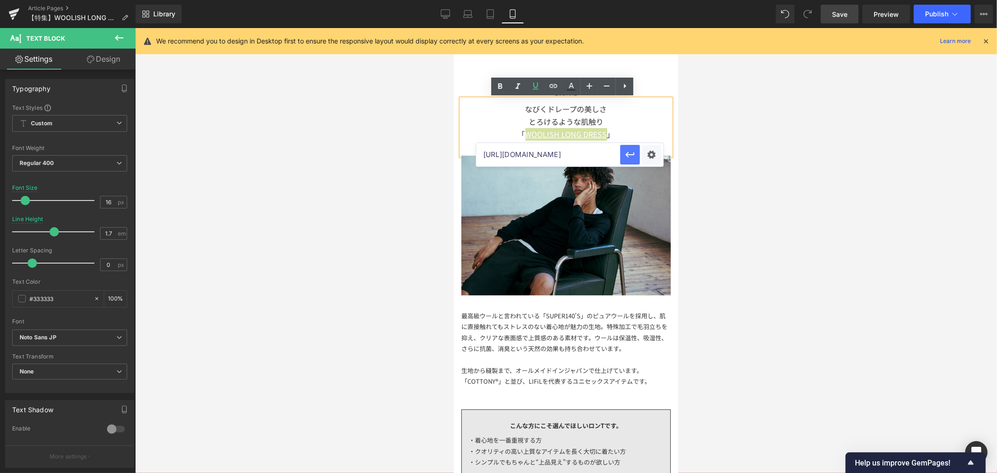
click at [631, 158] on icon "button" at bounding box center [629, 154] width 11 height 11
click at [701, 159] on div at bounding box center [566, 250] width 862 height 445
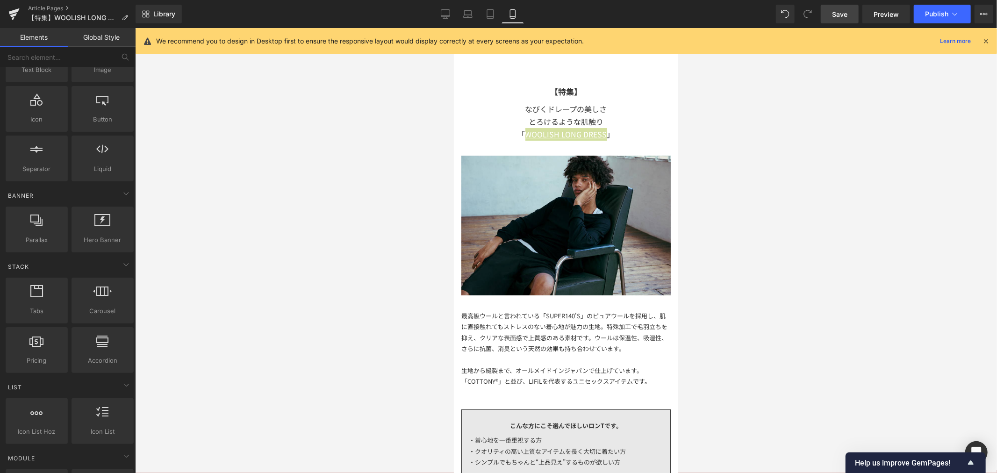
scroll to position [207, 0]
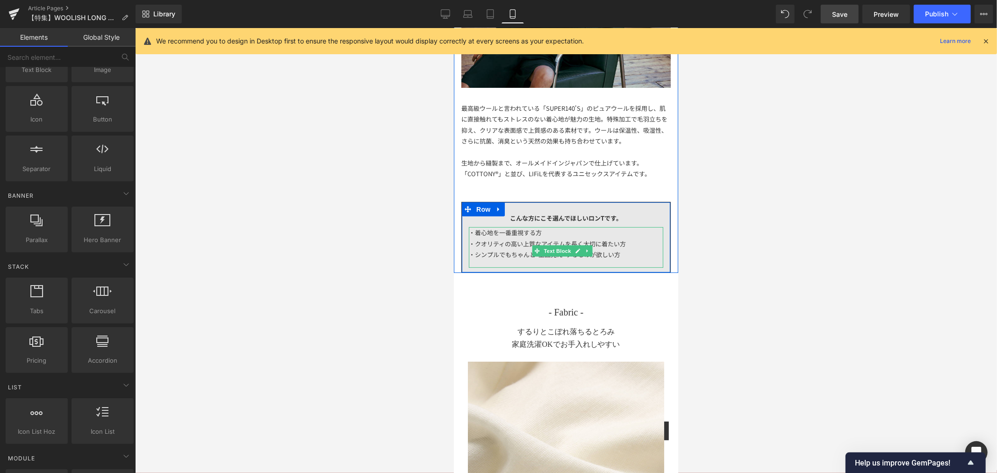
click at [563, 227] on div "・着心地を一番重視する方" at bounding box center [565, 232] width 194 height 11
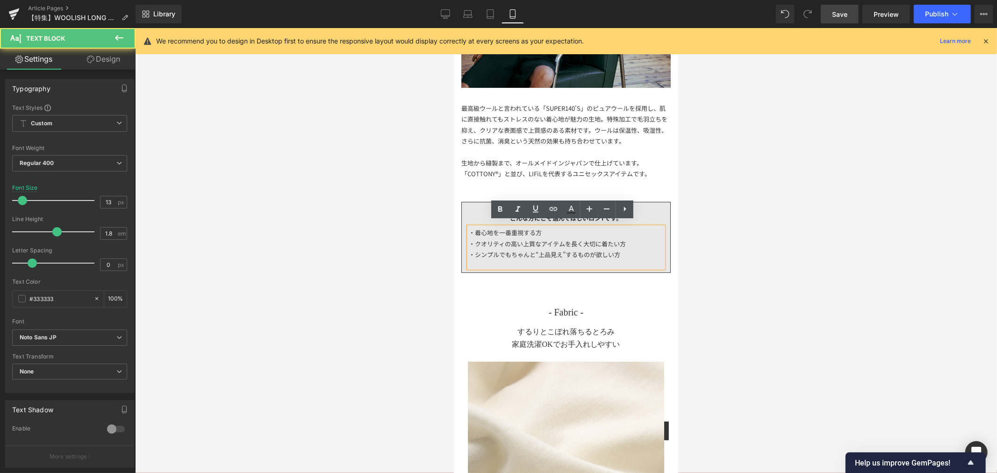
click at [560, 230] on div "・着心地を一番重視する方" at bounding box center [565, 232] width 194 height 11
drag, startPoint x: 553, startPoint y: 229, endPoint x: 486, endPoint y: 229, distance: 66.8
click at [486, 229] on div "・着心地を一番重視する方" at bounding box center [565, 232] width 194 height 11
click at [629, 249] on div "・シンプルでもちゃんと“上品見え”するものが欲しい方" at bounding box center [565, 254] width 194 height 11
drag, startPoint x: 632, startPoint y: 251, endPoint x: 639, endPoint y: 253, distance: 7.4
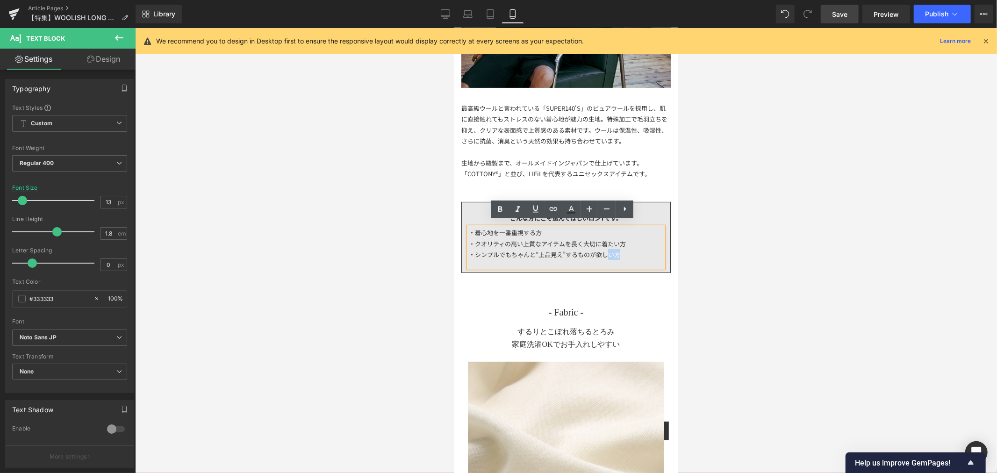
click at [606, 255] on div "・着心地を一番重視する方 ・クオリティの高い上質なアイテムを長く大切に着たい方 ・シンプルでもちゃんと“上品見え”するものが欲しい方" at bounding box center [565, 247] width 194 height 40
click at [628, 249] on div "・シンプルでもちゃんと“上品見え”するものが欲しい方" at bounding box center [565, 254] width 194 height 11
drag, startPoint x: 621, startPoint y: 253, endPoint x: 477, endPoint y: 254, distance: 144.4
click at [477, 254] on div "・シンプルでもちゃんと“上品見え”するものが欲しい方" at bounding box center [565, 254] width 194 height 11
click at [474, 249] on div "・ちょっとした遊び心がお好きな方" at bounding box center [565, 254] width 194 height 11
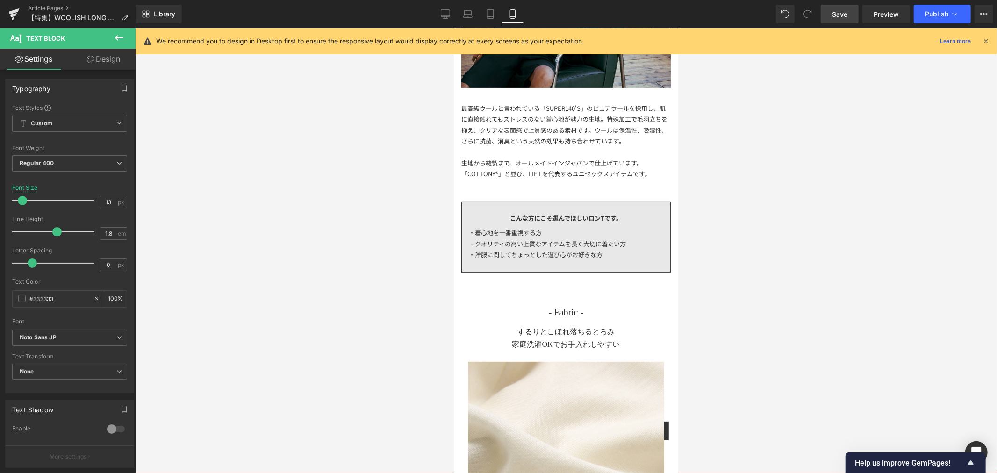
click at [818, 287] on div at bounding box center [566, 250] width 862 height 445
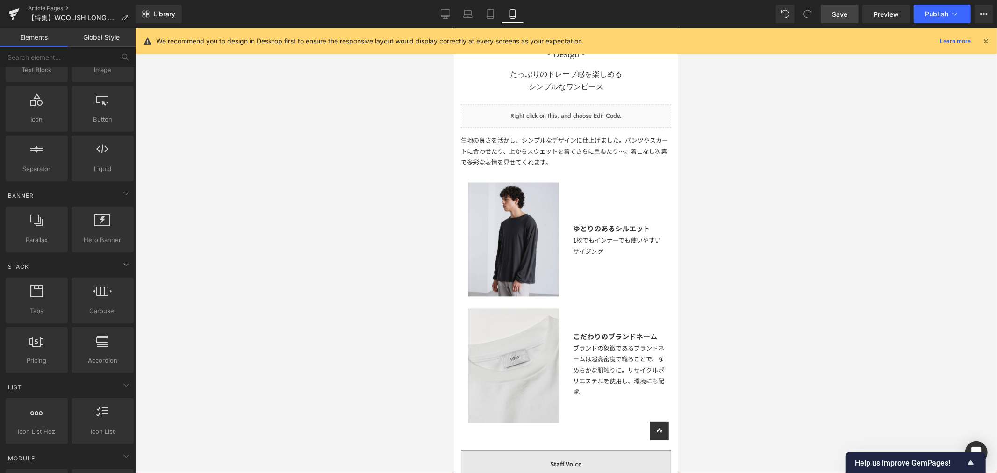
scroll to position [1402, 0]
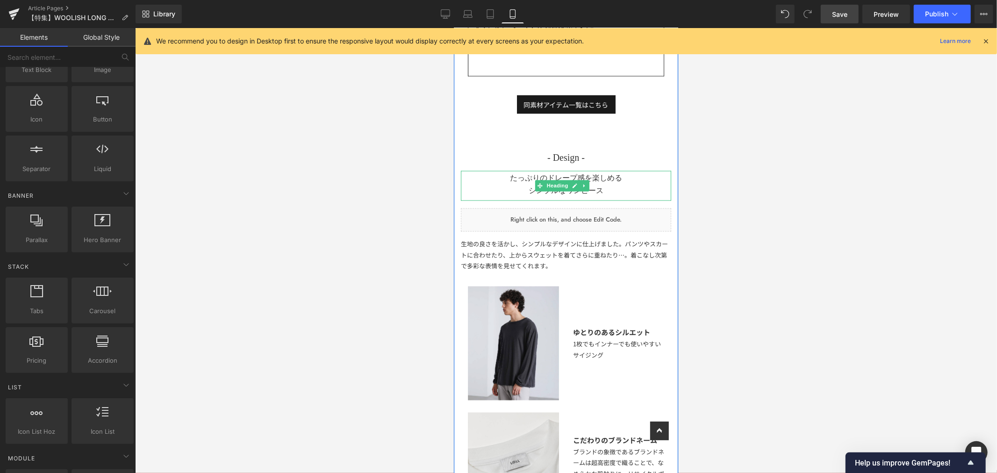
click at [620, 197] on h1 "たっぷりのドレープ感を楽しめる シンプルなワンピース" at bounding box center [565, 183] width 210 height 25
click at [707, 225] on div at bounding box center [566, 250] width 862 height 445
click at [571, 200] on div at bounding box center [565, 199] width 210 height 2
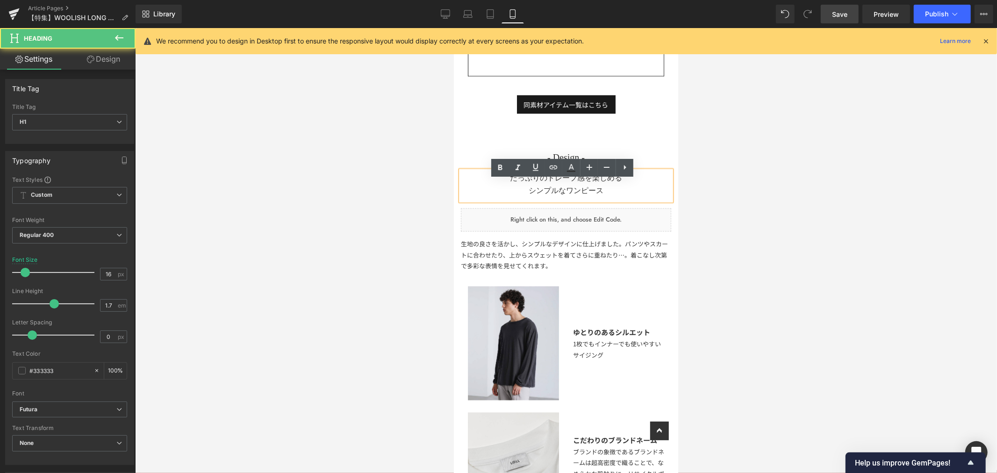
click at [567, 197] on h1 "たっぷりのドレープ感を楽しめる シンプルなワンピース" at bounding box center [565, 183] width 210 height 25
click at [561, 197] on h1 "たっぷりのドレープ感を楽しめる シンプルなワンピース" at bounding box center [565, 183] width 210 height 25
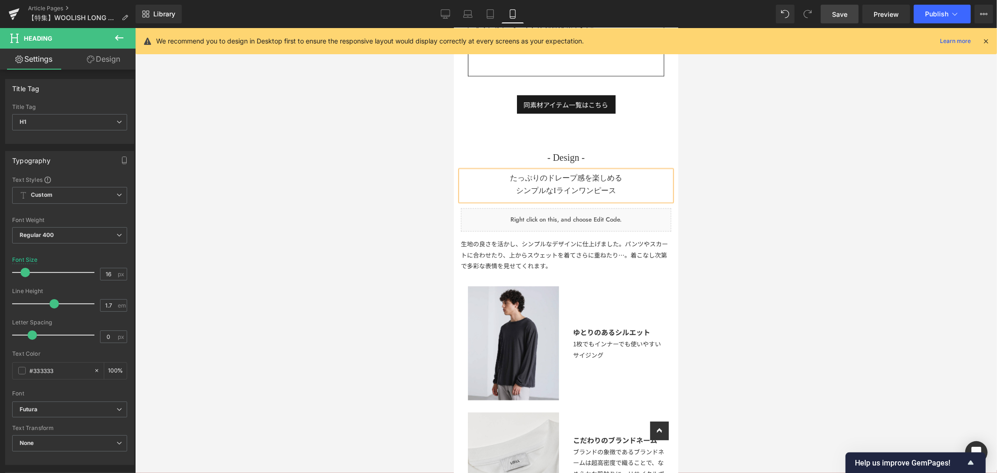
click at [717, 277] on div at bounding box center [566, 250] width 862 height 445
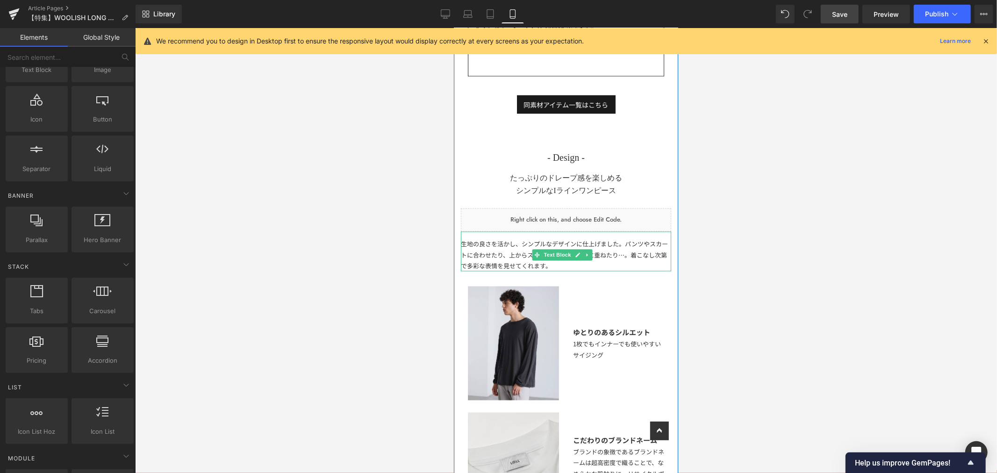
click at [542, 254] on div "生地の良さを活かし、シンプルなデザインに仕上げました。パンツやスカートに合わせたり、上からスウェットを着てさらに重ねたり…。着こなし次第で多彩な表情を見せてく…" at bounding box center [565, 251] width 210 height 40
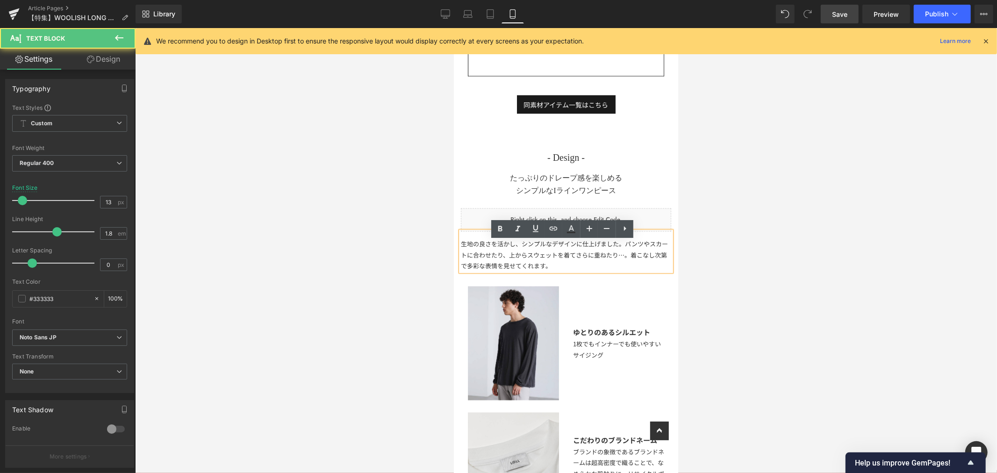
click at [550, 253] on div "生地の良さを活かし、シンプルなデザインに仕上げました。パンツやスカートに合わせたり、上からスウェットを着てさらに重ねたり…。着こなし次第で多彩な表情を見せてく…" at bounding box center [565, 251] width 210 height 40
click at [620, 271] on div "生地の良さを活かし、シンプルなデザインに仕上げました。パンツやスカートに合わせたり、上からスウェットを着てさらに重ねたり…。着こなし次第で多彩な表情を見せてく…" at bounding box center [565, 251] width 210 height 40
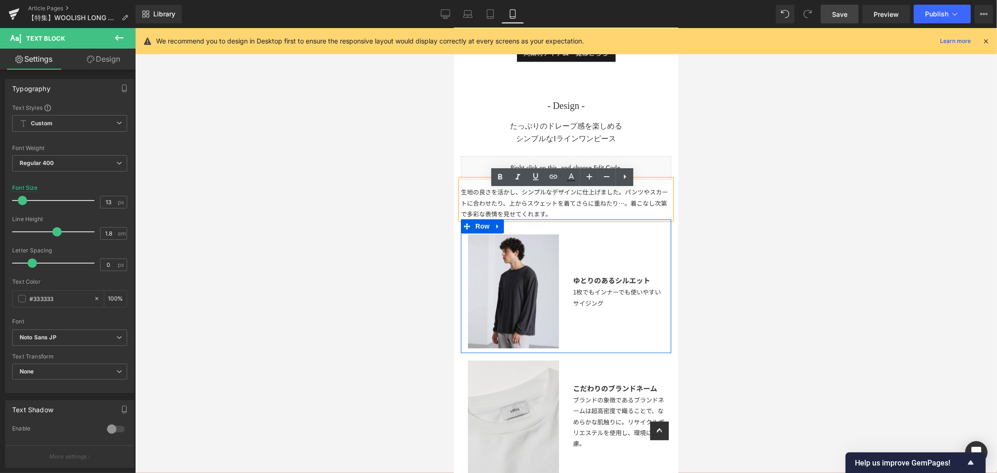
scroll to position [1505, 0]
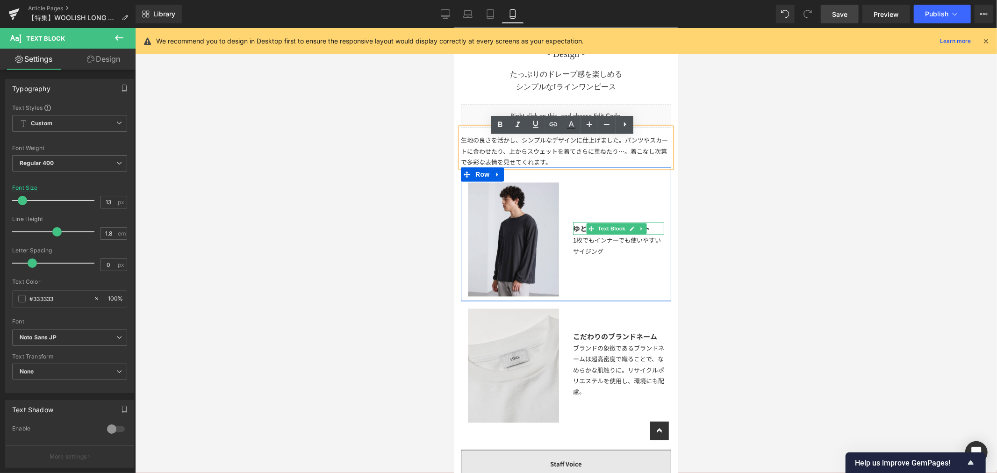
click at [648, 235] on div "ゆとりのあるシルエット" at bounding box center [617, 228] width 91 height 13
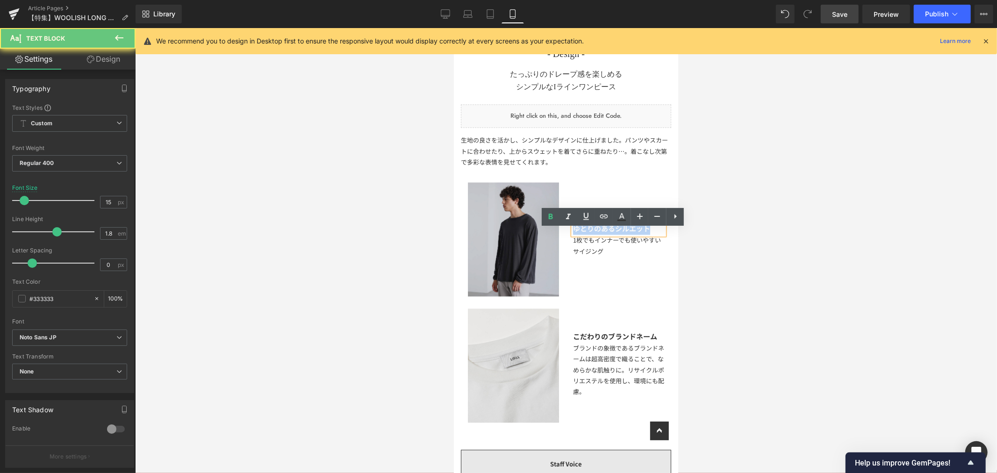
drag, startPoint x: 651, startPoint y: 234, endPoint x: 533, endPoint y: 234, distance: 117.7
click at [533, 234] on div "Image ゆとりのあるシルエット Text Block 1枚でもインナーでも使いやすいサイジング Text Block Row 32px" at bounding box center [565, 234] width 210 height 134
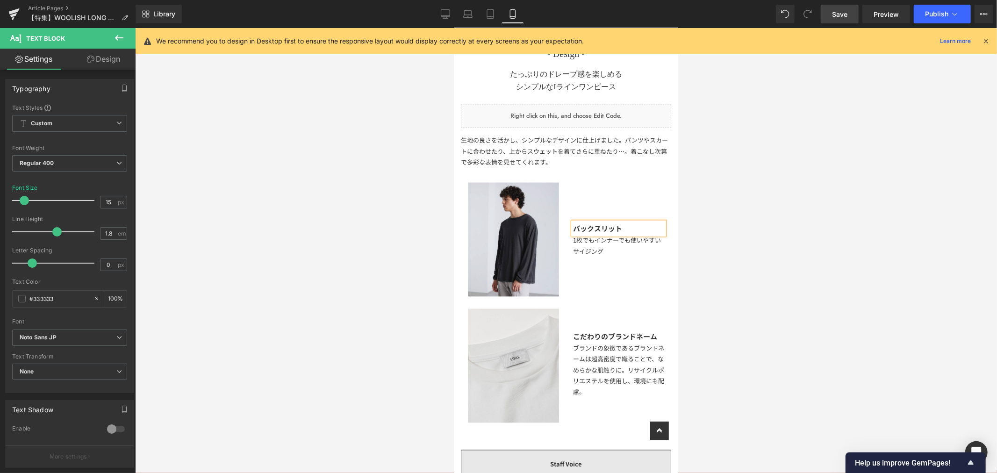
drag, startPoint x: 623, startPoint y: 261, endPoint x: 644, endPoint y: 260, distance: 21.1
click at [623, 257] on div "1枚でもインナーでも使いやすいサイジング Text Block" at bounding box center [617, 246] width 91 height 22
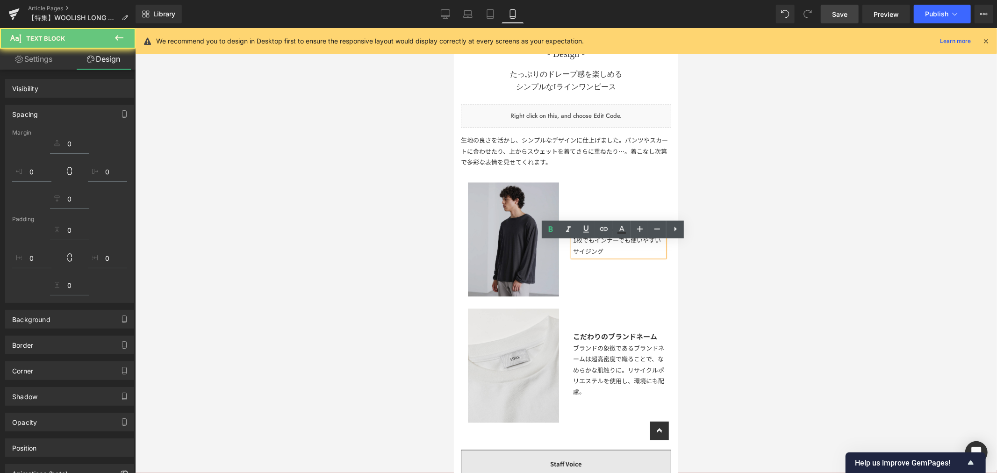
click at [649, 257] on div "1枚でもインナーでも使いやすいサイジング" at bounding box center [617, 246] width 91 height 22
click at [515, 240] on div "Image バックスリット Text Block 1枚でもインナーでも使いやすいサイジング Text Block Row 32px" at bounding box center [565, 234] width 210 height 134
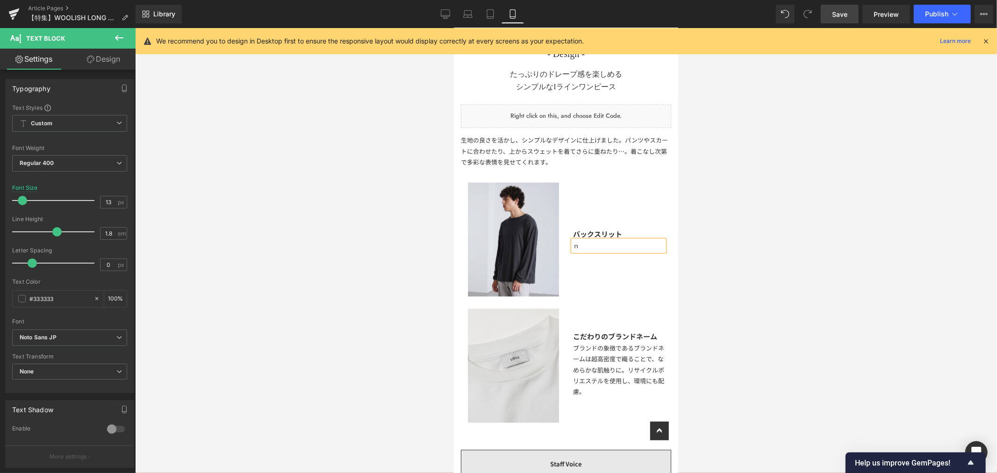
scroll to position [1511, 0]
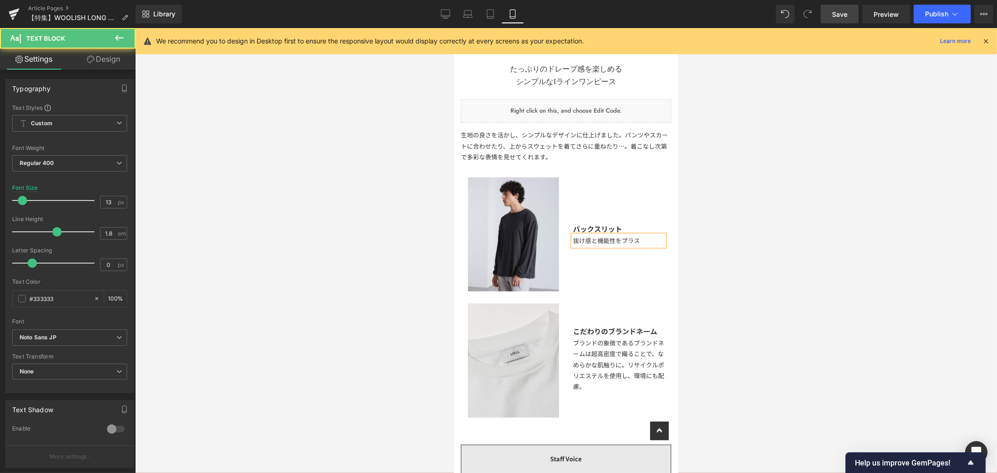
click at [593, 246] on div "抜け感と機能性をプラス" at bounding box center [617, 240] width 91 height 11
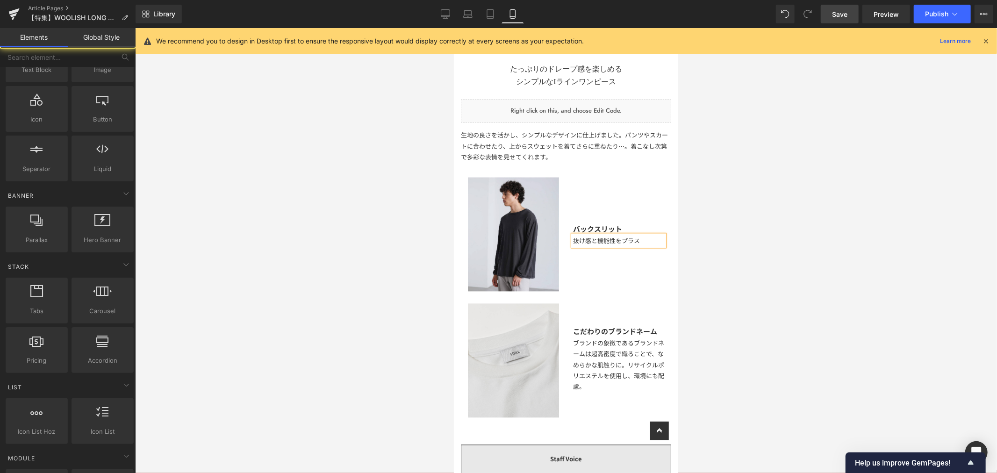
click at [721, 257] on div at bounding box center [566, 250] width 862 height 445
click at [702, 253] on div at bounding box center [566, 250] width 862 height 445
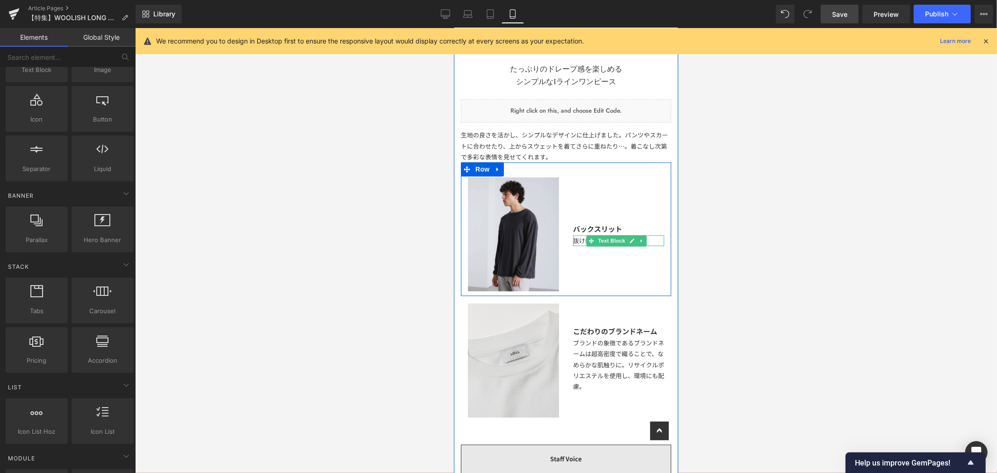
click at [648, 246] on div "抜け感と機能性をプラス" at bounding box center [617, 240] width 91 height 11
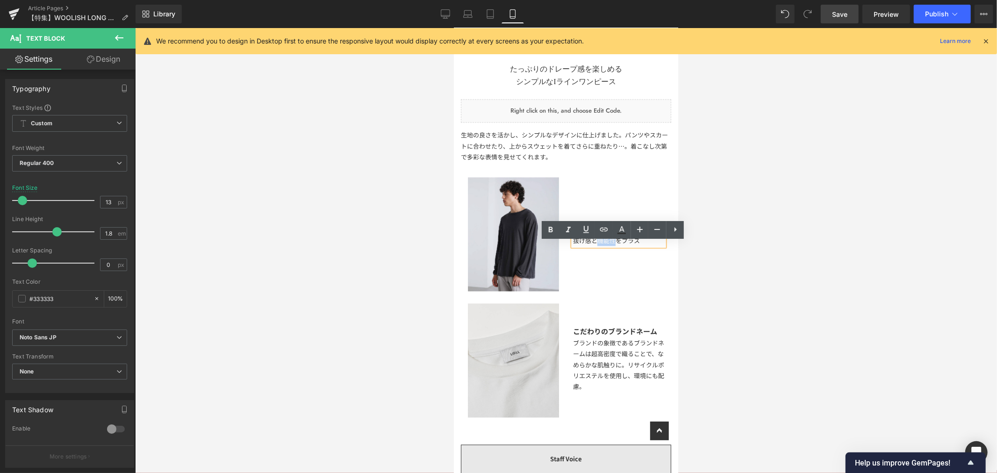
drag, startPoint x: 592, startPoint y: 248, endPoint x: 608, endPoint y: 247, distance: 15.4
click at [608, 246] on div "抜け感と機能性をプラス" at bounding box center [617, 240] width 91 height 11
click at [633, 246] on div "抜け感と機能性をプラス" at bounding box center [617, 240] width 91 height 11
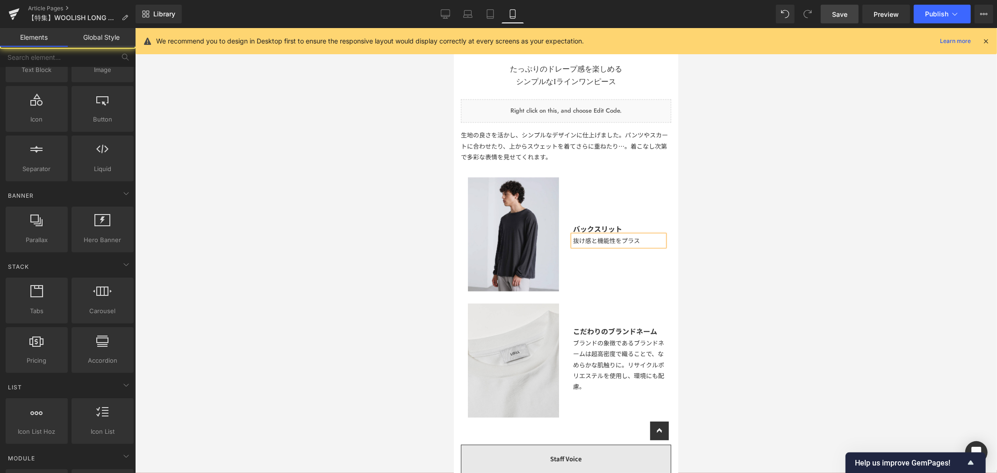
click at [709, 249] on div at bounding box center [566, 250] width 862 height 445
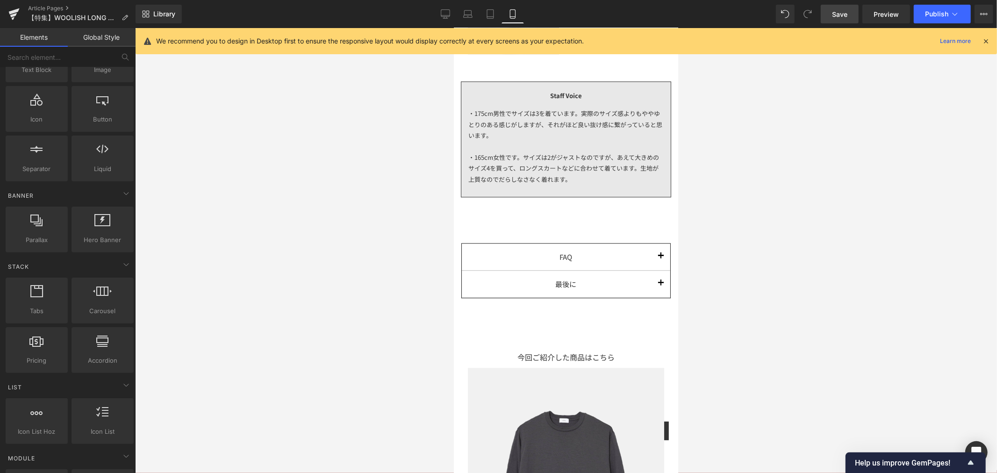
scroll to position [2133, 0]
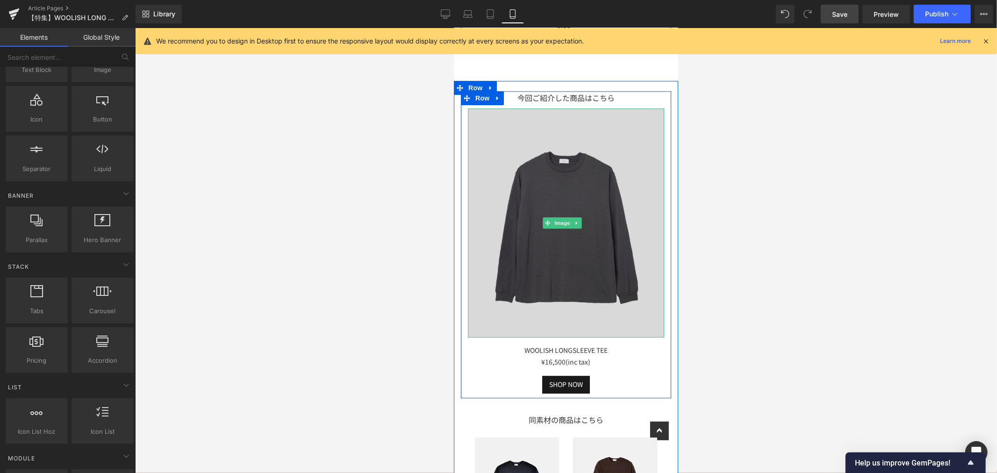
click at [602, 200] on img at bounding box center [565, 222] width 196 height 229
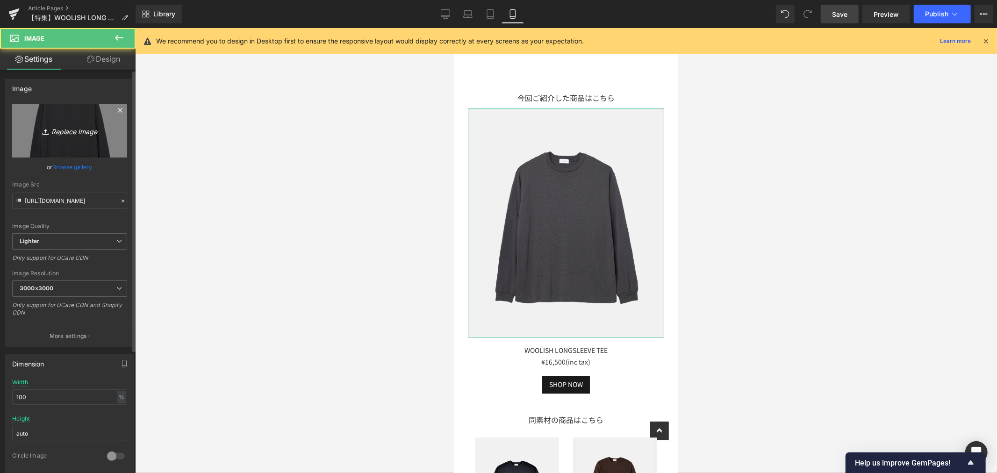
click at [100, 125] on icon "Replace Image" at bounding box center [69, 131] width 75 height 12
type input "C:\fakepath\LF090_WOOLISH LONG DRESS_OFF WHITE.jpg"
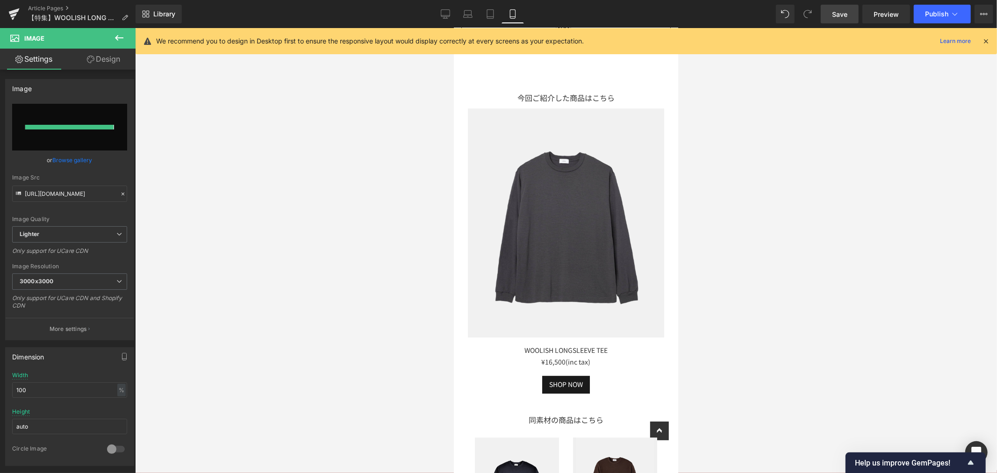
type input "https://ucarecdn.com/9cb0b1e7-5633-4044-a6e3-4fd36a6cc3ad/-/format/auto/-/previ…"
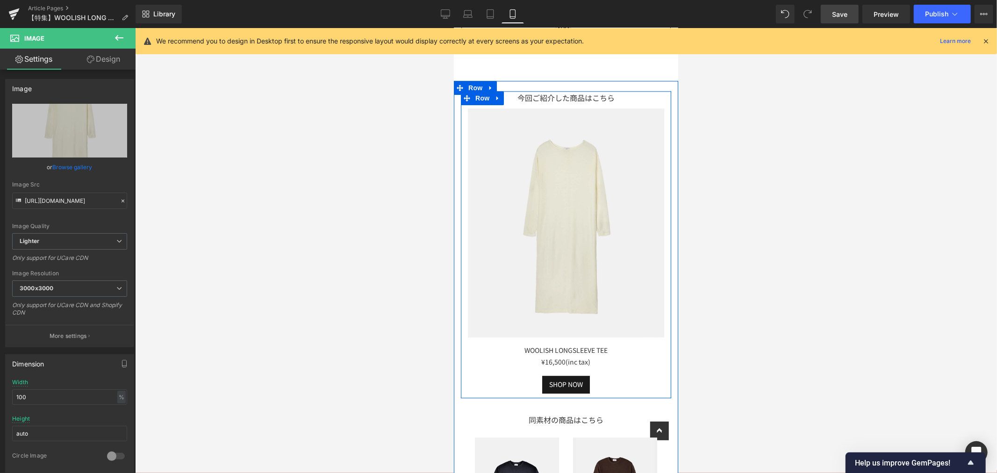
click at [616, 337] on div "WOOLISH LONGSLEEVE TEE ¥16,500 (inc tax)" at bounding box center [565, 356] width 196 height 38
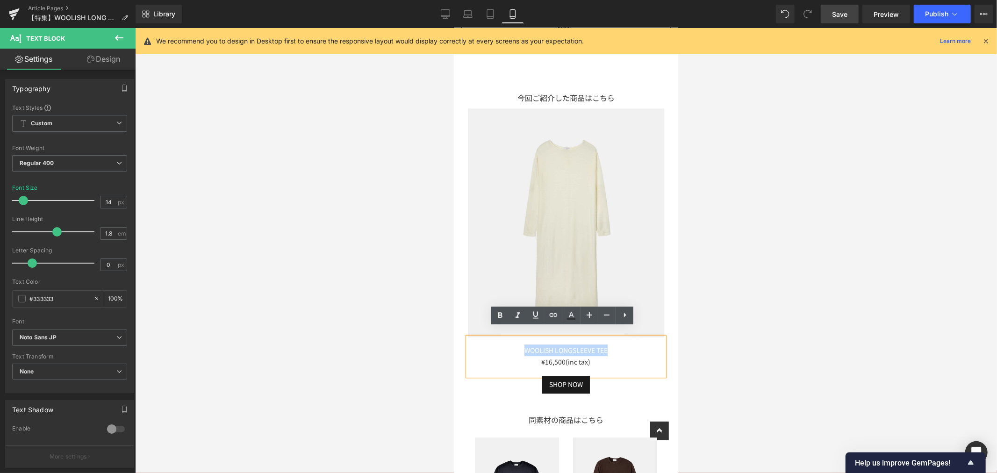
drag, startPoint x: 612, startPoint y: 337, endPoint x: 510, endPoint y: 345, distance: 102.7
click at [510, 345] on div "WOOLISH LONGSLEEVE TEE ¥16,500 (inc tax)" at bounding box center [565, 356] width 196 height 38
paste div
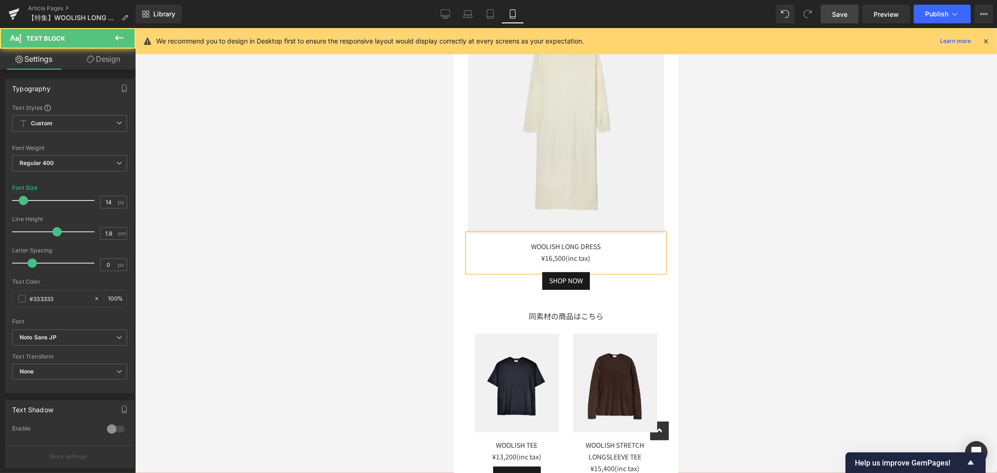
click at [560, 252] on div "¥16,500 (inc tax)" at bounding box center [565, 258] width 196 height 12
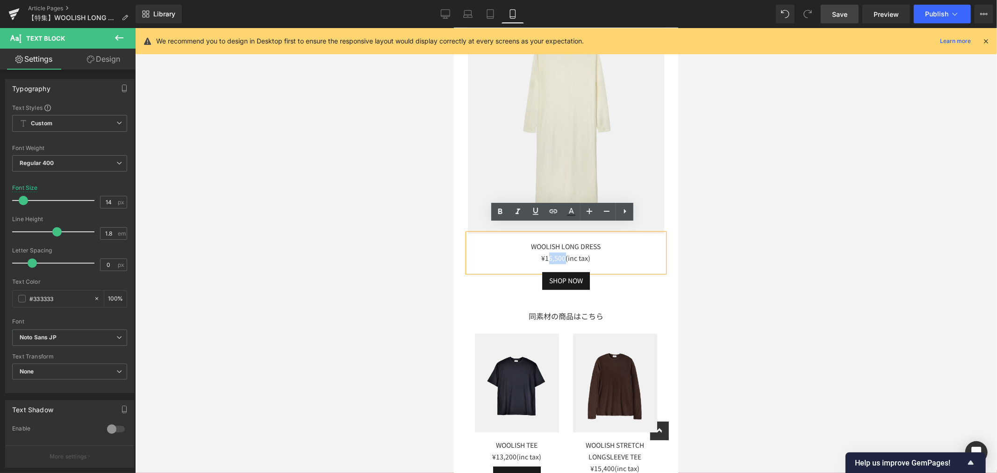
click at [543, 252] on div "¥16,500 (inc tax)" at bounding box center [565, 258] width 196 height 12
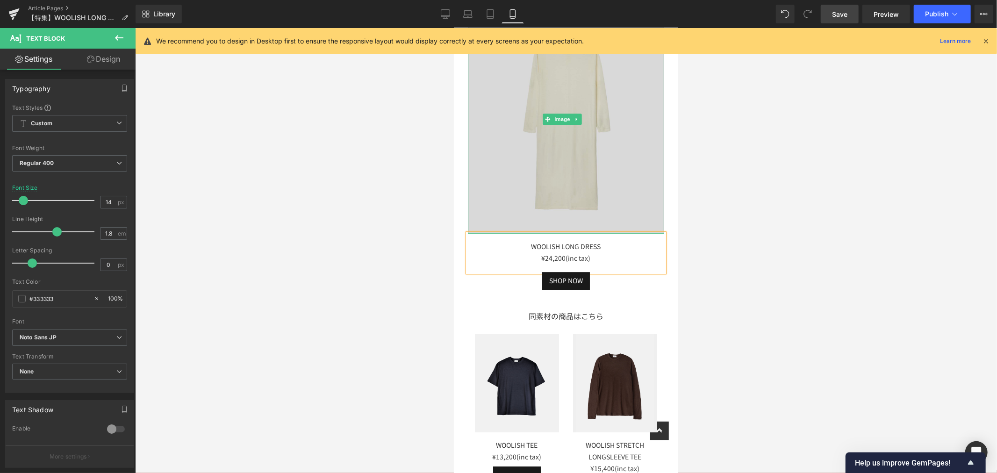
click at [549, 150] on img at bounding box center [565, 118] width 196 height 229
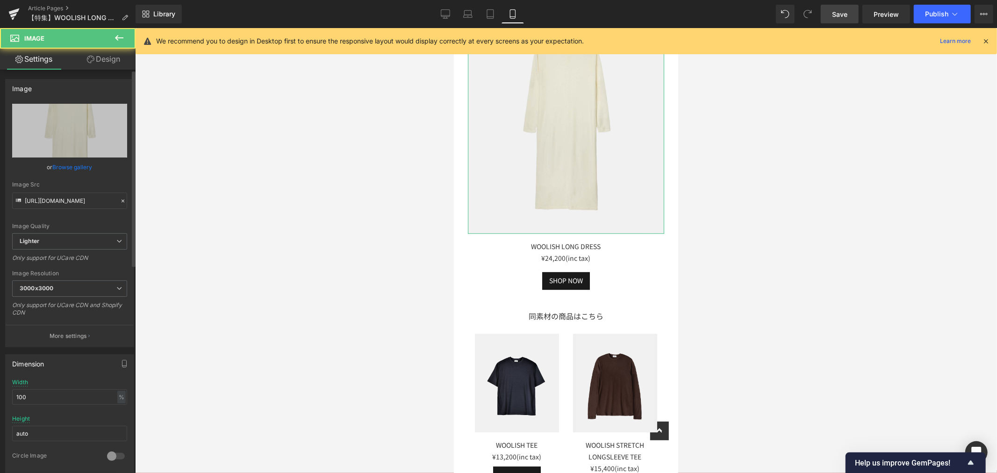
scroll to position [207, 0]
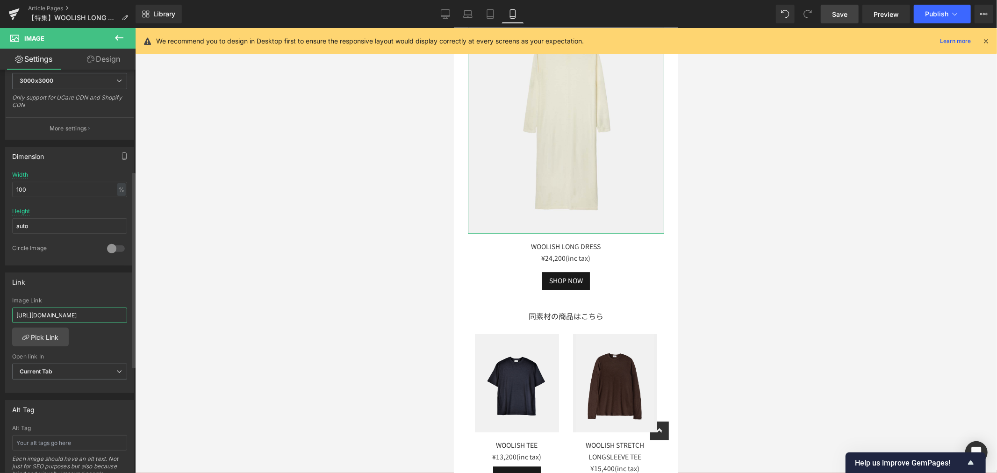
click at [18, 318] on input "https://lifill.jp/products/woolish-longsleeve-tee" at bounding box center [69, 314] width 115 height 15
type input "https://lifill.jp/products/woolish-long-dress"
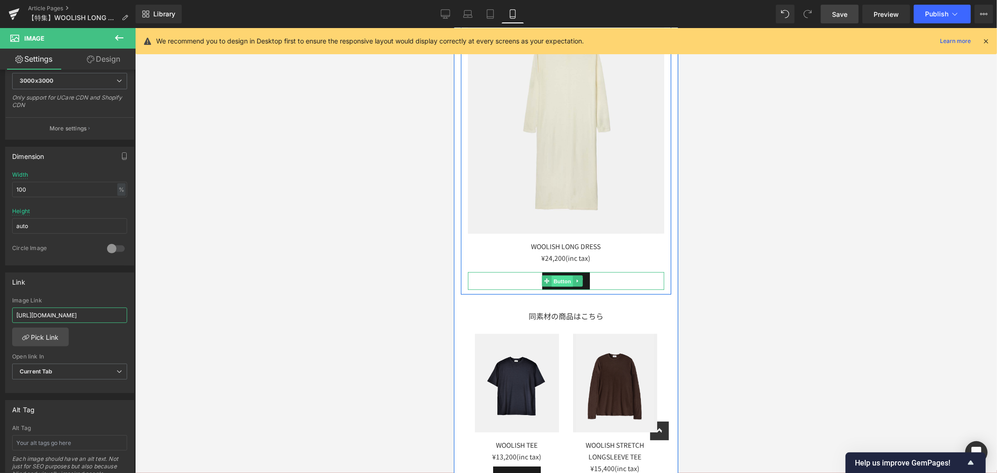
drag, startPoint x: 564, startPoint y: 271, endPoint x: 600, endPoint y: 360, distance: 96.0
click at [564, 275] on span "Button" at bounding box center [561, 280] width 21 height 11
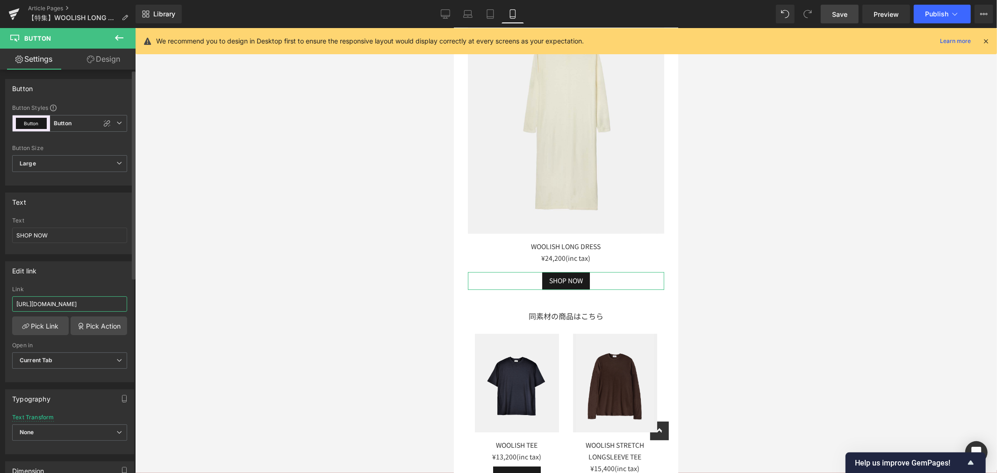
click at [13, 306] on input "https://lifill.jp/products/woolish-longsleeve-tee" at bounding box center [69, 303] width 115 height 15
paste input "https://lifill.jp/products/woolish-long-dress"
type input "https://lifill.jp/products/woolish-long-dress"
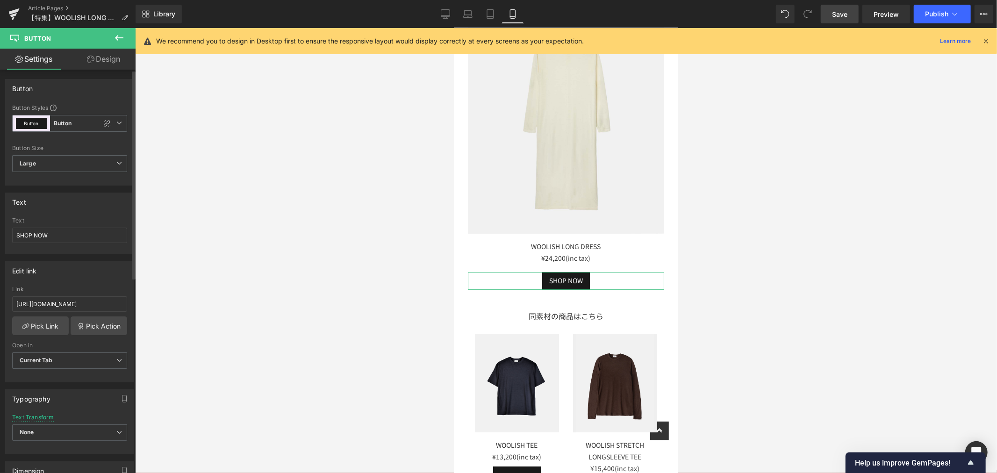
click at [94, 276] on div "Edit link" at bounding box center [70, 271] width 128 height 18
click at [840, 14] on span "Save" at bounding box center [839, 14] width 15 height 10
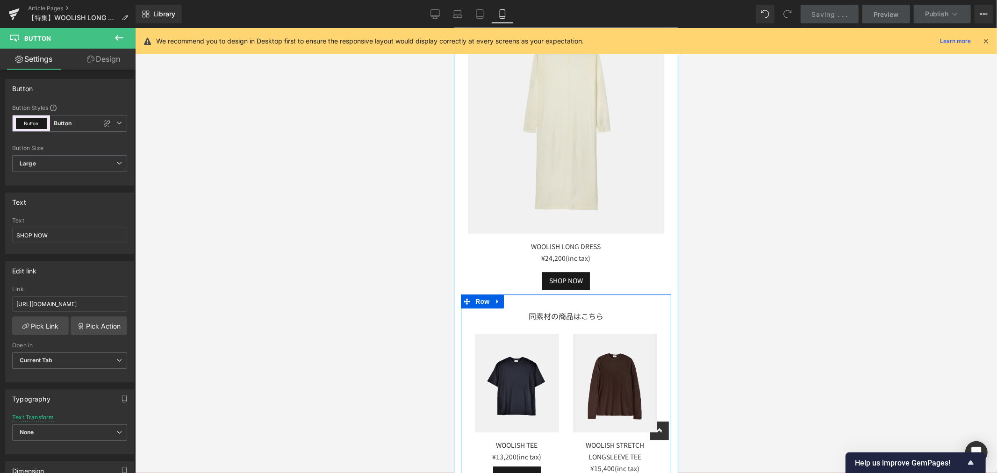
scroll to position [2445, 0]
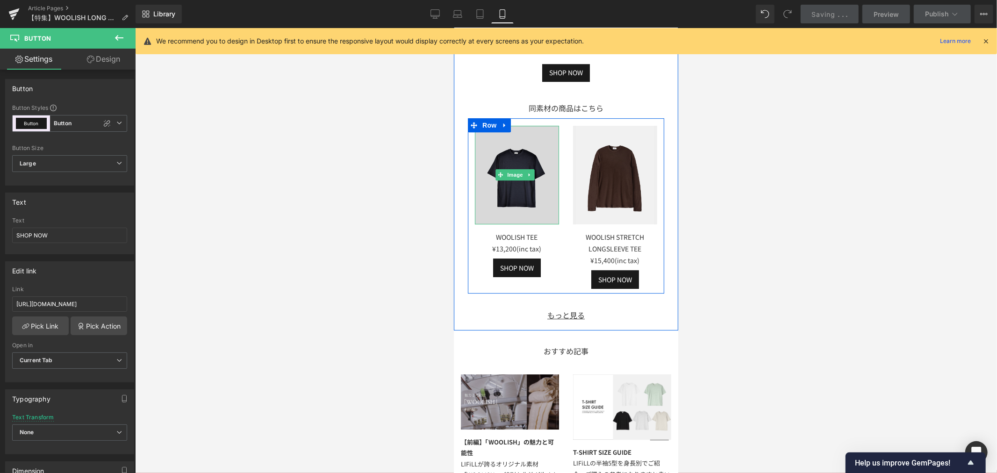
click at [518, 137] on img at bounding box center [516, 174] width 84 height 98
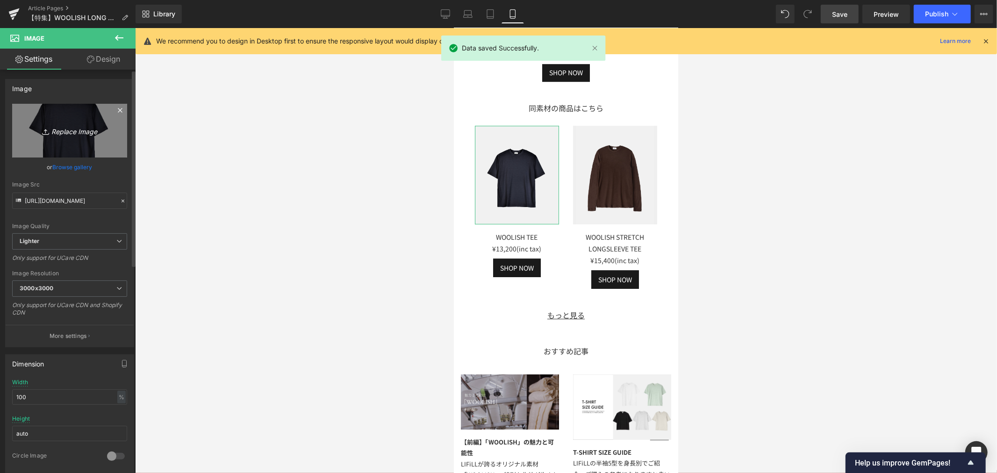
click at [80, 142] on link "Replace Image" at bounding box center [69, 131] width 115 height 54
type input "C:\fakepath\LF021_WOOLISH-LONGSLEEVE-TEE-(7).jpg"
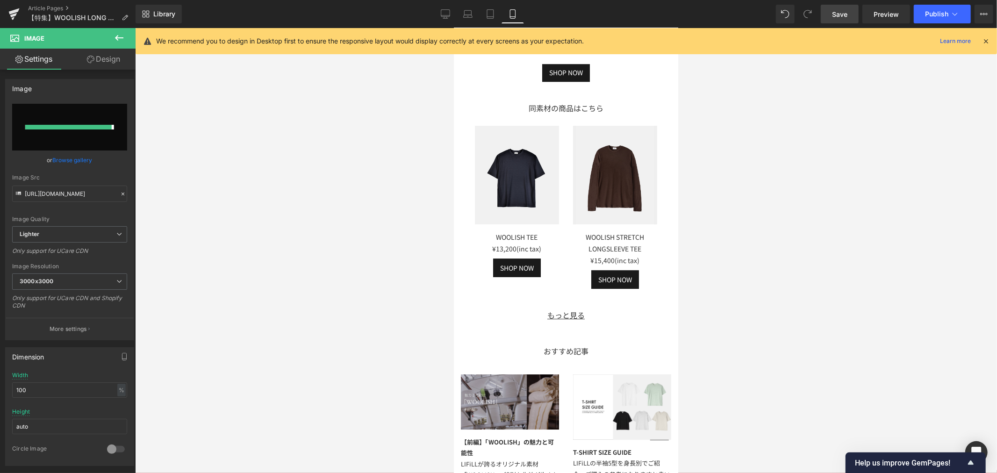
type input "https://ucarecdn.com/c4575e36-f706-4a6a-a20d-db407106c55d/-/format/auto/-/previ…"
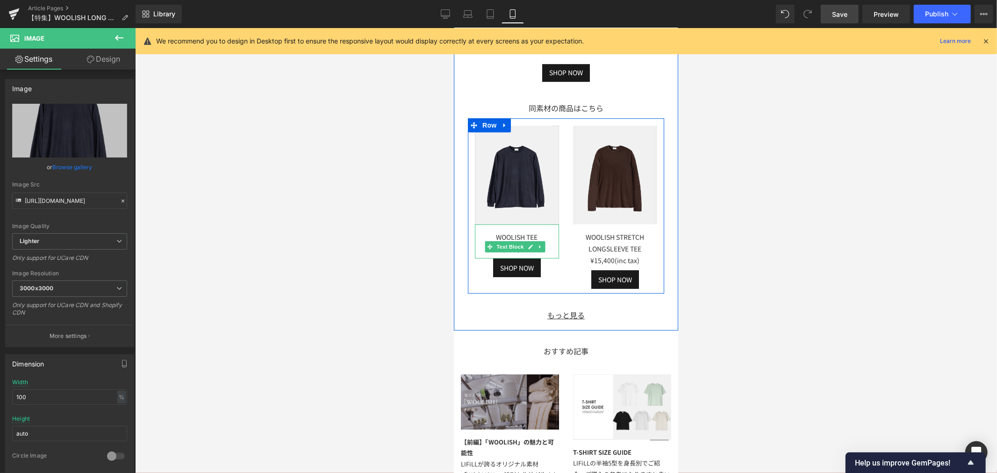
click at [537, 224] on div "WOOLISH TEE ¥13,200(inc tax)" at bounding box center [516, 241] width 84 height 34
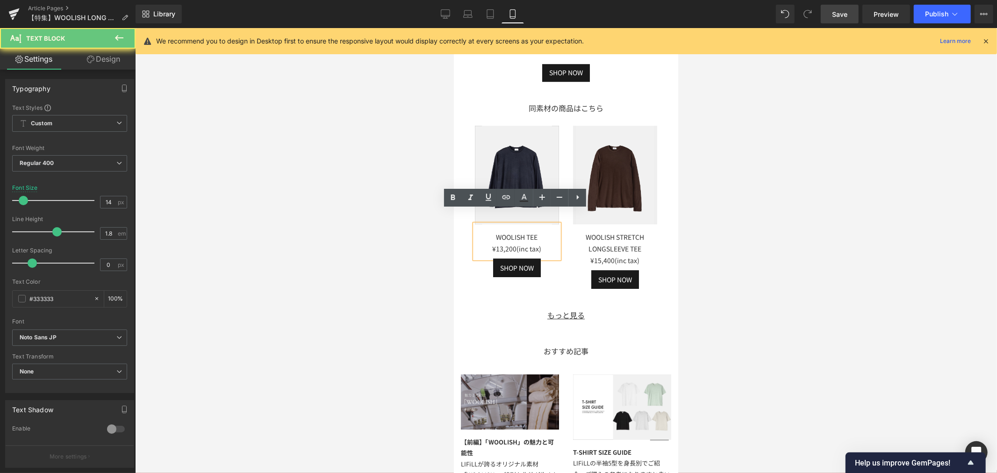
click at [541, 224] on div "WOOLISH TEE ¥13,200(inc tax)" at bounding box center [516, 241] width 84 height 34
drag, startPoint x: 540, startPoint y: 222, endPoint x: 478, endPoint y: 222, distance: 61.7
click at [478, 224] on div "WOOLISH TEE ¥13,200(inc tax)" at bounding box center [516, 241] width 84 height 34
paste div
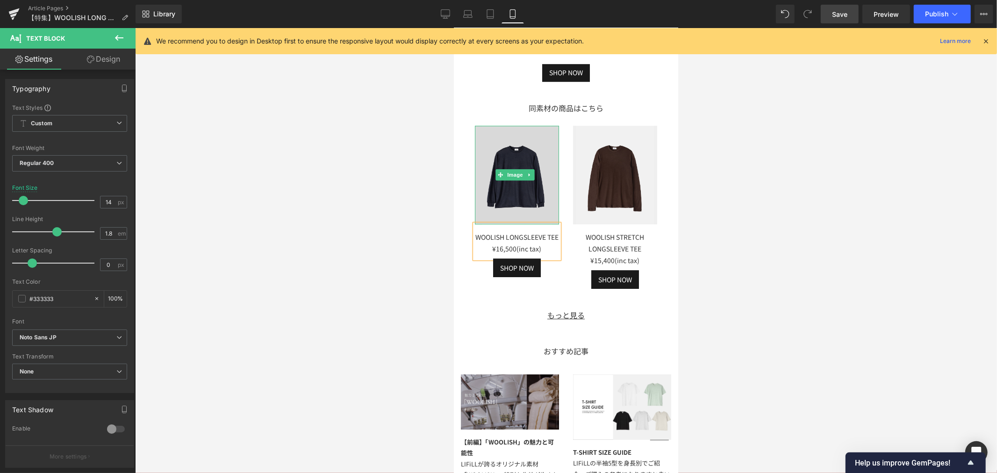
click at [534, 176] on img at bounding box center [516, 174] width 84 height 98
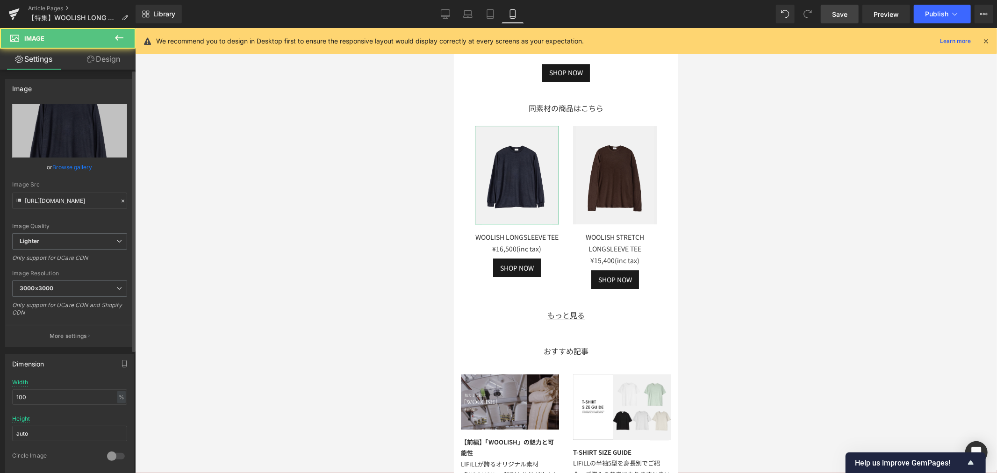
scroll to position [259, 0]
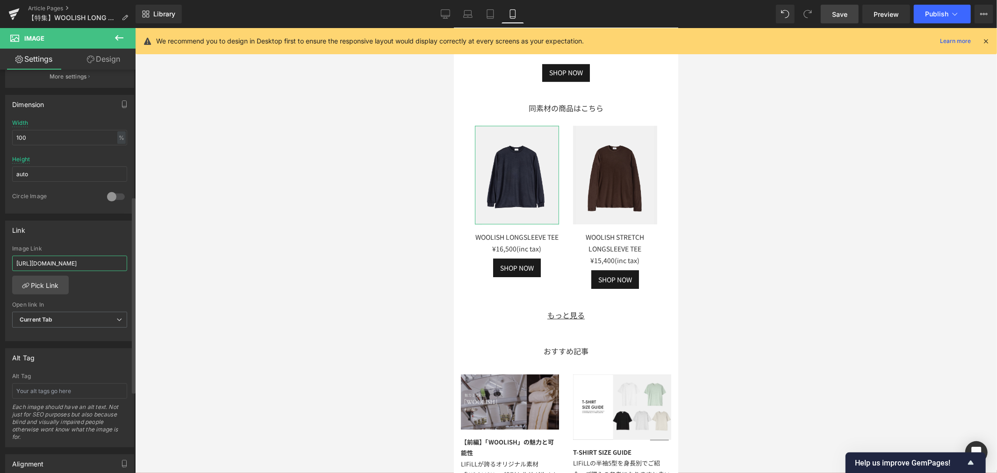
click at [16, 265] on input "https://lifill.jp/products/woolish-tee" at bounding box center [69, 263] width 115 height 15
click at [111, 263] on input "https://lifill.jp/products/woolish-tee" at bounding box center [69, 263] width 115 height 15
paste input "longsleeve-"
type input "https://lifill.jp/products/woolish-longsleeve-tee"
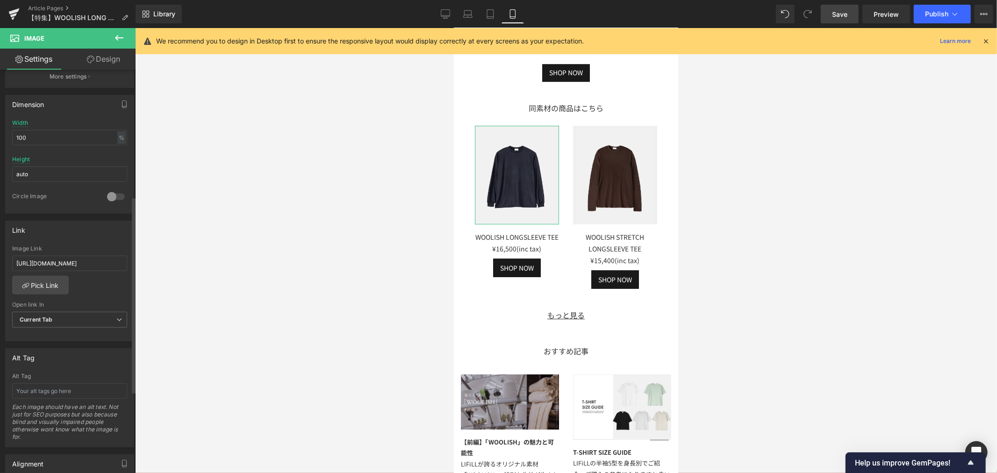
click at [110, 246] on div "Image Link" at bounding box center [69, 248] width 115 height 7
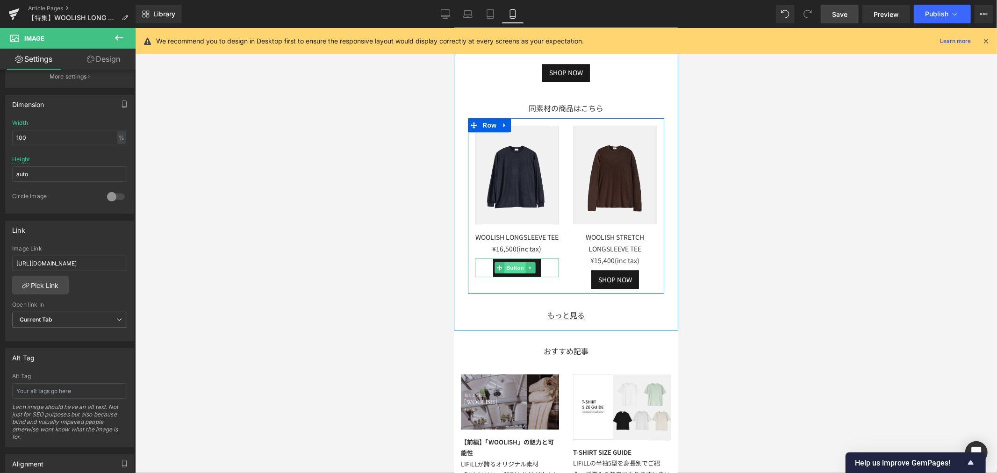
click at [511, 263] on span "Button" at bounding box center [514, 267] width 21 height 11
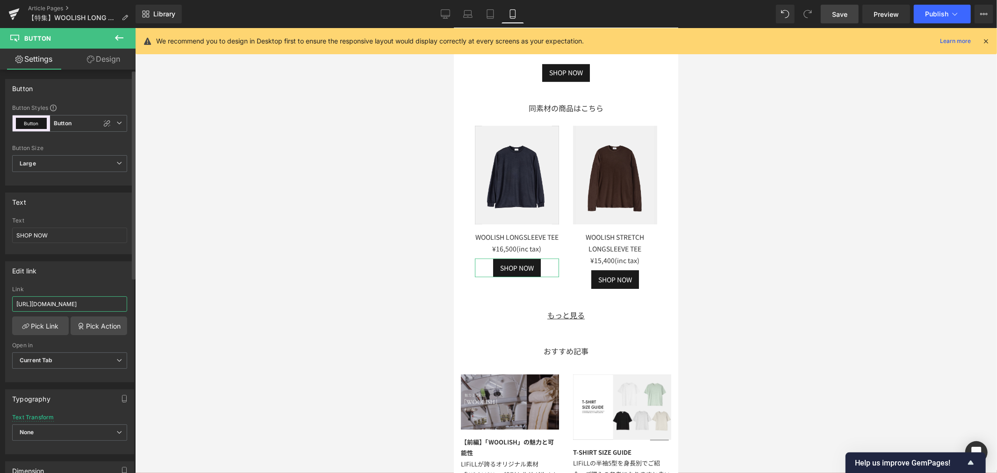
drag, startPoint x: 117, startPoint y: 305, endPoint x: 0, endPoint y: 305, distance: 116.8
click at [0, 305] on div "Edit link https://lifill.jp/products/woolish-tee Link https://lifill.jp/product…" at bounding box center [70, 318] width 140 height 128
paste input "longsleeve-"
type input "https://lifill.jp/products/woolish-longsleeve-tee"
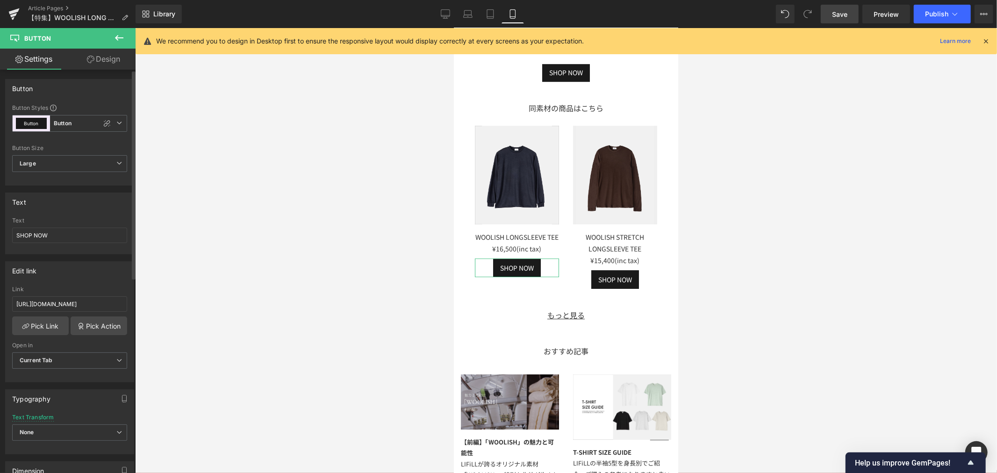
click at [101, 212] on div "Text SHOP NOW Text SHOP NOW" at bounding box center [69, 223] width 129 height 62
click at [848, 16] on link "Save" at bounding box center [839, 14] width 38 height 19
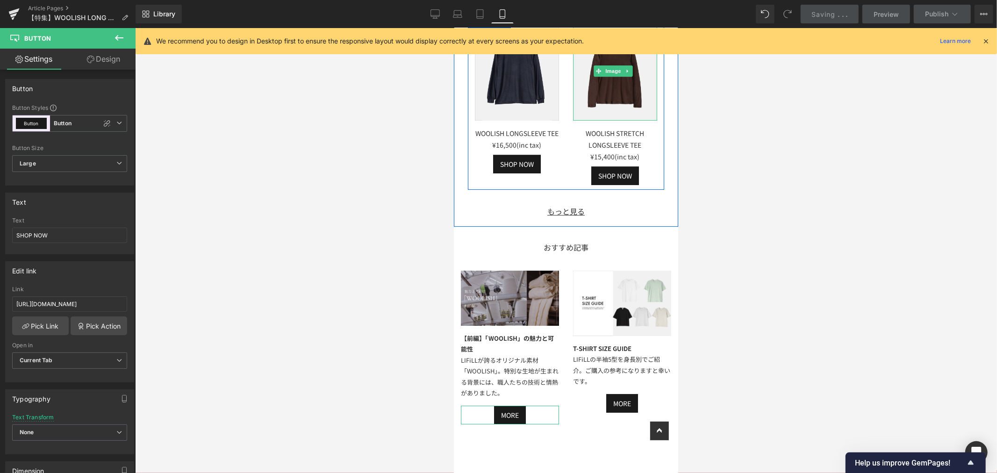
scroll to position [2652, 0]
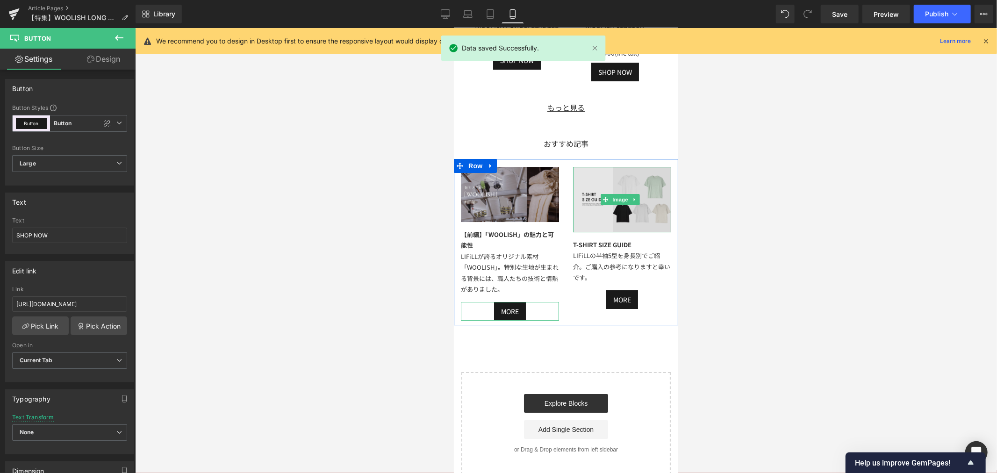
click at [641, 166] on img at bounding box center [621, 198] width 98 height 65
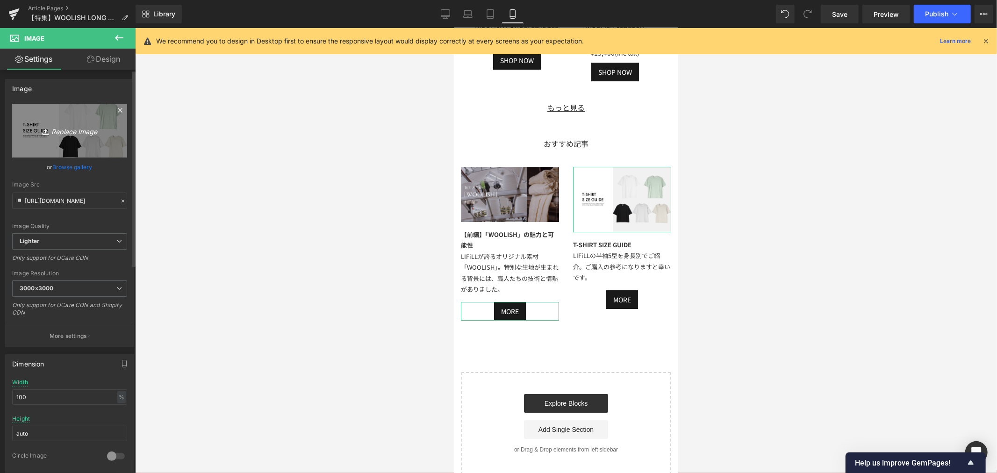
click at [95, 129] on icon "Replace Image" at bounding box center [69, 131] width 75 height 12
type input "C:\fakepath\アートボード 6WOOLISH_特集ページ.jpg"
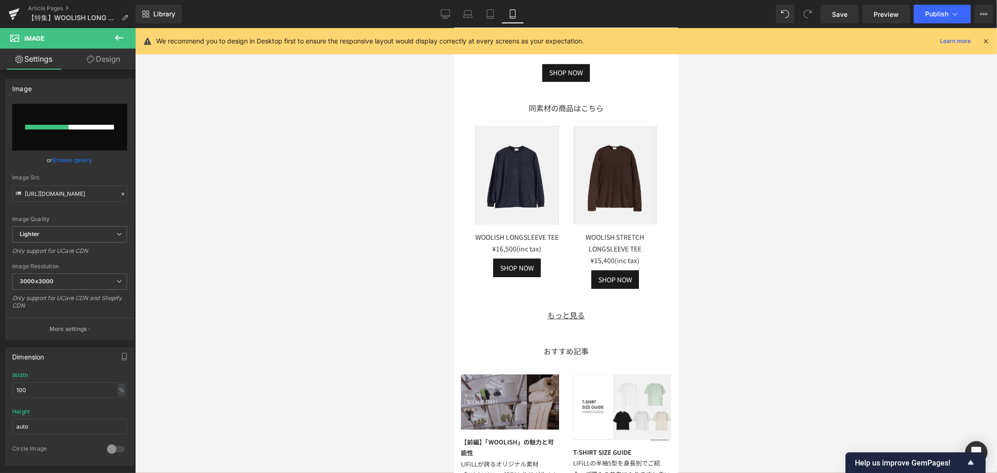
scroll to position [2601, 0]
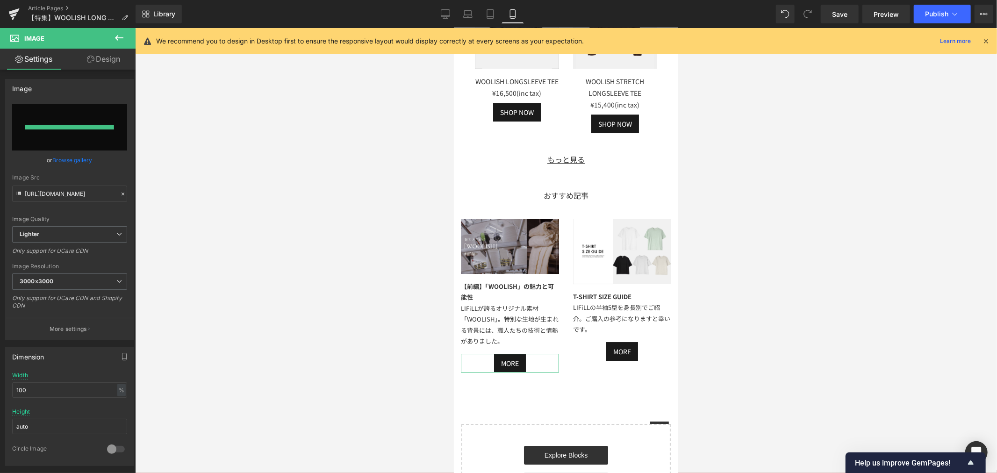
type input "https://ucarecdn.com/d639b12a-05fd-4e4f-a2fc-0809ff0c9646/-/format/auto/-/previ…"
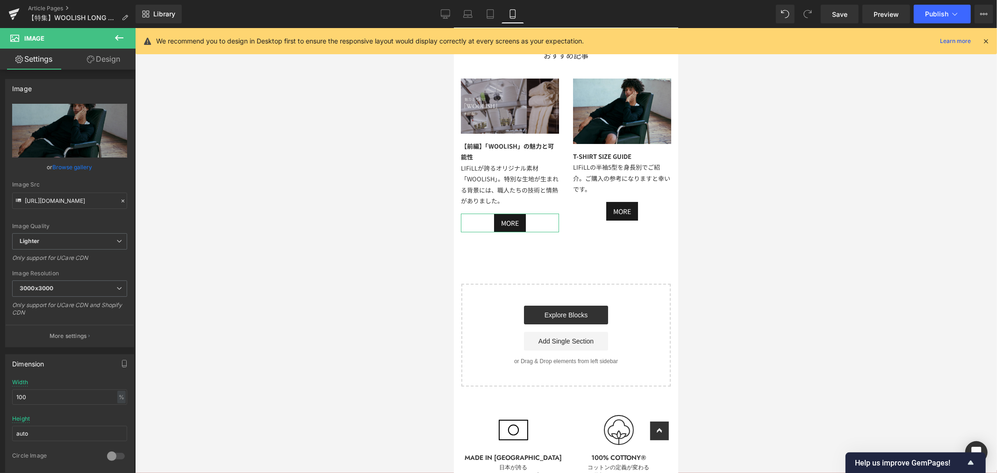
scroll to position [2745, 0]
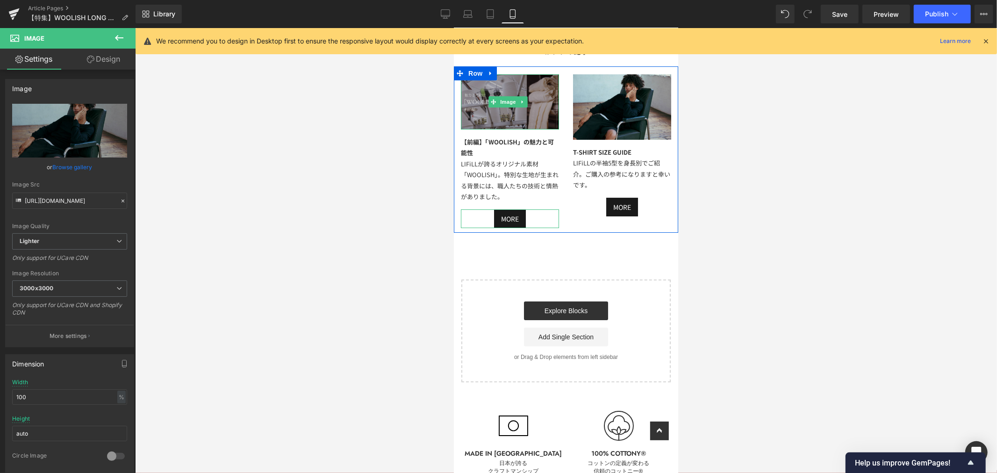
click at [523, 76] on img at bounding box center [509, 101] width 98 height 55
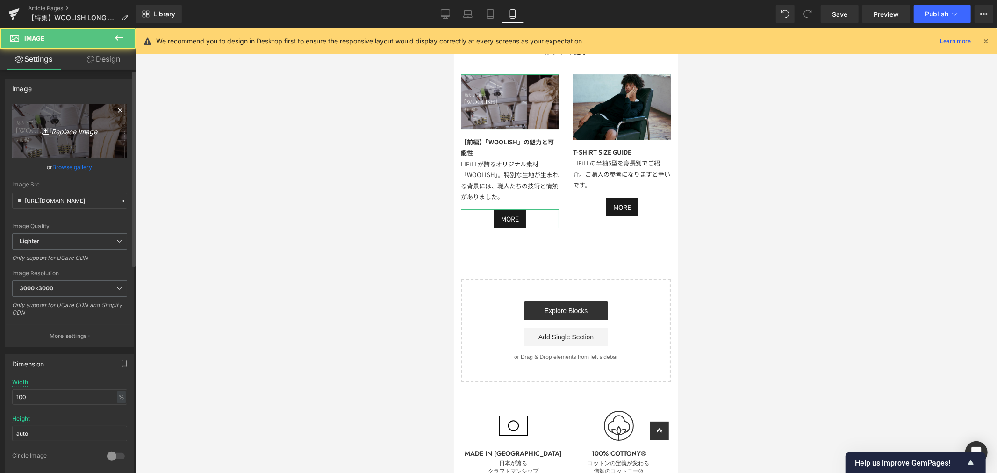
click at [83, 130] on icon "Replace Image" at bounding box center [69, 131] width 75 height 12
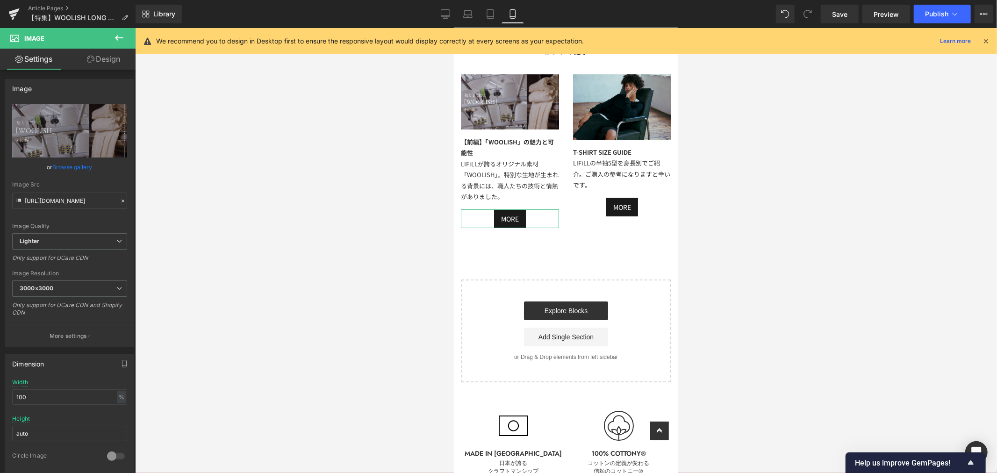
click at [267, 202] on div at bounding box center [566, 250] width 862 height 445
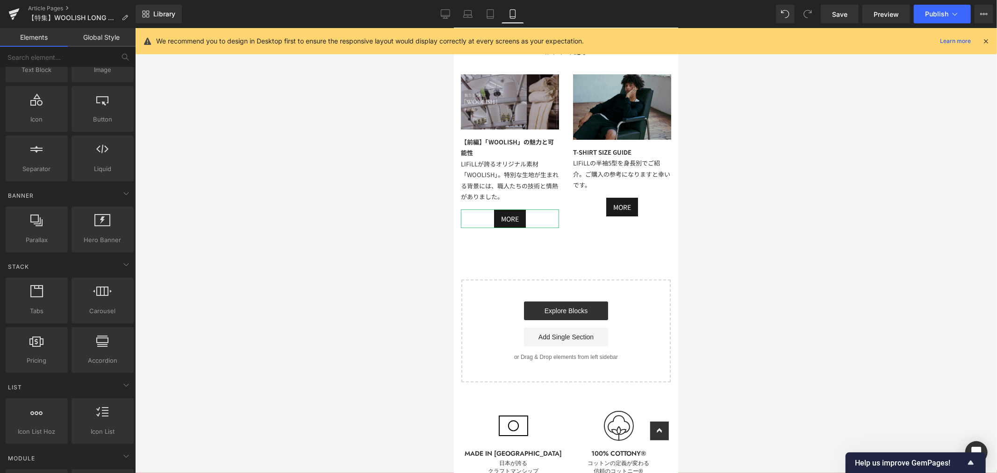
scroll to position [2589, 0]
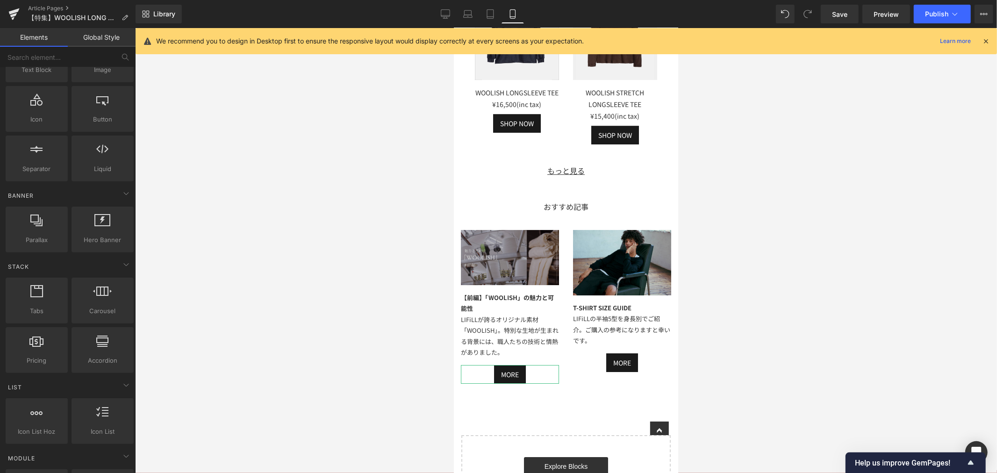
click at [527, 229] on img at bounding box center [509, 256] width 98 height 55
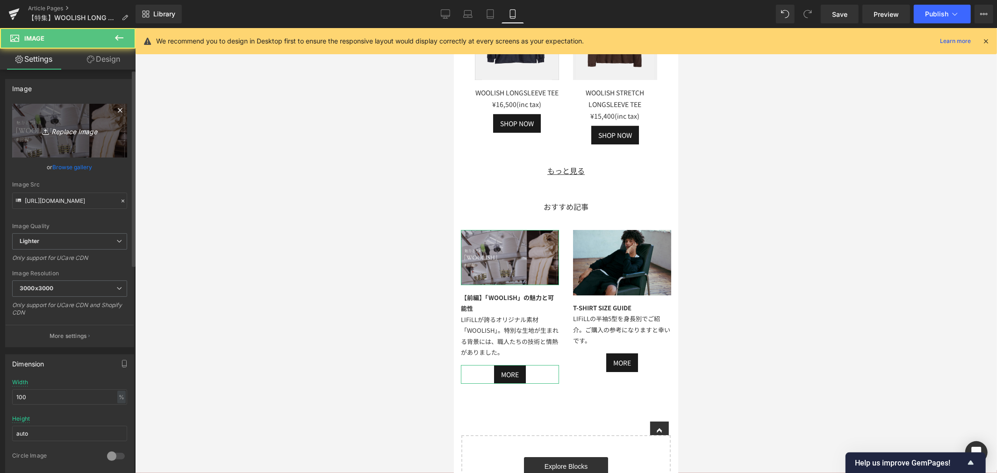
click at [100, 141] on link "Replace Image" at bounding box center [69, 131] width 115 height 54
type input "C:\fakepath\アートボード 22でｄｓ.jpg"
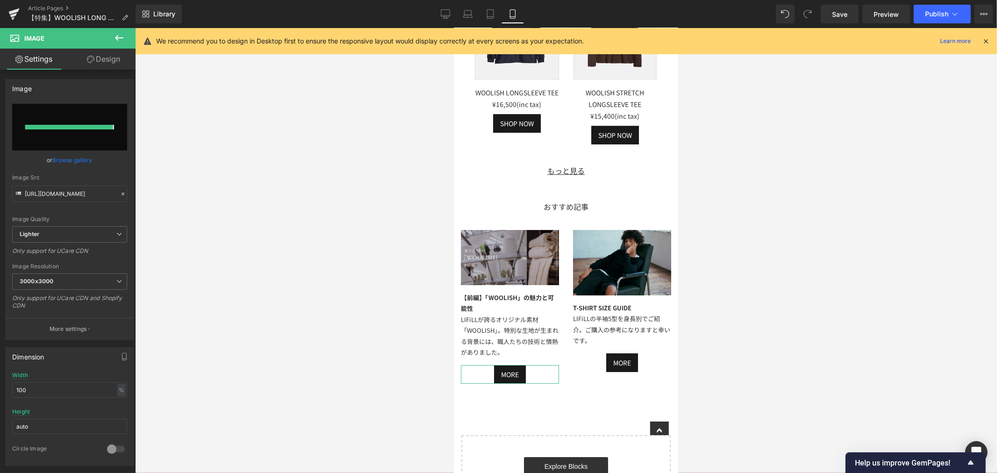
type input "https://ucarecdn.com/91a6ef9e-0391-451b-93d3-4f02ca29ca2d/-/format/auto/-/previ…"
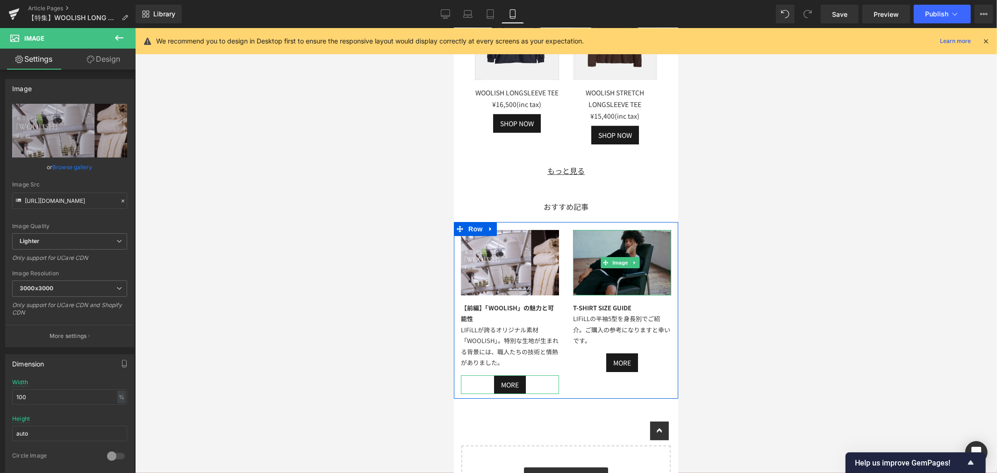
drag, startPoint x: 606, startPoint y: 234, endPoint x: 599, endPoint y: 233, distance: 6.6
click at [606, 234] on img at bounding box center [621, 261] width 98 height 65
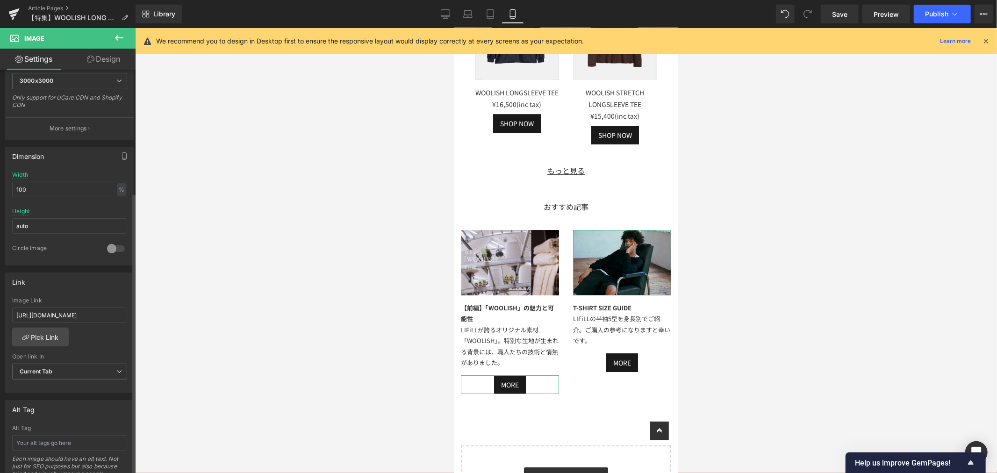
scroll to position [259, 0]
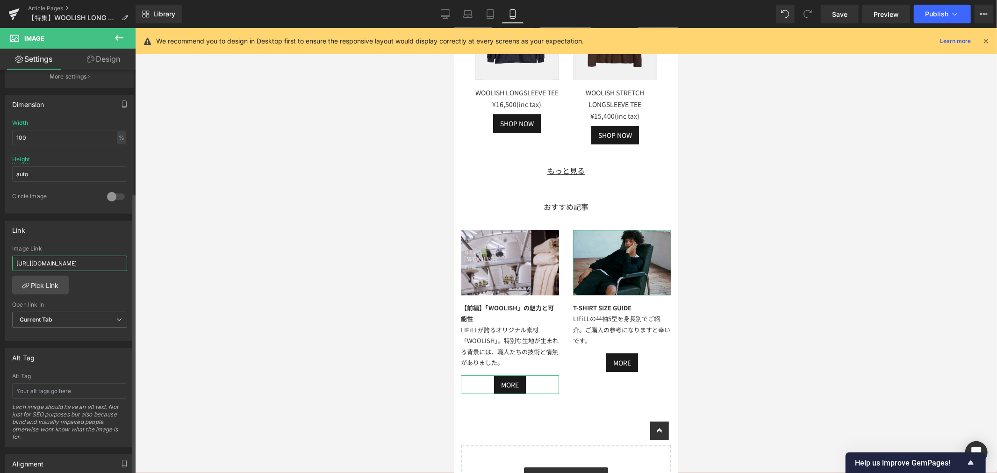
click at [19, 265] on input "https://lifill.jp/blogs/feature/special-feature-t-shirt-size-comparison" at bounding box center [69, 263] width 115 height 15
type input "https://lifill.jp/blogs/feature/special-feature-woolish-longsleeve-tee"
click at [107, 238] on div "Link" at bounding box center [70, 230] width 128 height 18
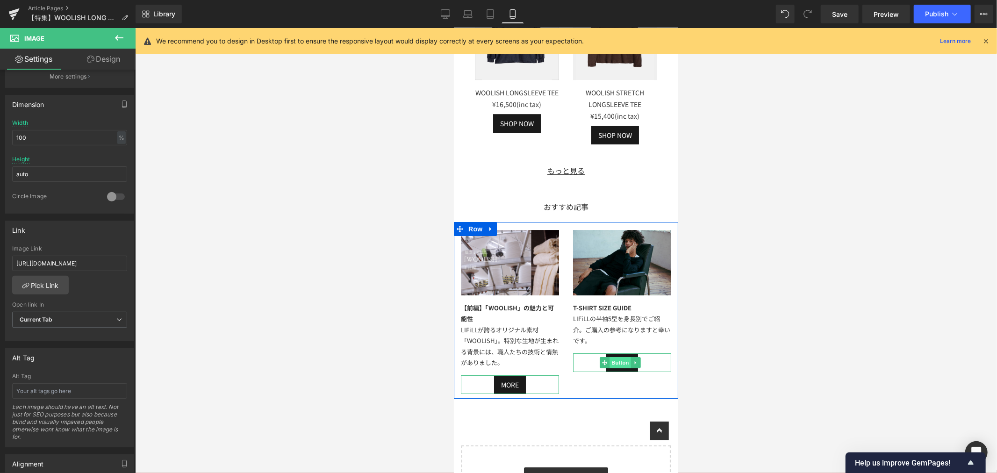
click at [614, 356] on span "Button" at bounding box center [619, 361] width 21 height 11
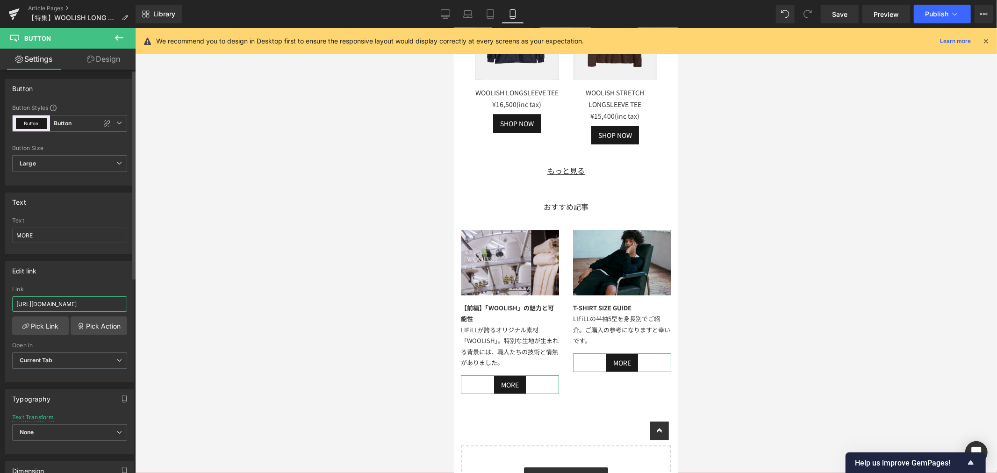
click at [14, 304] on input "https://lifill.jp/blogs/feature/special-feature-t-shirt-size-comparison" at bounding box center [69, 303] width 115 height 15
paste input "https://lifill.jp/blogs/feature/special-feature-woolish-longsleeve-tee"
type input "https://lifill.jp/blogs/feature/special-feature-woolish-longsleeve-tee"
click at [48, 279] on div "Edit link" at bounding box center [70, 271] width 128 height 18
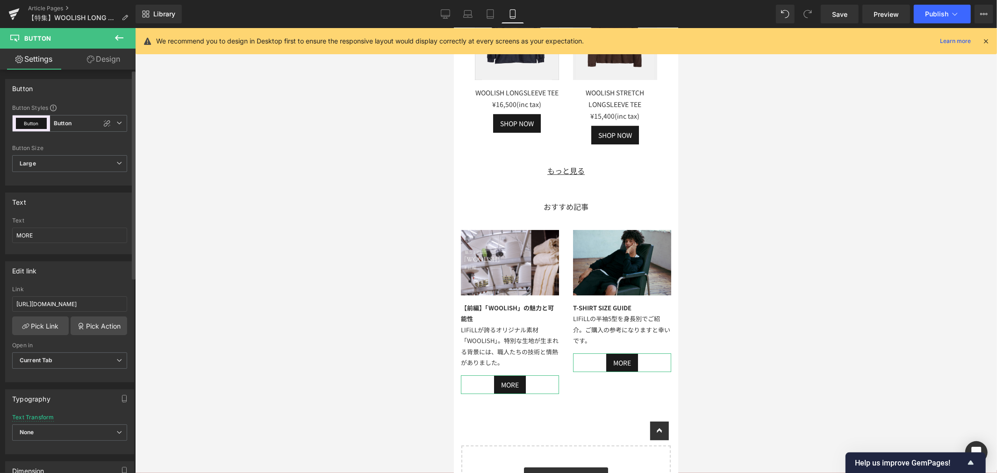
scroll to position [0, 0]
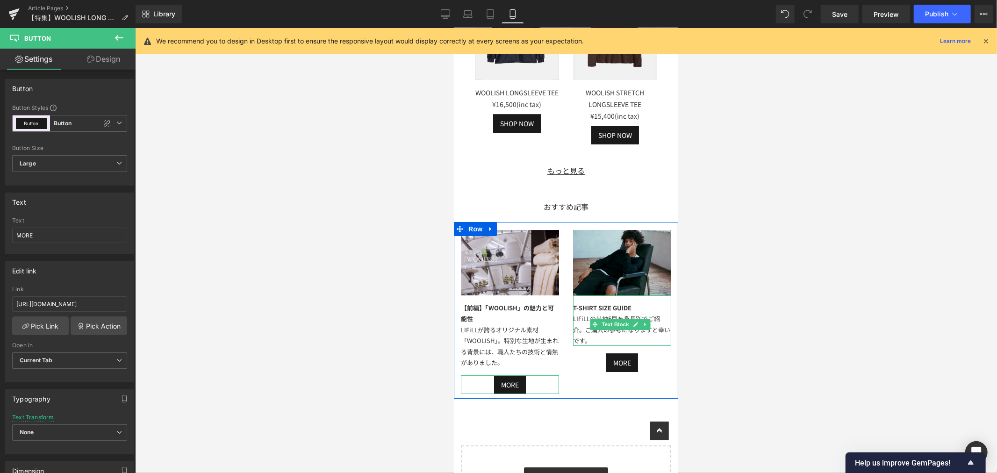
drag, startPoint x: 638, startPoint y: 295, endPoint x: 641, endPoint y: 291, distance: 5.7
click at [638, 295] on div "T-SHIRT SIZE GUIDE LIFiLLの半袖5型を身長別でご紹介。ご購入の参考になりますと幸いです。" at bounding box center [621, 320] width 98 height 51
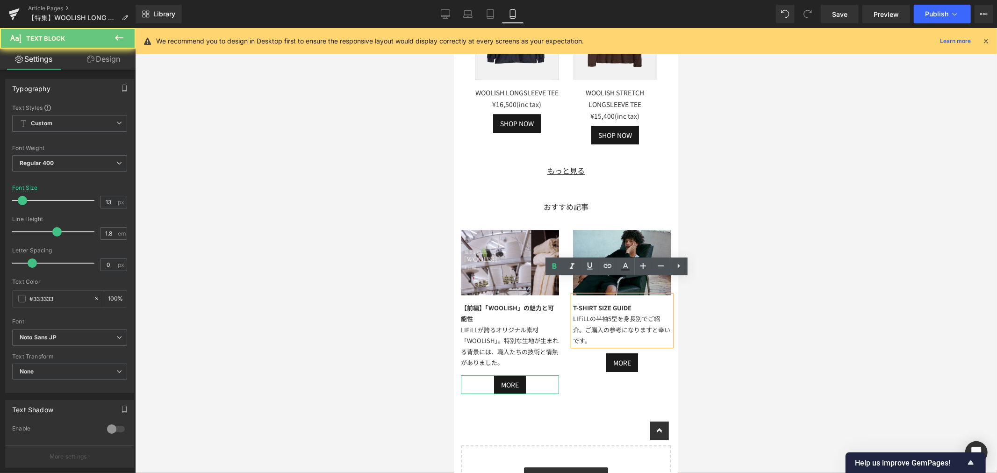
click at [641, 295] on div "T-SHIRT SIZE GUIDE LIFiLLの半袖5型を身長別でご紹介。ご購入の参考になりますと幸いです。" at bounding box center [621, 320] width 98 height 51
drag, startPoint x: 634, startPoint y: 290, endPoint x: 558, endPoint y: 290, distance: 76.2
click at [558, 290] on div "Image 【前編】「WOOLISH」の魅力と可能性 LIFiLLが誇るオリジナル素材「WOOLISH」。特別な生地が生まれる背景には、職人たちの技術と情熱が…" at bounding box center [565, 309] width 224 height 177
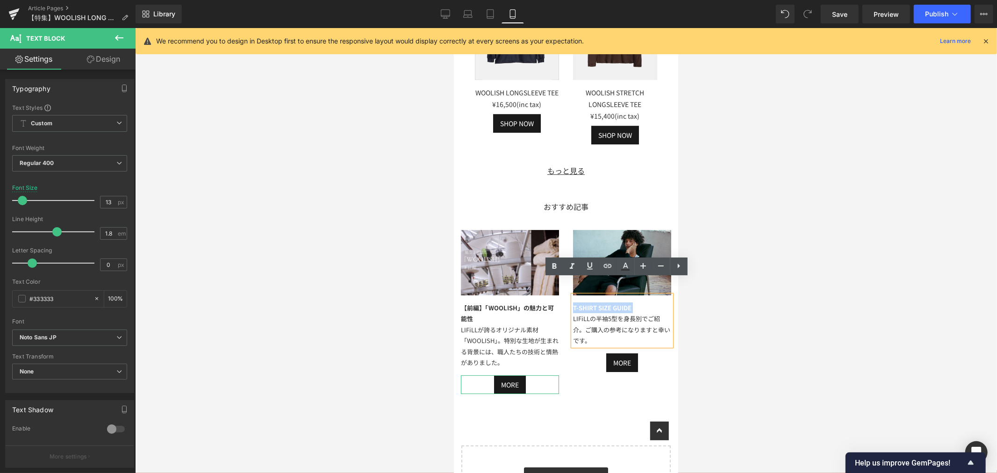
paste div
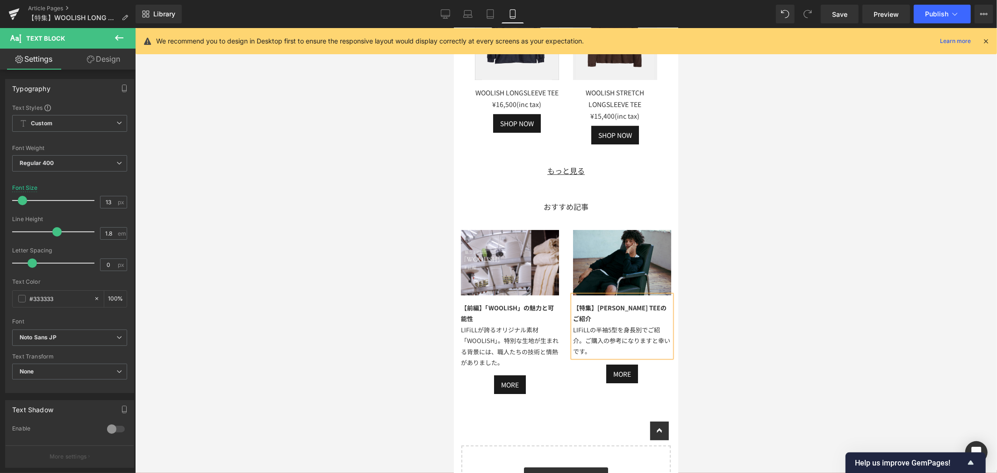
click at [616, 329] on div "LIFiLLの半袖5型を身長別でご紹介。ご購入の参考になりますと幸いです。" at bounding box center [621, 340] width 98 height 33
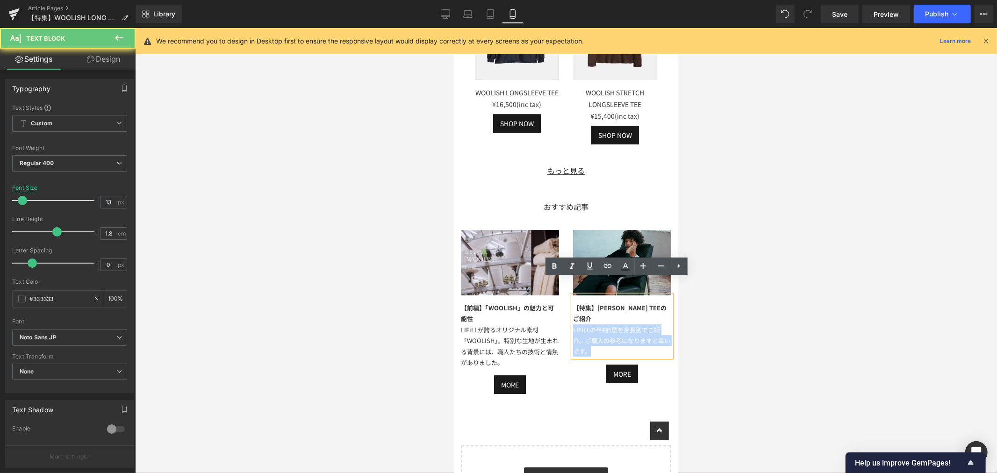
drag, startPoint x: 608, startPoint y: 328, endPoint x: 570, endPoint y: 314, distance: 41.0
click at [572, 324] on div "LIFiLLの半袖5型を身長別でご紹介。ご購入の参考になりますと幸いです。" at bounding box center [621, 340] width 98 height 33
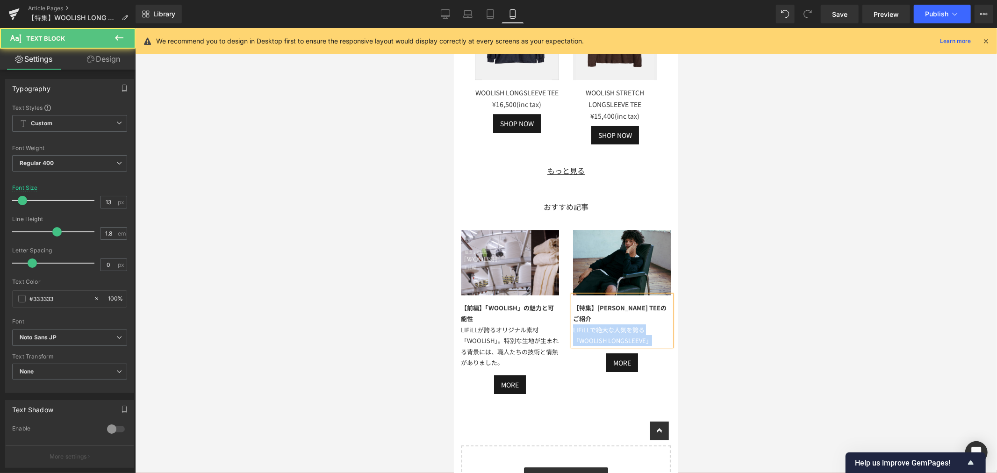
drag, startPoint x: 649, startPoint y: 322, endPoint x: 569, endPoint y: 315, distance: 81.1
click at [572, 324] on div "LIFiLLで絶大な人気を誇る「WOOLISH LONGSLEEVE」" at bounding box center [621, 335] width 98 height 22
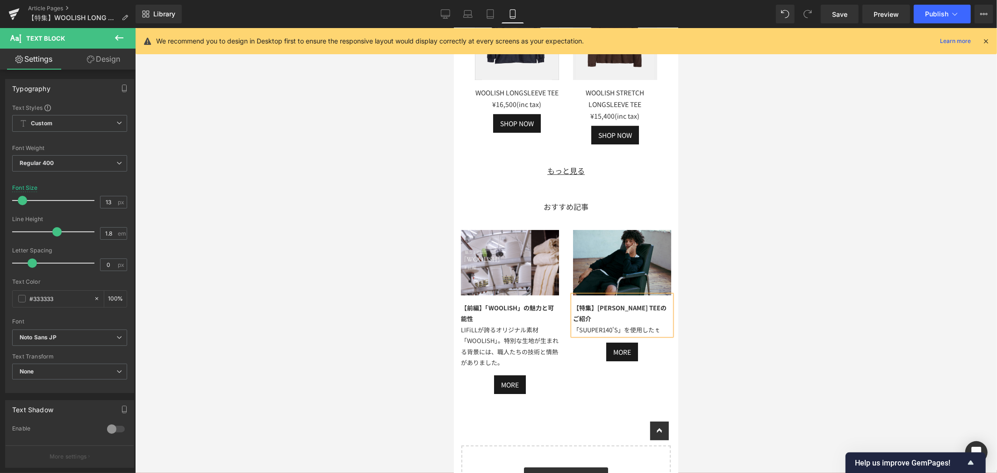
click at [656, 324] on div "「SUUPER140'S」を使用したｔ" at bounding box center [621, 329] width 98 height 11
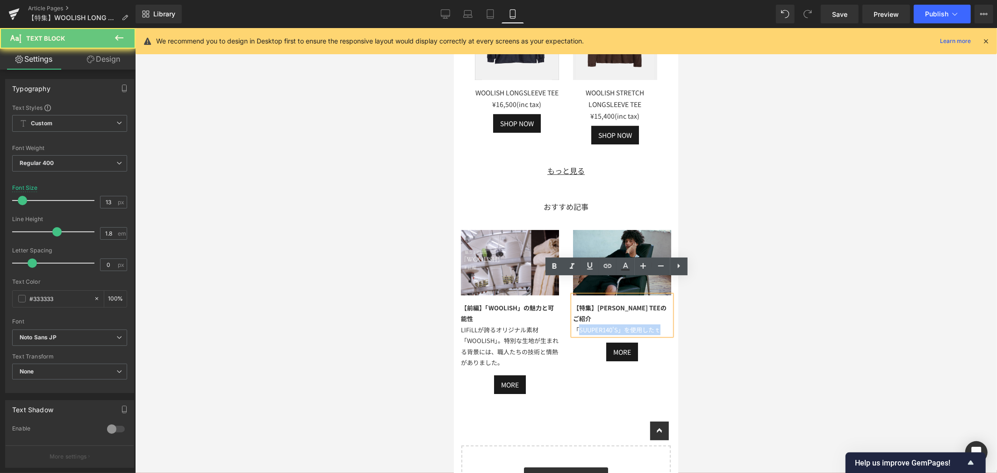
drag, startPoint x: 653, startPoint y: 315, endPoint x: 573, endPoint y: 316, distance: 80.4
click at [573, 324] on div "「SUUPER140'S」を使用したｔ" at bounding box center [621, 329] width 98 height 11
click at [572, 324] on div "「SUUPER140'S」を使用したｔ" at bounding box center [621, 329] width 98 height 11
drag, startPoint x: 570, startPoint y: 314, endPoint x: 658, endPoint y: 313, distance: 88.8
click at [658, 324] on div "「SUUPER140'S」を使用したｔ" at bounding box center [621, 329] width 98 height 11
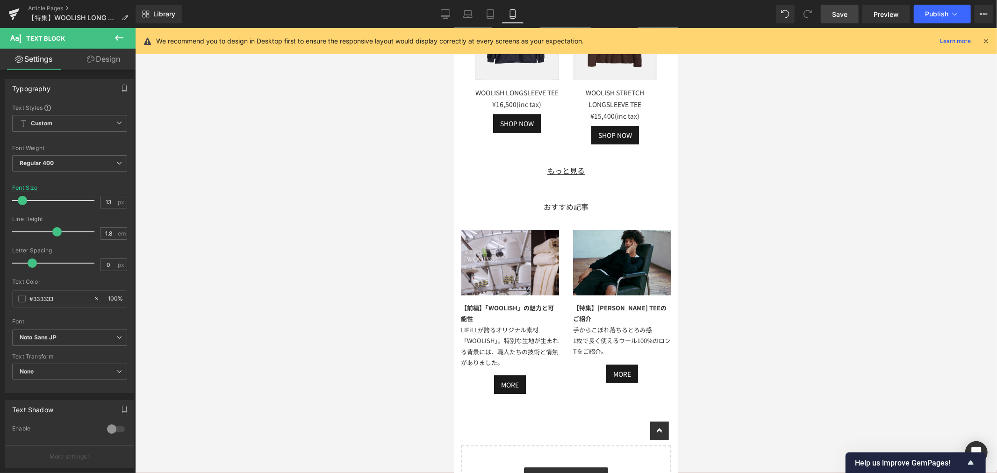
click at [844, 10] on span "Save" at bounding box center [839, 14] width 15 height 10
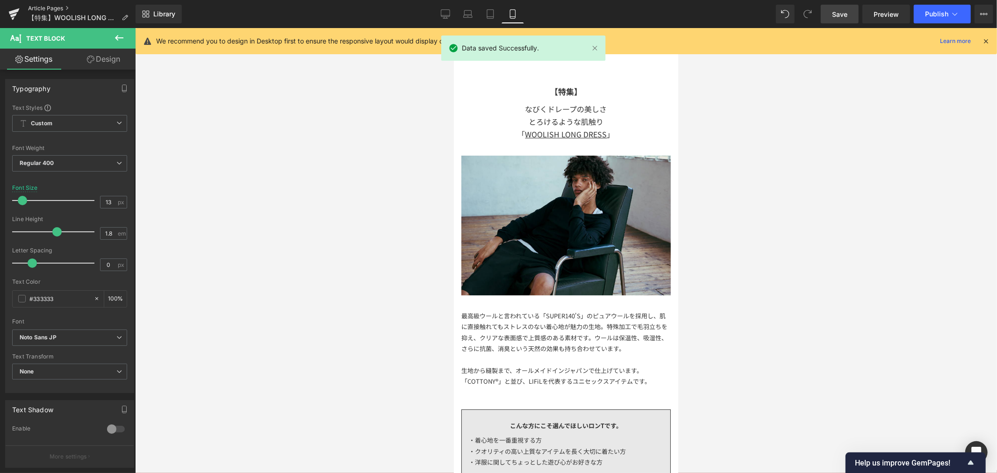
click at [49, 6] on link "Article Pages" at bounding box center [81, 8] width 107 height 7
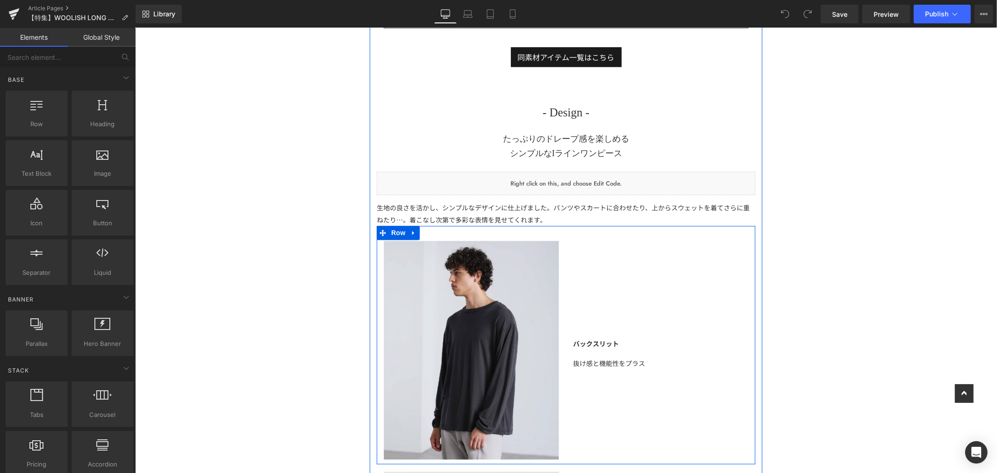
scroll to position [1505, 0]
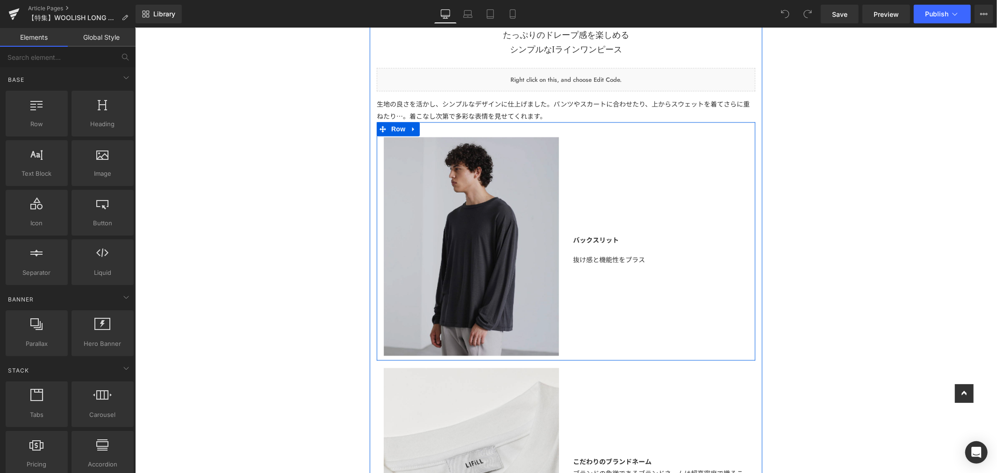
click at [517, 203] on img at bounding box center [470, 246] width 175 height 219
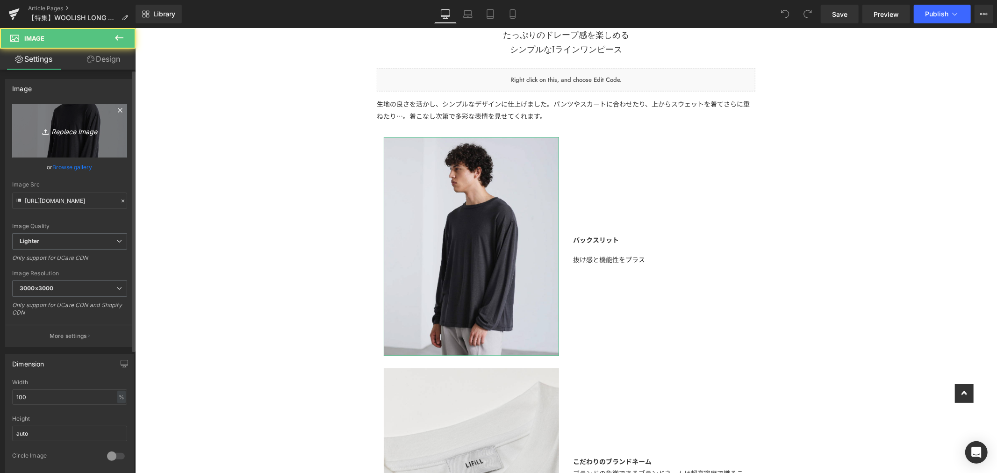
click at [61, 128] on icon "Replace Image" at bounding box center [69, 131] width 75 height 12
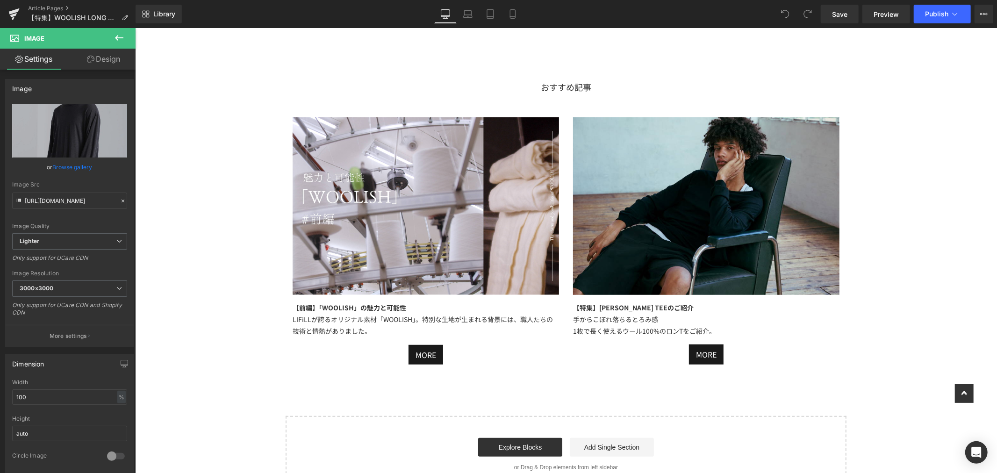
scroll to position [3374, 0]
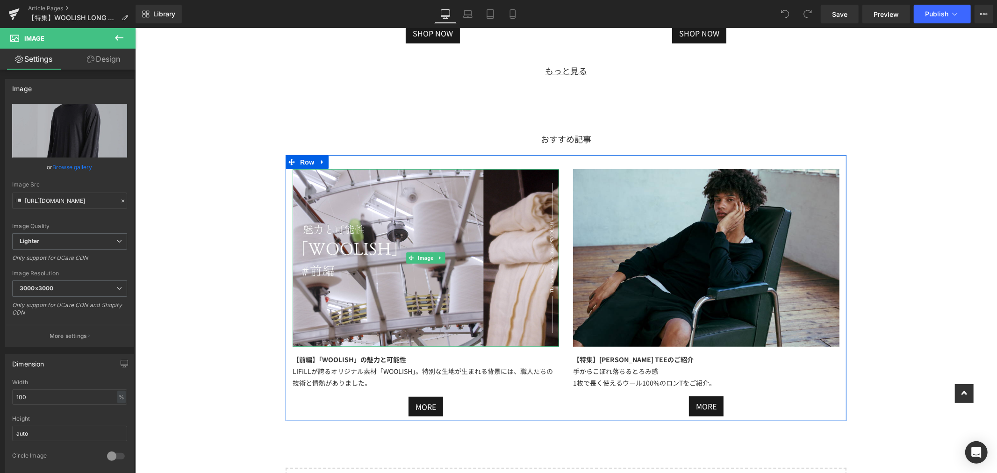
drag, startPoint x: 285, startPoint y: 169, endPoint x: 285, endPoint y: 174, distance: 4.8
click at [285, 169] on div "Image 【前編】「WOOLISH」の魅力と可能性 LIFiLLが誇るオリジナル素材「WOOLISH」。特別な生地が生まれる背景には、職人たちの技術と情熱が…" at bounding box center [425, 293] width 280 height 248
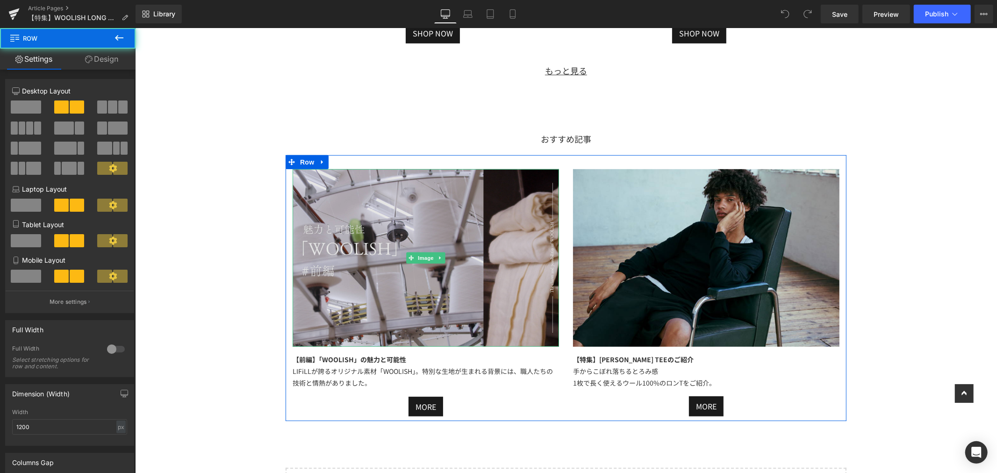
click at [397, 229] on img at bounding box center [425, 258] width 266 height 178
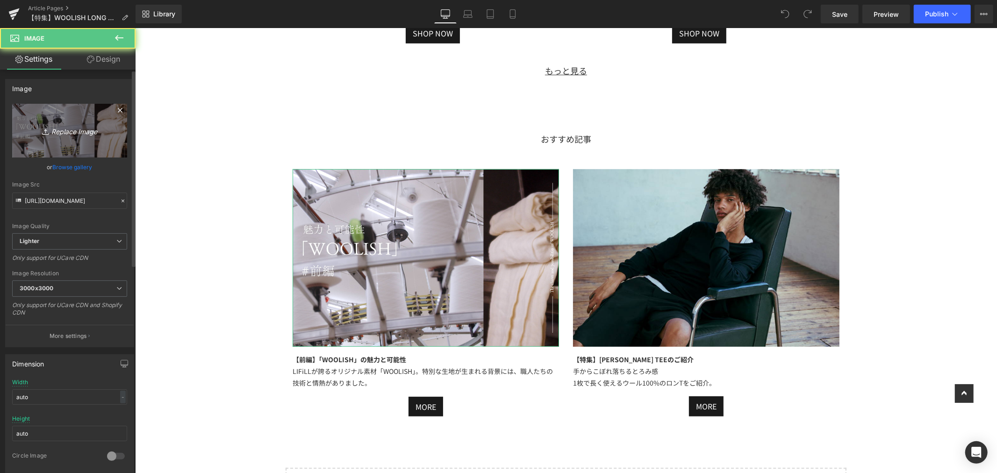
click at [78, 131] on icon "Replace Image" at bounding box center [69, 131] width 75 height 12
type input "C:\fakepath\dd.jpg"
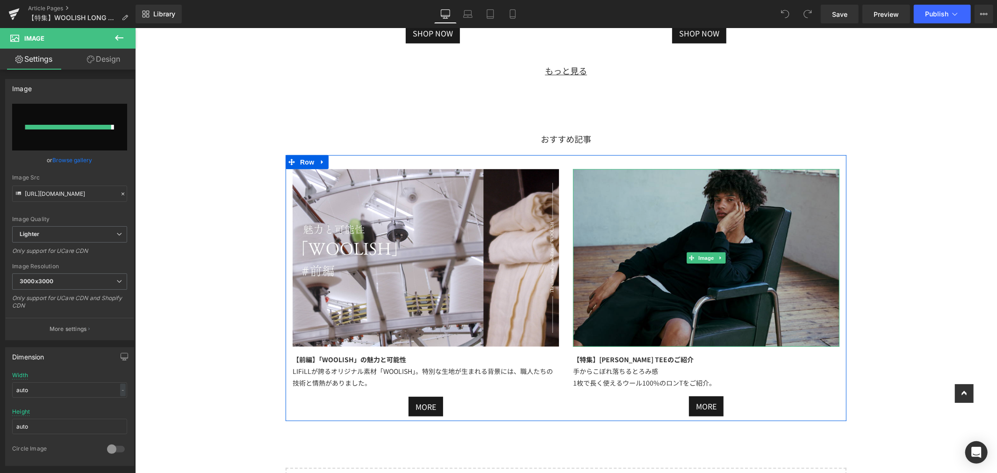
type input "[URL][DOMAIN_NAME]"
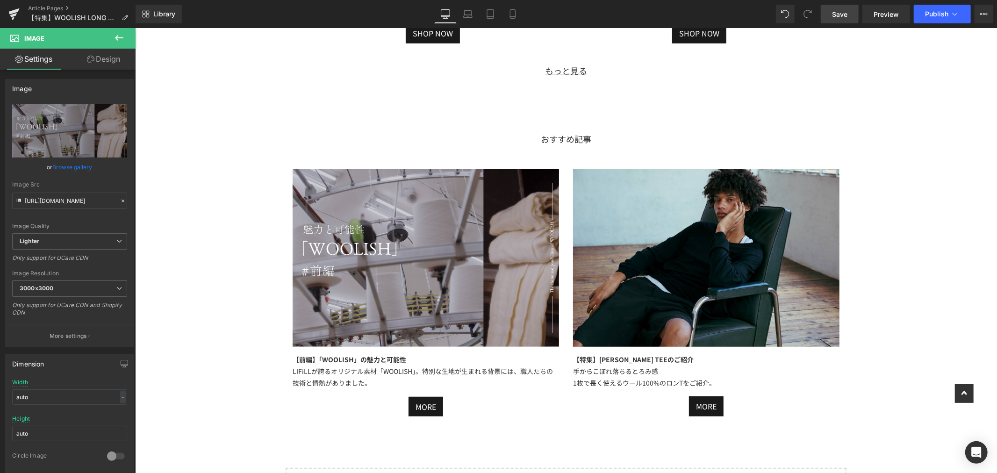
click at [848, 7] on link "Save" at bounding box center [839, 14] width 38 height 19
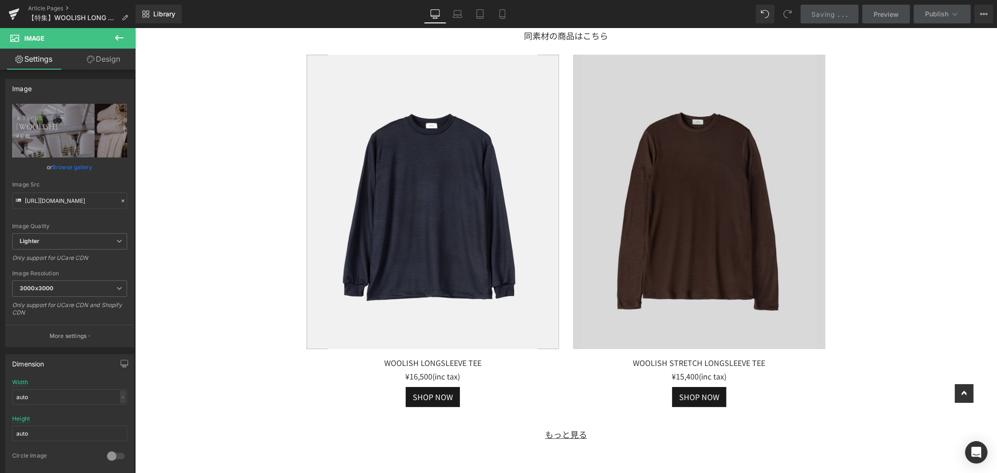
scroll to position [2751, 0]
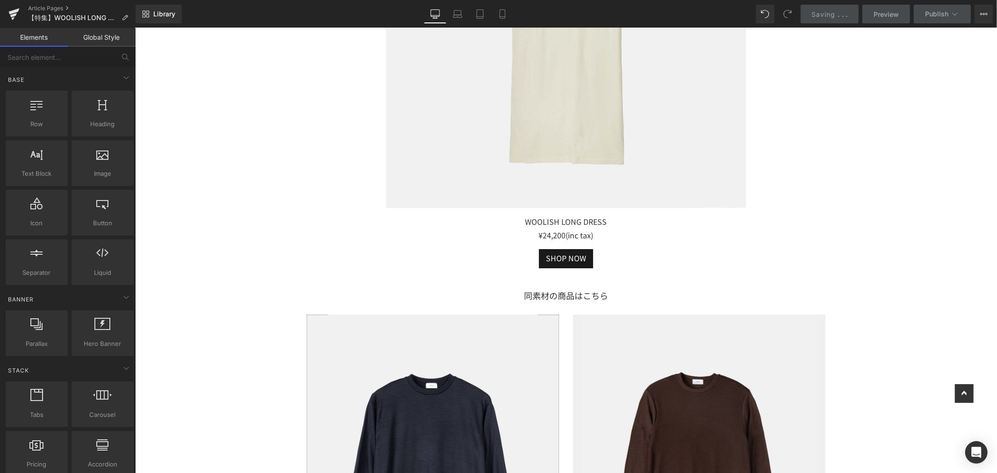
scroll to position [3063, 0]
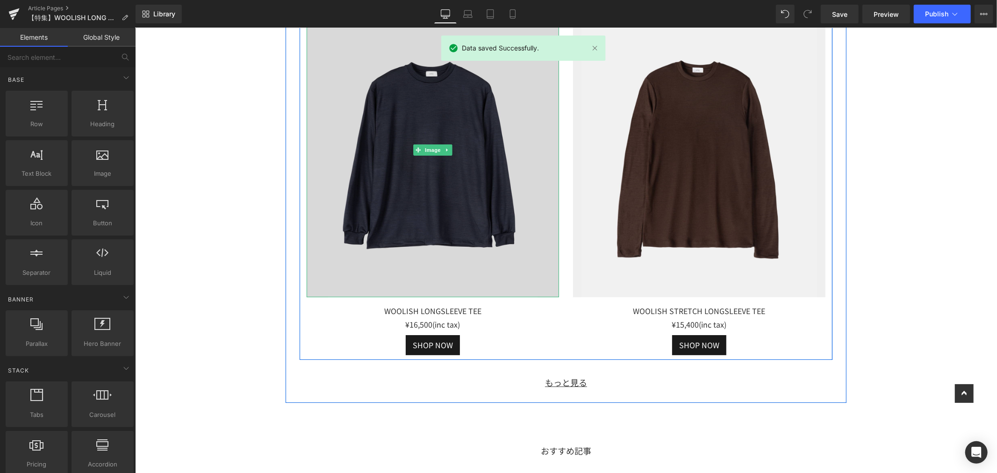
click at [458, 176] on img at bounding box center [432, 149] width 252 height 295
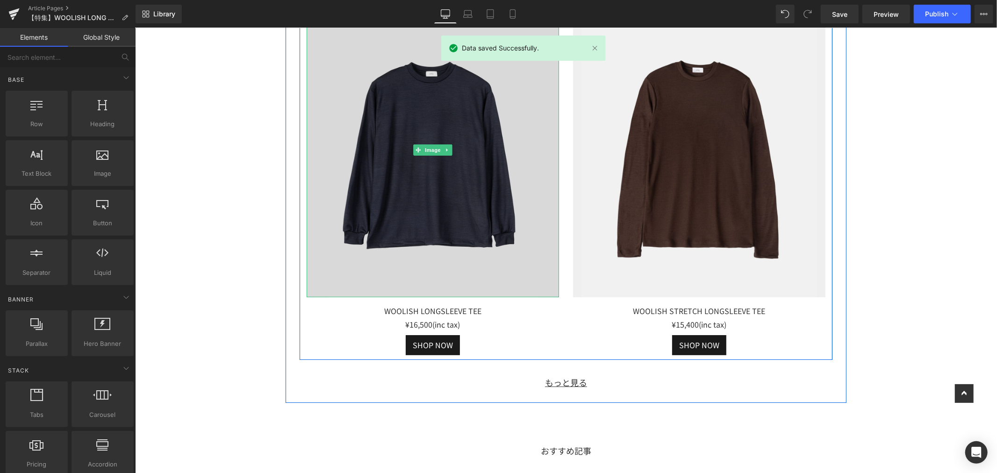
click at [447, 169] on img at bounding box center [432, 149] width 252 height 295
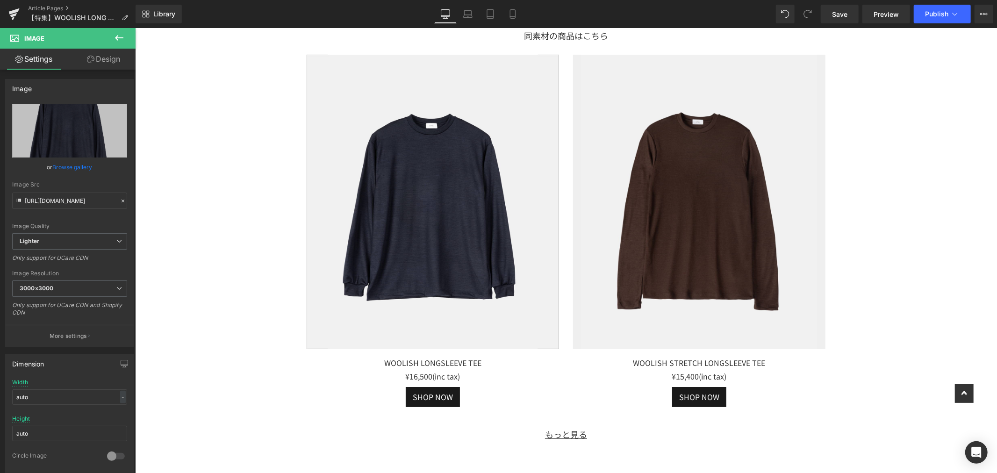
scroll to position [2907, 0]
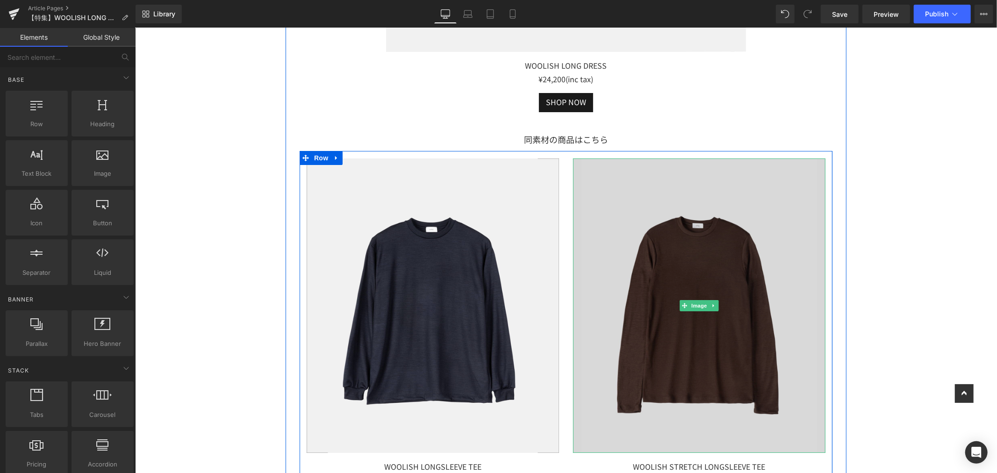
click at [799, 201] on img at bounding box center [698, 305] width 252 height 295
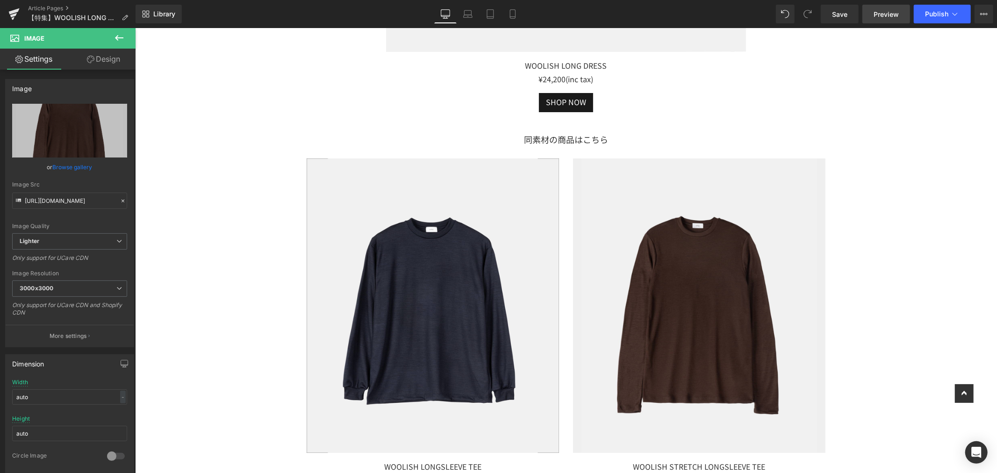
click at [886, 16] on span "Preview" at bounding box center [885, 14] width 25 height 10
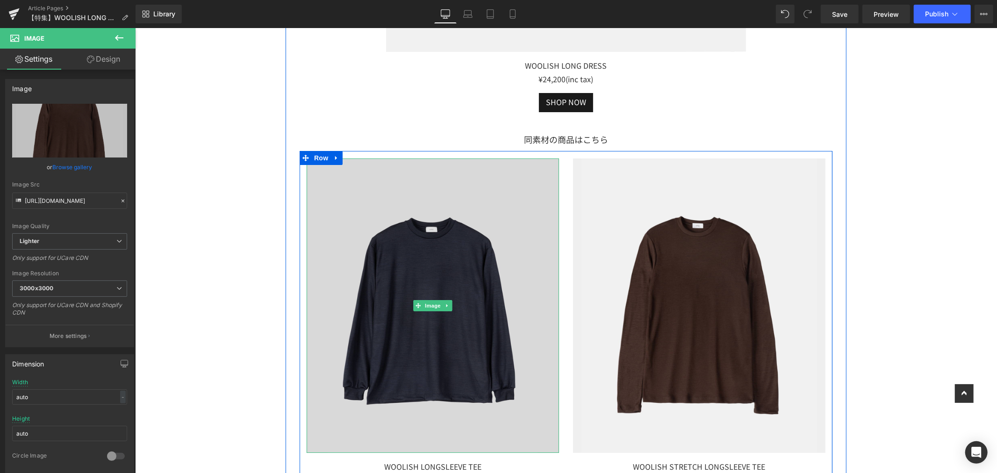
click at [340, 178] on img at bounding box center [432, 305] width 252 height 295
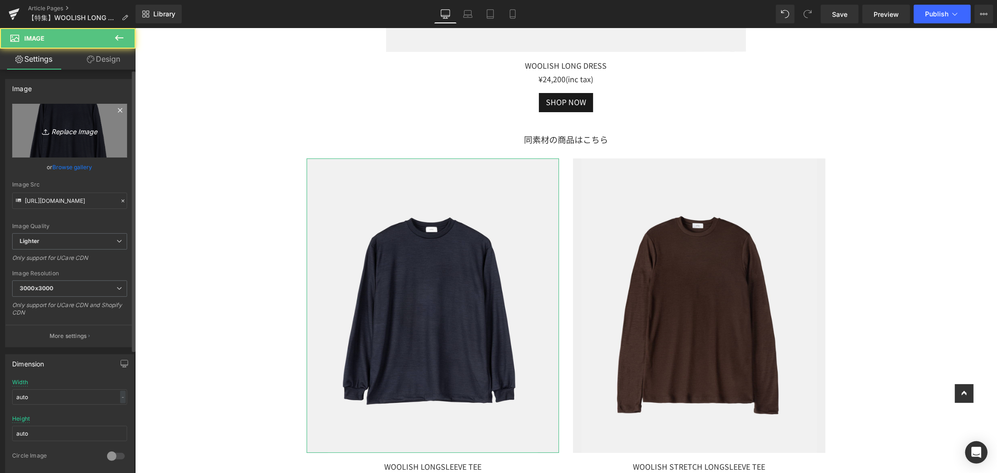
click at [91, 137] on link "Replace Image" at bounding box center [69, 131] width 115 height 54
type input "C:\fakepath\LF021_WOOLISH-LONGSLEEVE-TEE-(8).jpg"
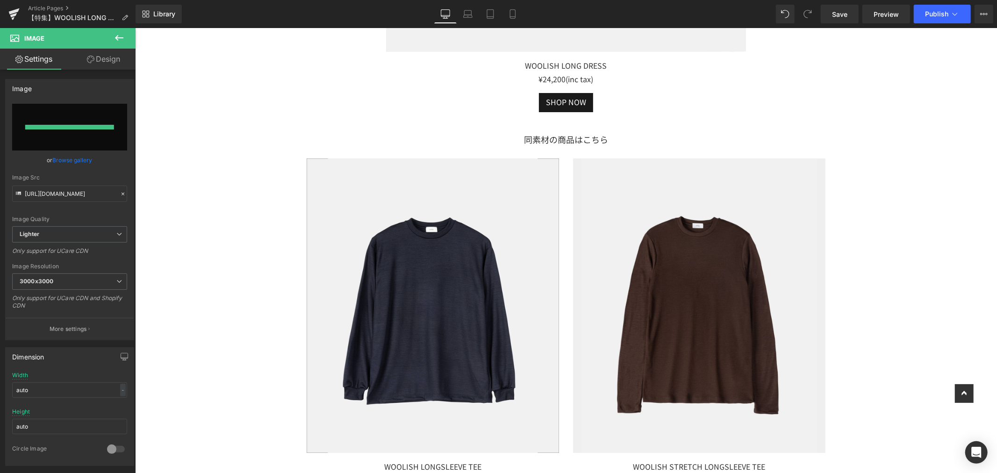
type input "[URL][DOMAIN_NAME]"
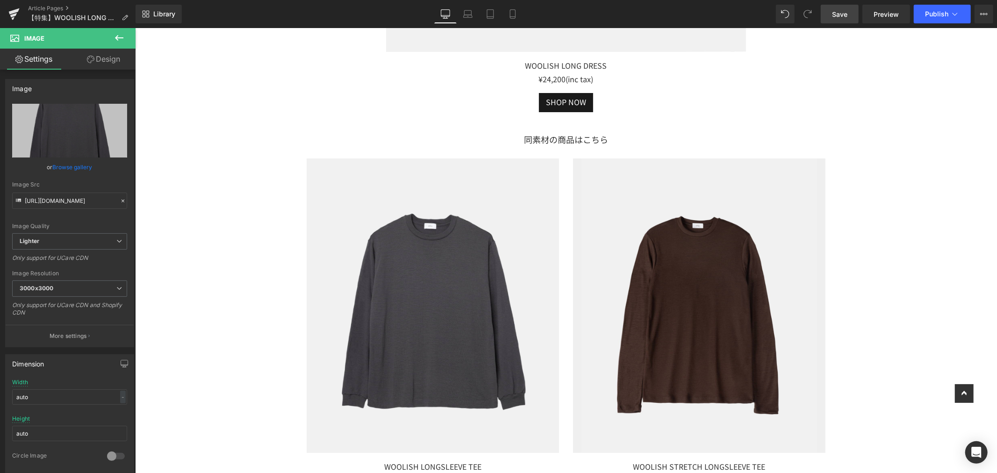
click at [837, 14] on span "Save" at bounding box center [839, 14] width 15 height 10
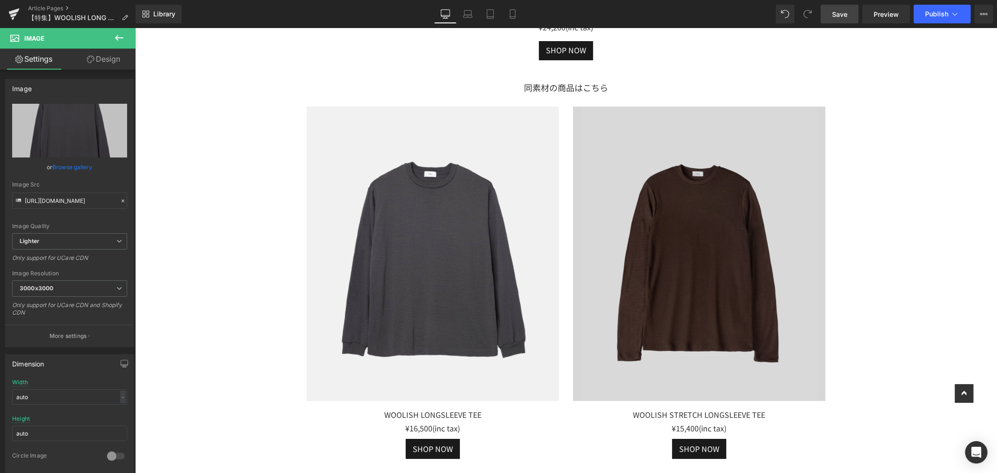
scroll to position [2803, 0]
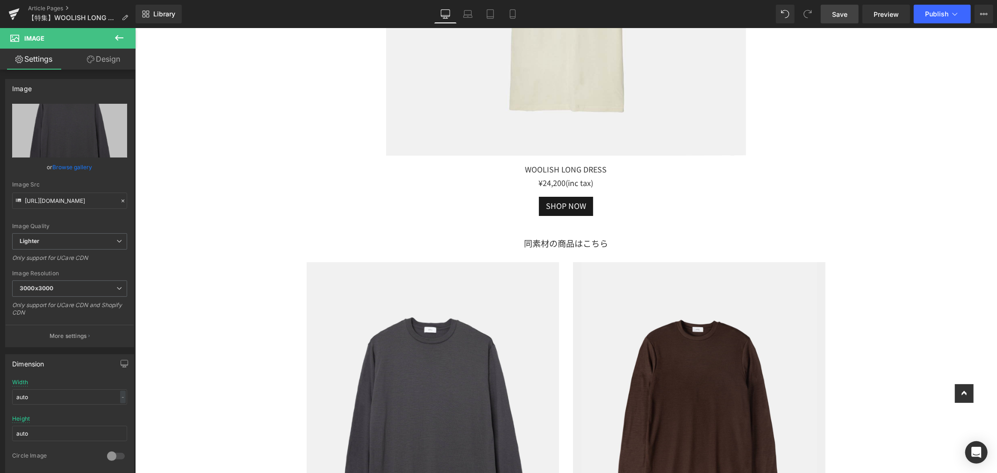
drag, startPoint x: 847, startPoint y: 14, endPoint x: 747, endPoint y: 185, distance: 197.3
click at [847, 14] on span "Save" at bounding box center [839, 14] width 15 height 10
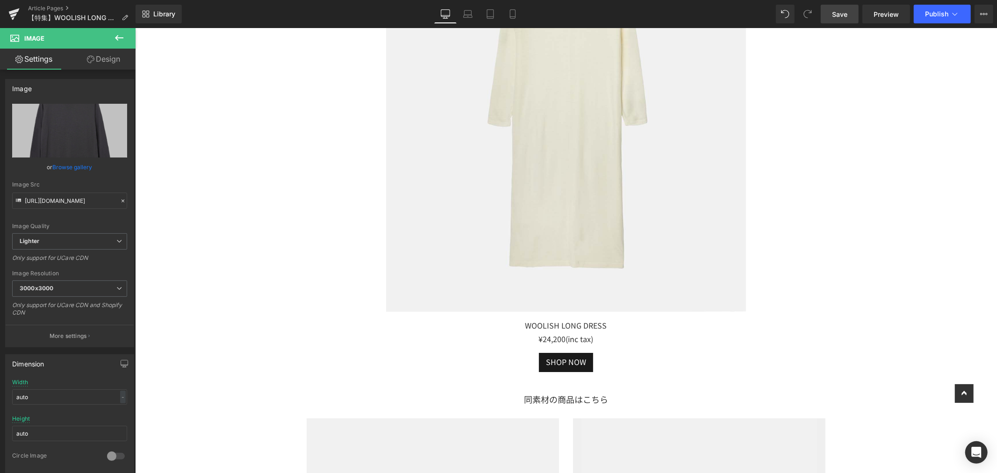
scroll to position [2959, 0]
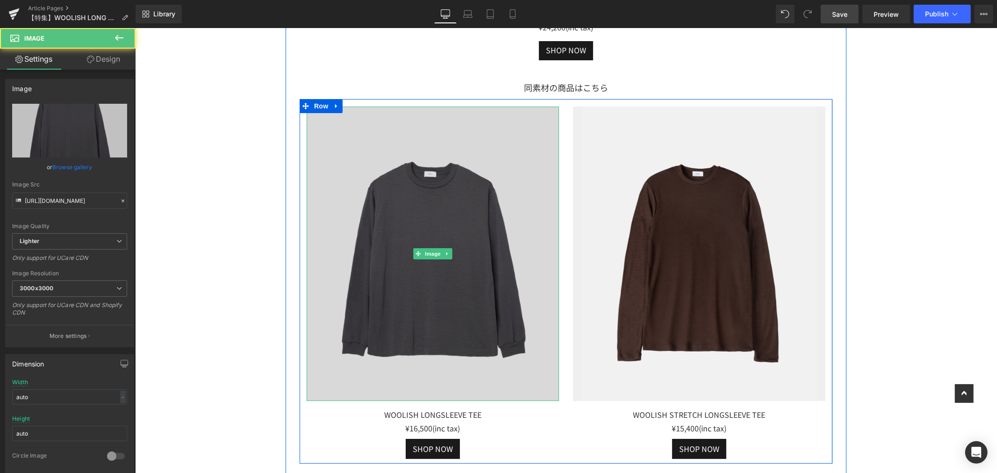
click at [506, 207] on img at bounding box center [432, 253] width 252 height 295
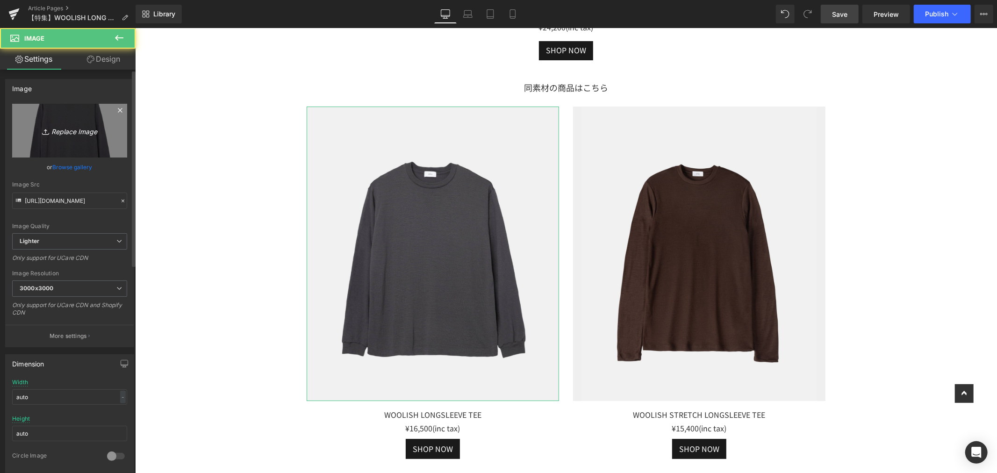
click at [41, 117] on link "Replace Image" at bounding box center [69, 131] width 115 height 54
type input "C:\fakepath\LF021_WOOLISH-LONGSLEEVE-TEE-(7).jpg"
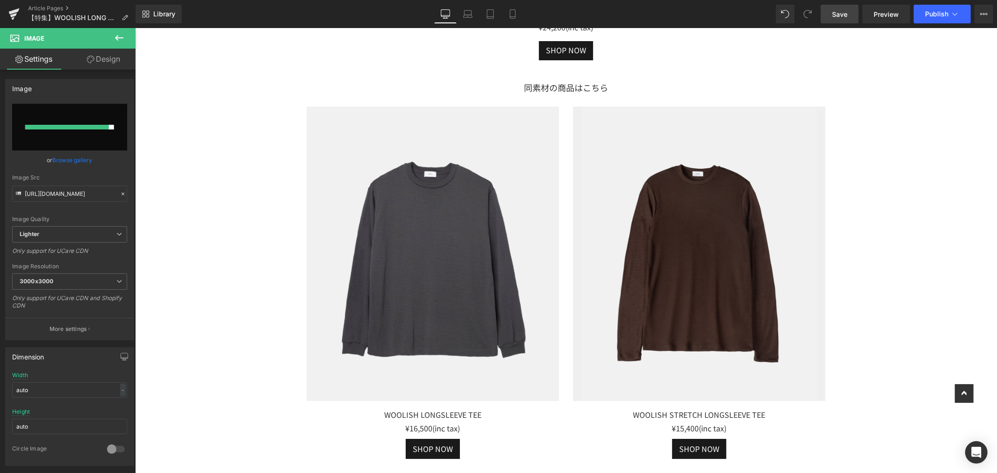
type input "[URL][DOMAIN_NAME]"
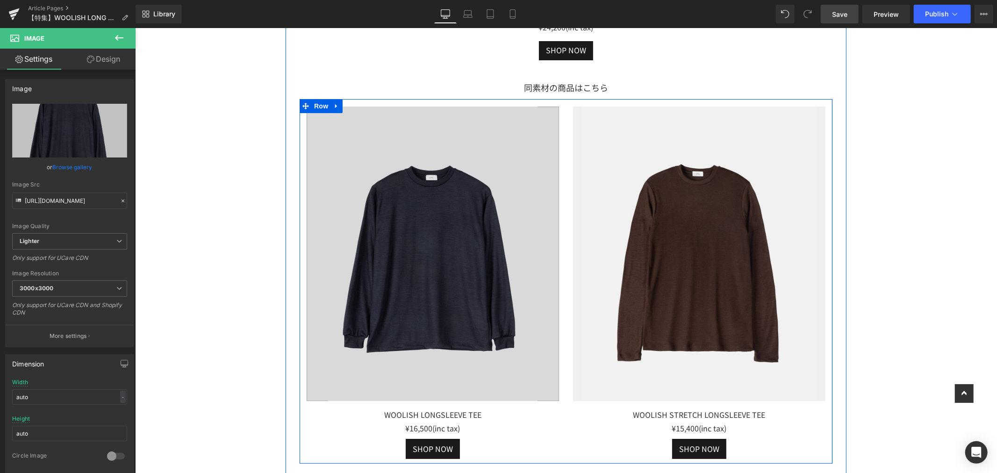
click at [499, 181] on img at bounding box center [432, 253] width 252 height 295
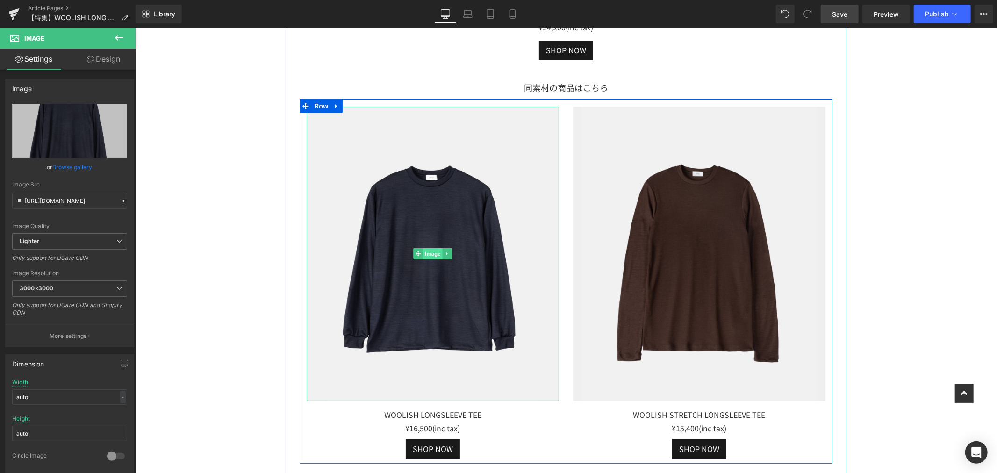
click at [429, 254] on span "Image" at bounding box center [432, 253] width 20 height 11
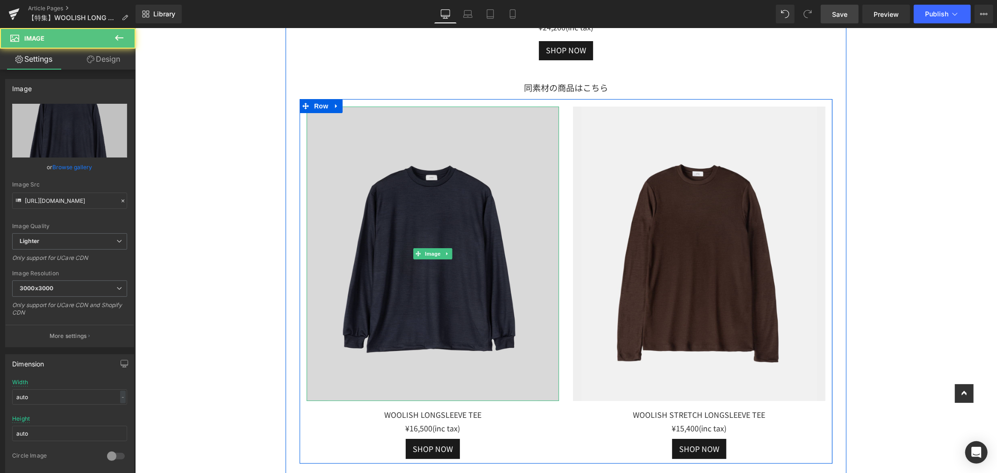
click at [472, 260] on img at bounding box center [432, 253] width 252 height 295
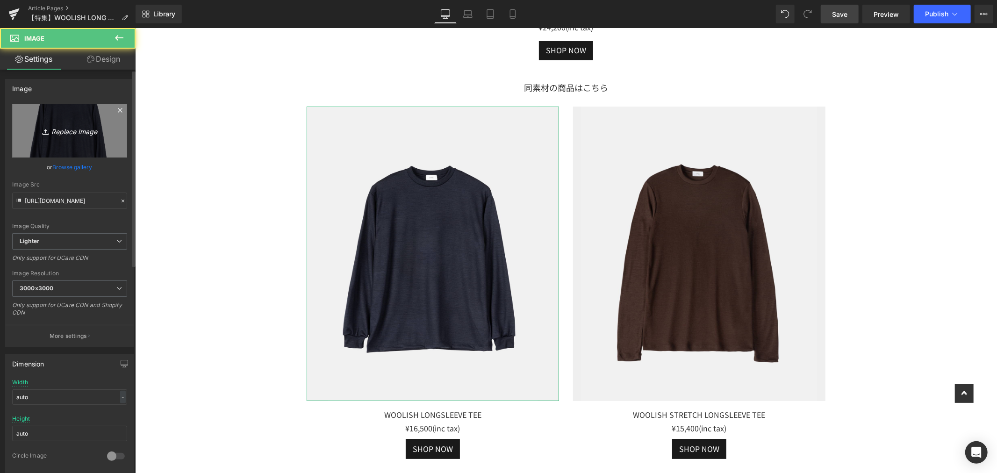
click at [73, 143] on link "Replace Image" at bounding box center [69, 131] width 115 height 54
type input "C:\fakepath\LF021_WOOLISH-LONGSLEEVE-TEE-(7)_修正.jpg"
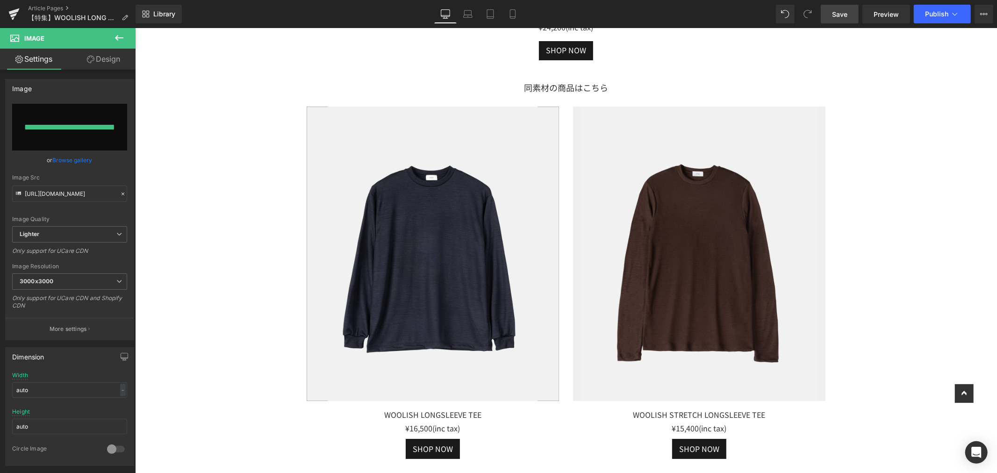
type input "https://ucarecdn.com/a1bc7aea-b0c5-4cc7-8520-e98566abea8c/-/format/auto/-/previ…"
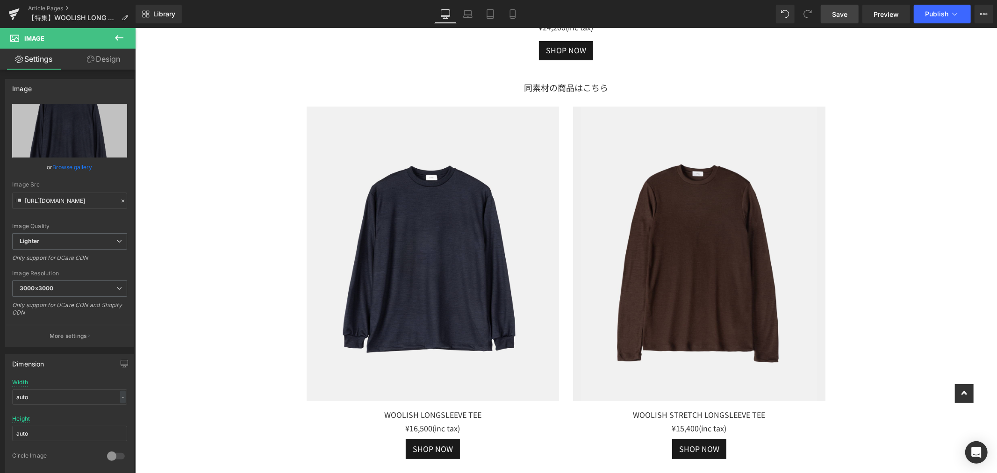
drag, startPoint x: 848, startPoint y: 8, endPoint x: 819, endPoint y: 192, distance: 186.3
click at [847, 9] on span "Save" at bounding box center [839, 14] width 15 height 10
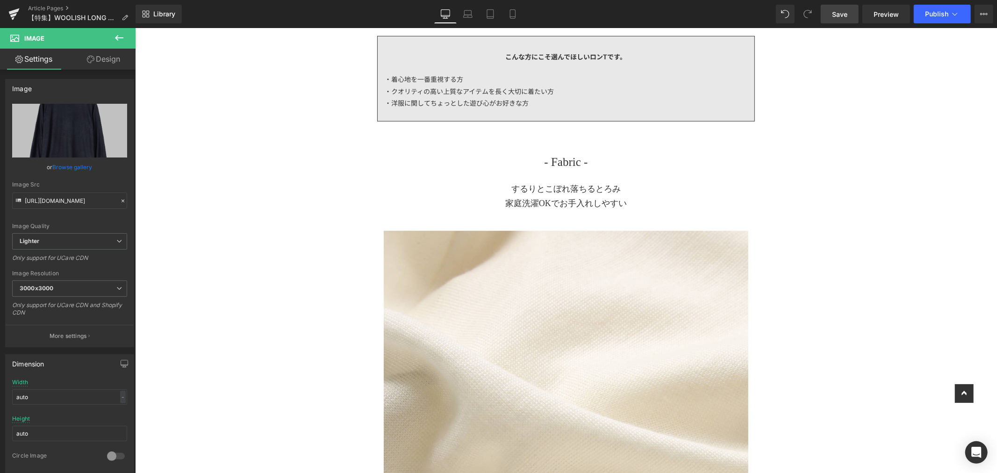
scroll to position [0, 0]
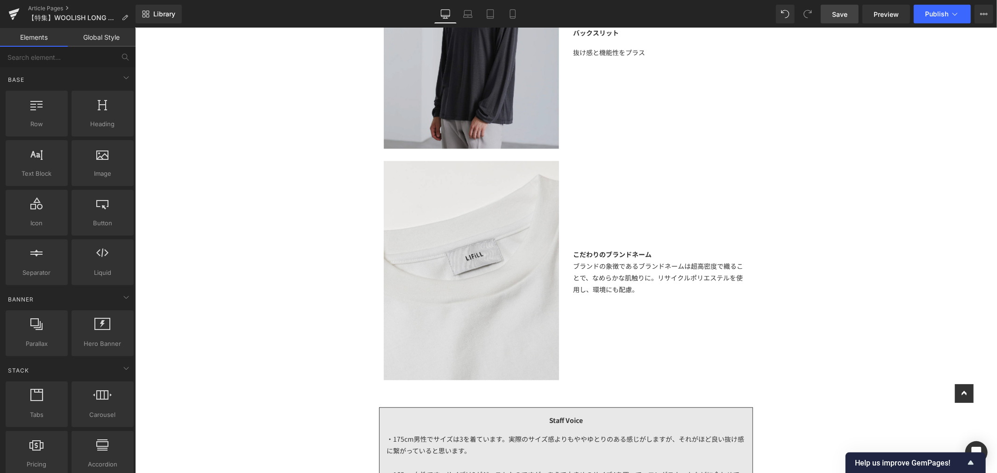
scroll to position [1505, 0]
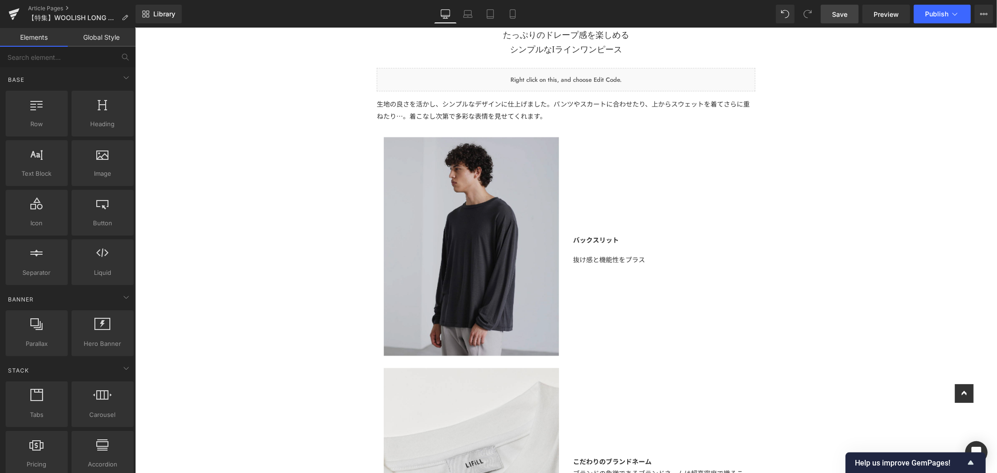
click at [497, 185] on img at bounding box center [470, 246] width 175 height 219
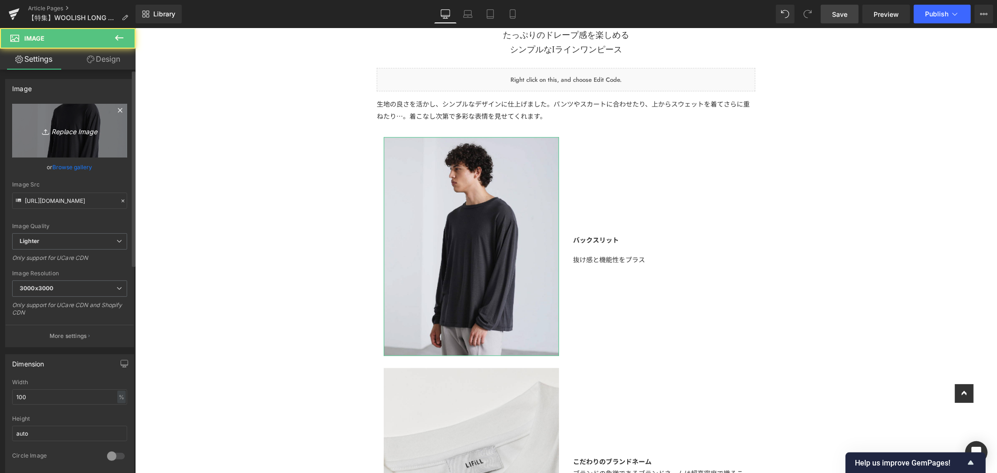
click at [100, 135] on icon "Replace Image" at bounding box center [69, 131] width 75 height 12
type input "C:\fakepath\LF090_WOOLISH LONG DRESS (3).jpg"
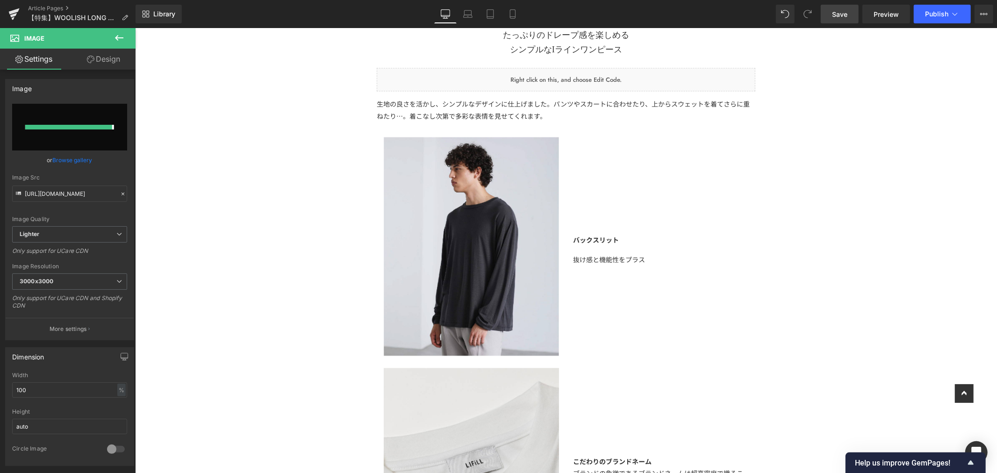
type input "https://ucarecdn.com/b892cd20-f742-4cb1-a37e-8bc01a1aa3c5/-/format/auto/-/previ…"
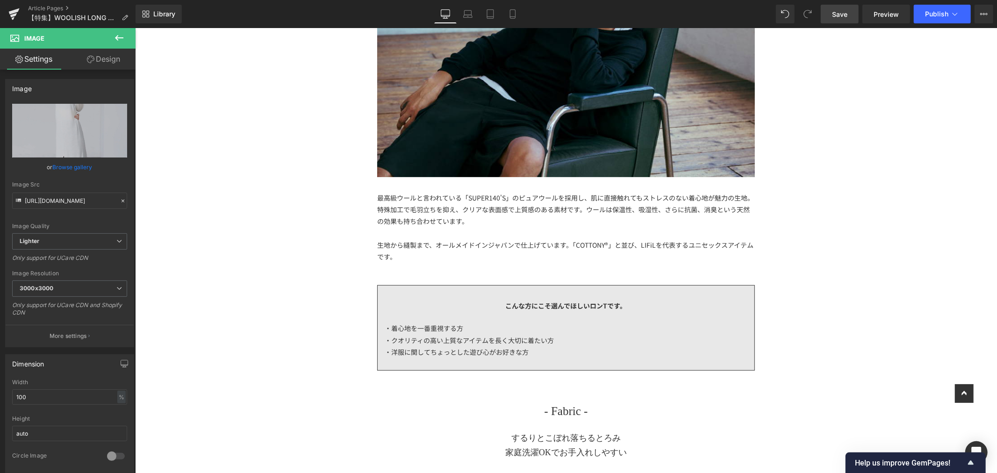
scroll to position [52, 0]
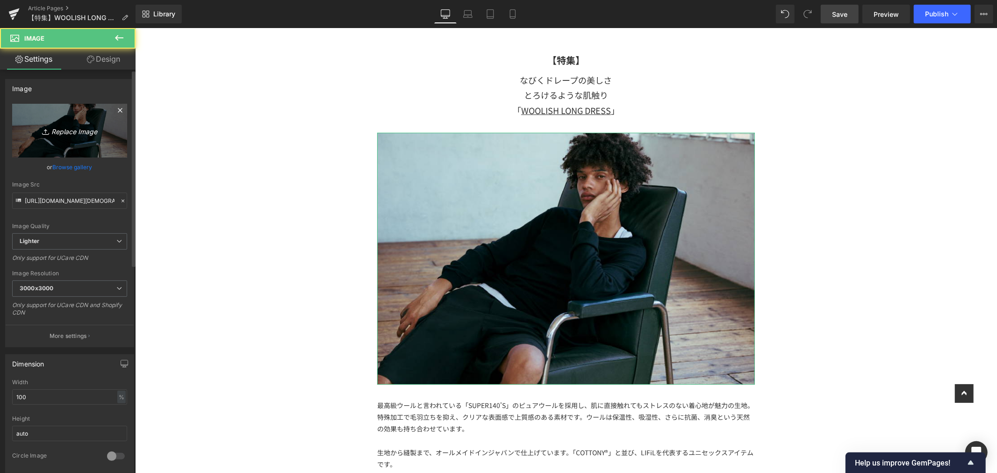
click at [98, 128] on icon "Replace Image" at bounding box center [69, 131] width 75 height 12
type input "C:\fakepath\アートボード 27OP.jpg"
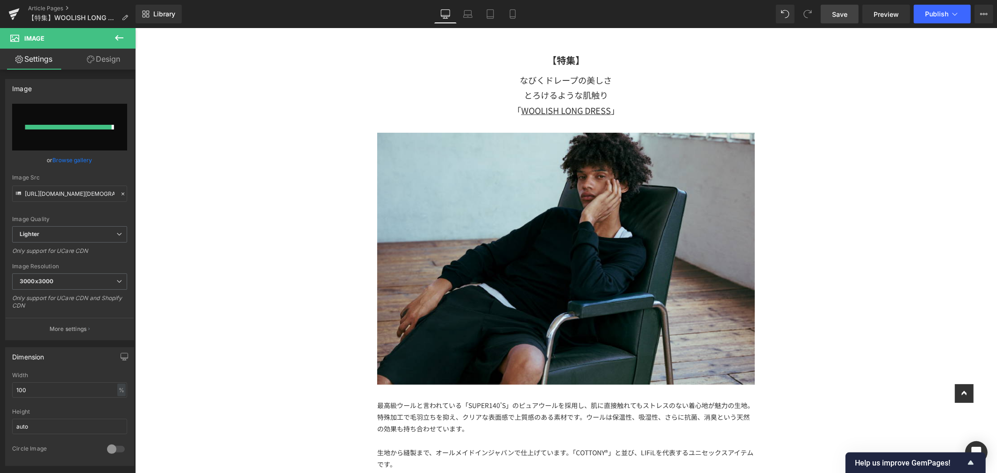
type input "https://ucarecdn.com/73e9603b-ebac-429a-a573-62b0c7ec2e2f/-/format/auto/-/previ…"
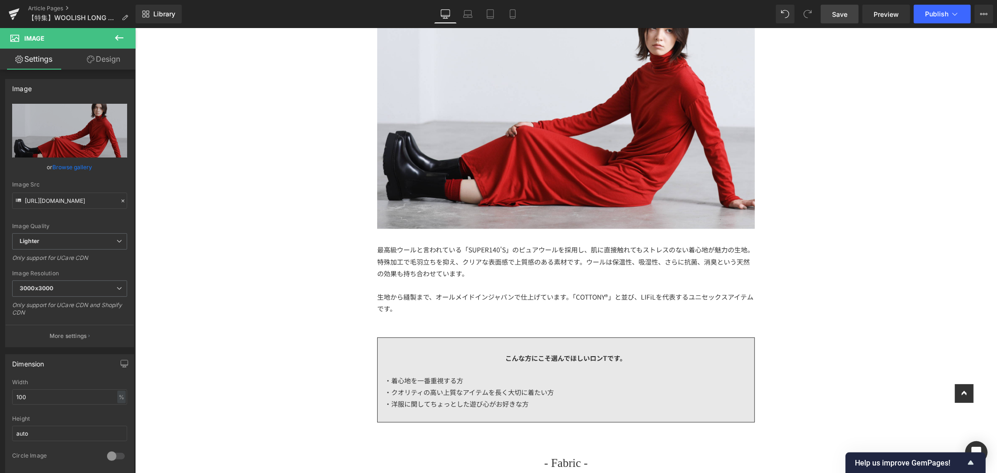
scroll to position [363, 0]
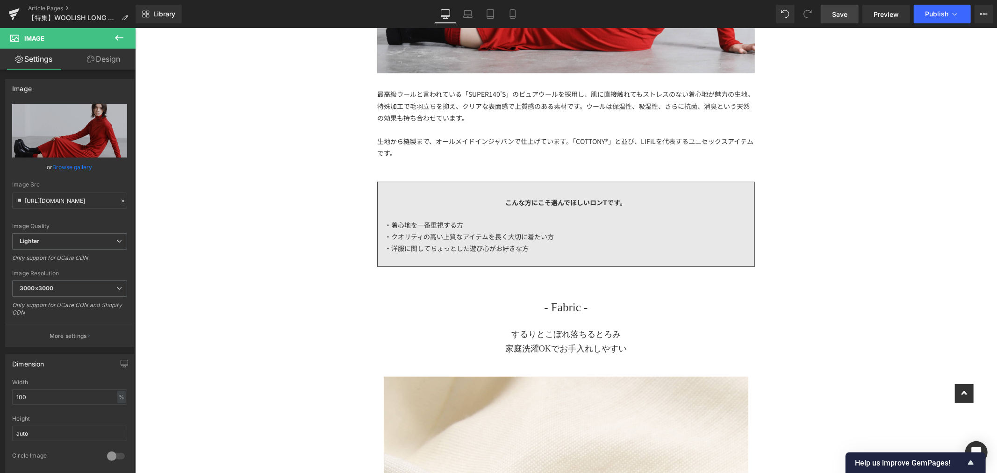
click at [631, 198] on div "こんな方にこそ選んでほしいロンTです。" at bounding box center [565, 198] width 363 height 19
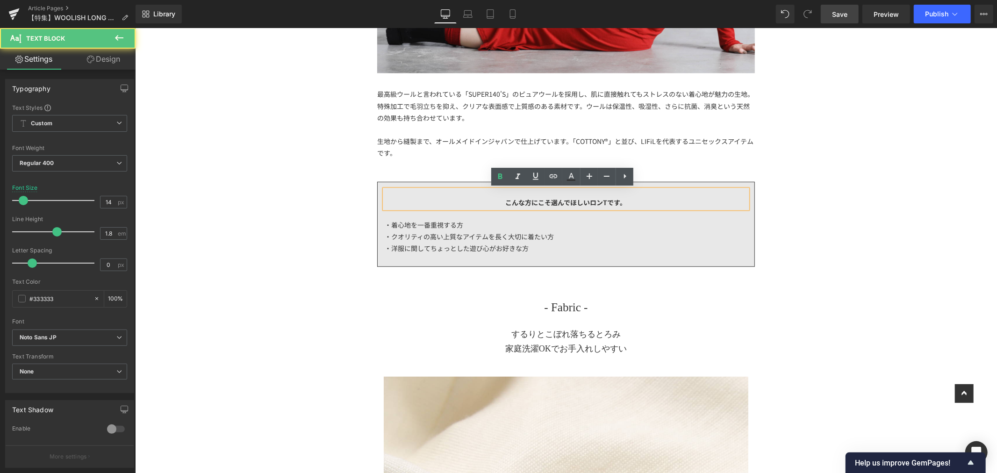
click at [628, 199] on div "こんな方にこそ選んでほしいロンTです。" at bounding box center [565, 198] width 363 height 19
drag, startPoint x: 584, startPoint y: 200, endPoint x: 603, endPoint y: 200, distance: 18.7
click at [603, 200] on strong "こんな方にこそ選んでほしいロンTです。" at bounding box center [565, 201] width 121 height 9
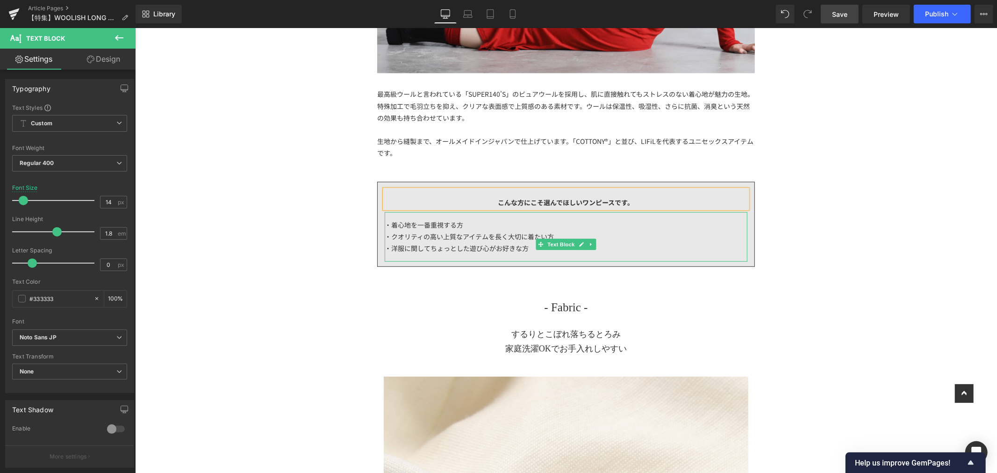
drag, startPoint x: 398, startPoint y: 235, endPoint x: 424, endPoint y: 238, distance: 26.4
click at [398, 234] on span "・クオリティの高い上質なアイテムを長く大切に着たい方" at bounding box center [468, 235] width 169 height 9
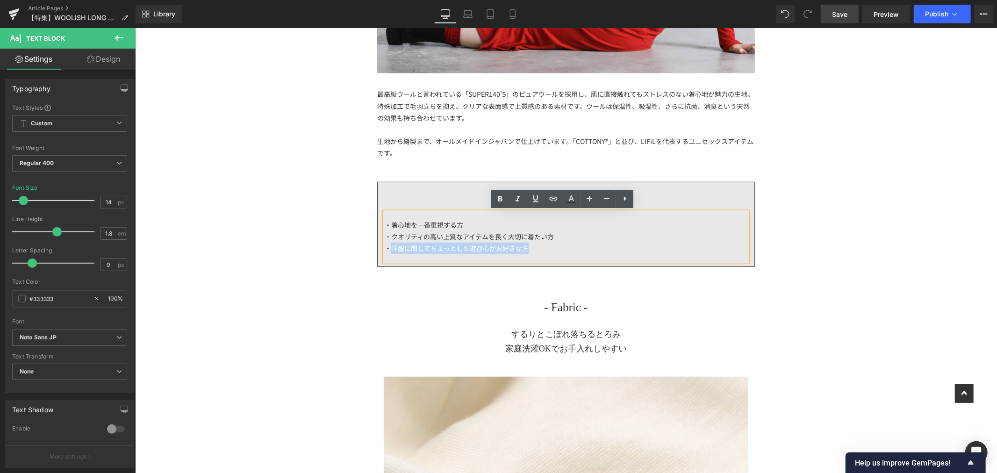
drag, startPoint x: 539, startPoint y: 243, endPoint x: 388, endPoint y: 249, distance: 151.0
click at [388, 249] on div "・洋服に関してちょっとした遊び心がお好きな方" at bounding box center [565, 248] width 363 height 12
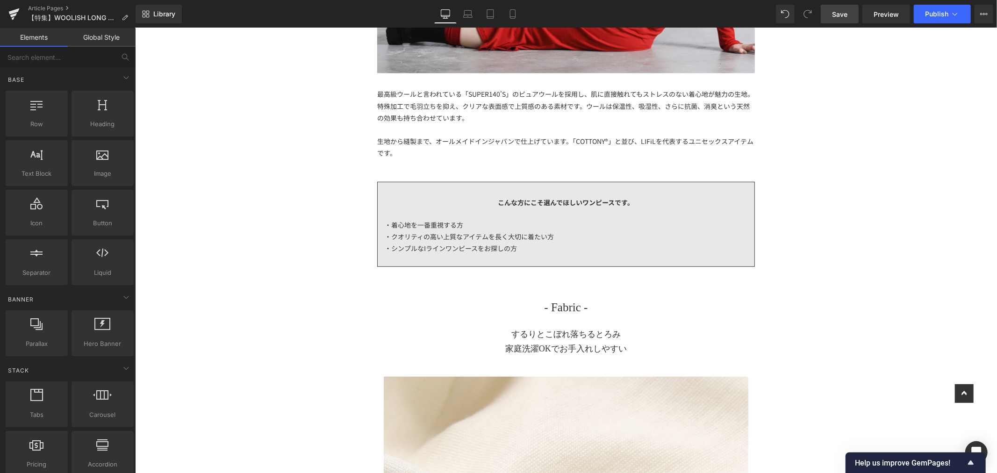
scroll to position [259, 0]
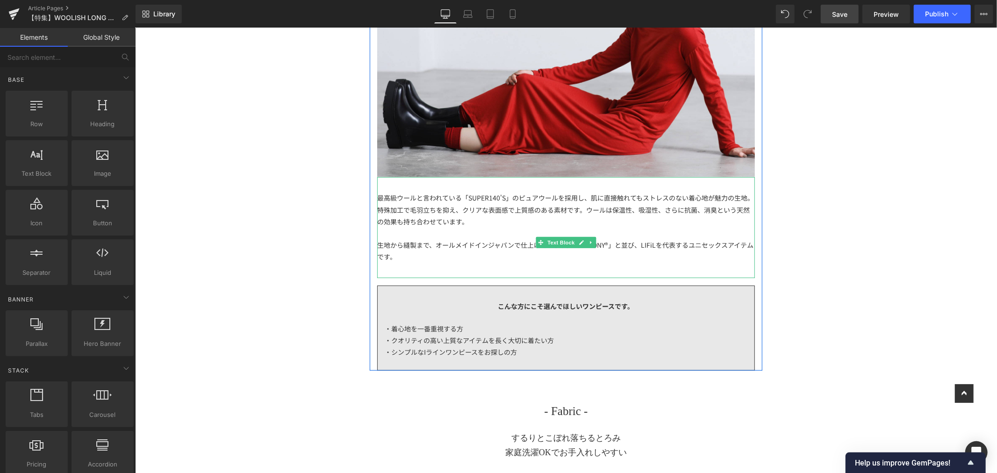
drag, startPoint x: 446, startPoint y: 261, endPoint x: 433, endPoint y: 258, distance: 13.4
click at [446, 260] on div "生地から縫製まで、オールメイドインジャパンで仕上げています。「COTTONY®」と並び、LIFiLを代表するユニセックスアイテムです。" at bounding box center [566, 250] width 378 height 23
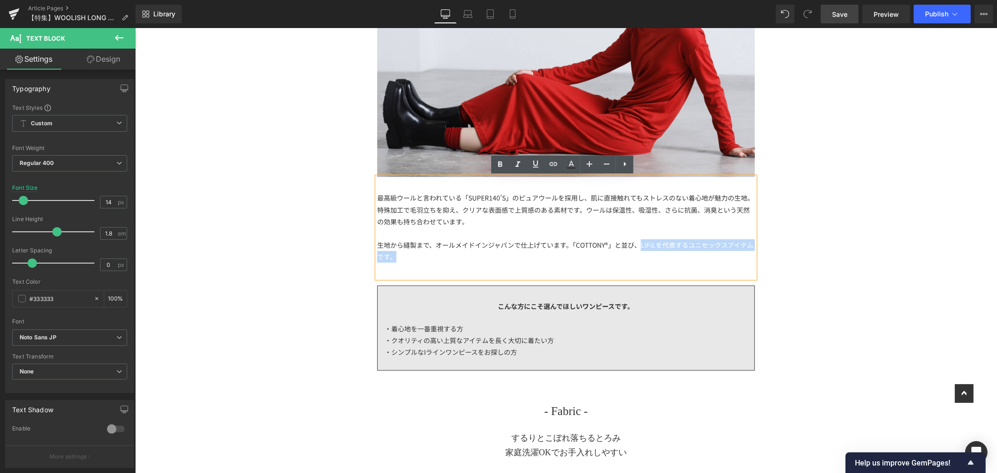
drag, startPoint x: 404, startPoint y: 258, endPoint x: 635, endPoint y: 245, distance: 232.1
click at [635, 245] on div "生地から縫製まで、オールメイドインジャパンで仕上げています。「COTTONY®」と並び、LIFiLを代表するユニセックスアイテムです。" at bounding box center [566, 250] width 378 height 23
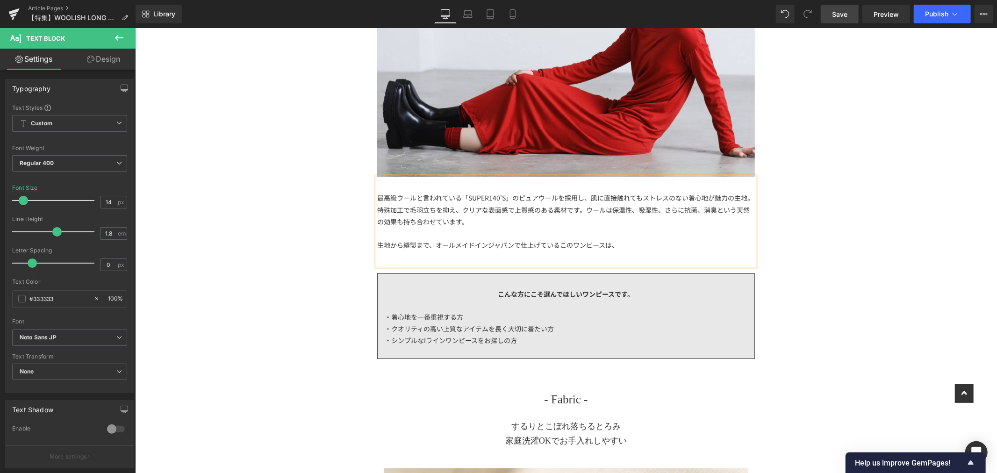
scroll to position [156, 0]
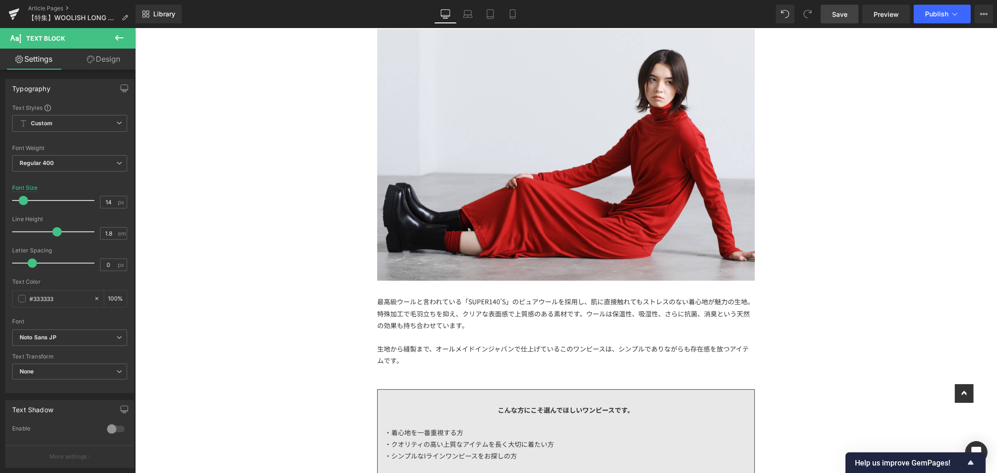
click at [844, 15] on span "Save" at bounding box center [839, 14] width 15 height 10
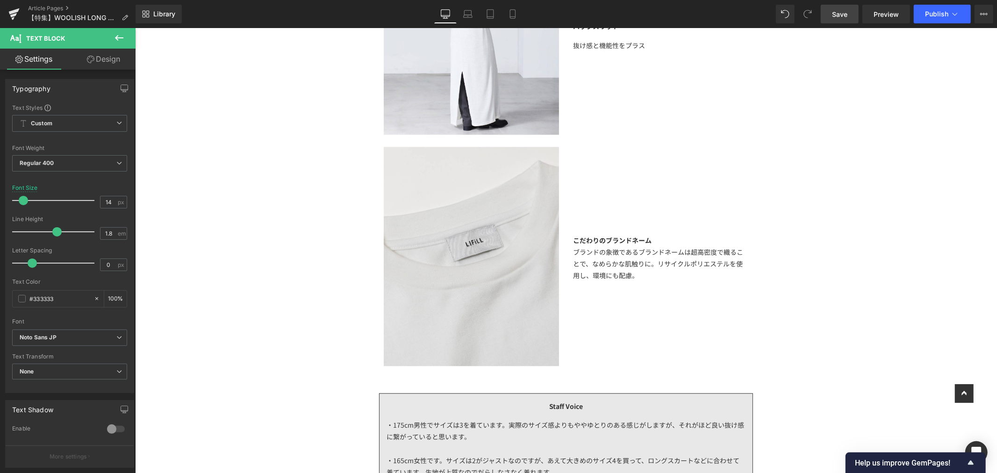
scroll to position [2024, 0]
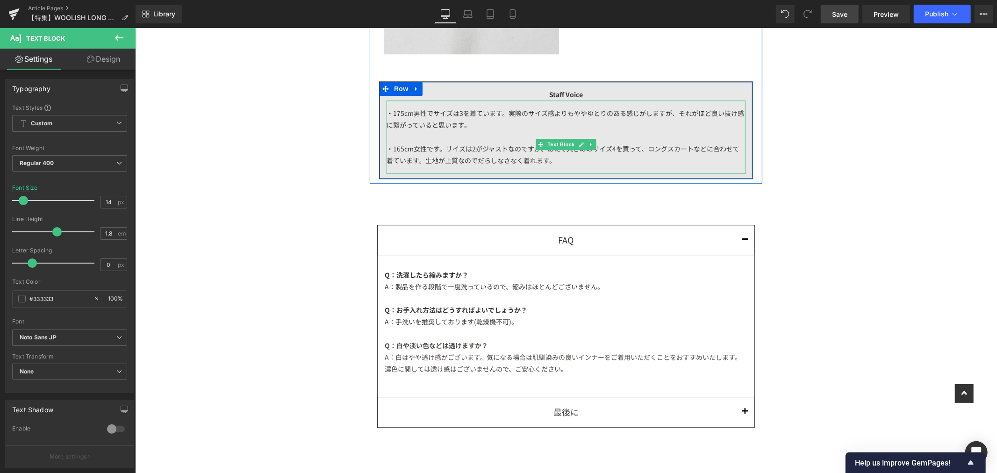
click at [400, 115] on div "・175cm男性でサイズは3を着ています。実際のサイズ感よりもややゆとりのある感じがしますが、それがほど良い抜け感に繋がっていると思います。 ・165cm女性…" at bounding box center [565, 136] width 359 height 73
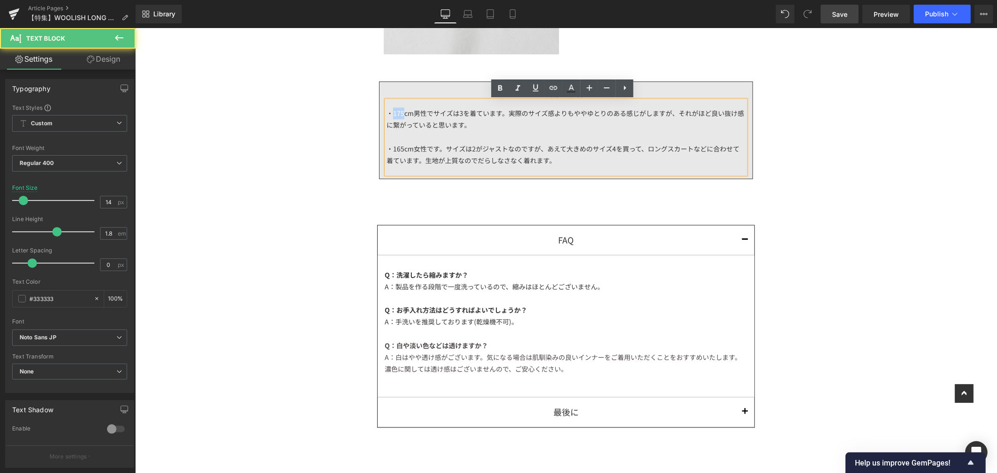
drag, startPoint x: 390, startPoint y: 114, endPoint x: 399, endPoint y: 112, distance: 9.5
click at [399, 112] on div "・175cm男性でサイズは3を着ています。実際のサイズ感よりもややゆとりのある感じがしますが、それがほど良い抜け感に繋がっていると思います。 ・165cm女性…" at bounding box center [565, 136] width 359 height 73
click at [400, 112] on div "・175cm男性でサイズは3を着ています。実際のサイズ感よりもややゆとりのある感じがしますが、それがほど良い抜け感に繋がっていると思います。 ・165cm女性…" at bounding box center [565, 136] width 359 height 73
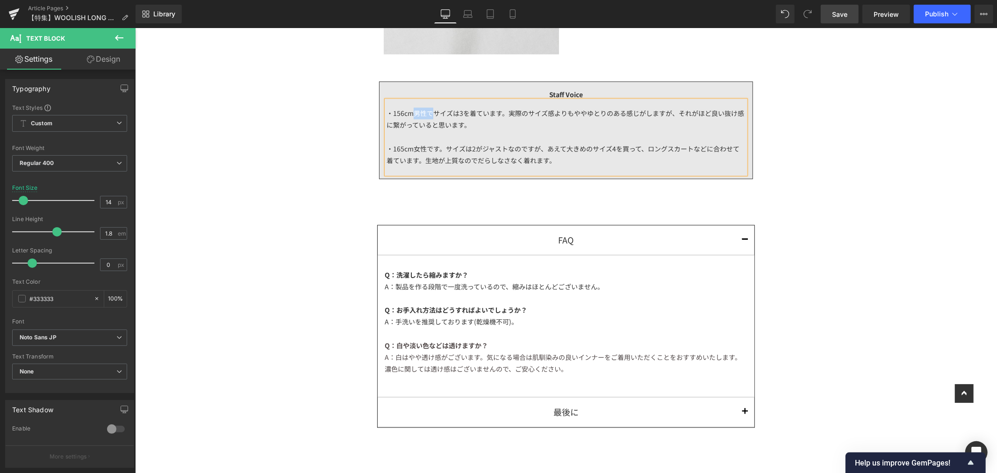
drag, startPoint x: 410, startPoint y: 114, endPoint x: 427, endPoint y: 114, distance: 16.8
click at [427, 114] on div "・156cm男性でサイズは3を着ています。実際のサイズ感よりもややゆとりのある感じがしますが、それがほど良い抜け感に繋がっていると思います。 ・165cm女性…" at bounding box center [565, 136] width 359 height 73
click at [438, 112] on div "・156cmサイズは3を着ています。実際のサイズ感よりもややゆとりのある感じがしますが、それがほど良い抜け感に繋がっていると思います。 ・165cm女性です。…" at bounding box center [565, 136] width 359 height 73
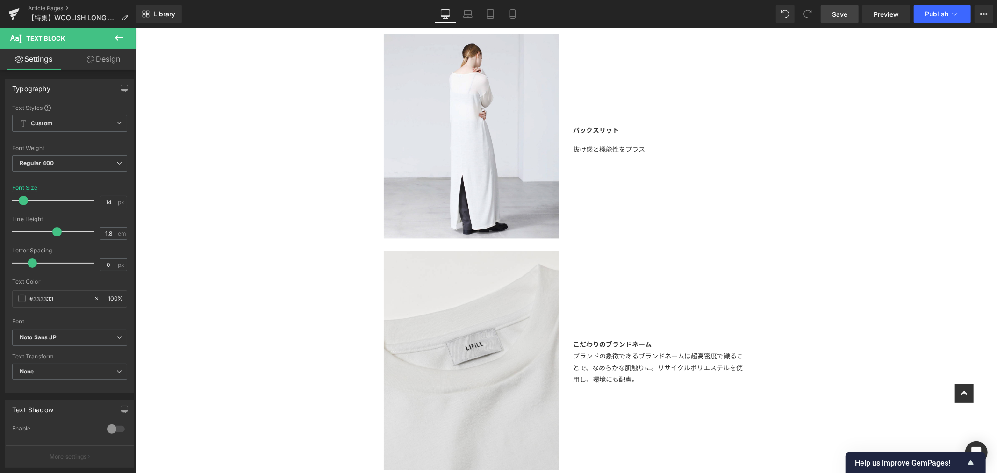
scroll to position [1921, 0]
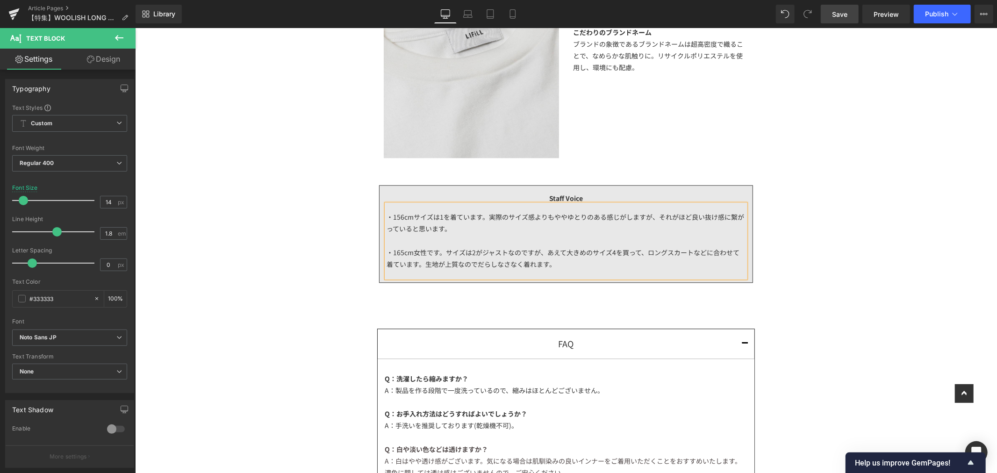
click at [436, 250] on div "・165cm女性です。サイズは2がジャストなのですが、あえて大きめのサイズ4を買って、ロングスカートなどに合わせて着ています。生地が上質なのでだらしなさなく着…" at bounding box center [565, 257] width 359 height 23
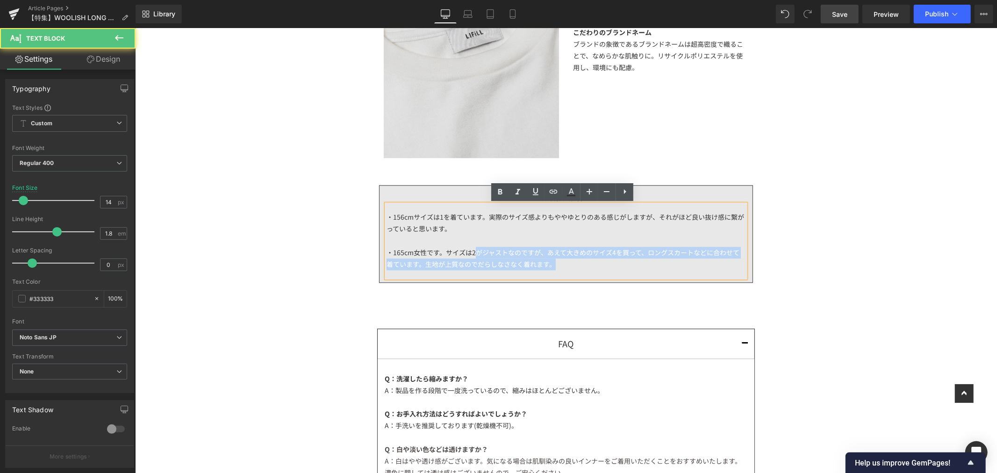
drag, startPoint x: 470, startPoint y: 252, endPoint x: 551, endPoint y: 266, distance: 82.9
click at [551, 266] on div "・165cm女性です。サイズは2がジャストなのですが、あえて大きめのサイズ4を買って、ロングスカートなどに合わせて着ています。生地が上質なのでだらしなさなく着…" at bounding box center [565, 257] width 359 height 23
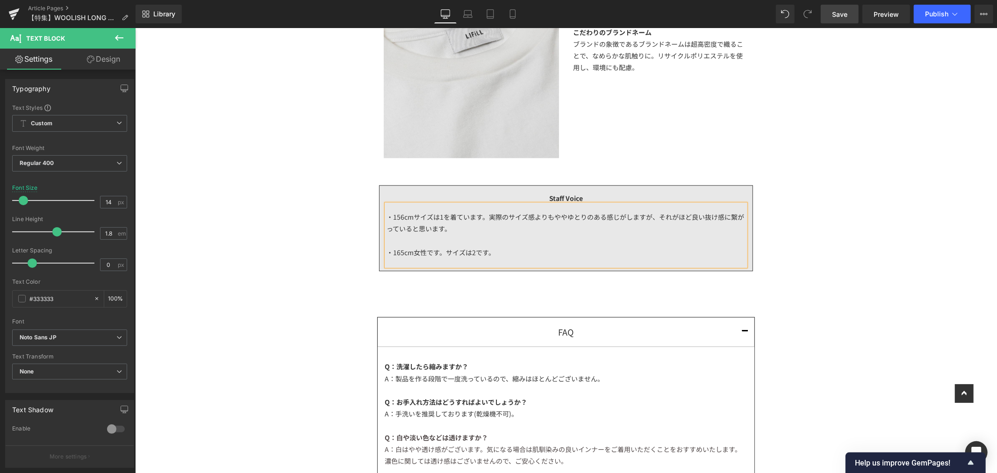
click at [493, 253] on div "・165cm女性です。サイズは2です。" at bounding box center [565, 252] width 359 height 12
click at [499, 254] on div "・165cm女性です。サイズは2です。" at bounding box center [565, 252] width 359 height 12
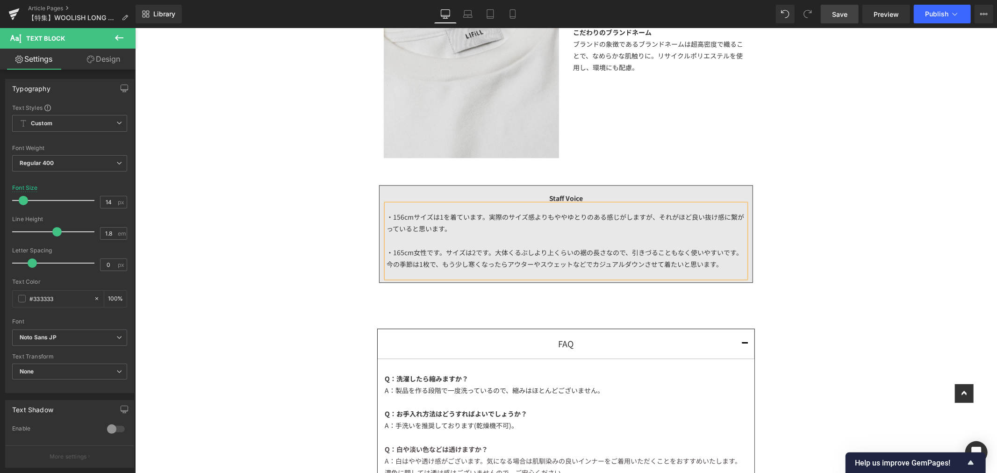
click at [567, 234] on div "・156cmサイズは1を着ています。実際のサイズ感よりもややゆとりのある感じがしますが、それがほど良い抜け感に繋がっていると思います。 ・165cm女性です。…" at bounding box center [565, 240] width 359 height 73
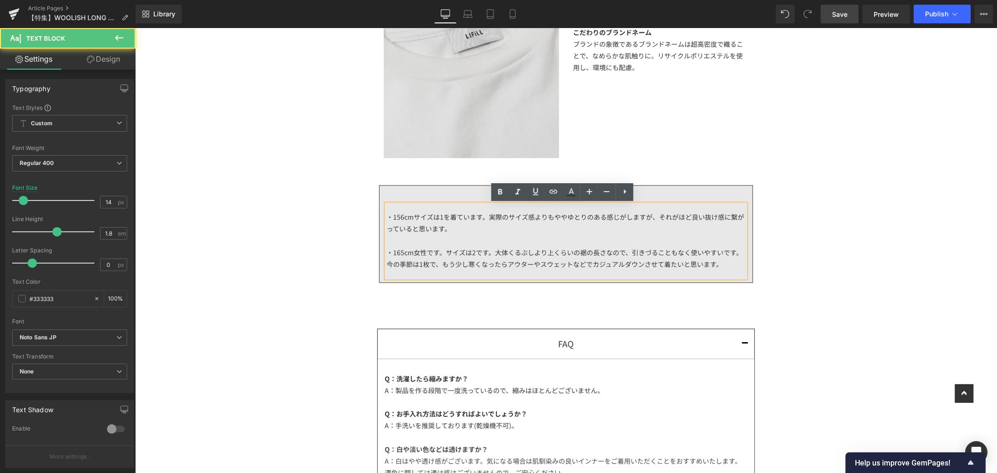
scroll to position [1869, 0]
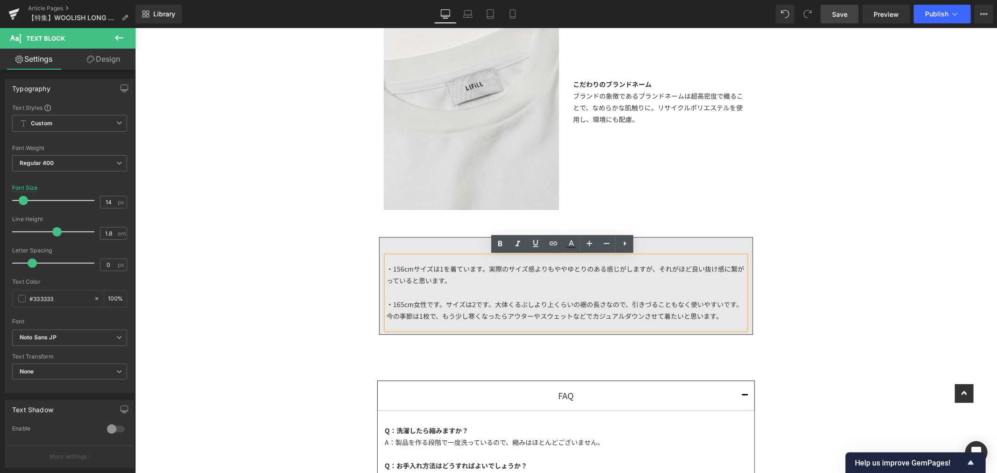
click at [813, 277] on div "【特集】 Text Block なびくドレープの美しさ とろけるような肌触り 「 WOOLISH LONG DRESS 」 Text Block Image …" at bounding box center [566, 118] width 862 height 3834
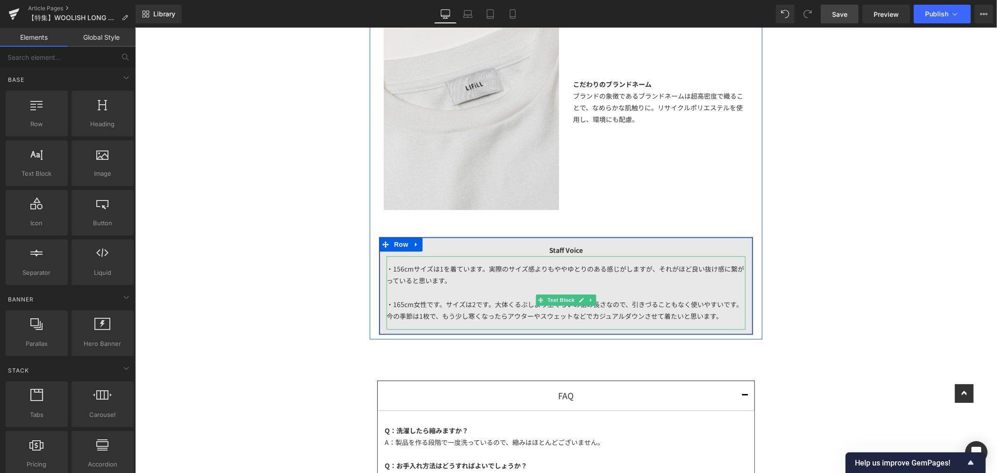
click at [506, 280] on div "・156cmサイズは1を着ています。実際のサイズ感よりもややゆとりのある感じがしますが、それがほど良い抜け感に繋がっていると思います。 ・165cm女性です。…" at bounding box center [565, 292] width 359 height 73
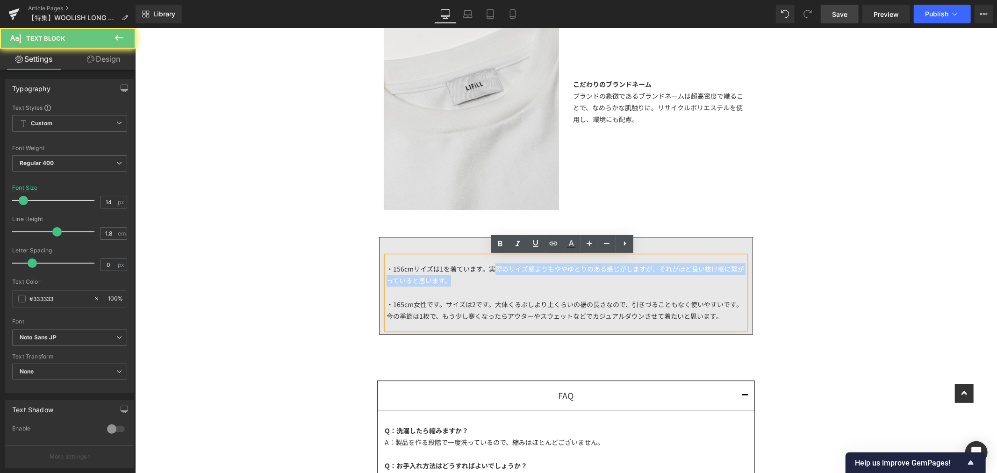
drag, startPoint x: 511, startPoint y: 276, endPoint x: 488, endPoint y: 268, distance: 24.2
click at [492, 271] on div "・156cmサイズは1を着ています。実際のサイズ感よりもややゆとりのある感じがしますが、それがほど良い抜け感に繋がっていると思います。 ・165cm女性です。…" at bounding box center [565, 292] width 359 height 73
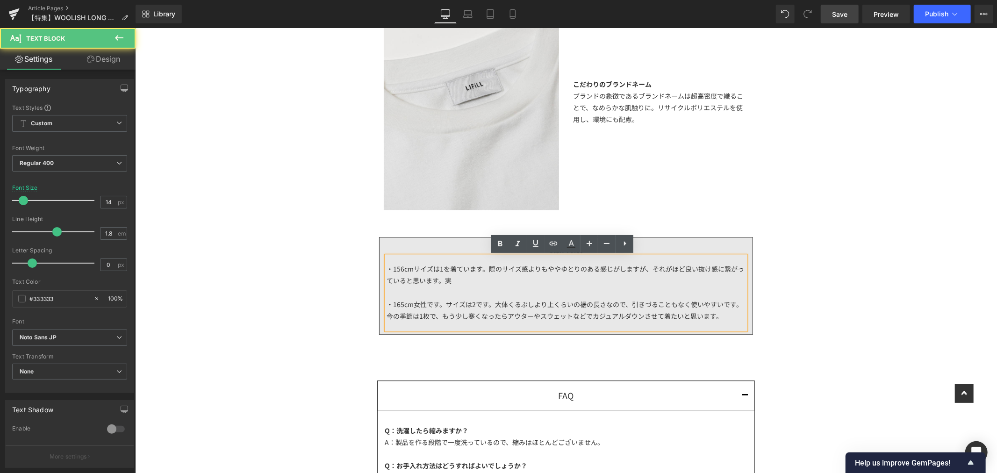
click at [494, 278] on div "・156cmサイズは1を着ています。際のサイズ感よりもややゆとりのある感じがしますが、それがほど良い抜け感に繋がっていると思います。 実 ・165cm女性です…" at bounding box center [565, 292] width 359 height 73
drag, startPoint x: 494, startPoint y: 279, endPoint x: 485, endPoint y: 268, distance: 14.0
click at [485, 268] on div "・156cmサイズは1を着ています。際のサイズ感よりもややゆとりのある感じがしますが、それがほど良い抜け感に繋がっていると思います。 実 ・165cm女性です…" at bounding box center [565, 292] width 359 height 73
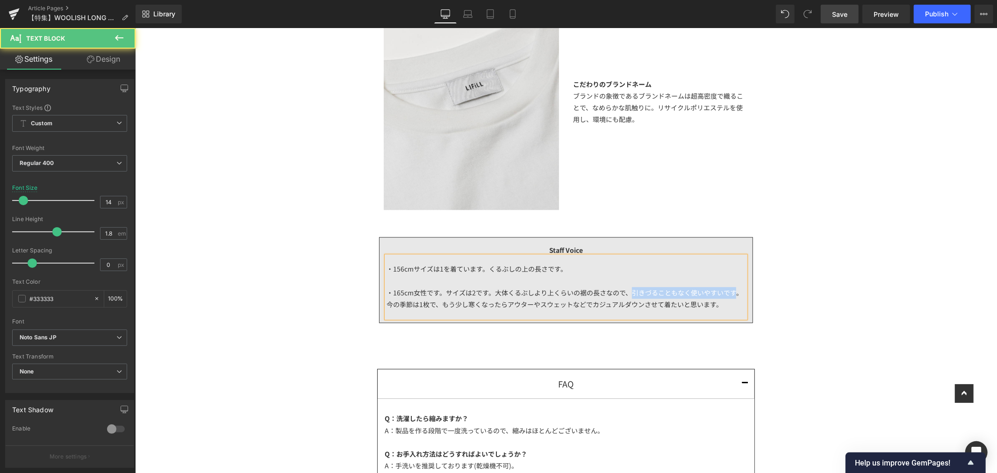
drag, startPoint x: 626, startPoint y: 292, endPoint x: 732, endPoint y: 294, distance: 106.1
click at [732, 294] on div "・165cm女性です。サイズは2です。大体くるぶしより上くらいの裾の長さなので、引きづることもなく使いやすいです。今の季節は1枚で、もう少し寒くなったらアウタ…" at bounding box center [565, 297] width 359 height 23
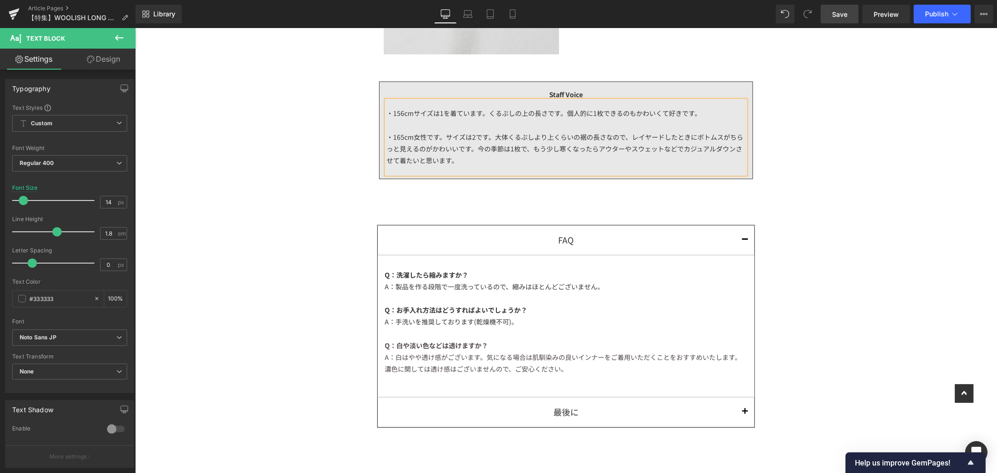
scroll to position [1921, 0]
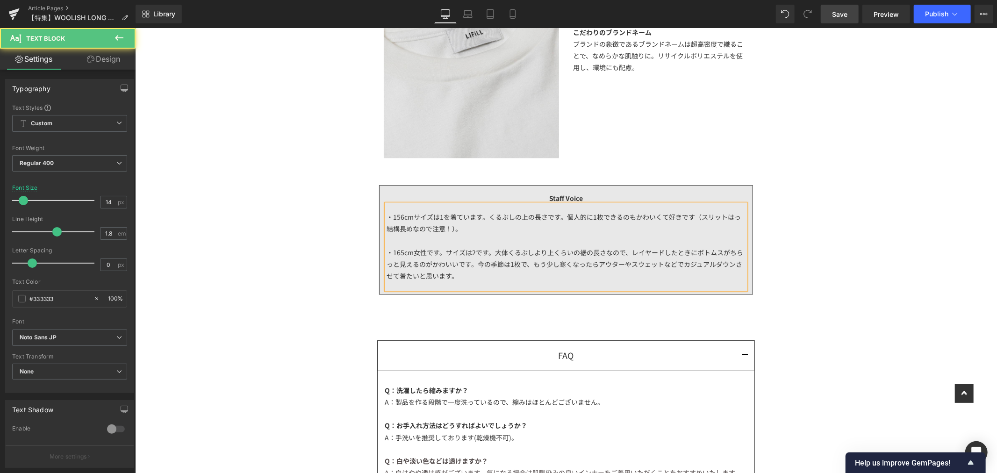
click at [474, 228] on div "・156cmサイズは1を着ています。くるぶしの上の長さです。個人的に1枚できるのもかわいくて好きです（スリットはっ結構長めなので注意！）。 ・165cm女性で…" at bounding box center [565, 246] width 359 height 85
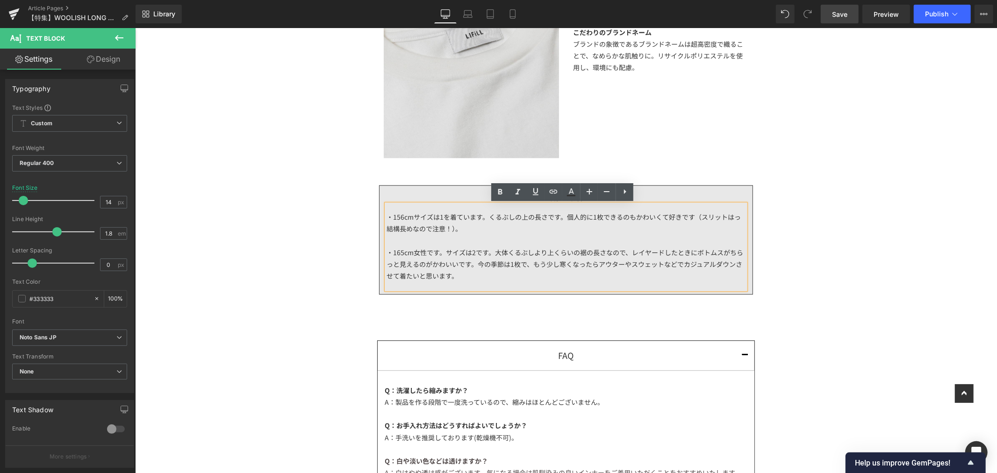
drag, startPoint x: 408, startPoint y: 229, endPoint x: 452, endPoint y: 228, distance: 43.5
click at [409, 229] on div "・156cmサイズは1を着ています。くるぶしの上の長さです。個人的に1枚できるのもかわいくて好きです（スリットはっ結構長めなので注意！）。 ・165cm女性で…" at bounding box center [565, 246] width 359 height 85
click at [439, 228] on div "・156cmサイズは1を着ています。くるぶしの上の長さです。個人的に1枚できるのもかわいくて好きです（スリットはっ結構深めなので注意！）。 ・165cm女性で…" at bounding box center [565, 246] width 359 height 85
click at [432, 229] on div "・156cmサイズは1を着ています。くるぶしの上の長さです。個人的に1枚できるのもかわいくて好きです（スリットはっ結構深めなので注意！）。 ・165cm女性で…" at bounding box center [565, 246] width 359 height 85
click at [427, 233] on div "・156cmサイズは1を着ています。くるぶしの上の長さです。個人的に1枚できるのもかわいくて好きです（スリットはっ結構深めなので注意！）。 ・165cm女性で…" at bounding box center [565, 246] width 359 height 85
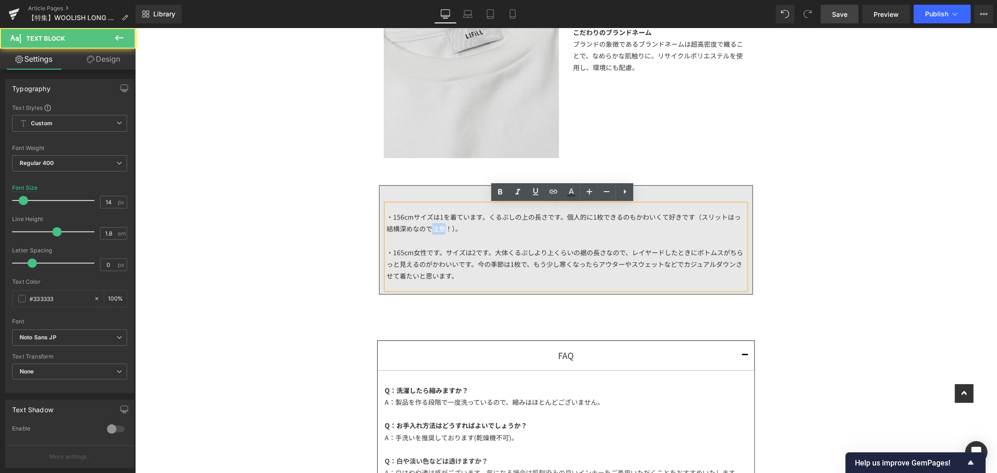
click at [438, 224] on div "・156cmサイズは1を着ています。くるぶしの上の長さです。個人的に1枚できるのもかわいくて好きです（スリットはっ結構深めなので注意！）。 ・165cm女性で…" at bounding box center [565, 246] width 359 height 85
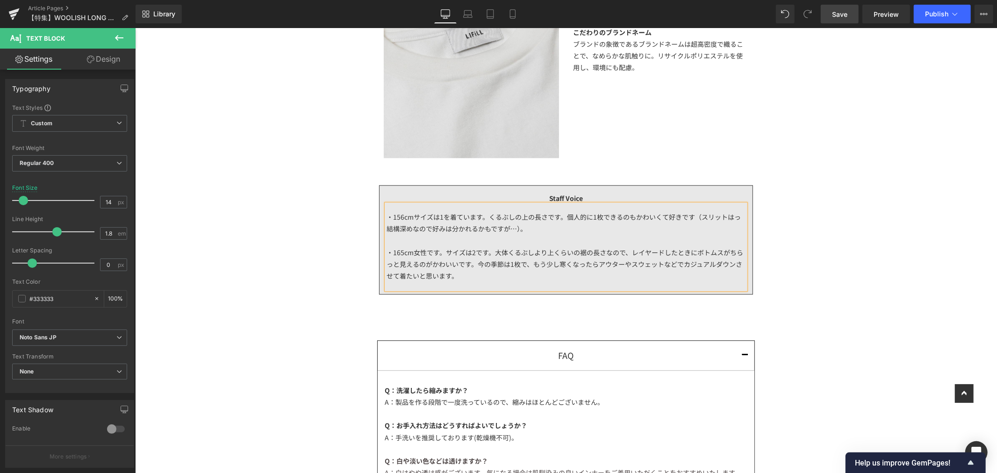
click at [726, 217] on div "・156cmサイズは1を着ています。くるぶしの上の長さです。個人的に1枚できるのもかわいくて好きです（スリットはっ結構深めなので好みは分かれるかもですが…）。…" at bounding box center [565, 246] width 359 height 85
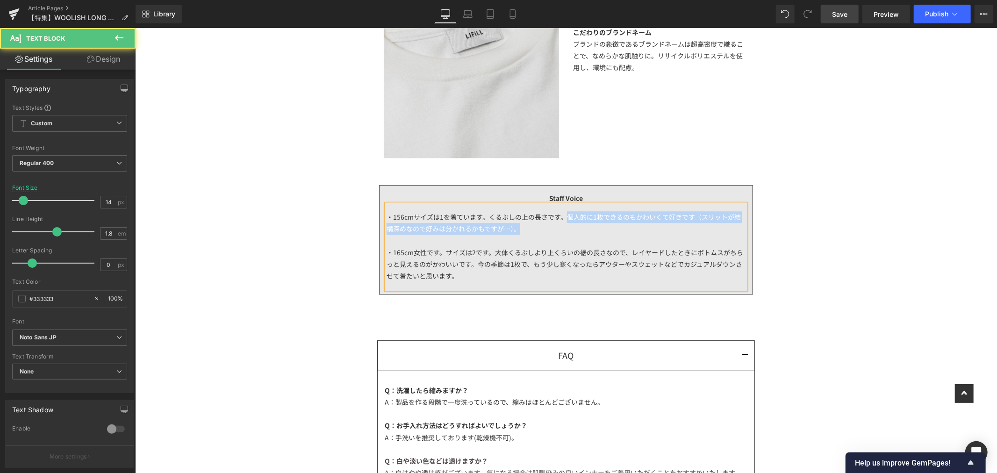
drag, startPoint x: 596, startPoint y: 232, endPoint x: 560, endPoint y: 221, distance: 37.7
click at [560, 221] on div "・156cmサイズは1を着ています。くるぶしの上の長さです。個人的に1枚できるのもかわいくて好きです（スリットが結構深めなので好みは分かれるかもですが…）。 …" at bounding box center [565, 246] width 359 height 85
click at [724, 232] on div "・156cmサイズは1を着ています。くるぶしの上の長さです。個人的に1枚できるのもかわいくて好きです（スリットが結構深めなので好みは分かれるかもですが…）。 …" at bounding box center [565, 246] width 359 height 85
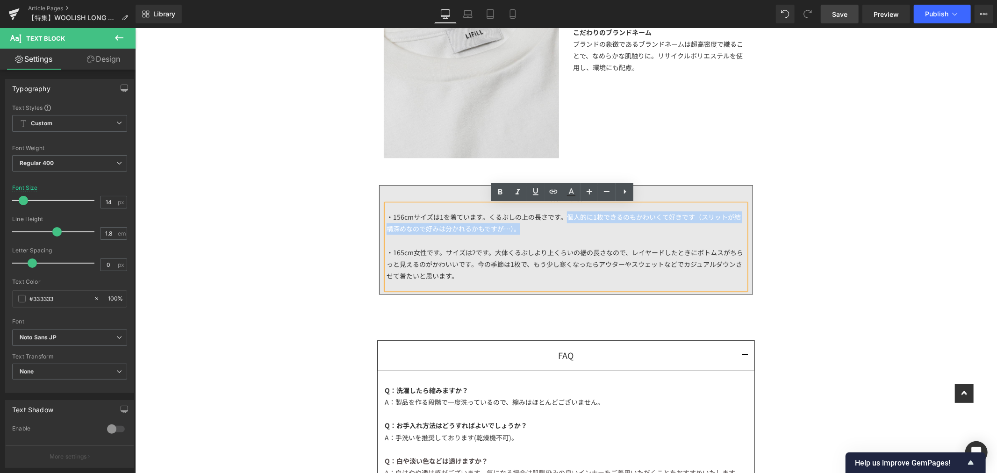
drag, startPoint x: 720, startPoint y: 227, endPoint x: 563, endPoint y: 221, distance: 157.1
click at [563, 221] on div "・156cmサイズは1を着ています。くるぶしの上の長さです。個人的に1枚できるのもかわいくて好きです（スリットが結構深めなので好みは分かれるかもですが…）。 …" at bounding box center [565, 246] width 359 height 85
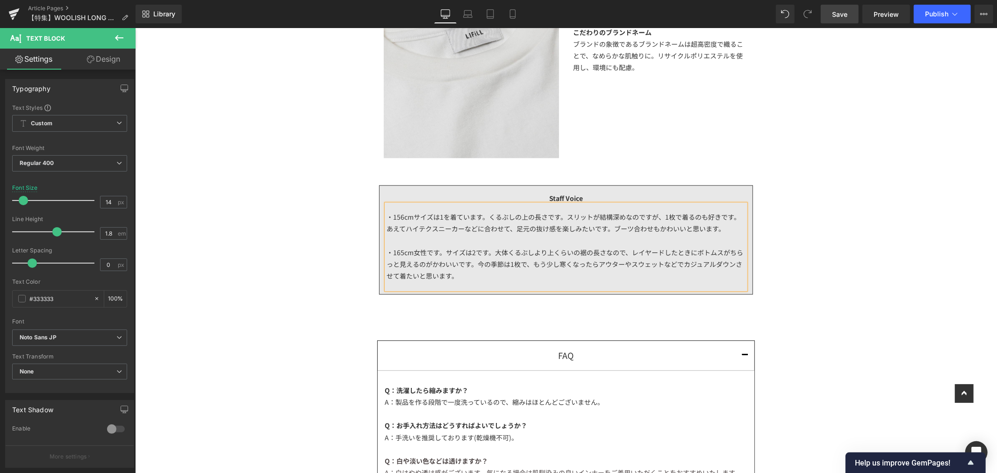
scroll to position [2024, 0]
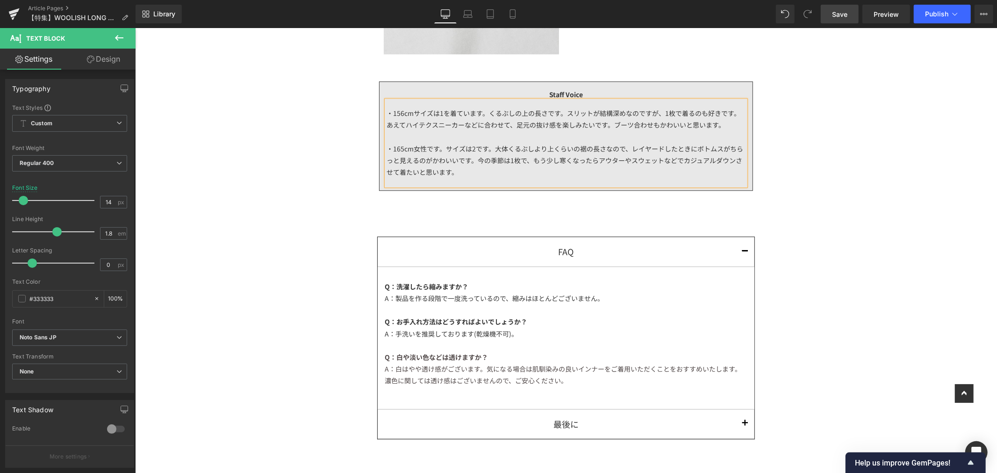
click at [845, 14] on span "Save" at bounding box center [839, 14] width 15 height 10
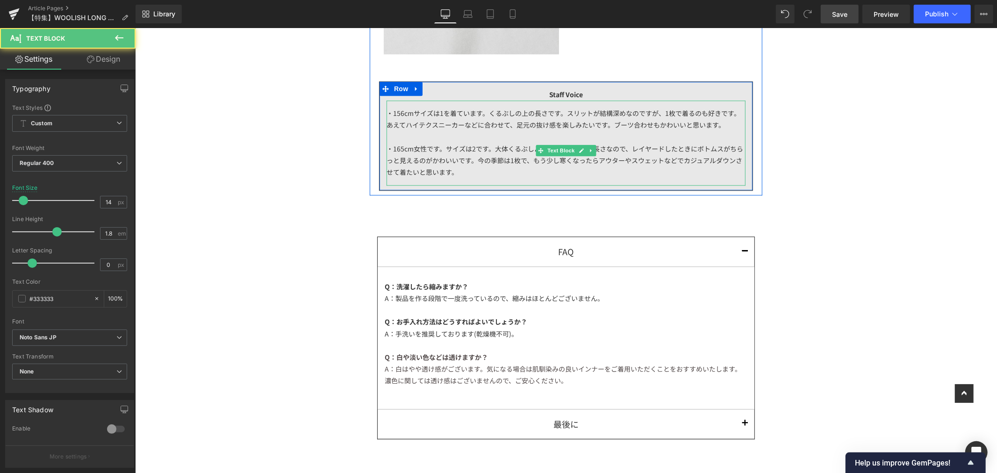
click at [554, 124] on div "・156cmサイズは1を着ています。くるぶしの上の長さです。スリットが結構深めなのですが、1枚で着るのも好きです。あえてハイテクスニーカーなどに合わせて、足元…" at bounding box center [565, 142] width 359 height 85
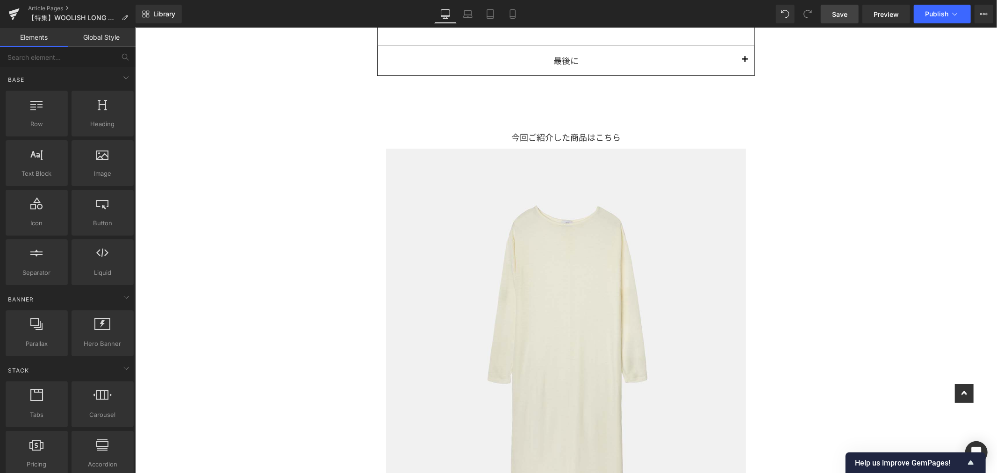
scroll to position [2284, 0]
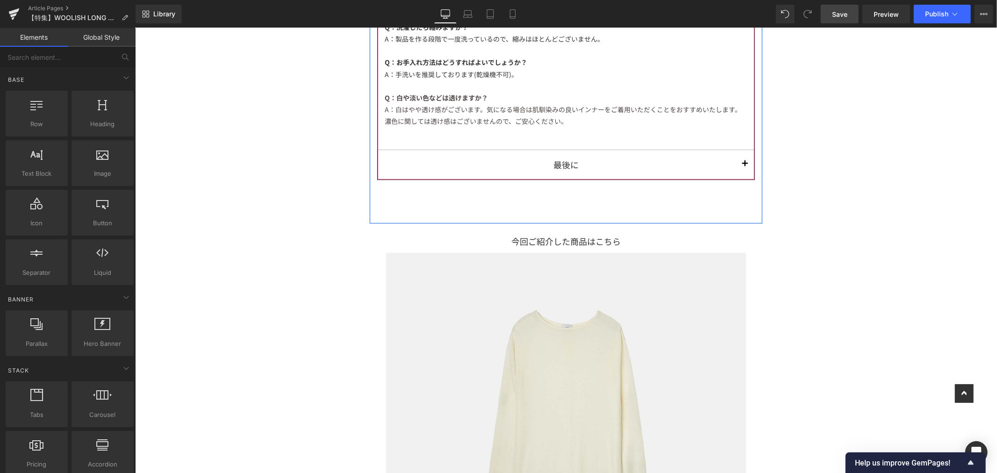
drag, startPoint x: 737, startPoint y: 165, endPoint x: 743, endPoint y: 164, distance: 5.7
click at [737, 164] on button "button" at bounding box center [744, 164] width 19 height 29
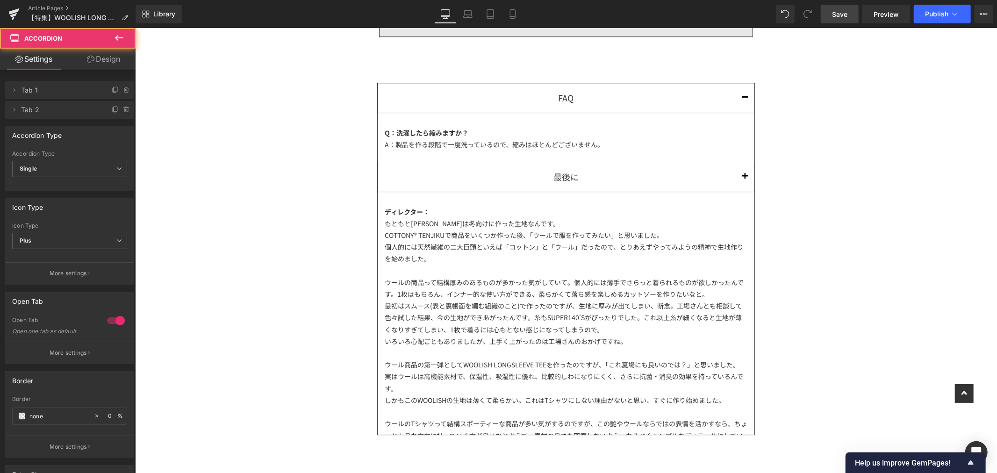
scroll to position [2142, 0]
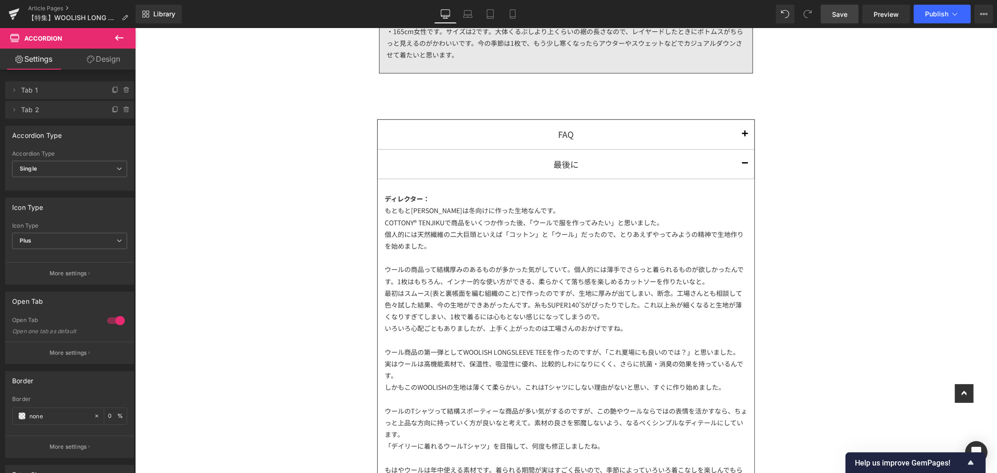
click at [833, 20] on link "Save" at bounding box center [839, 14] width 38 height 19
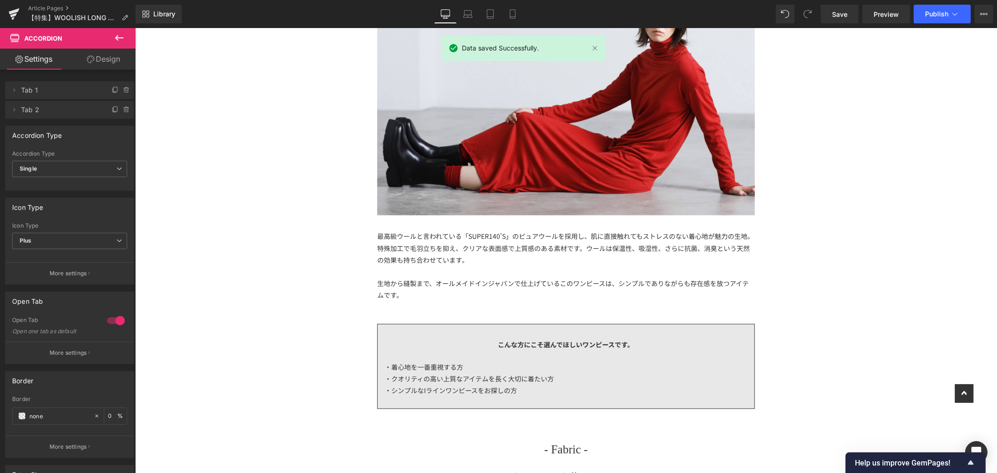
scroll to position [0, 0]
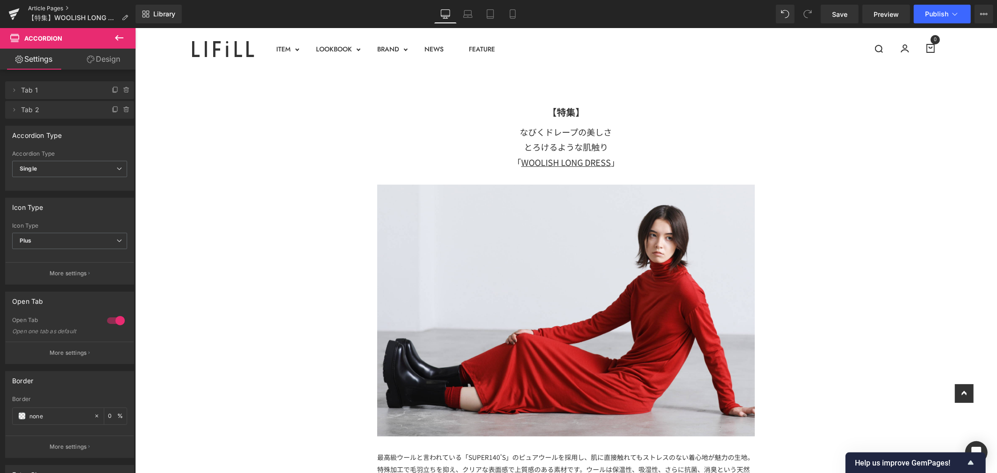
click at [55, 7] on link "Article Pages" at bounding box center [81, 8] width 107 height 7
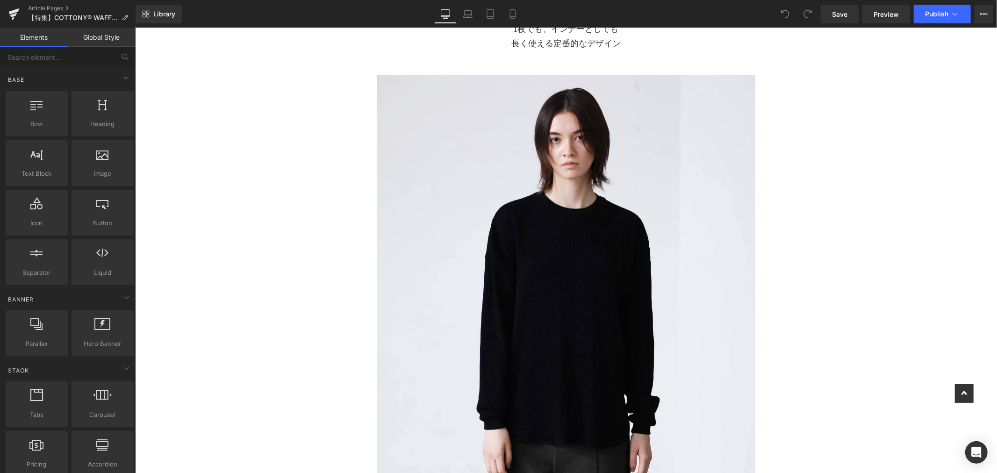
scroll to position [1402, 0]
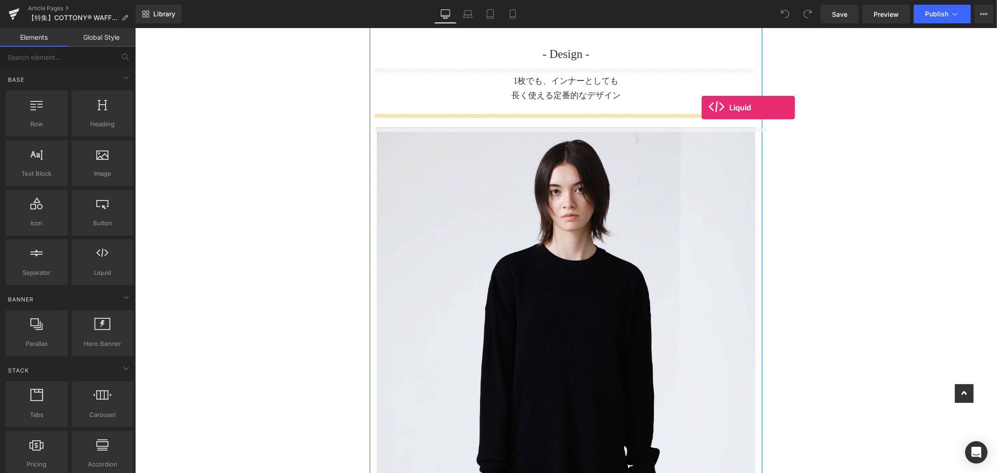
drag, startPoint x: 249, startPoint y: 291, endPoint x: 701, endPoint y: 107, distance: 488.3
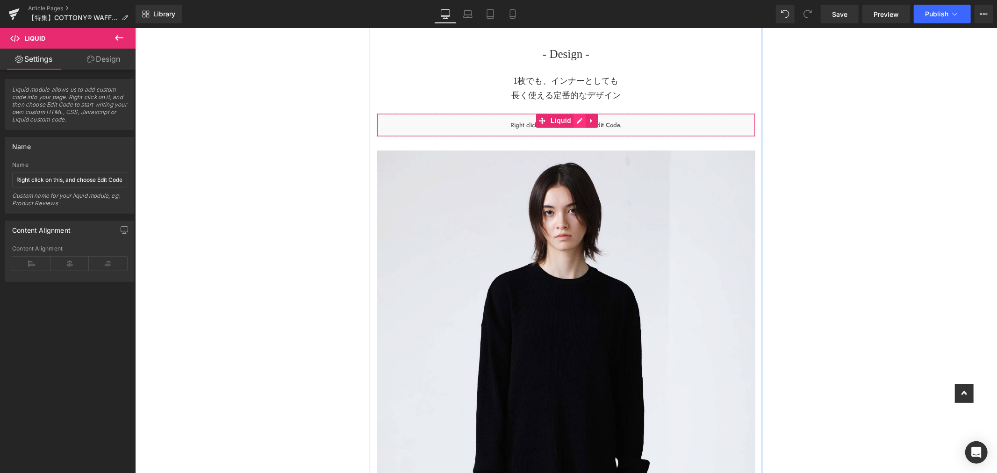
click at [576, 121] on icon at bounding box center [579, 120] width 7 height 7
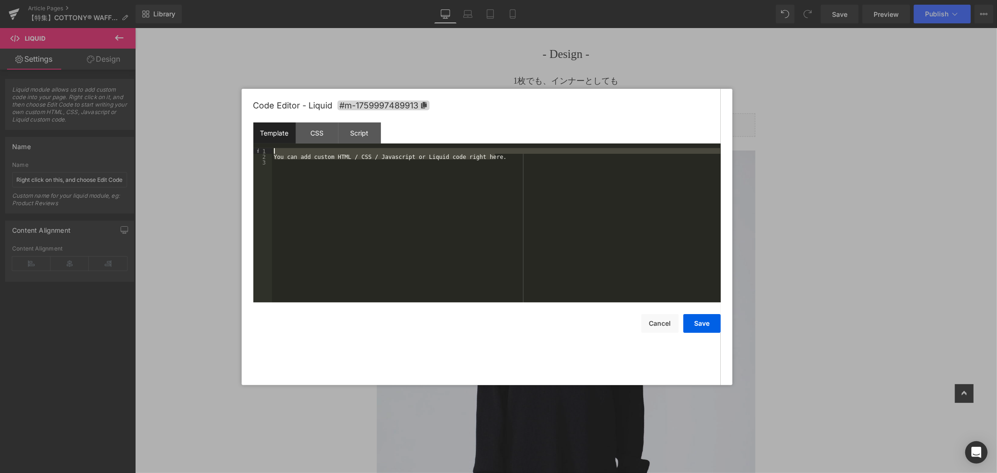
drag, startPoint x: 504, startPoint y: 160, endPoint x: 246, endPoint y: 134, distance: 259.2
click at [246, 134] on div "Code Editor - Liquid #m-1759997489913 Template CSS Script Data 1 2 3 You can ad…" at bounding box center [487, 237] width 491 height 296
drag, startPoint x: 417, startPoint y: 149, endPoint x: 446, endPoint y: 147, distance: 29.0
click at [420, 148] on div "< p style = "text-align: center;" > < video width = "60%" loop = "loop" playsin…" at bounding box center [496, 233] width 449 height 171
click at [414, 148] on div "< p style = "text-align: center;" > < video width = "60%" loop = "loop" playsin…" at bounding box center [496, 225] width 449 height 154
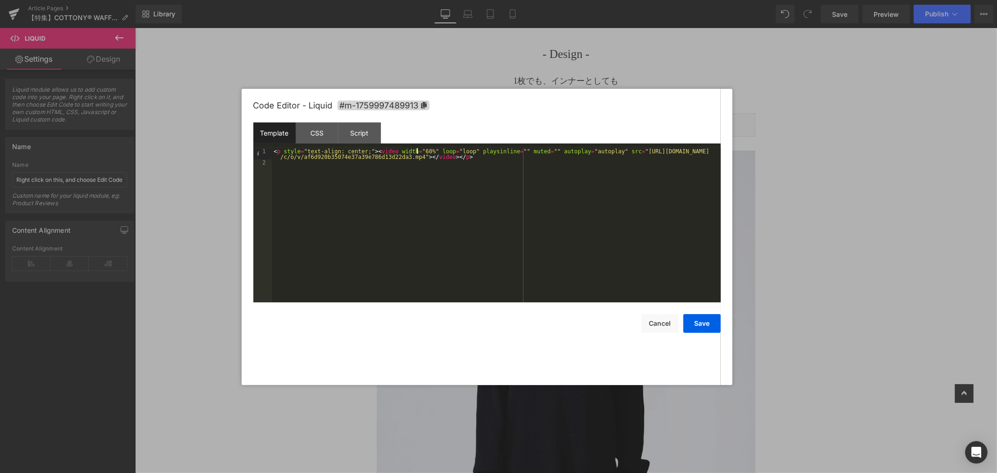
click at [416, 150] on div "< p style = "text-align: center;" > < video width = "60%" loop = "loop" playsin…" at bounding box center [496, 233] width 449 height 171
click at [707, 322] on button "Save" at bounding box center [701, 323] width 37 height 19
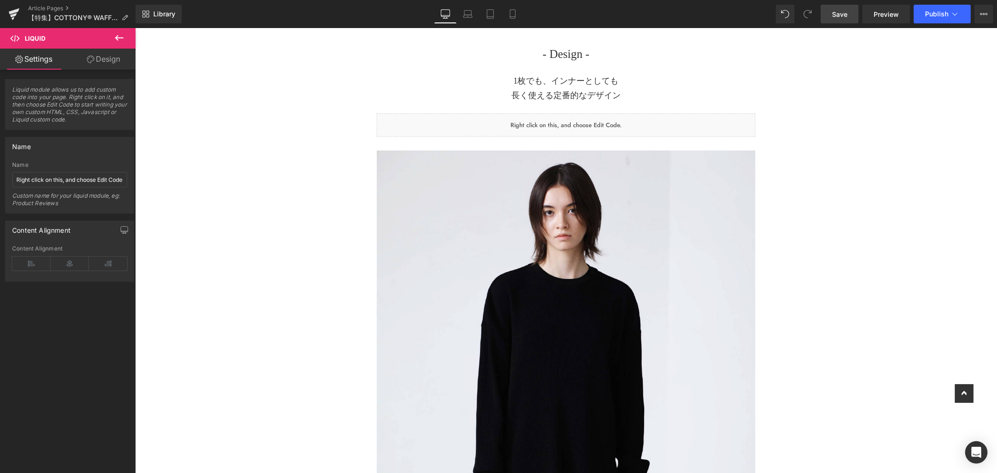
click at [838, 15] on span "Save" at bounding box center [839, 14] width 15 height 10
click at [882, 10] on span "Preview" at bounding box center [885, 14] width 25 height 10
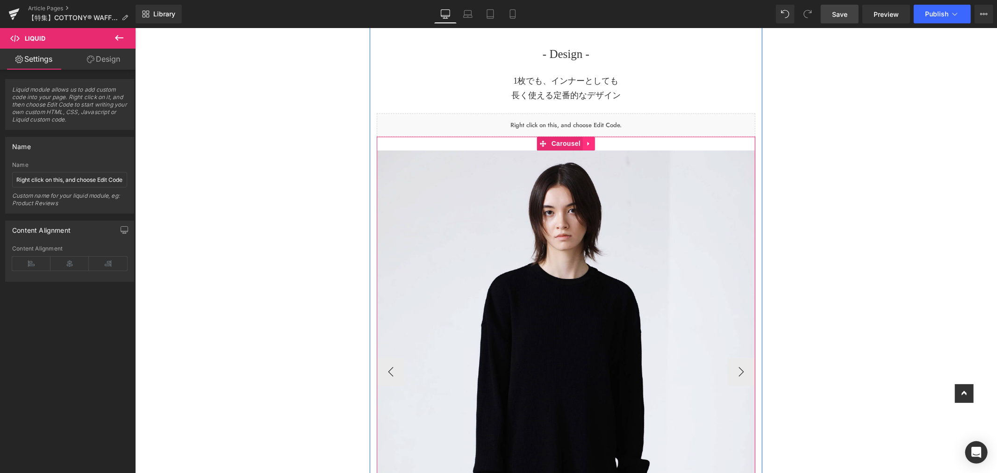
click at [584, 148] on link at bounding box center [588, 143] width 12 height 14
click at [593, 148] on link at bounding box center [594, 143] width 12 height 14
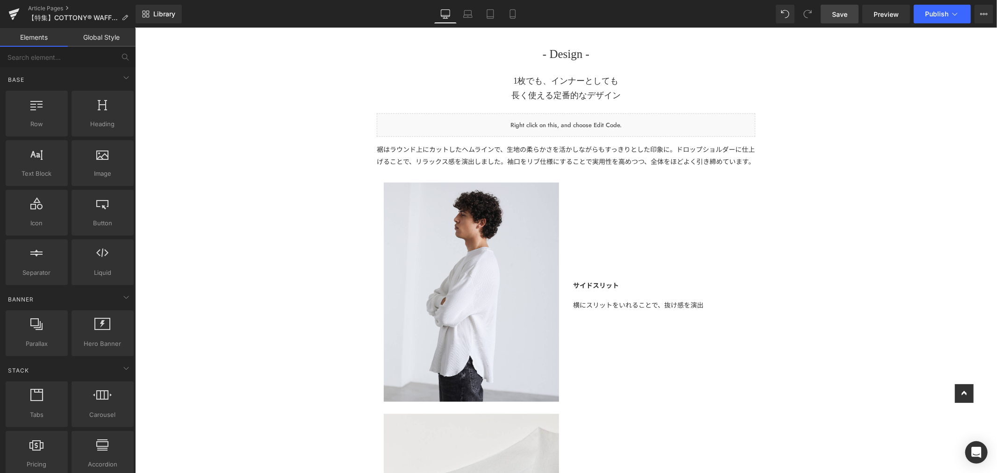
click at [839, 14] on span "Save" at bounding box center [839, 14] width 15 height 10
click at [850, 13] on link "Save" at bounding box center [839, 14] width 38 height 19
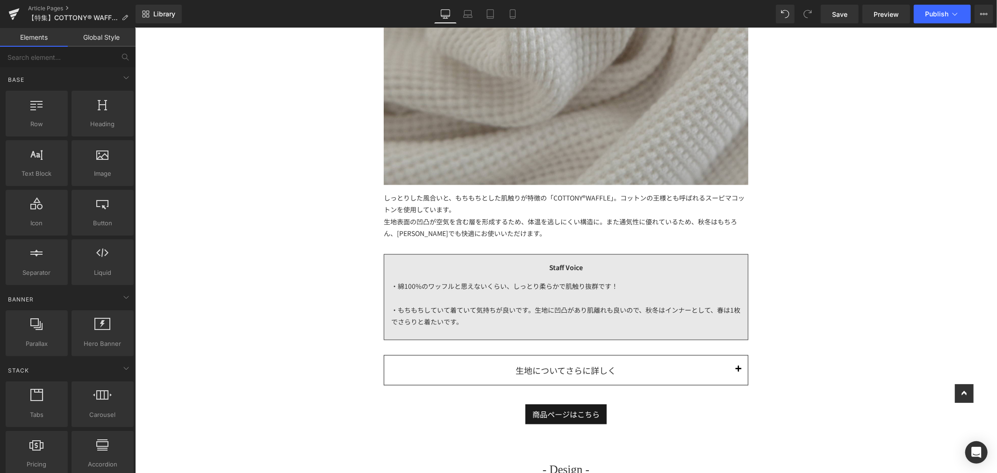
scroll to position [1090, 0]
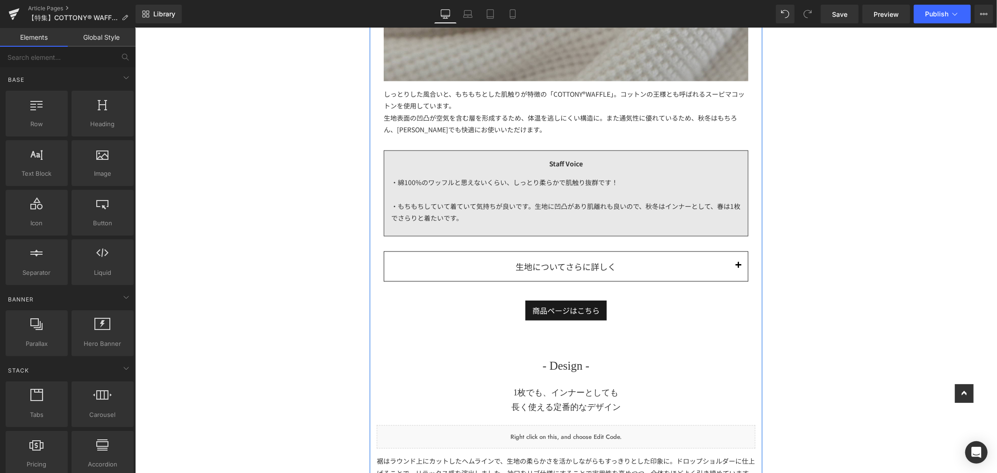
click at [734, 268] on button "button" at bounding box center [737, 265] width 19 height 29
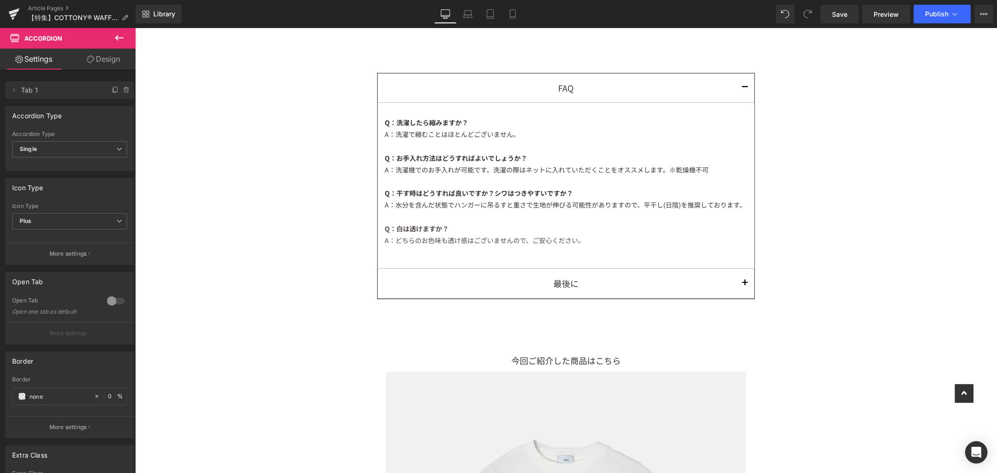
scroll to position [3063, 0]
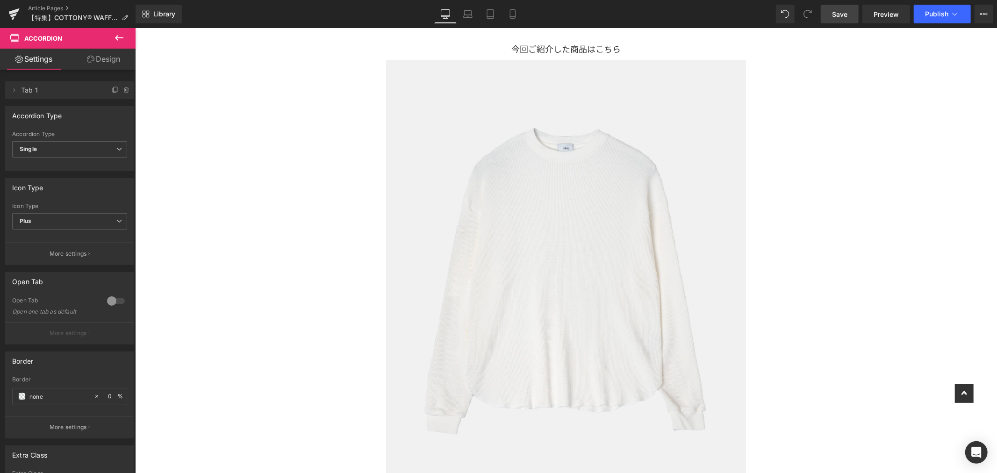
click at [825, 14] on link "Save" at bounding box center [839, 14] width 38 height 19
click at [57, 8] on link "Article Pages" at bounding box center [81, 8] width 107 height 7
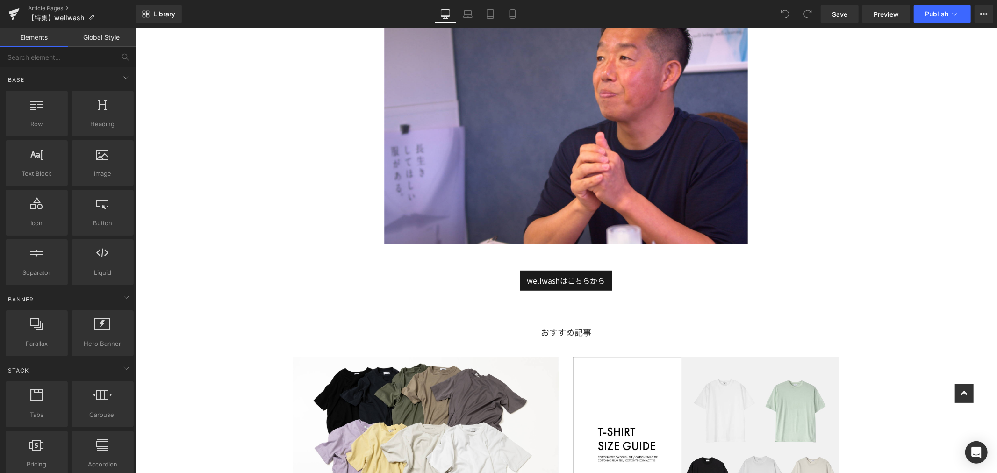
scroll to position [2995, 0]
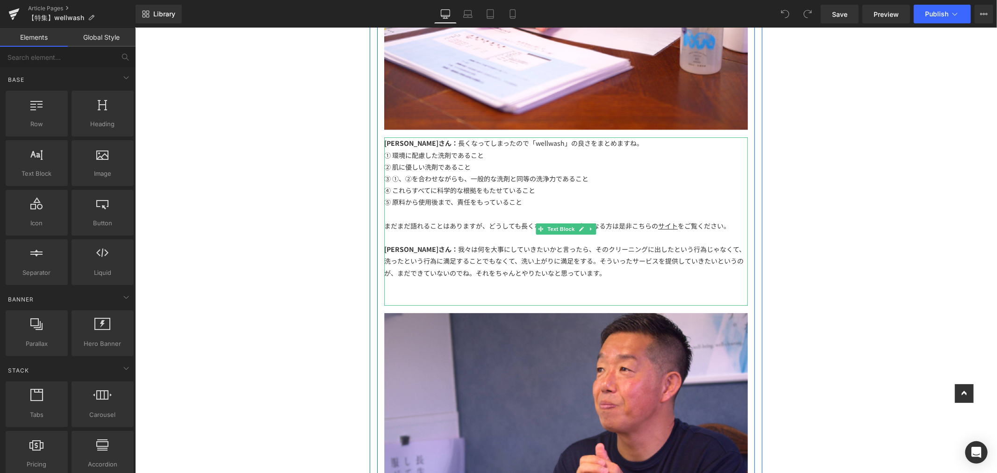
click at [542, 244] on div "[PERSON_NAME]さん： 我々は何を大事にしていきたいかと言ったら、そのクリーニングに出したという行為じゃなくて、洗ったという行為に満足することでもな…" at bounding box center [565, 261] width 363 height 36
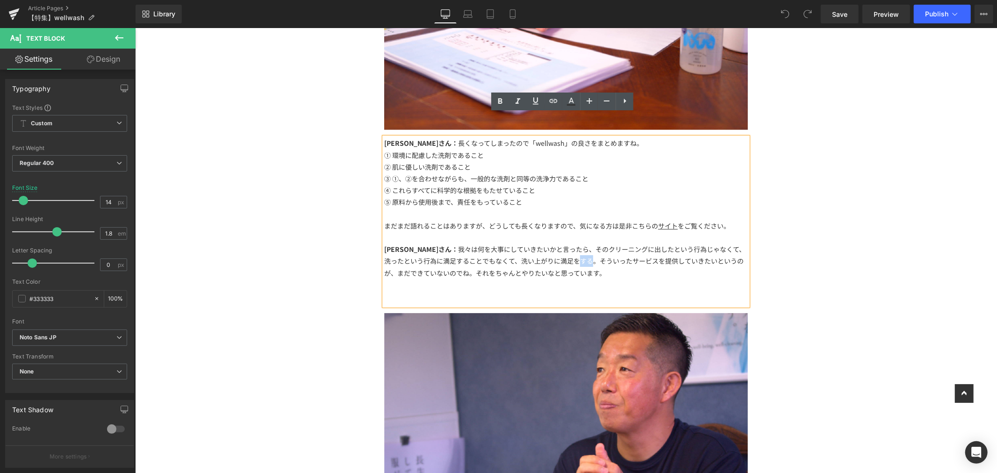
drag, startPoint x: 551, startPoint y: 235, endPoint x: 539, endPoint y: 240, distance: 13.2
click at [539, 243] on div "[PERSON_NAME]さん： 我々は何を大事にしていきたいかと言ったら、そのクリーニングに出したという行為じゃなくて、洗ったという行為に満足することでもな…" at bounding box center [565, 261] width 363 height 36
click at [642, 278] on div at bounding box center [565, 284] width 363 height 12
click at [845, 16] on span "Save" at bounding box center [839, 14] width 15 height 10
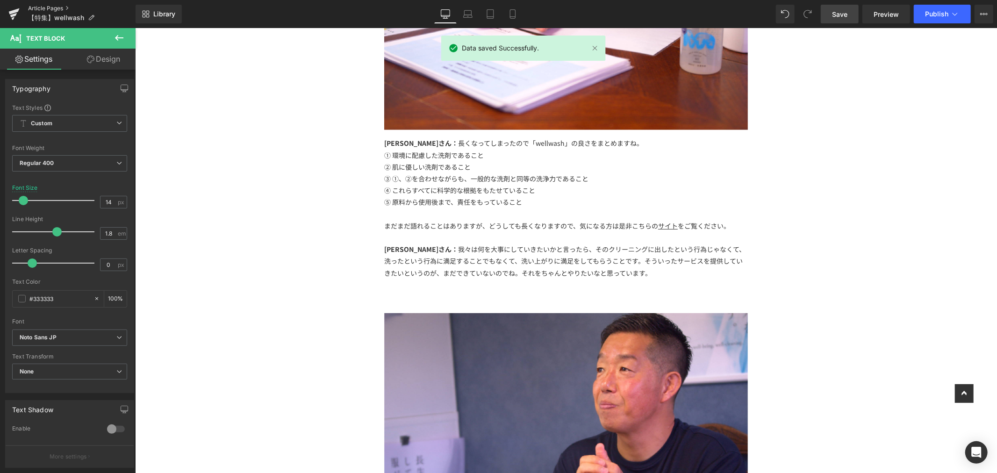
click at [43, 8] on link "Article Pages" at bounding box center [81, 8] width 107 height 7
